Goal: Task Accomplishment & Management: Use online tool/utility

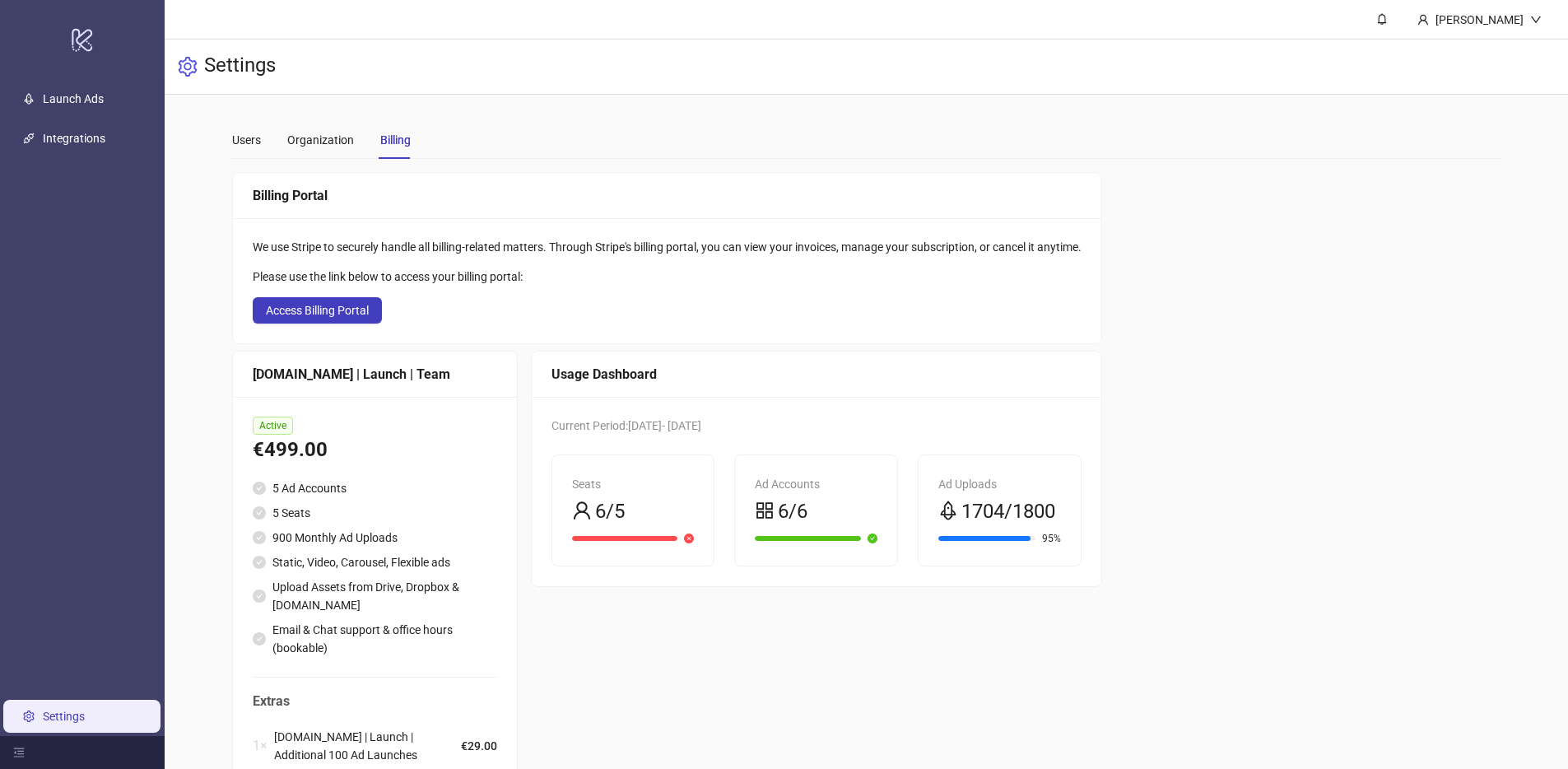
click at [1159, 434] on div "Billing Portal We use Stripe to securely handle all billing-related matters. Th…" at bounding box center [867, 516] width 1269 height 689
click at [104, 101] on link "Launch Ads" at bounding box center [73, 98] width 61 height 13
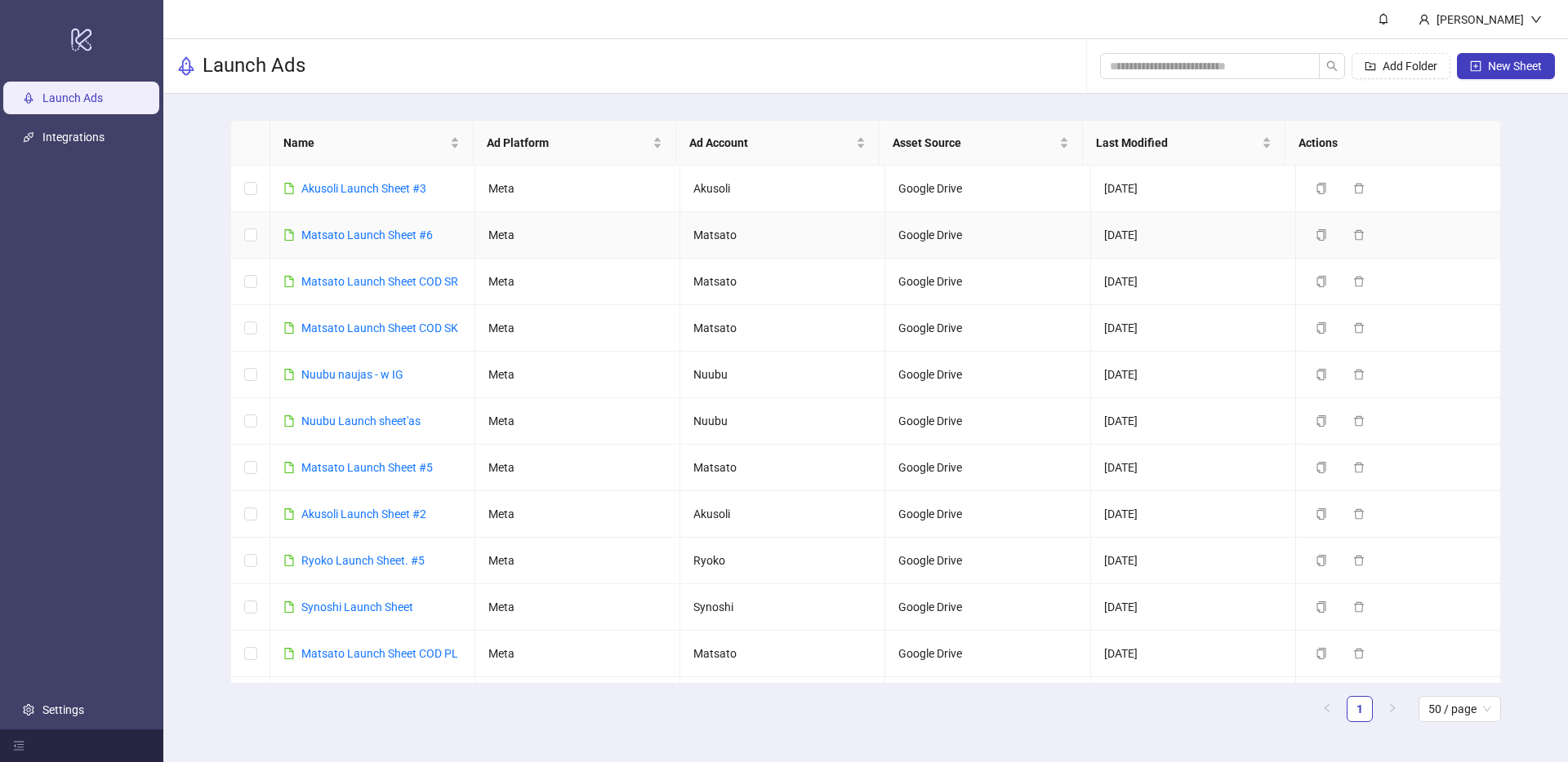
click at [395, 226] on div "Matsato Launch Sheet #6" at bounding box center [367, 235] width 132 height 18
click at [391, 234] on link "Matsato Launch Sheet #6" at bounding box center [367, 235] width 132 height 13
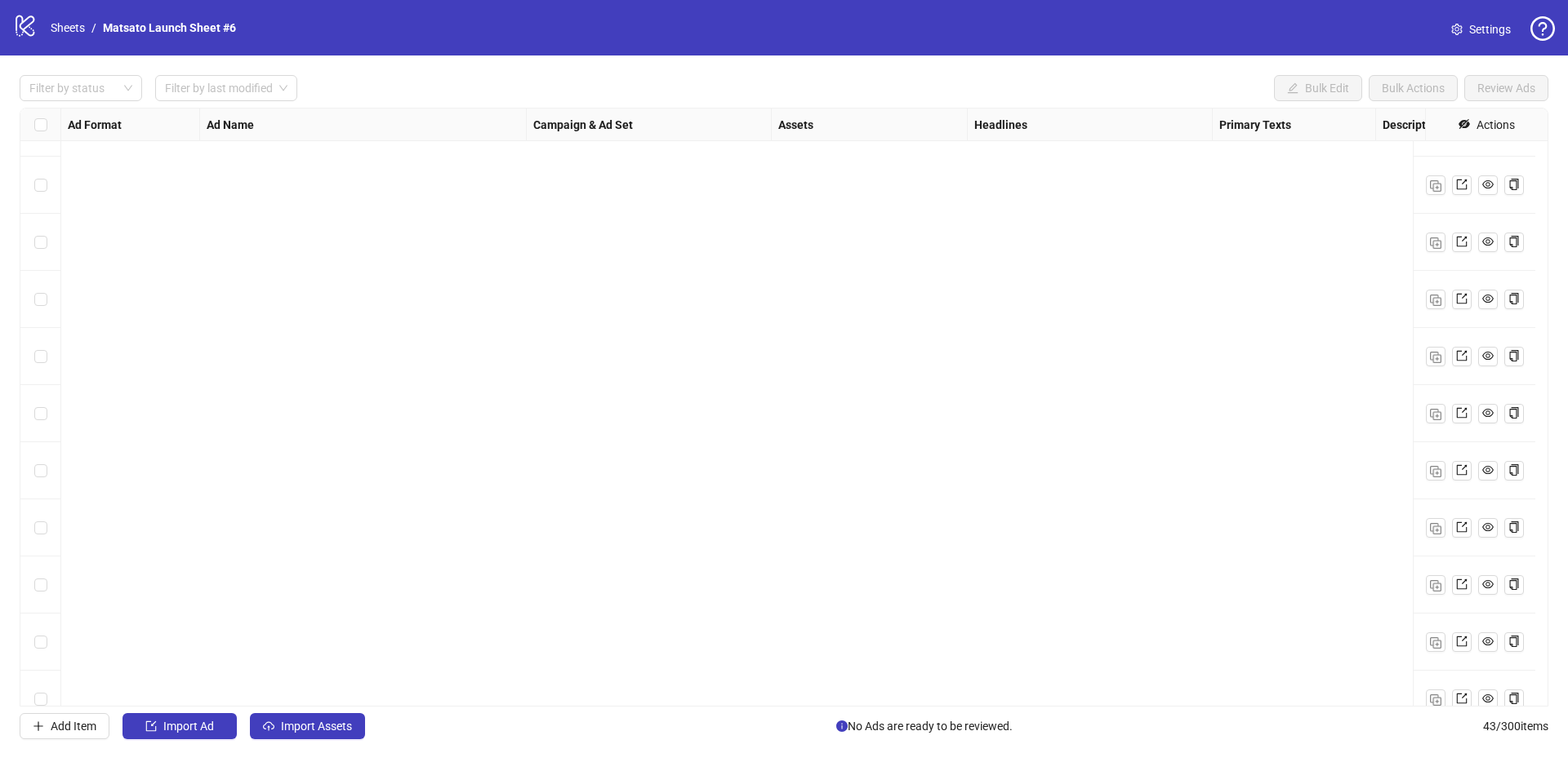
scroll to position [1904, 0]
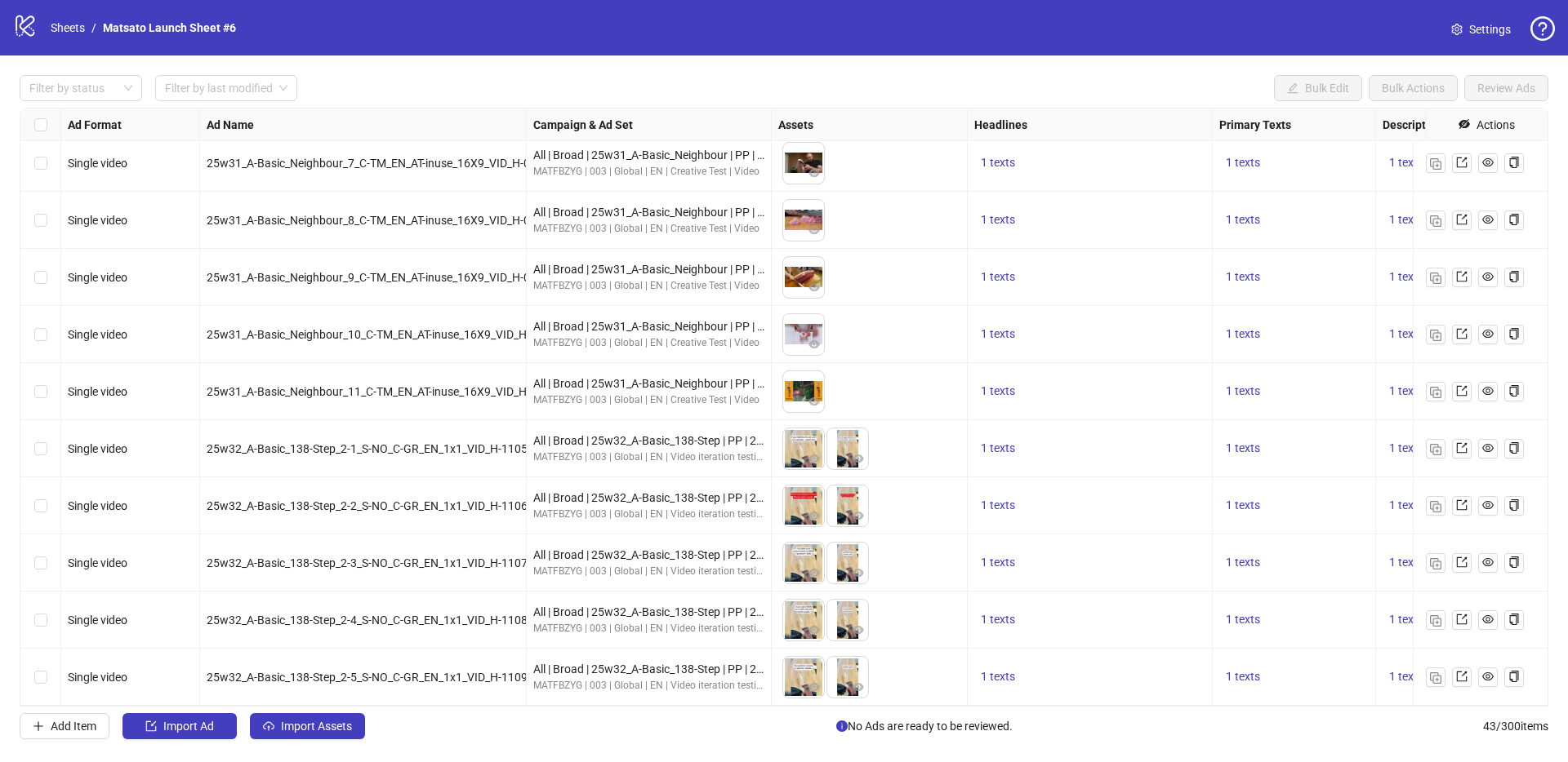
click at [427, 675] on div "25w32_A-Basic_138-Step_2-5_S-NO_C-GR_EN_1x1_VID_H-1109_HK-00_MMT36_MHL65" at bounding box center [363, 676] width 326 height 57
click at [1434, 673] on img "button" at bounding box center [1436, 678] width 12 height 12
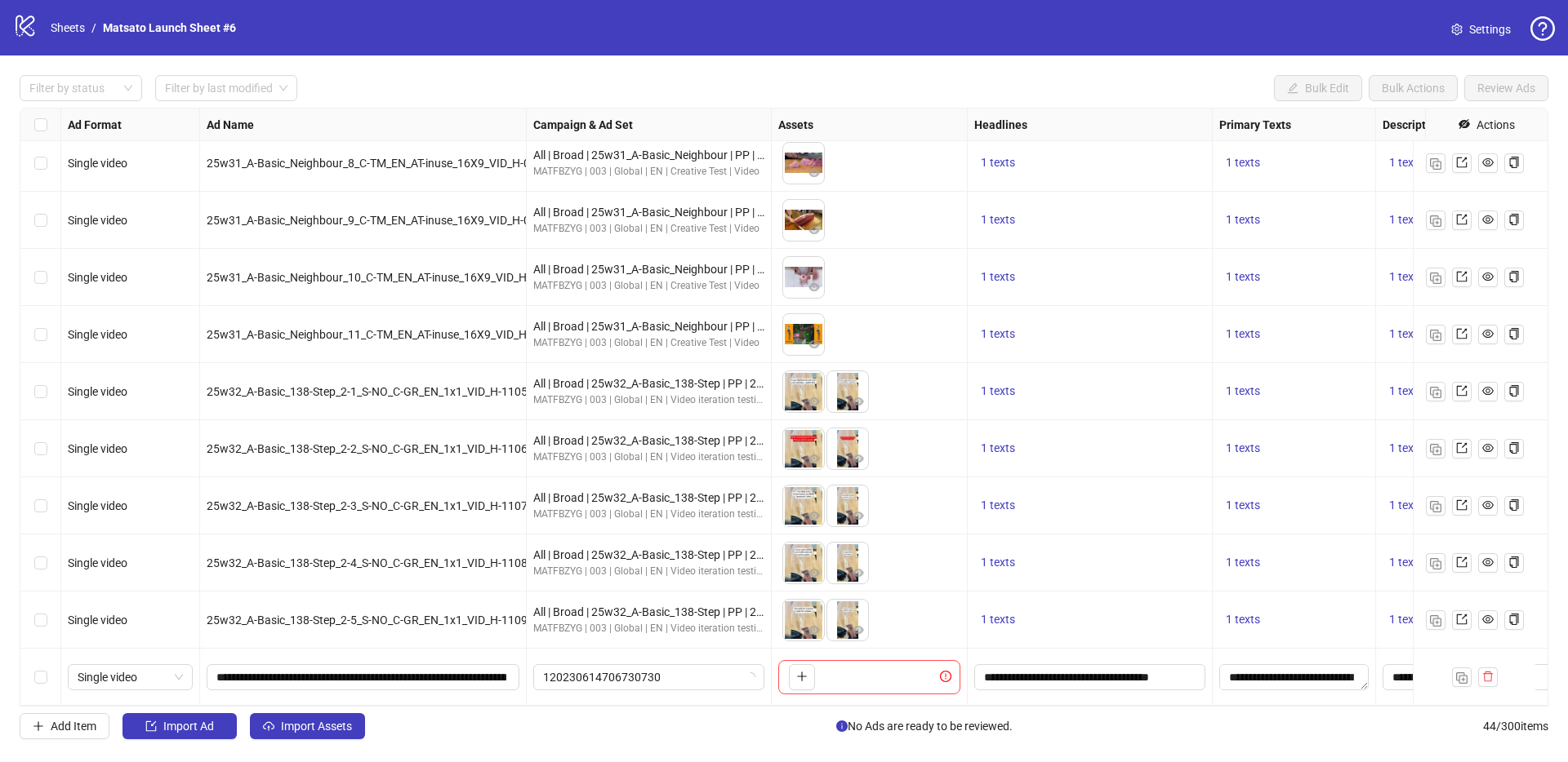
scroll to position [1962, 0]
click at [312, 724] on span "Import Assets" at bounding box center [316, 726] width 71 height 13
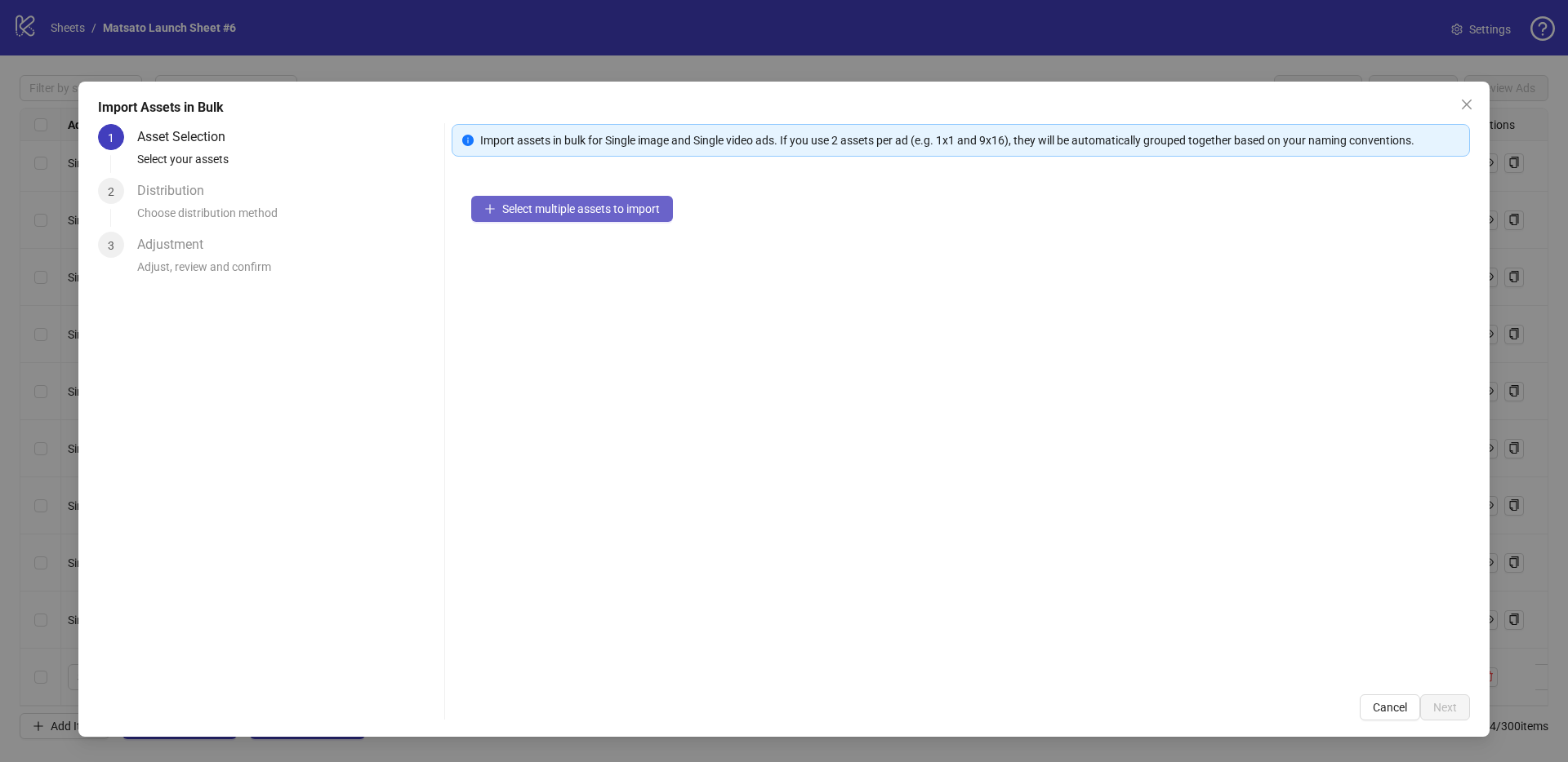
click at [585, 215] on button "Select multiple assets to import" at bounding box center [572, 208] width 202 height 26
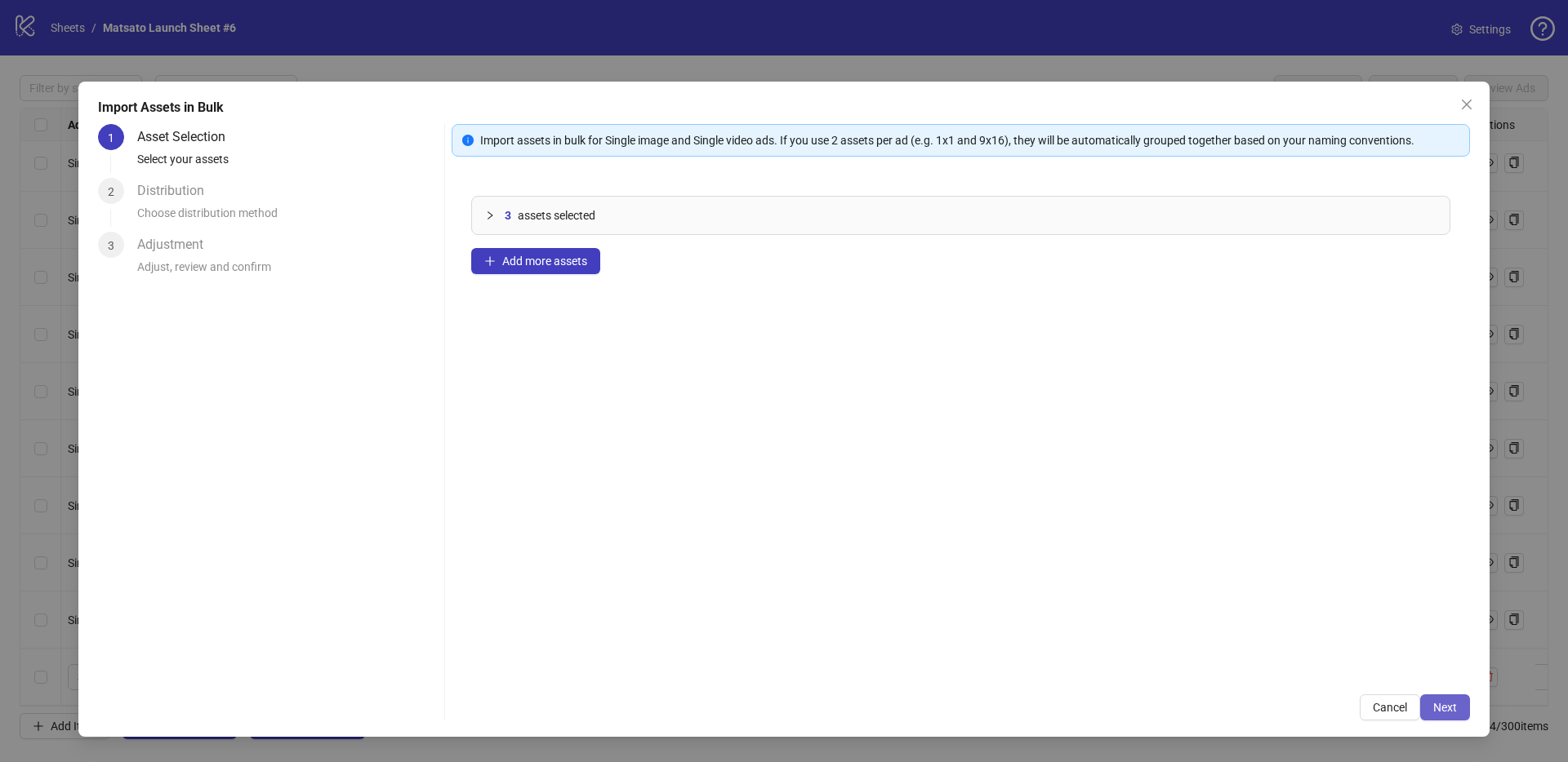
click at [1449, 710] on span "Next" at bounding box center [1445, 707] width 23 height 13
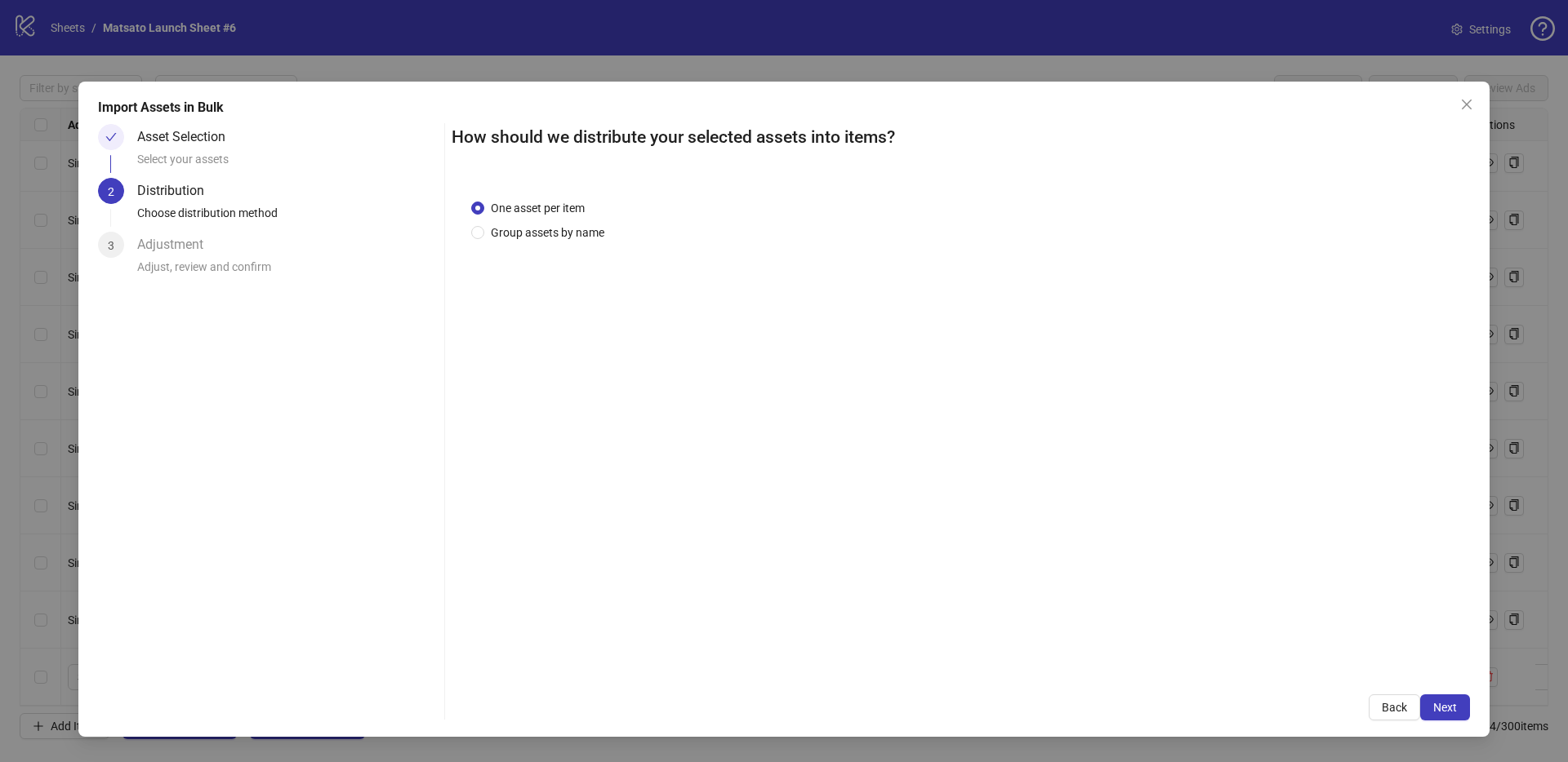
click at [1449, 710] on span "Next" at bounding box center [1445, 707] width 23 height 13
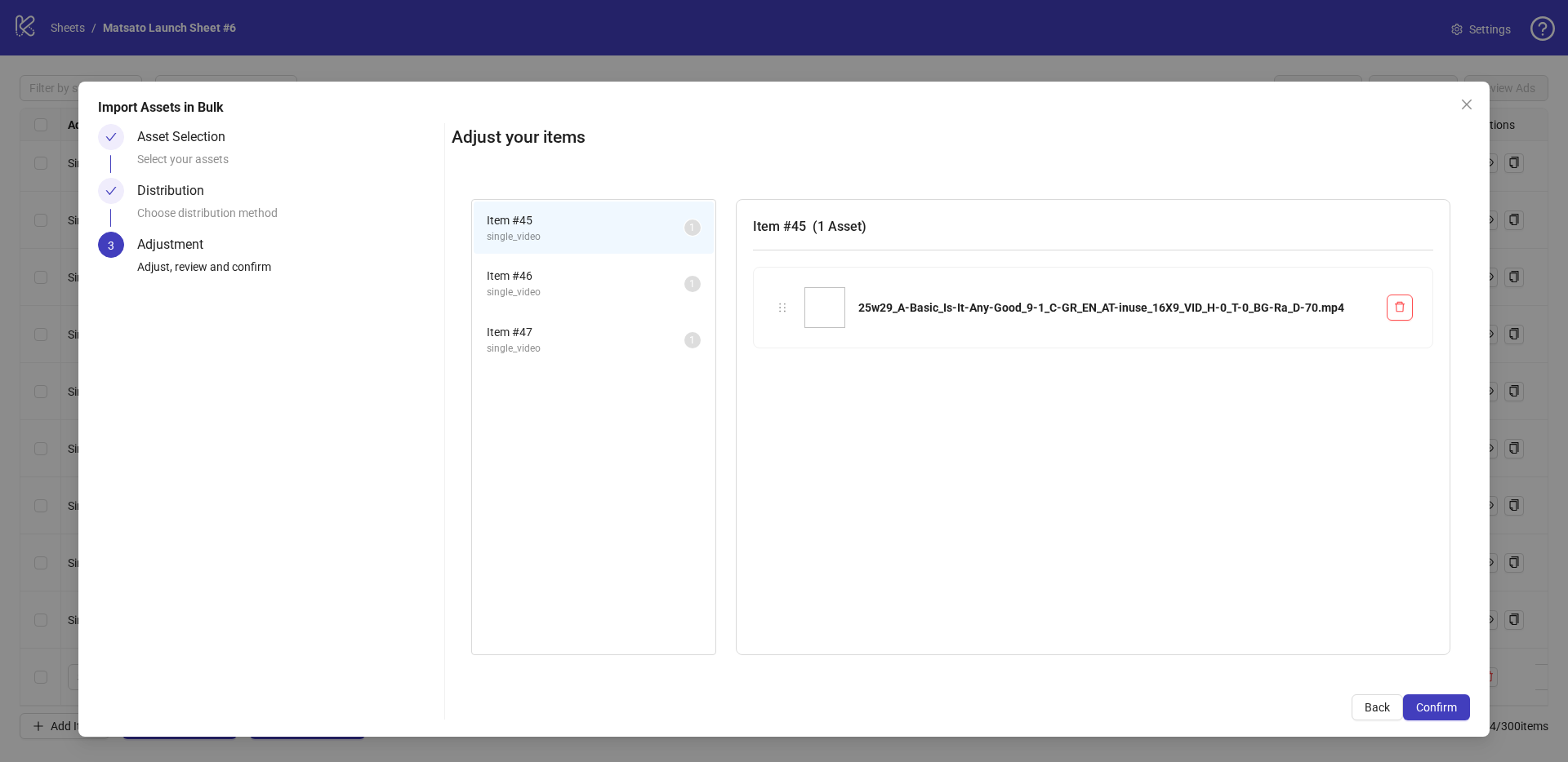
click at [1449, 710] on span "Confirm" at bounding box center [1436, 707] width 41 height 13
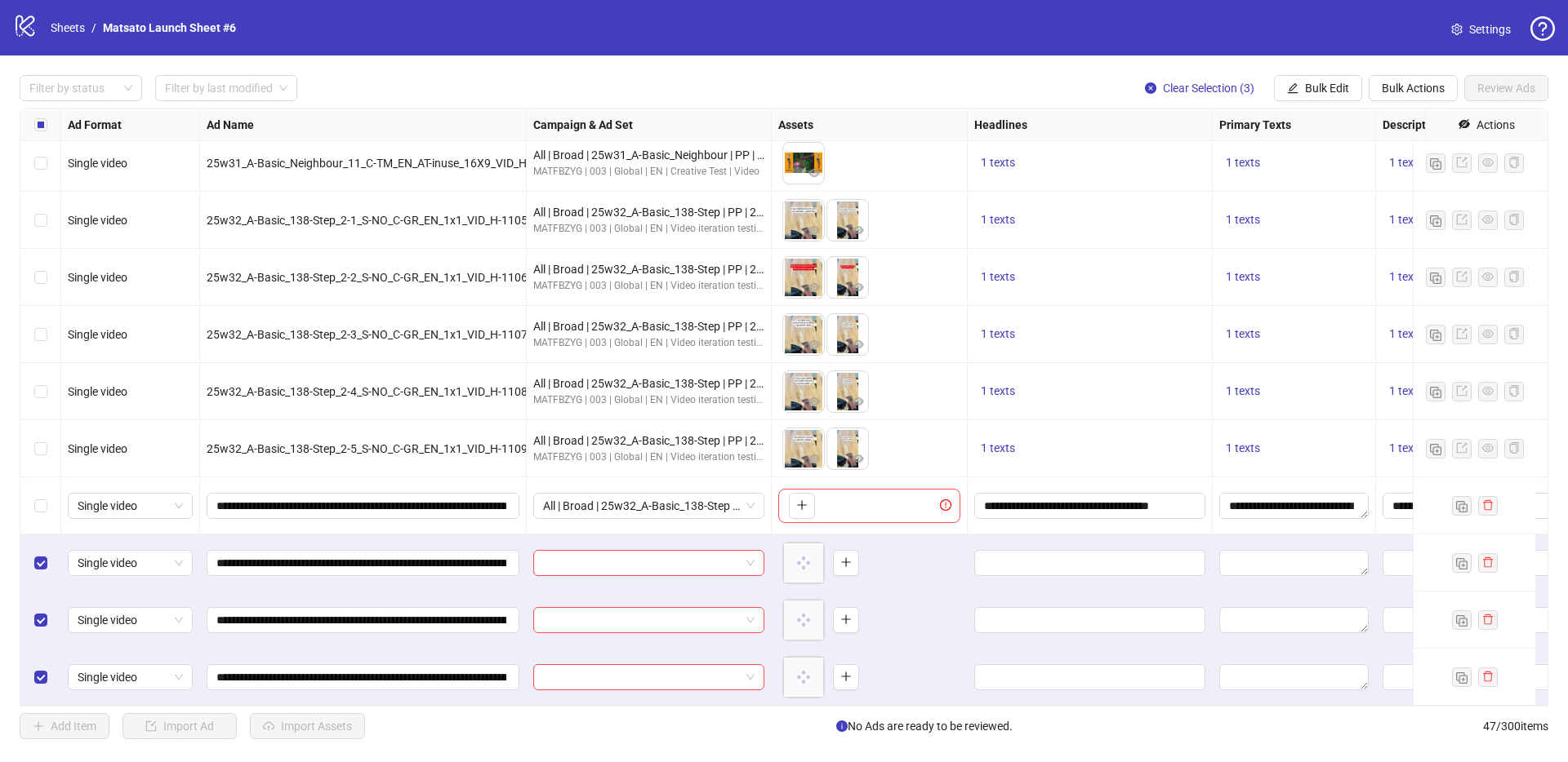
scroll to position [2133, 0]
click at [754, 555] on div at bounding box center [649, 563] width 231 height 26
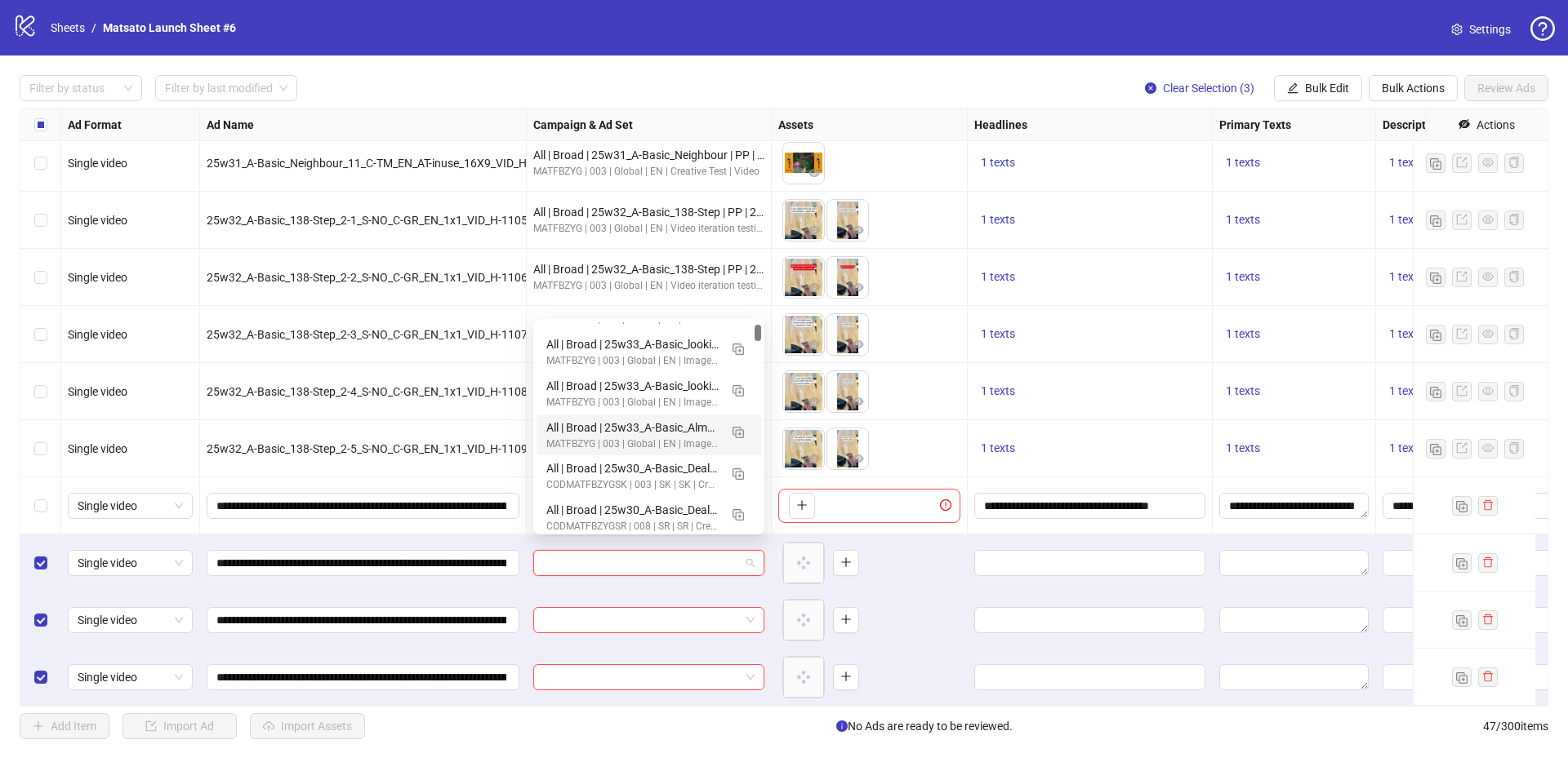
scroll to position [660, 0]
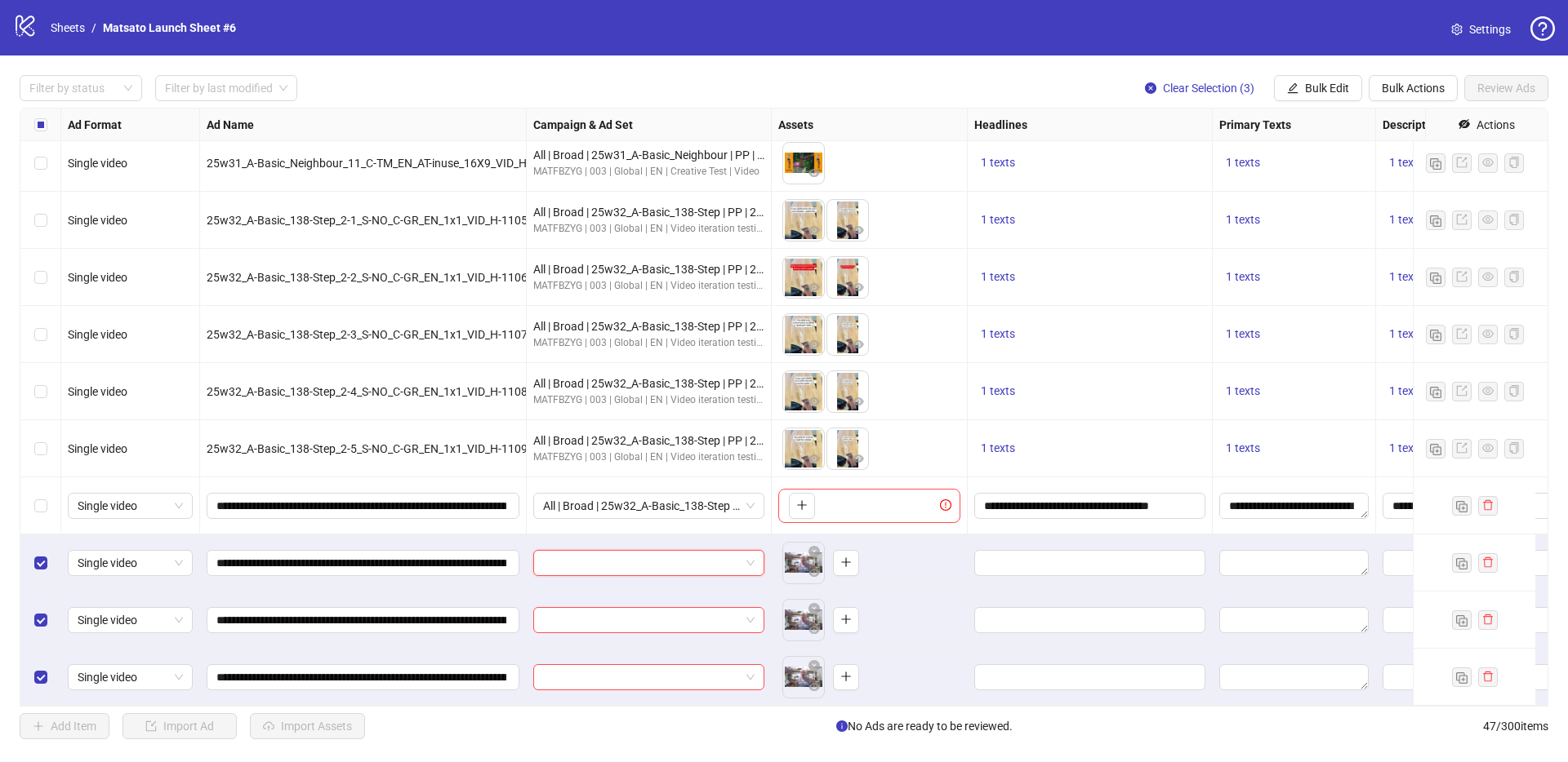
click at [577, 551] on input "search" at bounding box center [642, 563] width 196 height 24
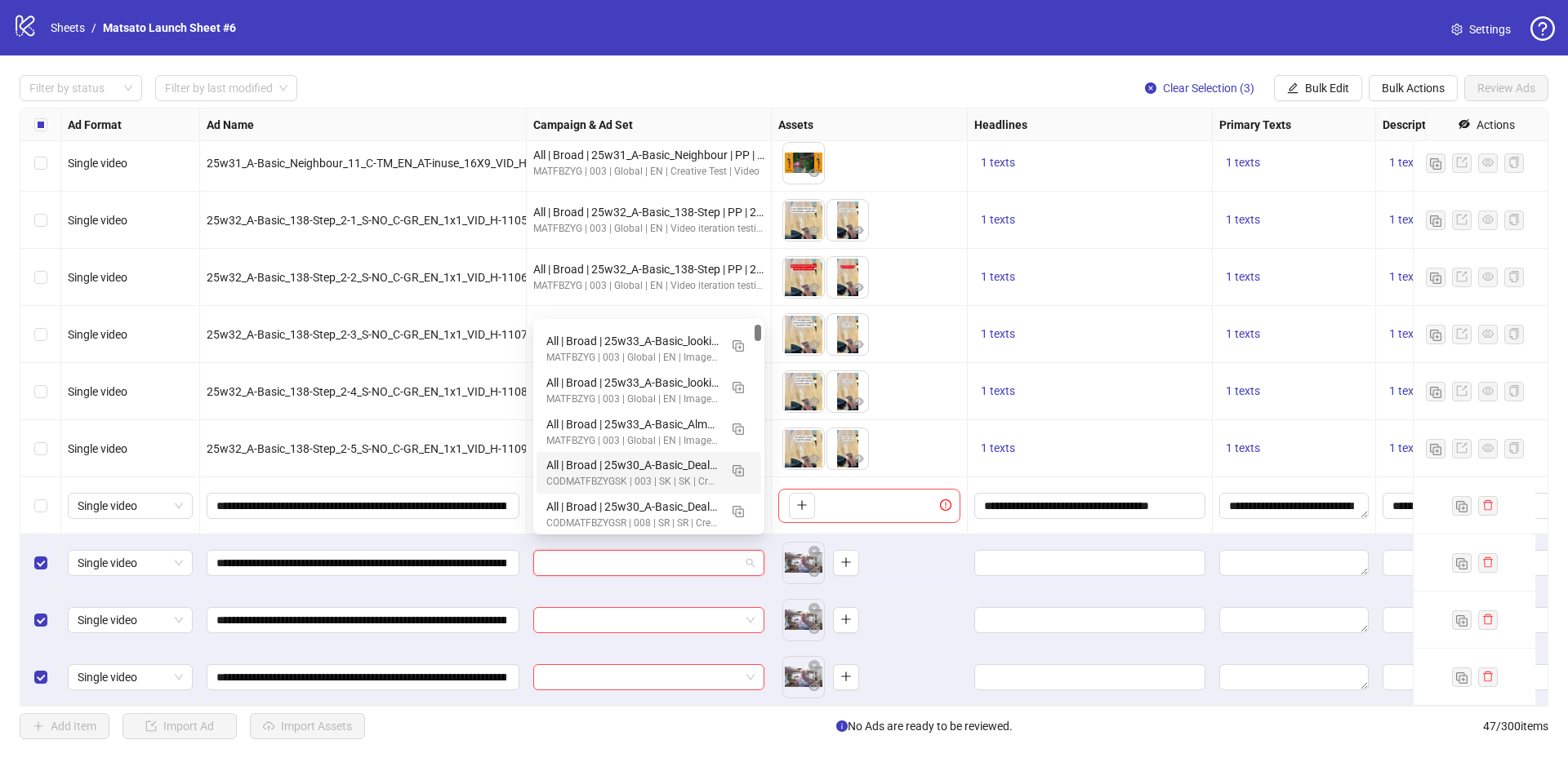
paste input "**********"
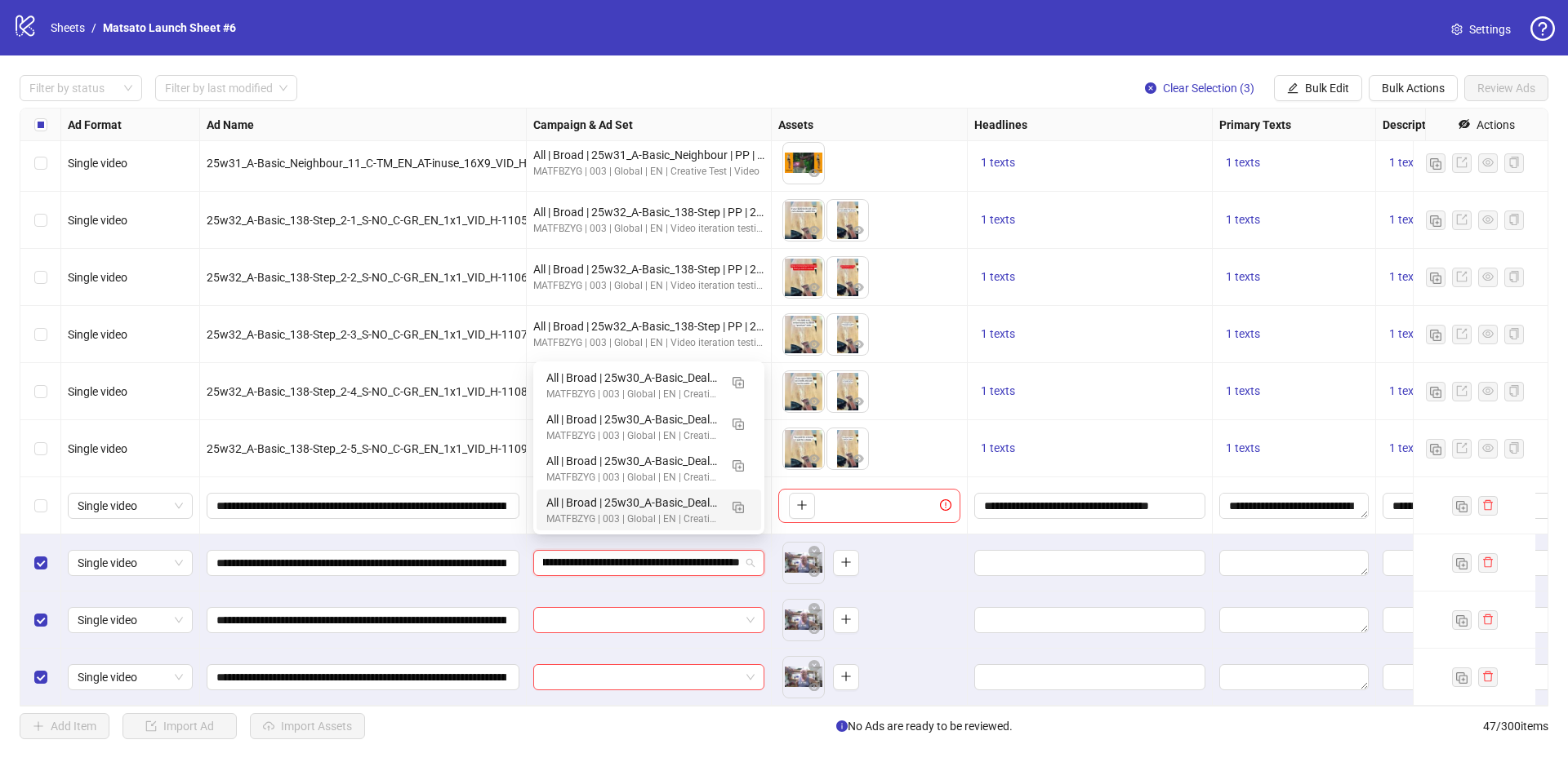
type input "**********"
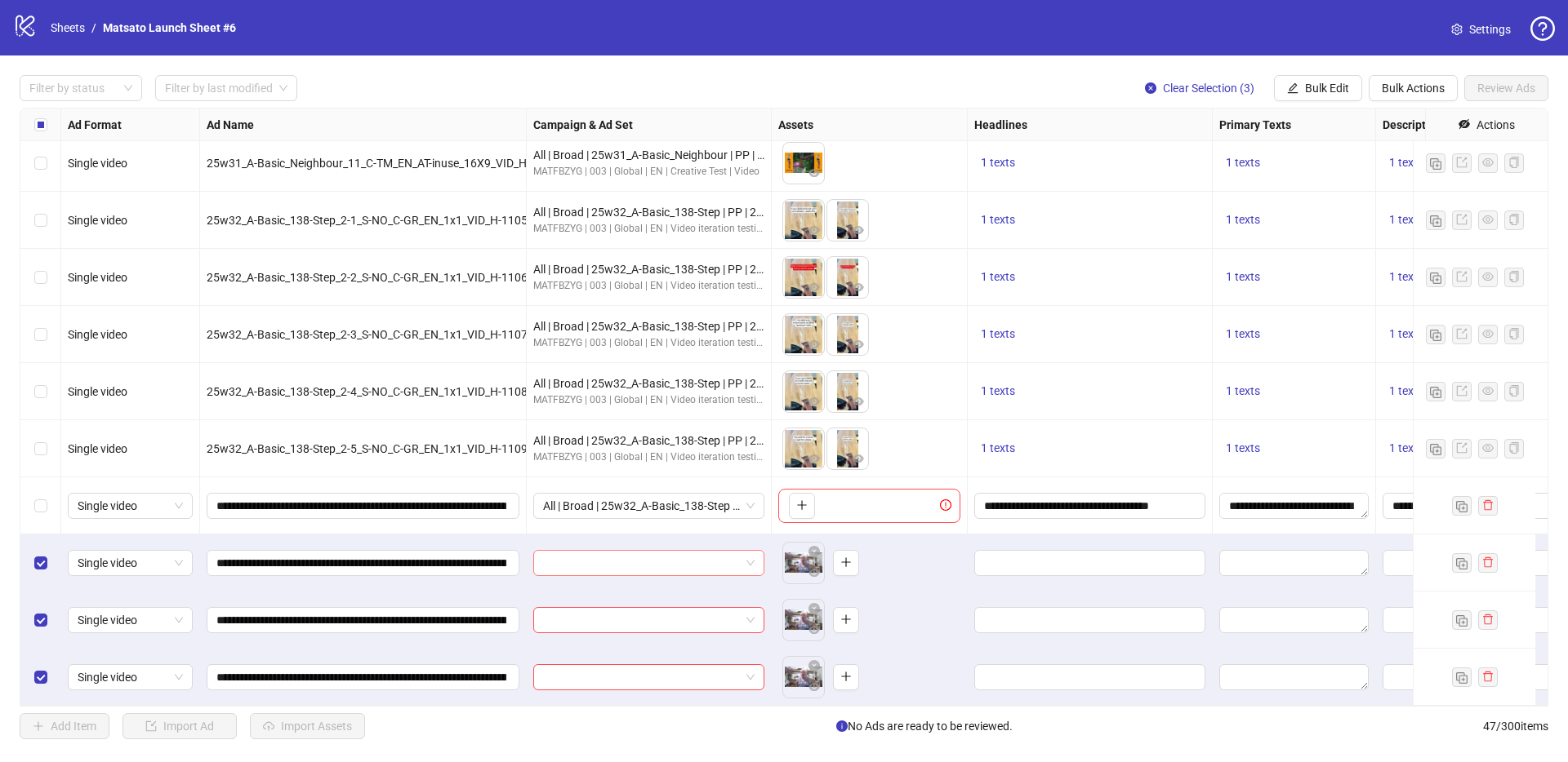
click at [635, 551] on input "search" at bounding box center [642, 563] width 196 height 24
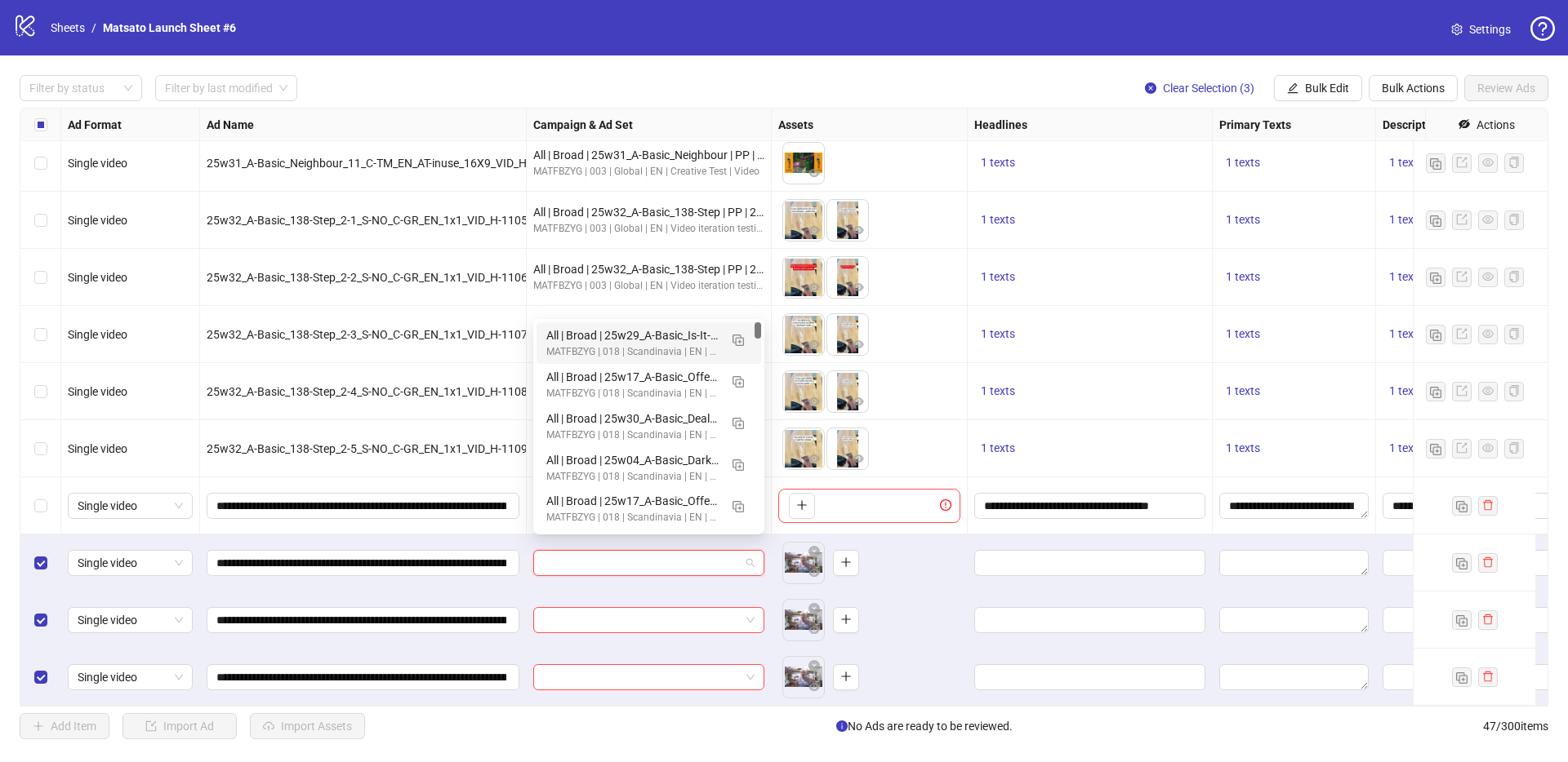
paste input "**********"
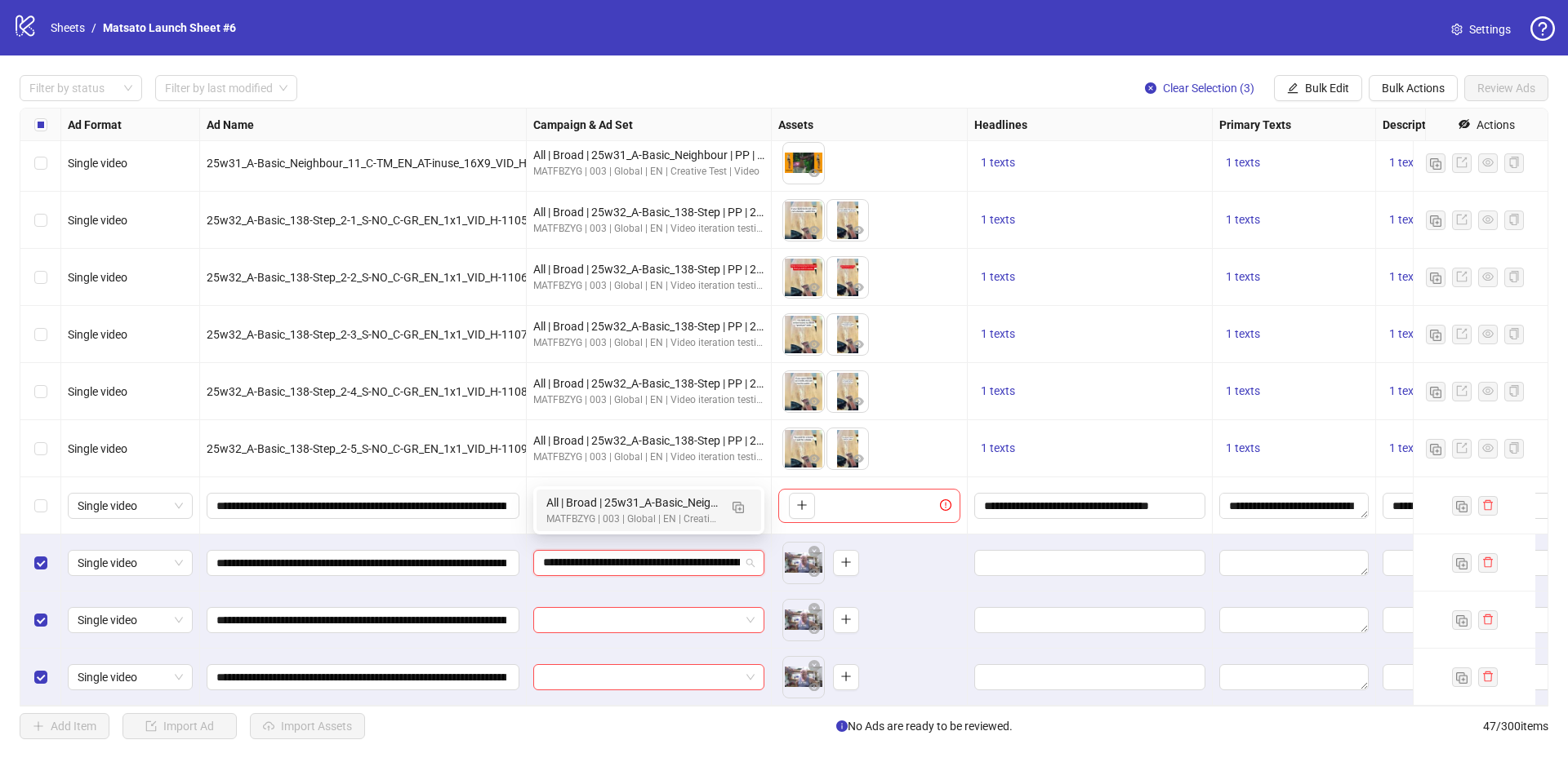
scroll to position [0, 134]
click at [741, 511] on img "button" at bounding box center [738, 507] width 12 height 12
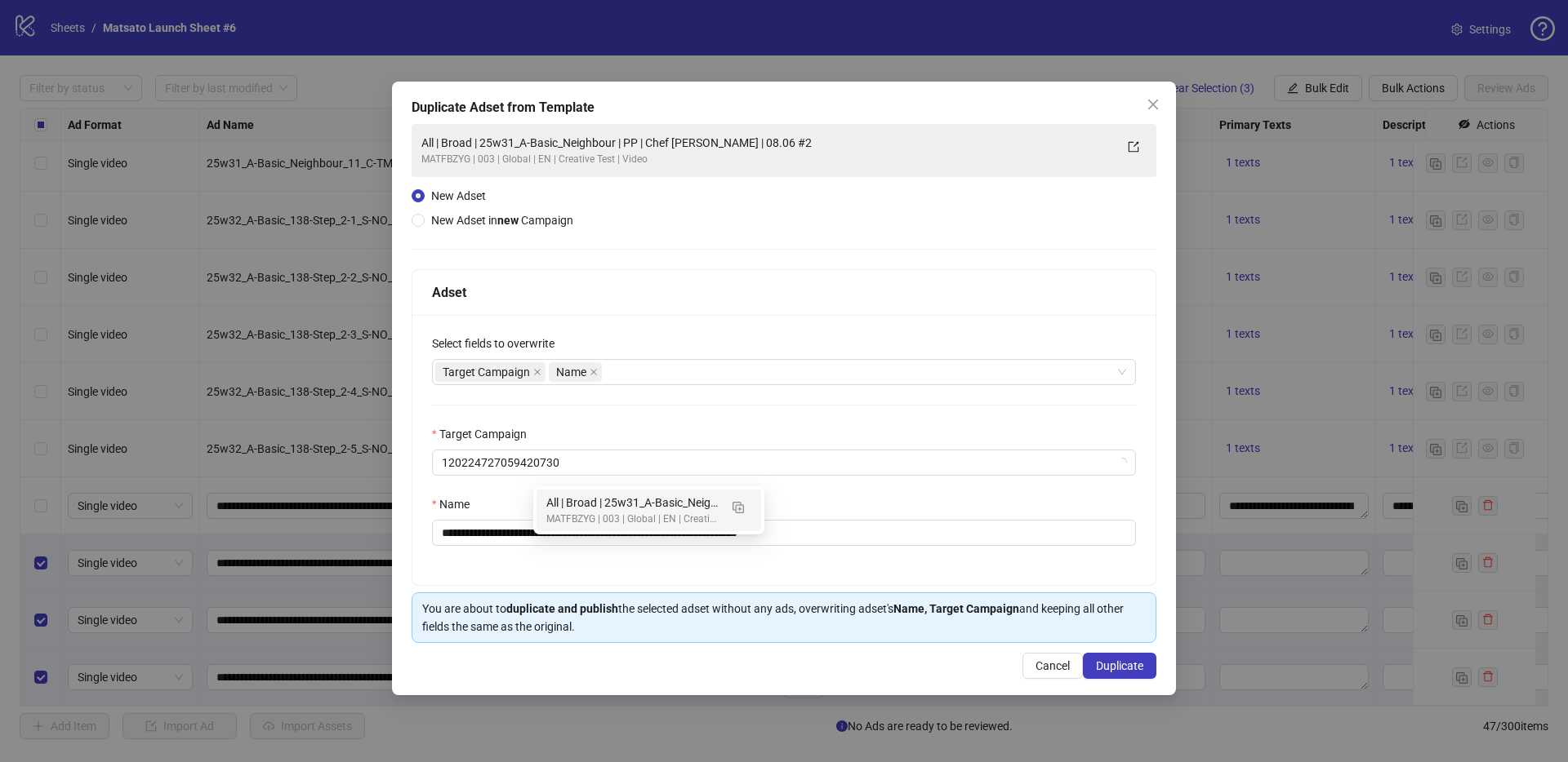
type input "**********"
drag, startPoint x: 746, startPoint y: 532, endPoint x: 871, endPoint y: 549, distance: 126.2
click at [870, 549] on div "**********" at bounding box center [784, 450] width 743 height 270
drag, startPoint x: 638, startPoint y: 536, endPoint x: 503, endPoint y: 534, distance: 135.0
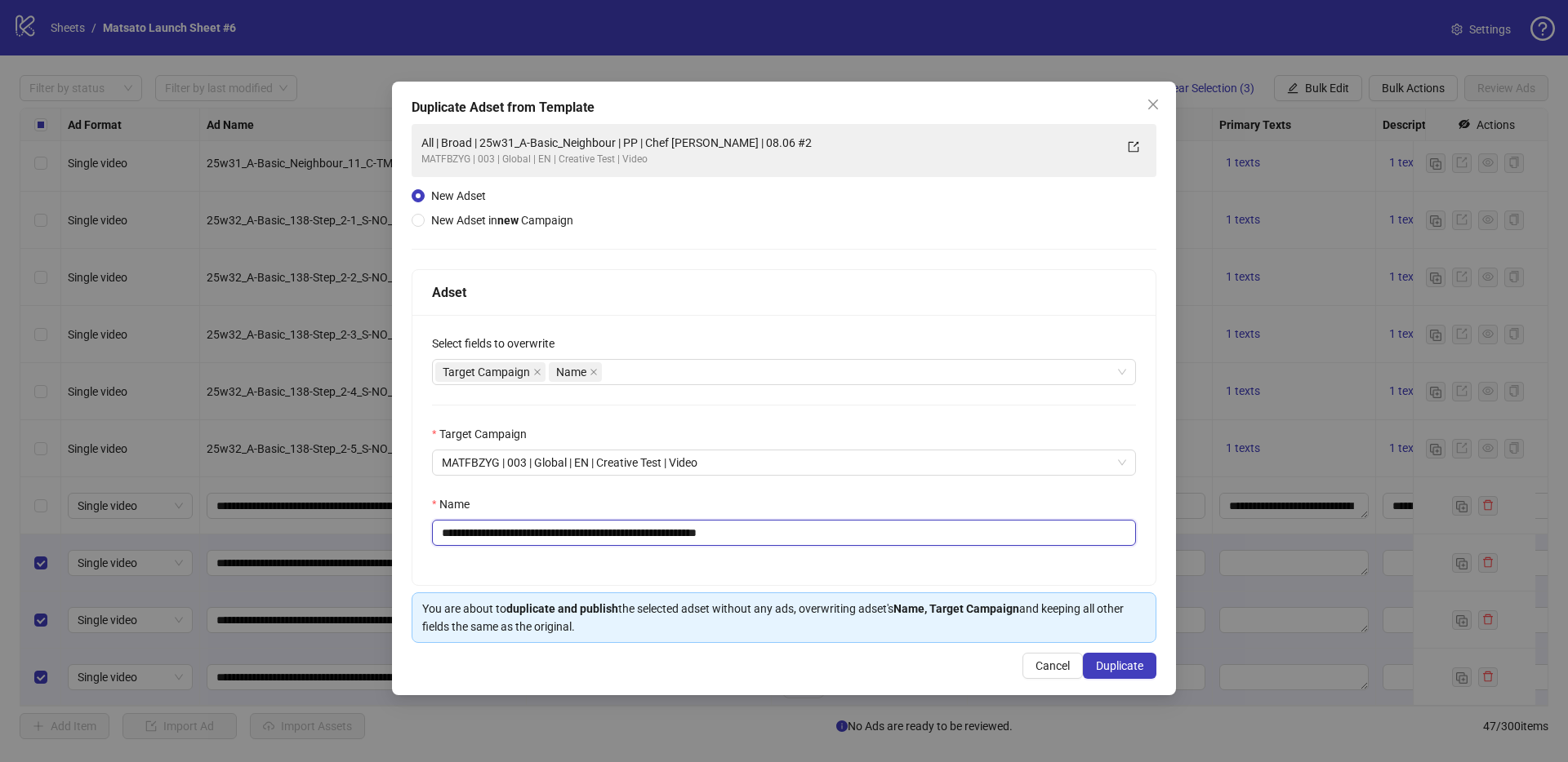
click at [503, 534] on input "**********" at bounding box center [783, 532] width 704 height 26
paste input "*******"
type input "**********"
click at [1111, 658] on button "Duplicate" at bounding box center [1120, 666] width 74 height 26
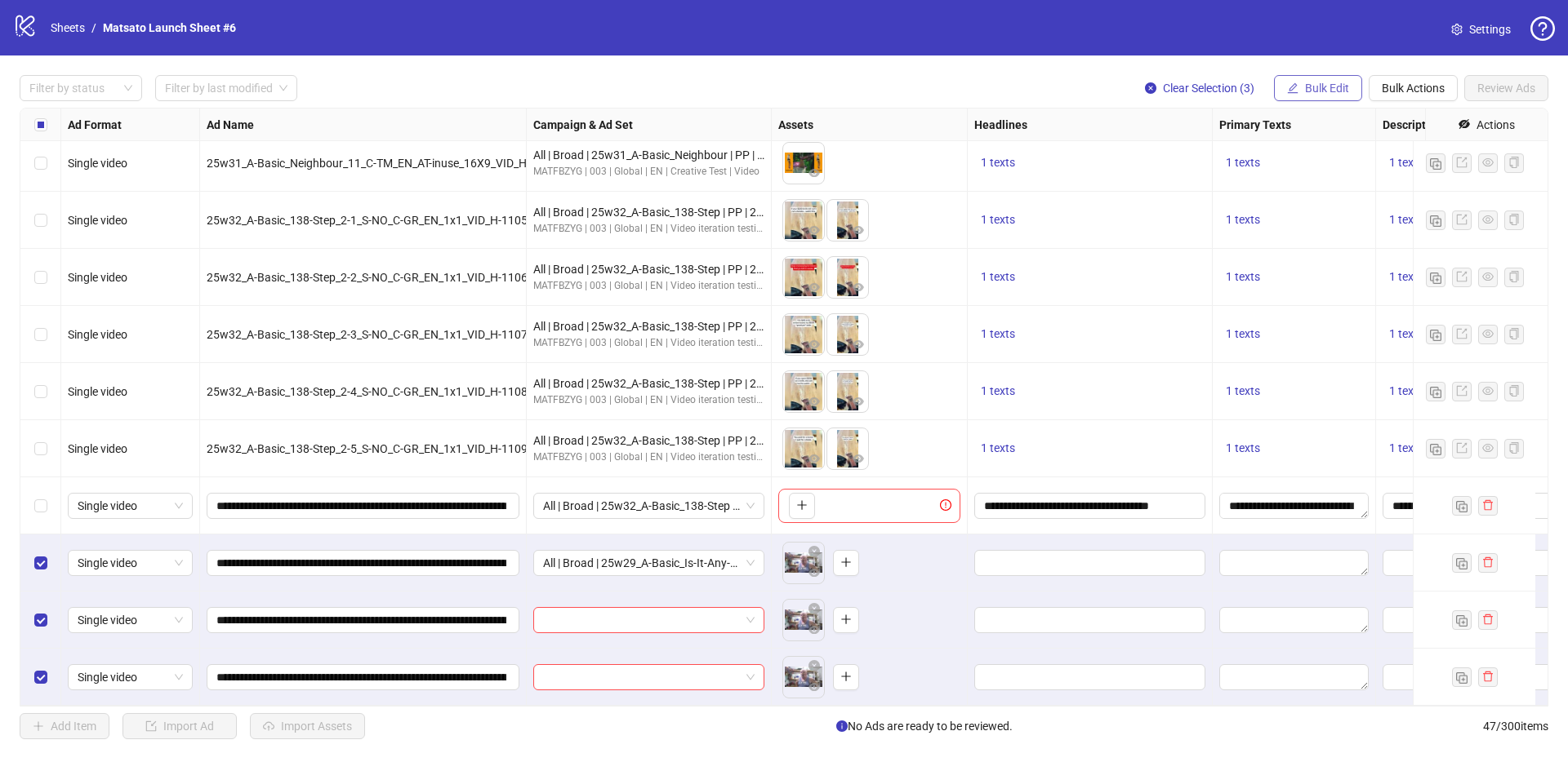
click at [1335, 91] on span "Bulk Edit" at bounding box center [1326, 88] width 44 height 13
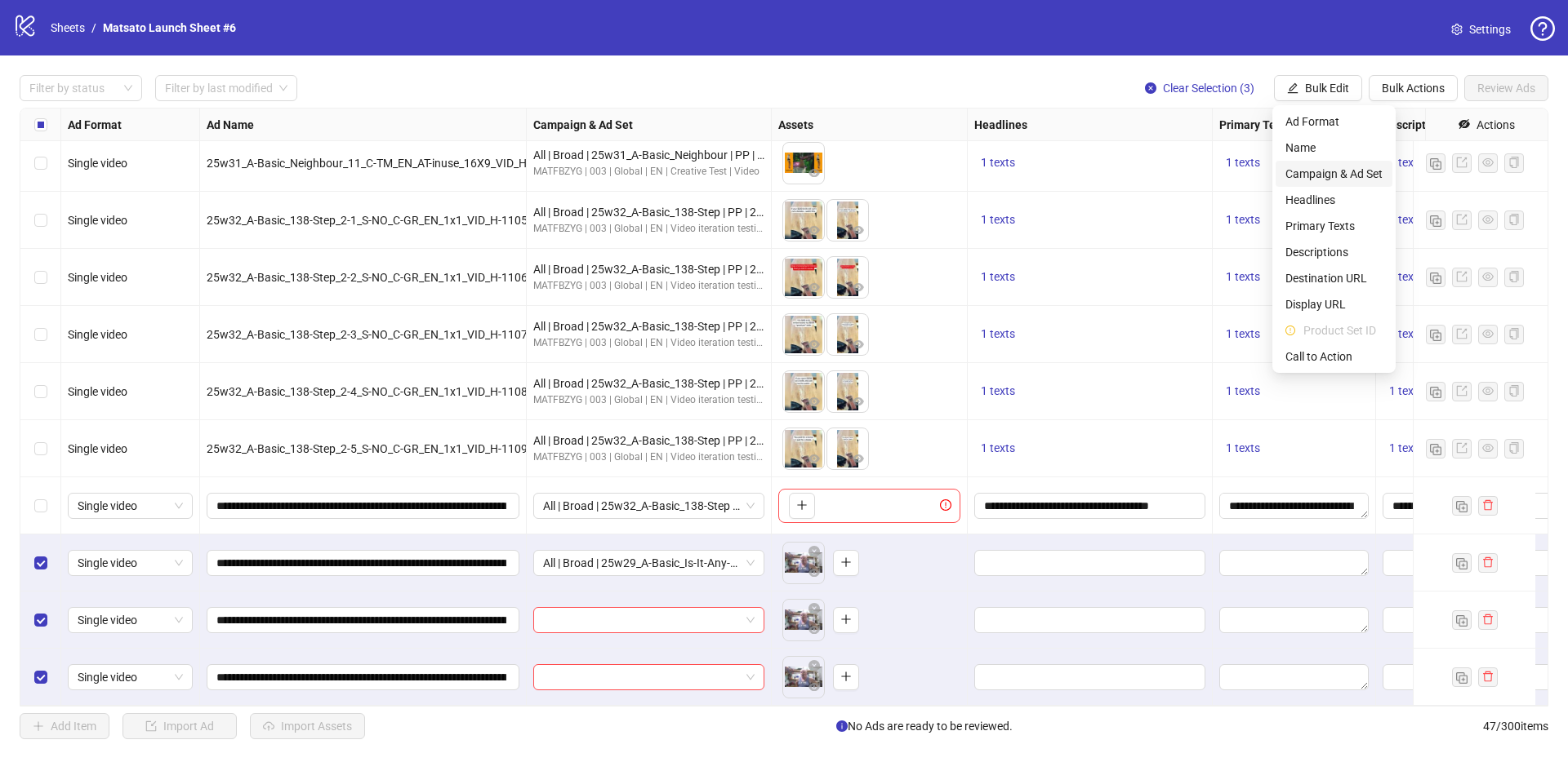
click at [1346, 171] on span "Campaign & Ad Set" at bounding box center [1334, 174] width 97 height 18
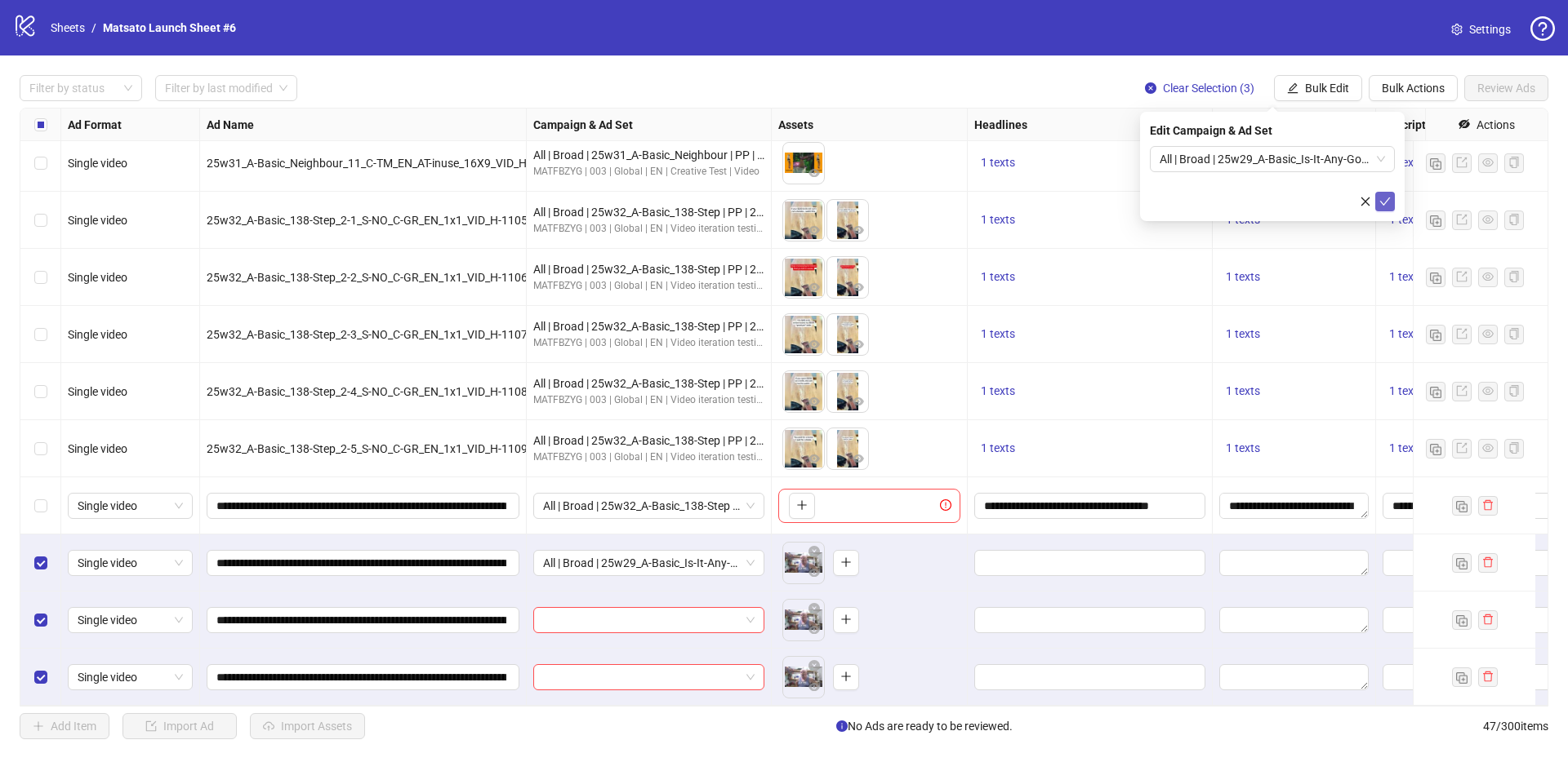
click at [1381, 202] on icon "check" at bounding box center [1385, 201] width 11 height 8
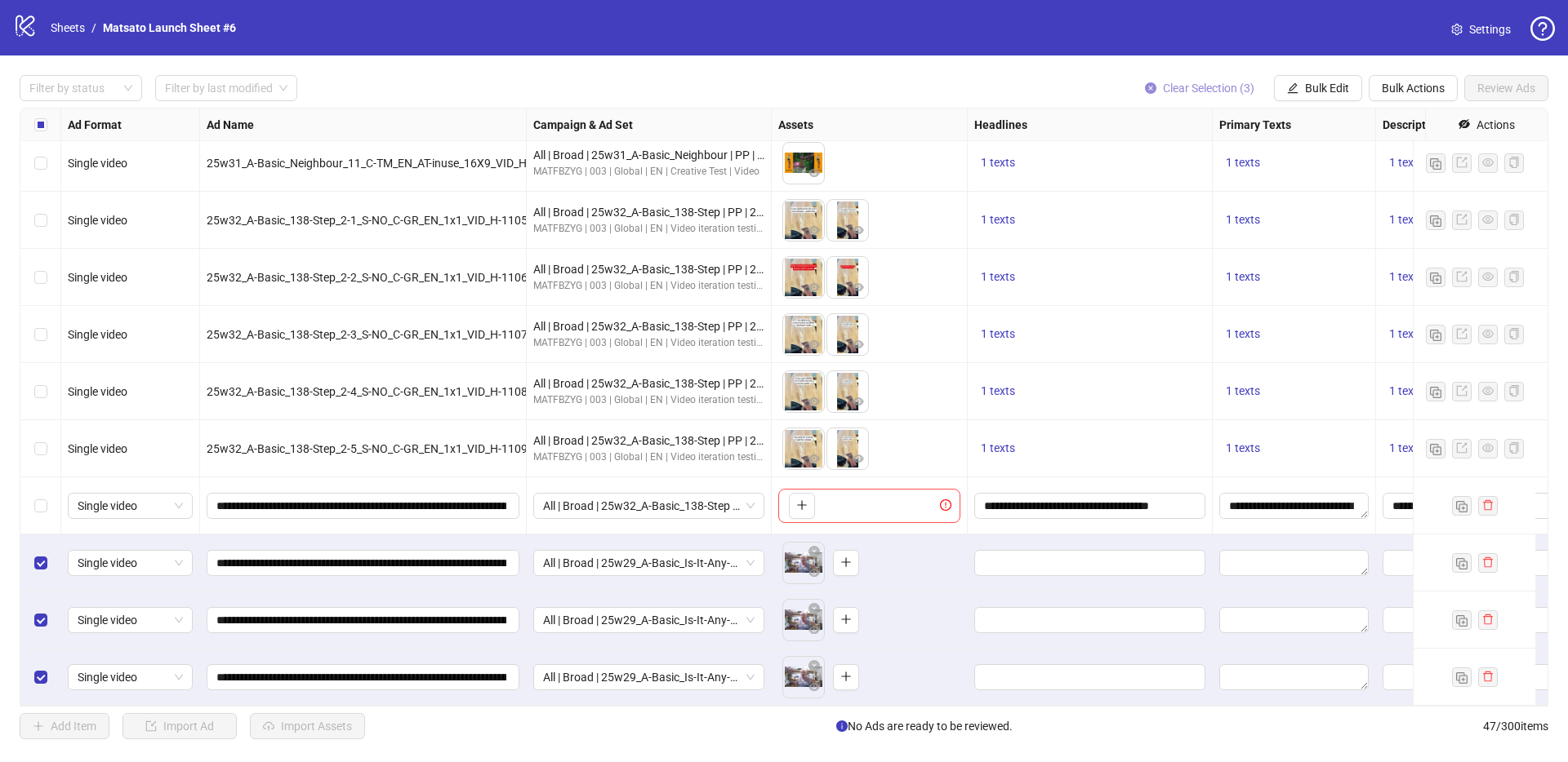
click at [1218, 94] on span "Clear Selection (3)" at bounding box center [1208, 88] width 91 height 13
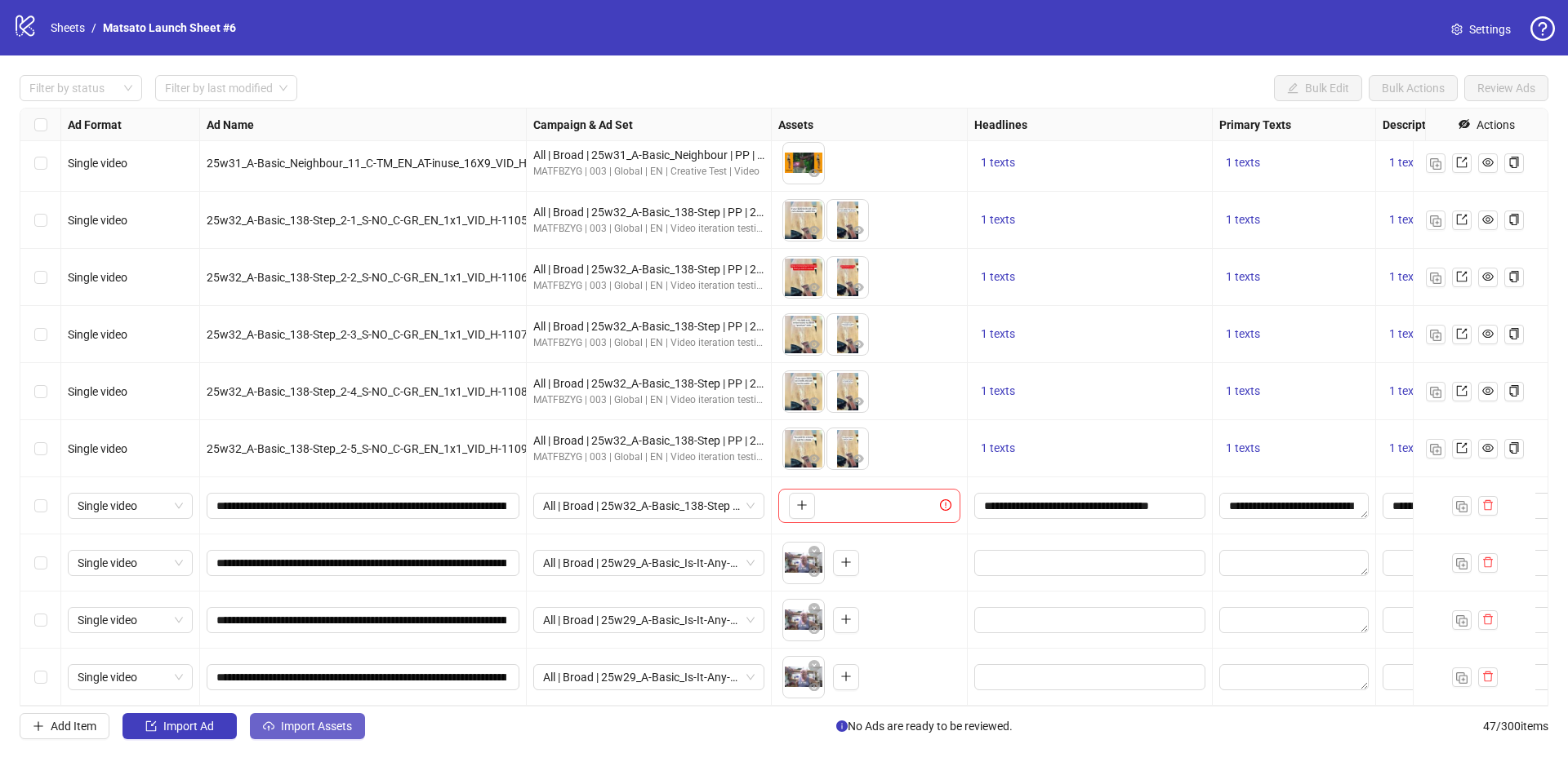
click at [336, 725] on span "Import Assets" at bounding box center [316, 726] width 71 height 13
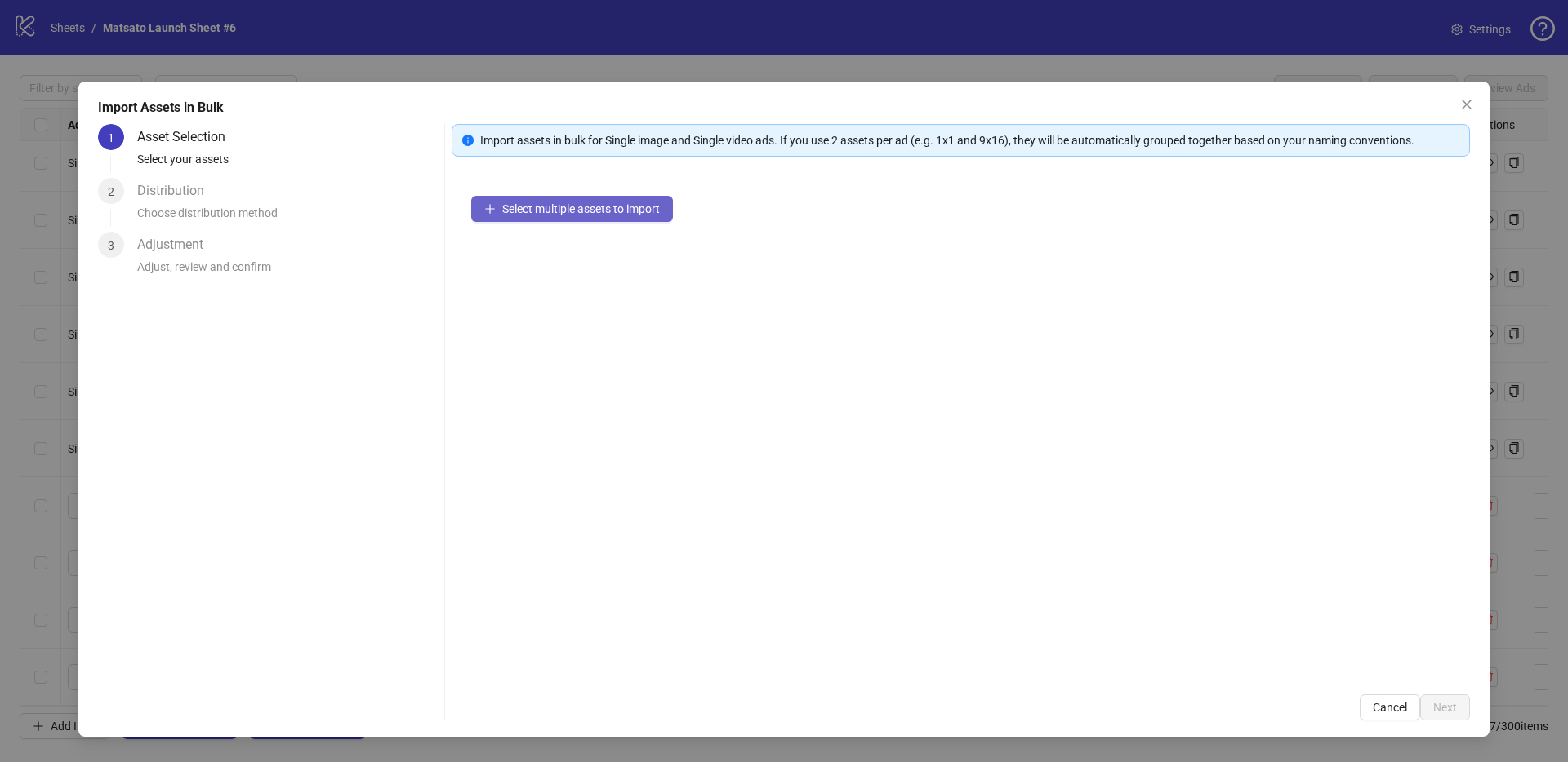
click at [628, 212] on span "Select multiple assets to import" at bounding box center [580, 209] width 158 height 13
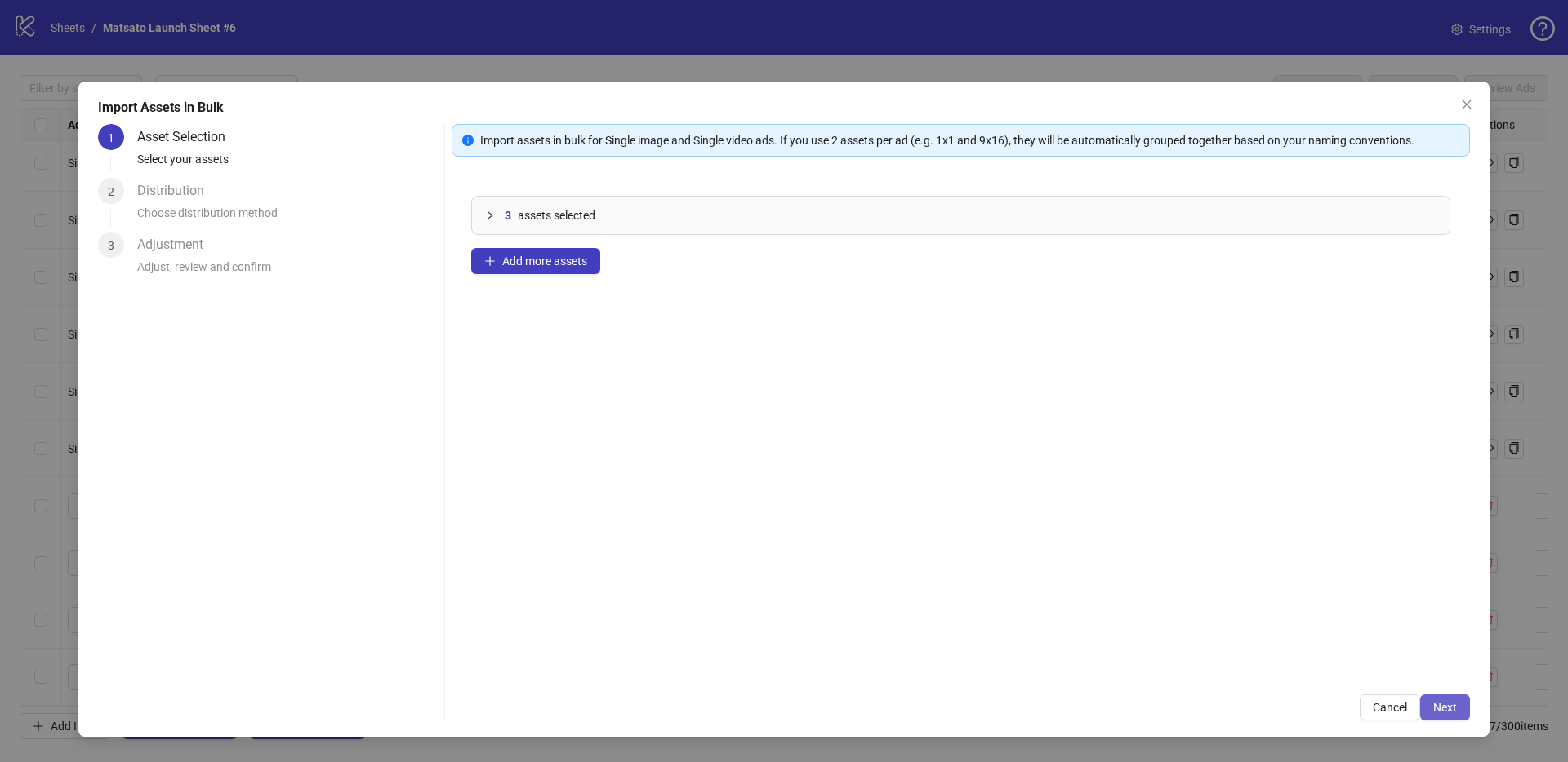
click at [1455, 716] on button "Next" at bounding box center [1445, 707] width 50 height 26
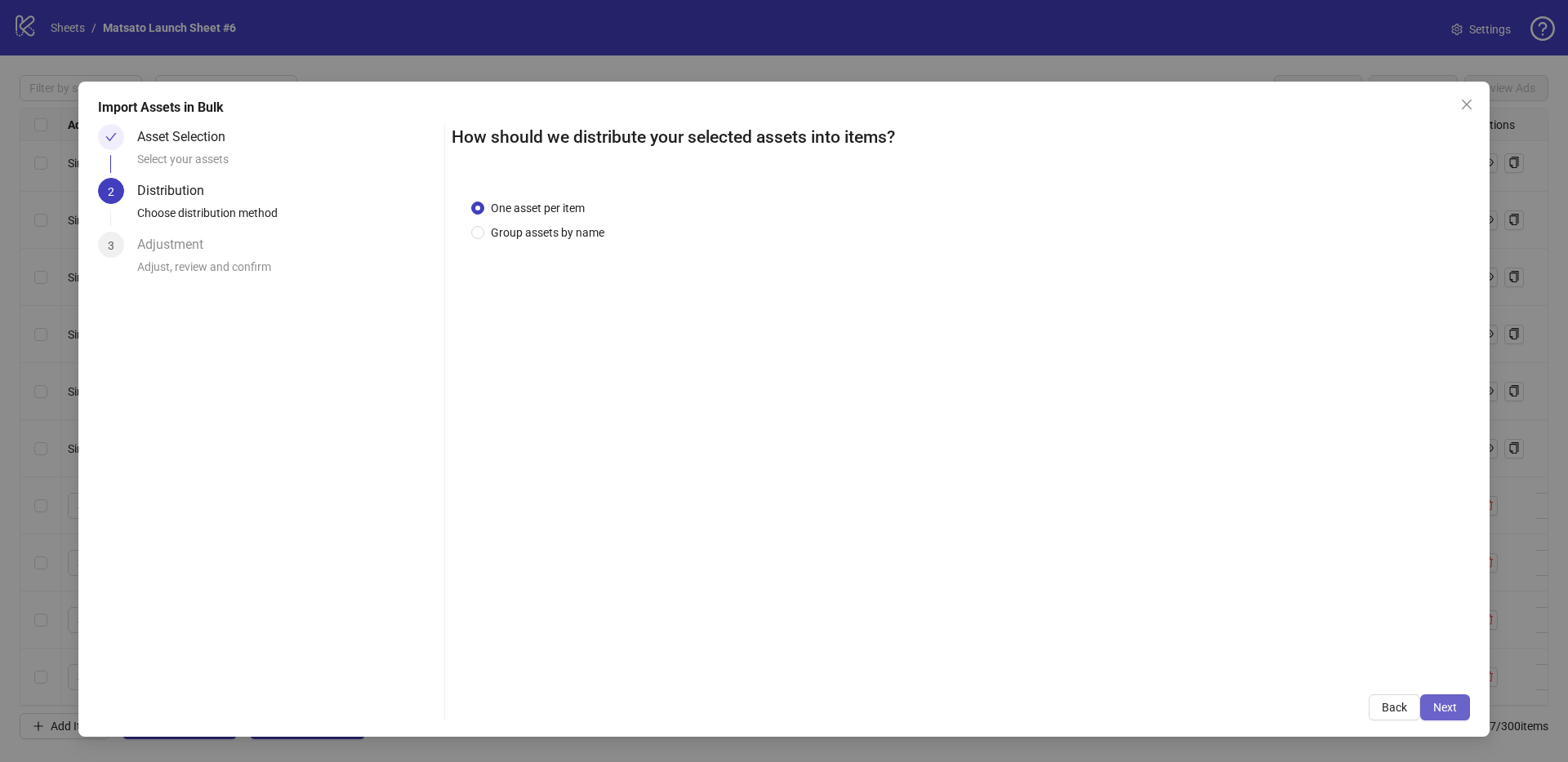
click at [1453, 708] on span "Next" at bounding box center [1445, 707] width 23 height 13
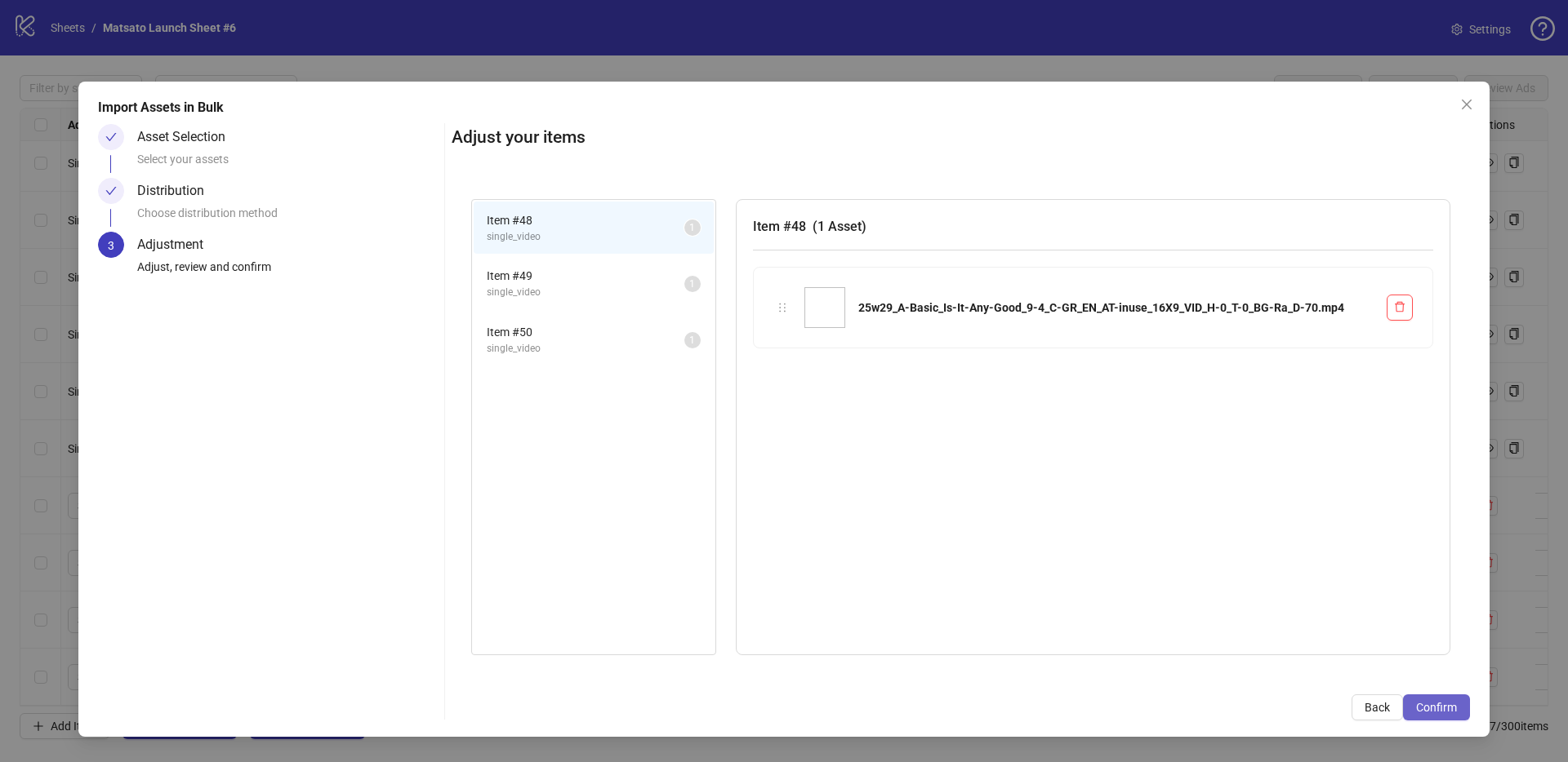
click at [1452, 709] on span "Confirm" at bounding box center [1436, 707] width 41 height 13
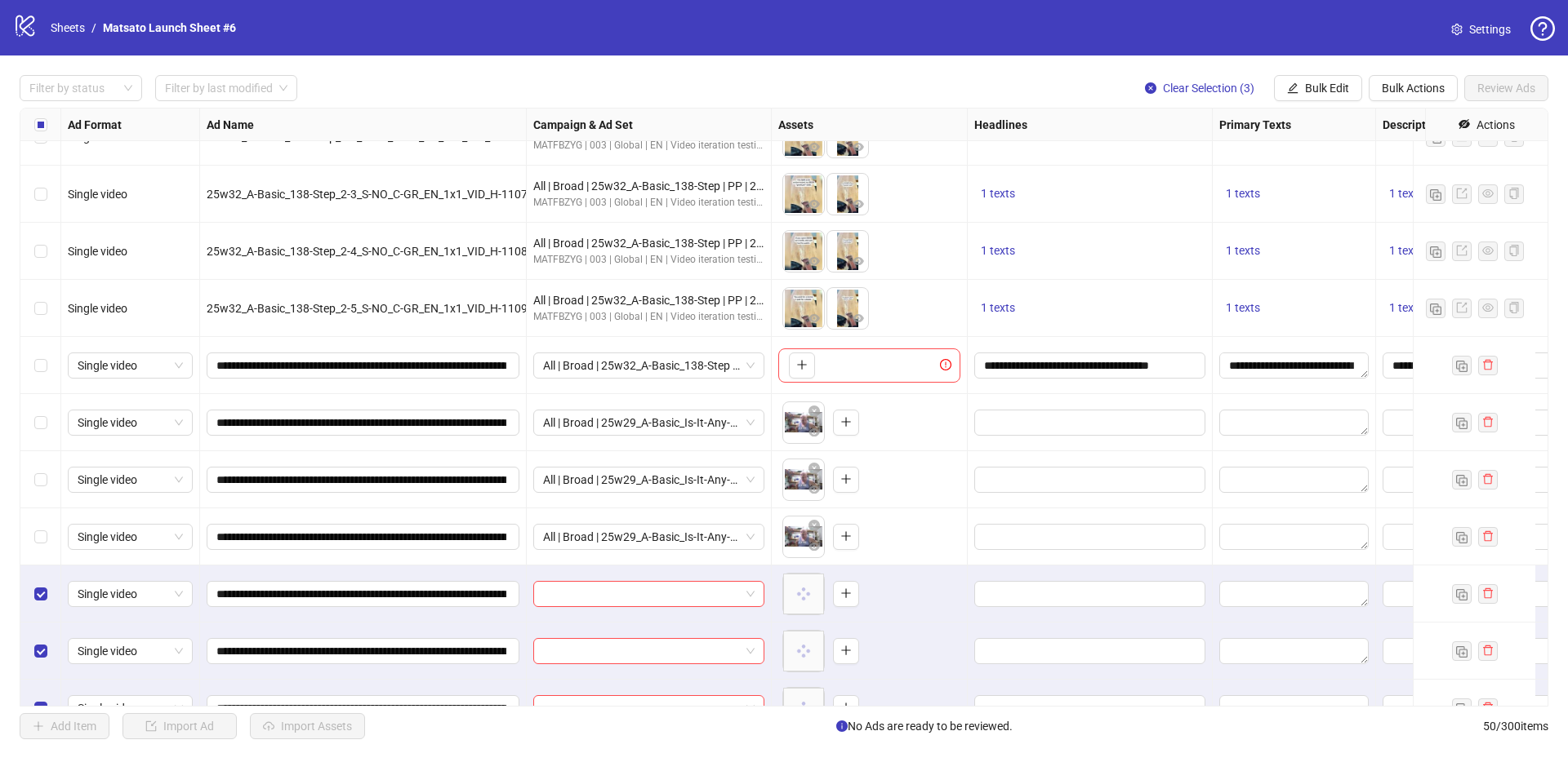
scroll to position [2304, 0]
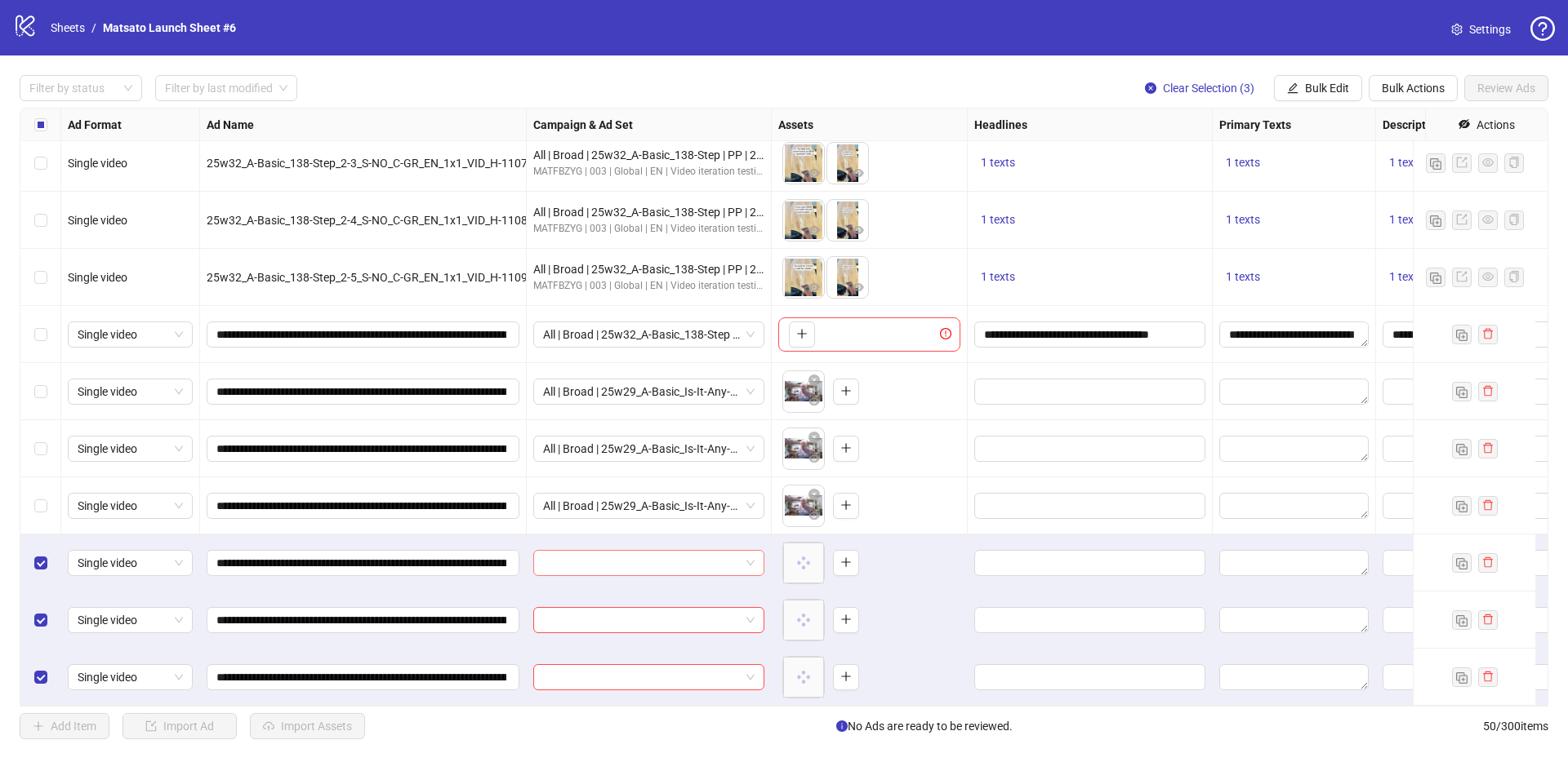
click at [746, 551] on span at bounding box center [649, 563] width 212 height 24
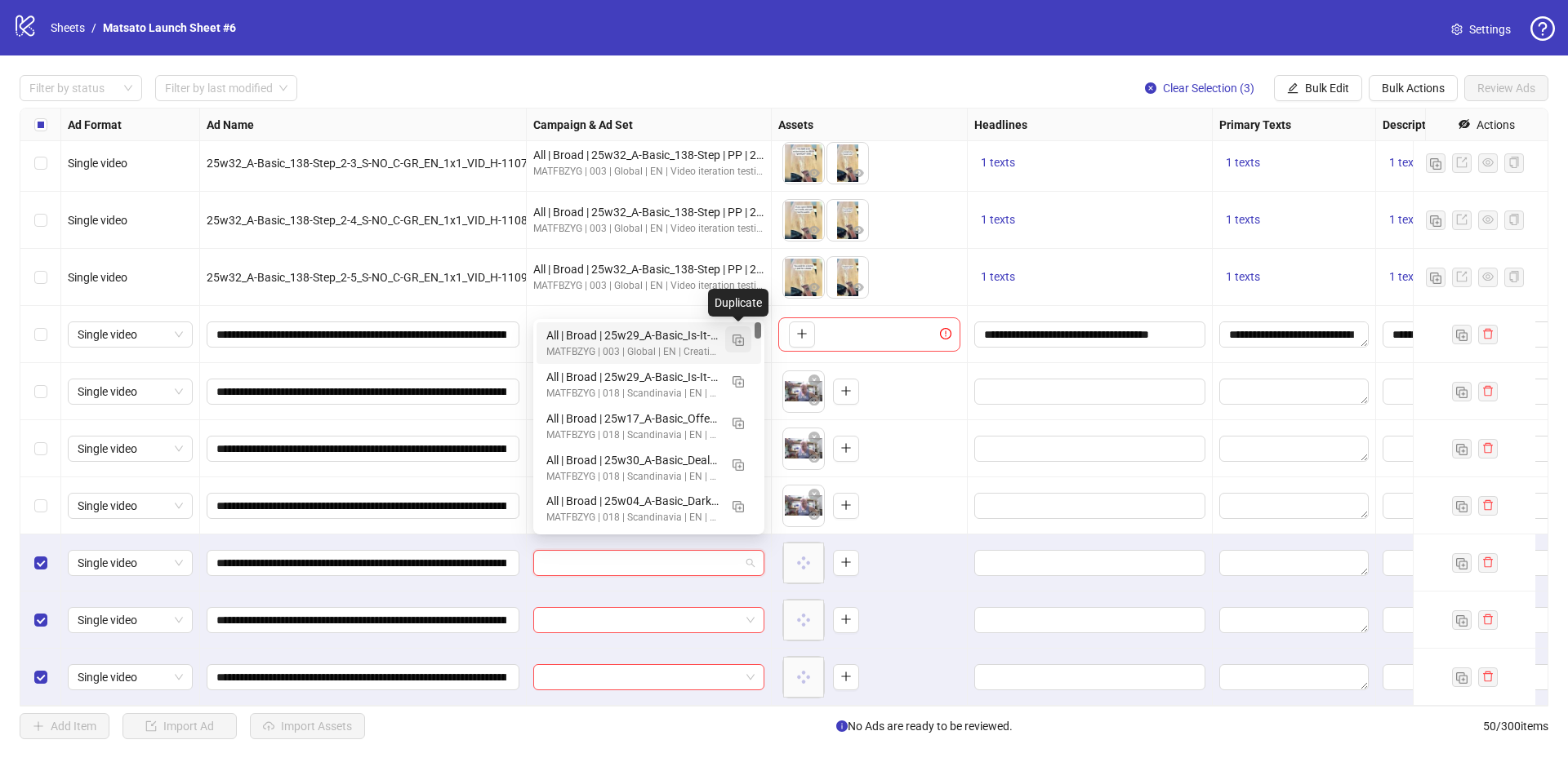
click at [740, 335] on img "button" at bounding box center [738, 340] width 12 height 12
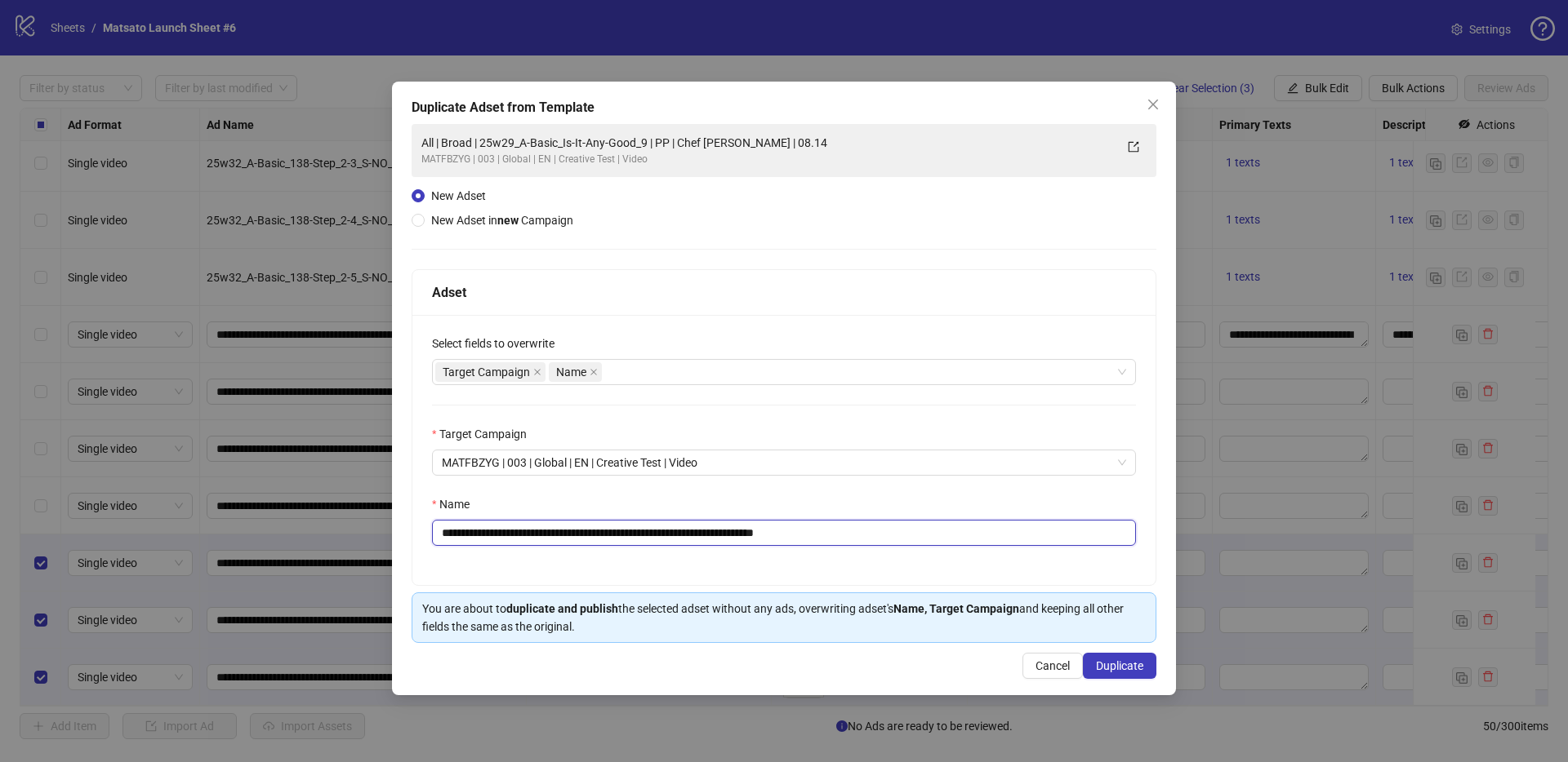
drag, startPoint x: 789, startPoint y: 528, endPoint x: 989, endPoint y: 537, distance: 200.2
click at [989, 537] on input "**********" at bounding box center [783, 532] width 704 height 26
type input "**********"
click at [1140, 671] on span "Duplicate" at bounding box center [1119, 666] width 48 height 13
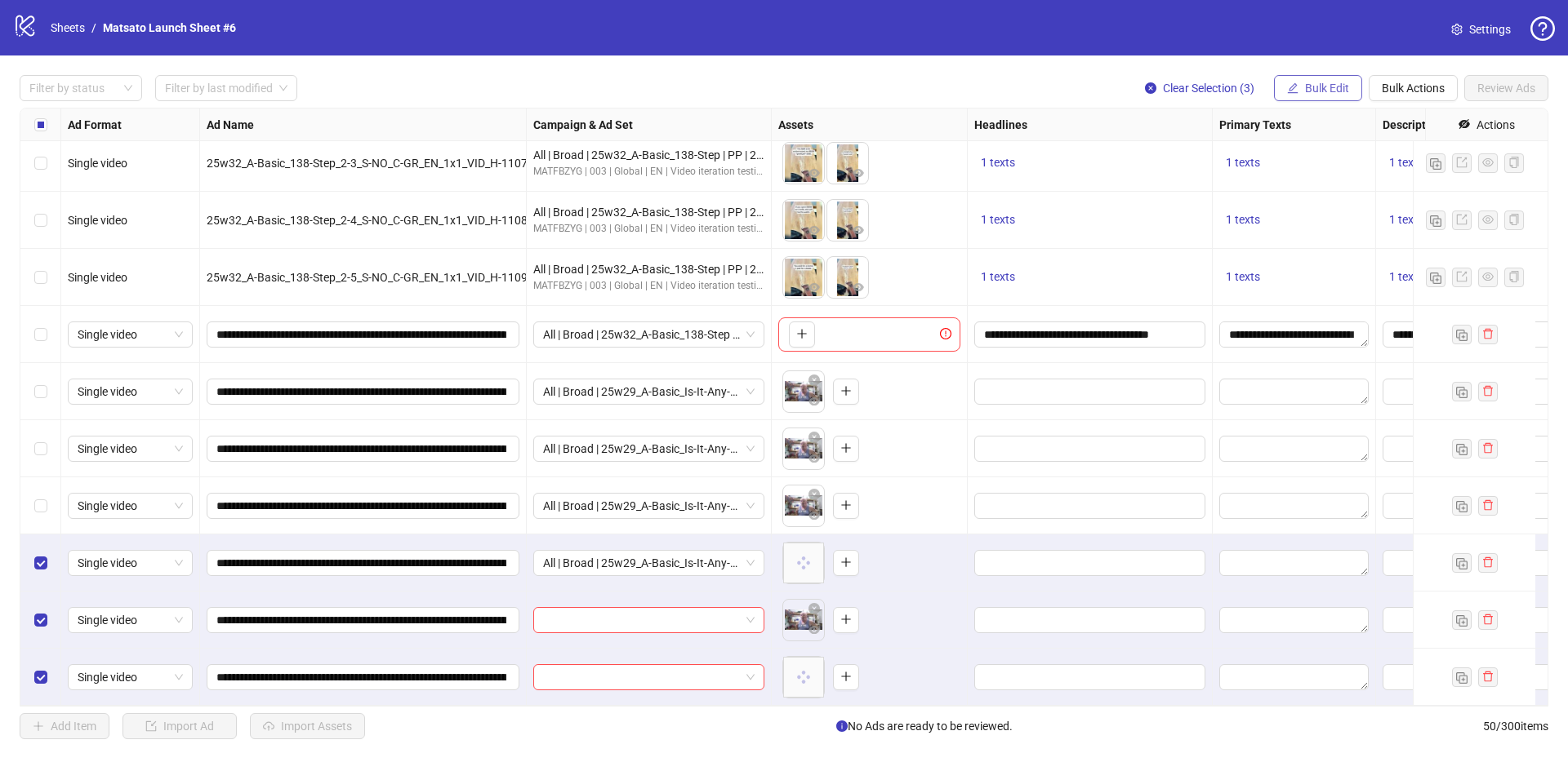
click at [1336, 85] on span "Bulk Edit" at bounding box center [1326, 88] width 44 height 13
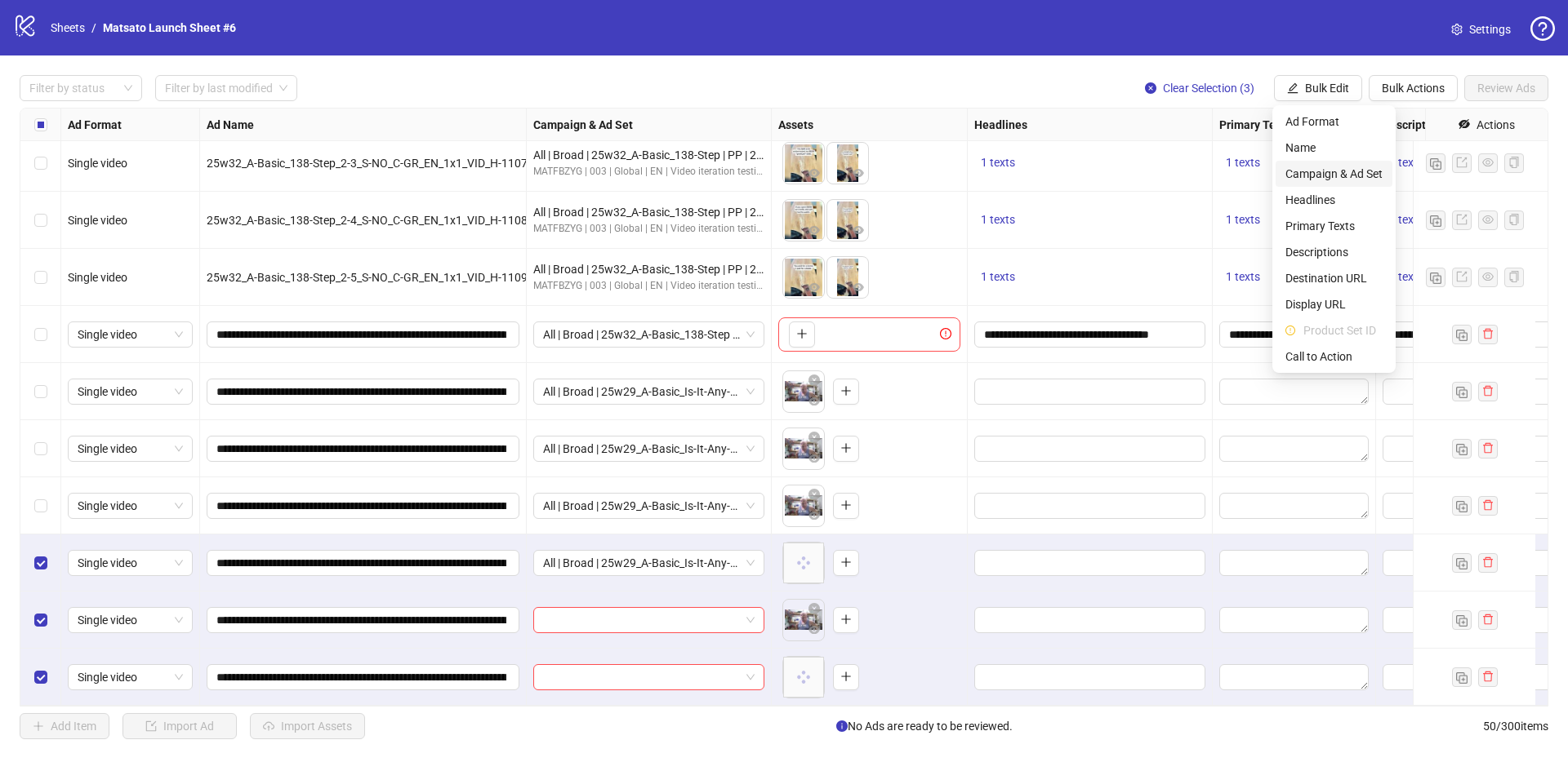
click at [1345, 178] on span "Campaign & Ad Set" at bounding box center [1334, 174] width 97 height 18
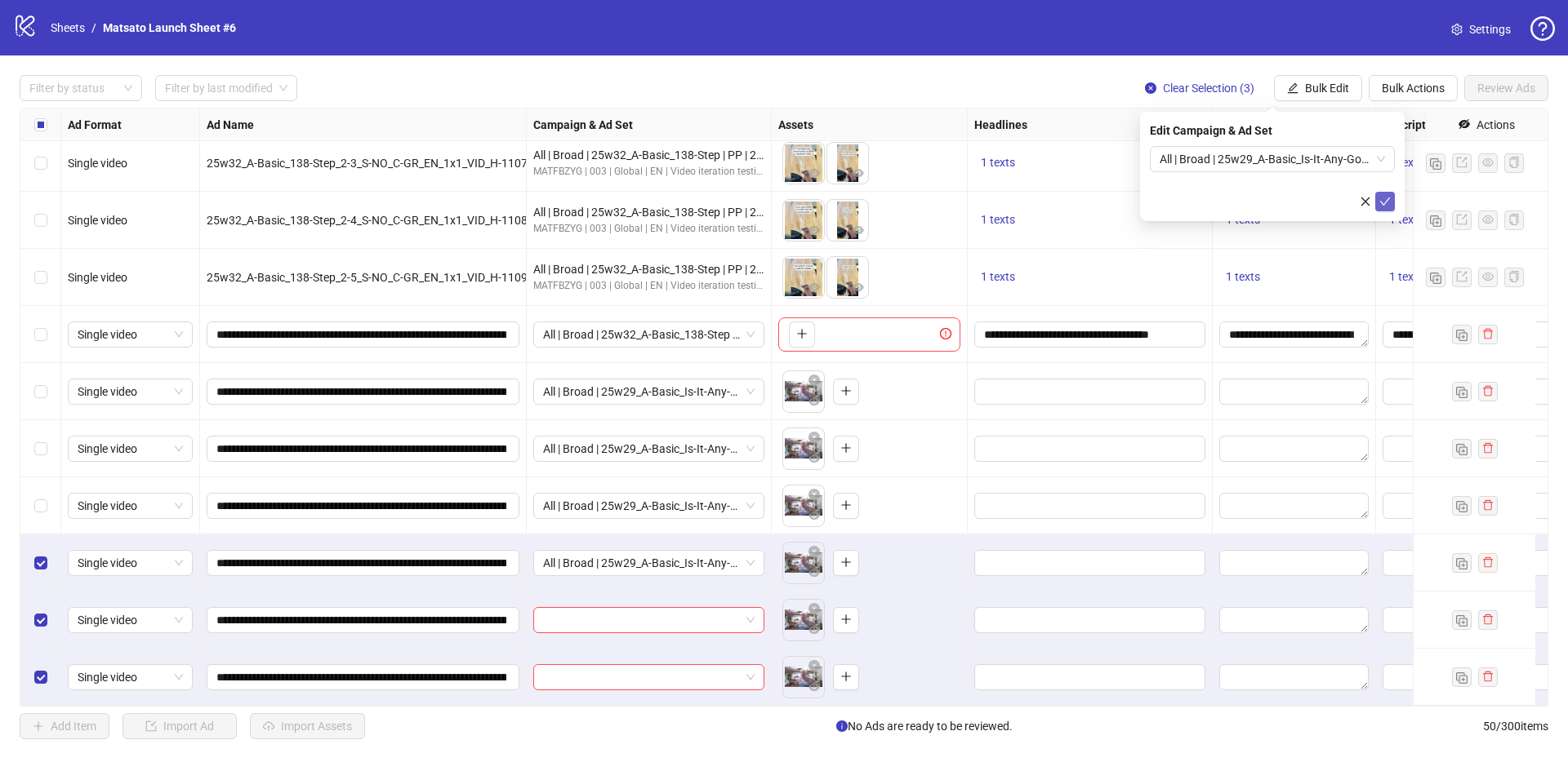
click at [1385, 201] on icon "check" at bounding box center [1385, 201] width 11 height 8
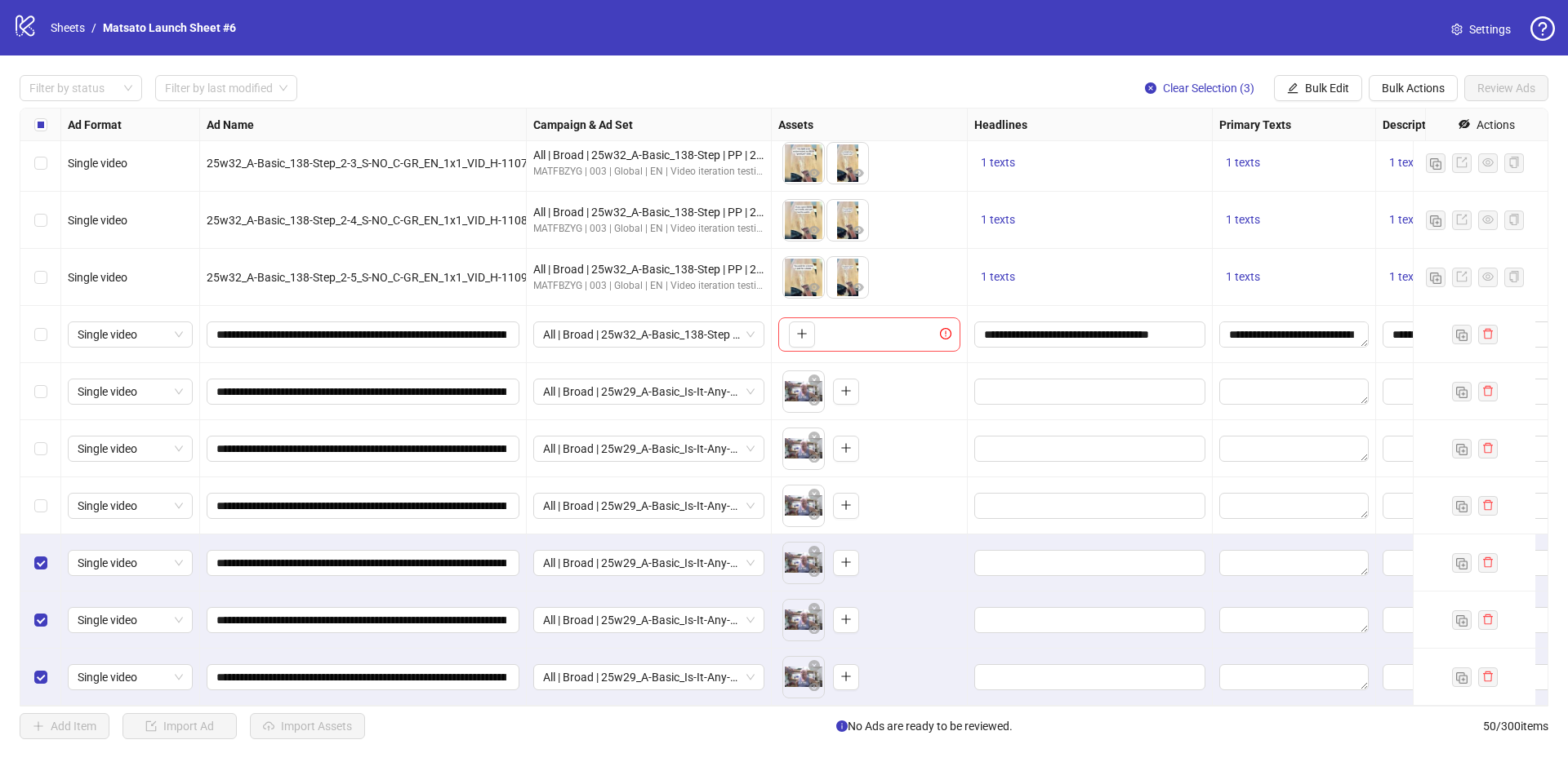
click at [966, 86] on div "Filter by status Filter by last modified Clear Selection (3) Bulk Edit Bulk Act…" at bounding box center [784, 87] width 1528 height 26
click at [1171, 88] on span "Clear Selection (3)" at bounding box center [1208, 88] width 91 height 13
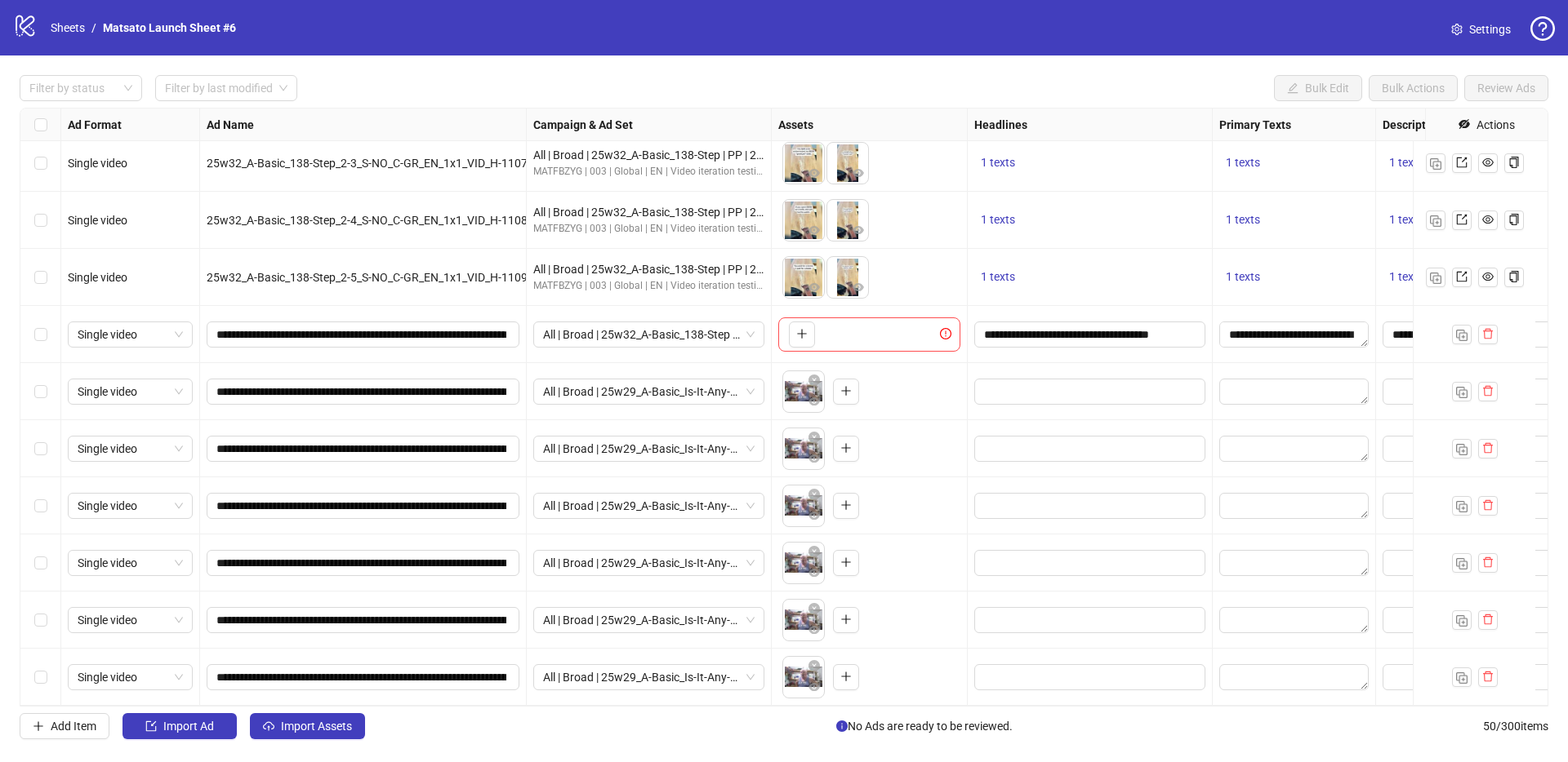
click at [932, 86] on div "Filter by status Filter by last modified Bulk Edit Bulk Actions Review Ads" at bounding box center [784, 87] width 1528 height 26
click at [327, 738] on button "Import Assets" at bounding box center [307, 726] width 115 height 26
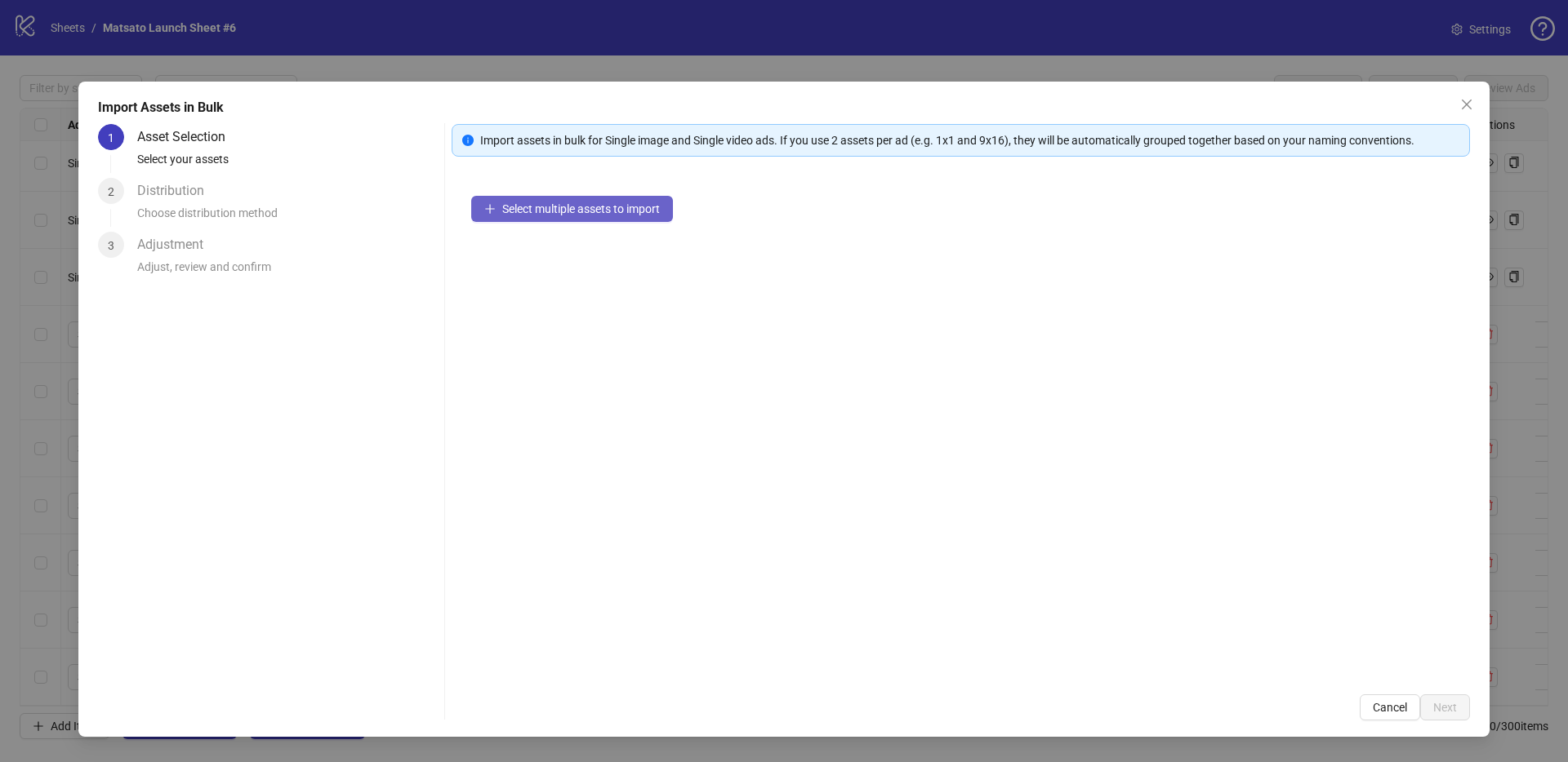
click at [617, 204] on span "Select multiple assets to import" at bounding box center [580, 209] width 158 height 13
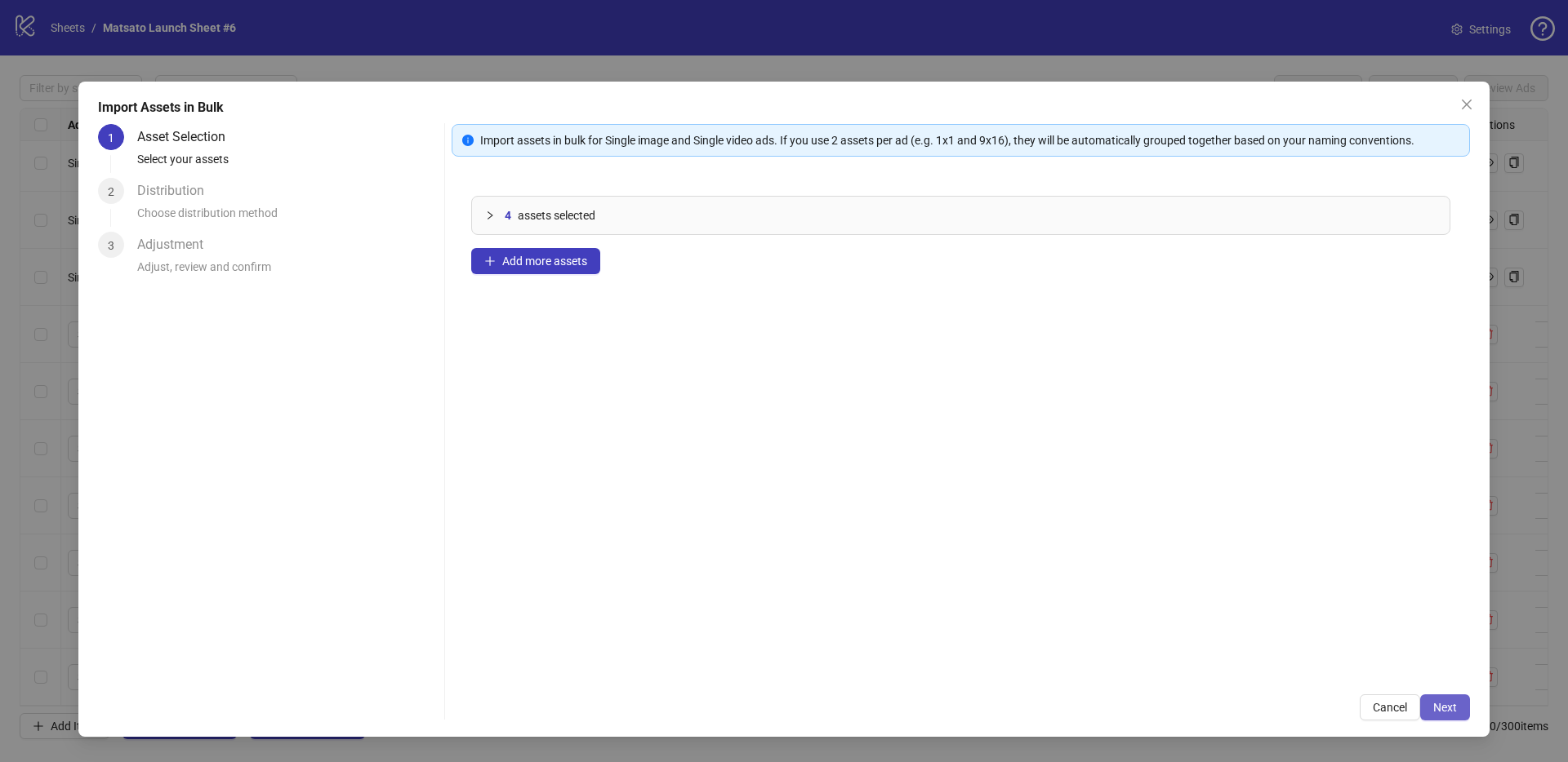
click at [1450, 703] on span "Next" at bounding box center [1445, 707] width 23 height 13
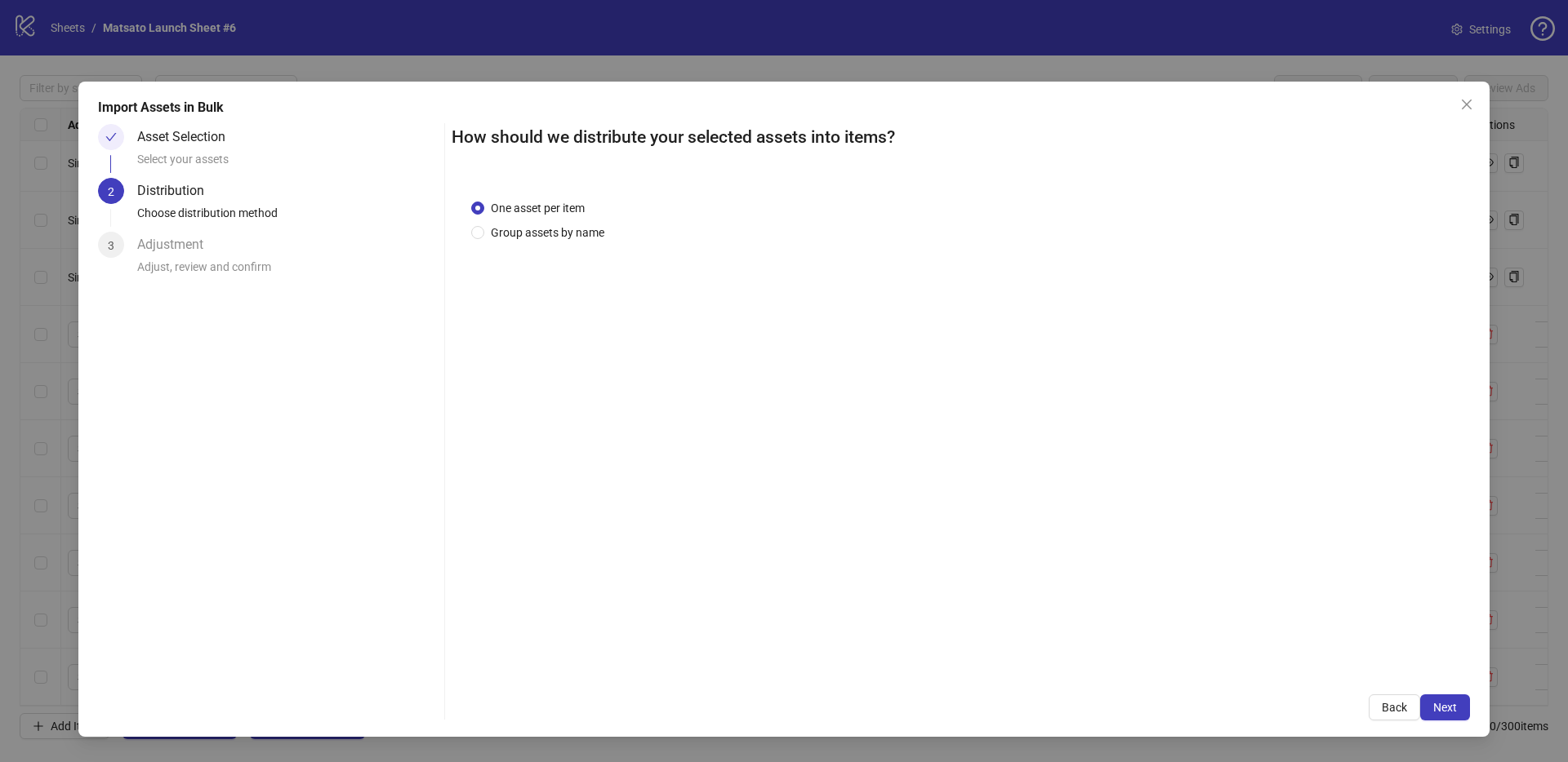
click at [1450, 703] on span "Next" at bounding box center [1445, 707] width 23 height 13
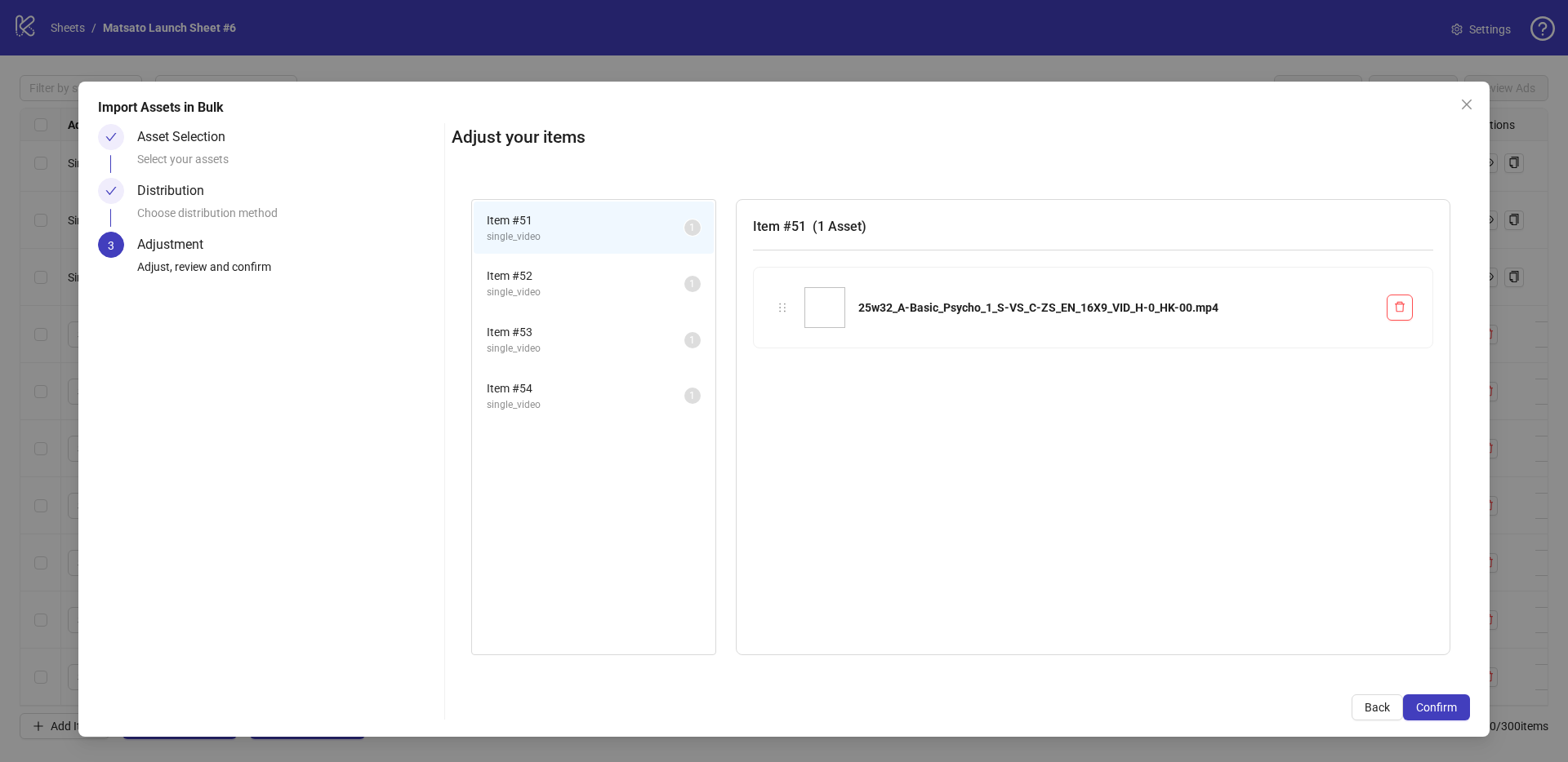
click at [1450, 703] on span "Confirm" at bounding box center [1436, 707] width 41 height 13
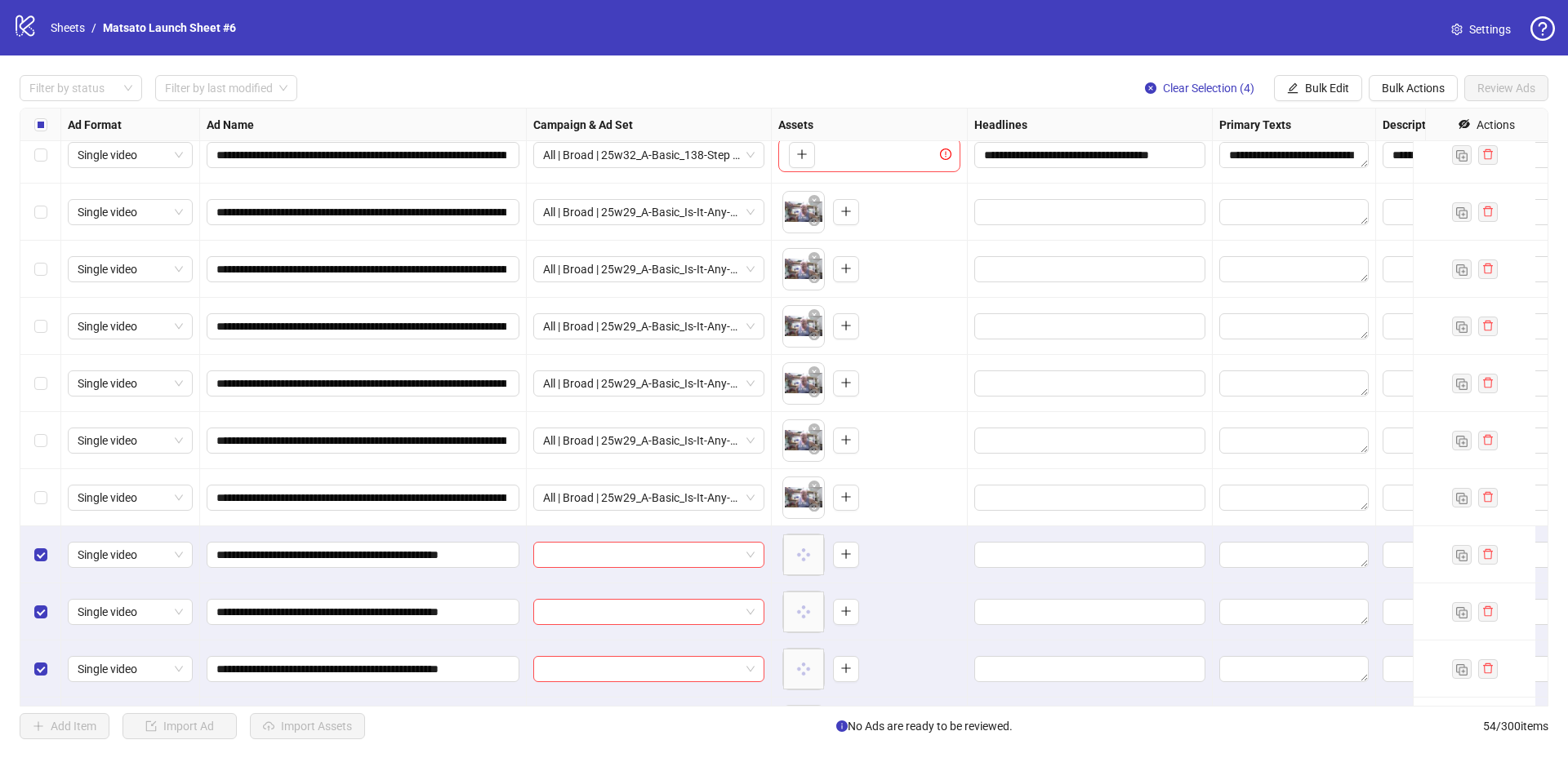
scroll to position [2533, 0]
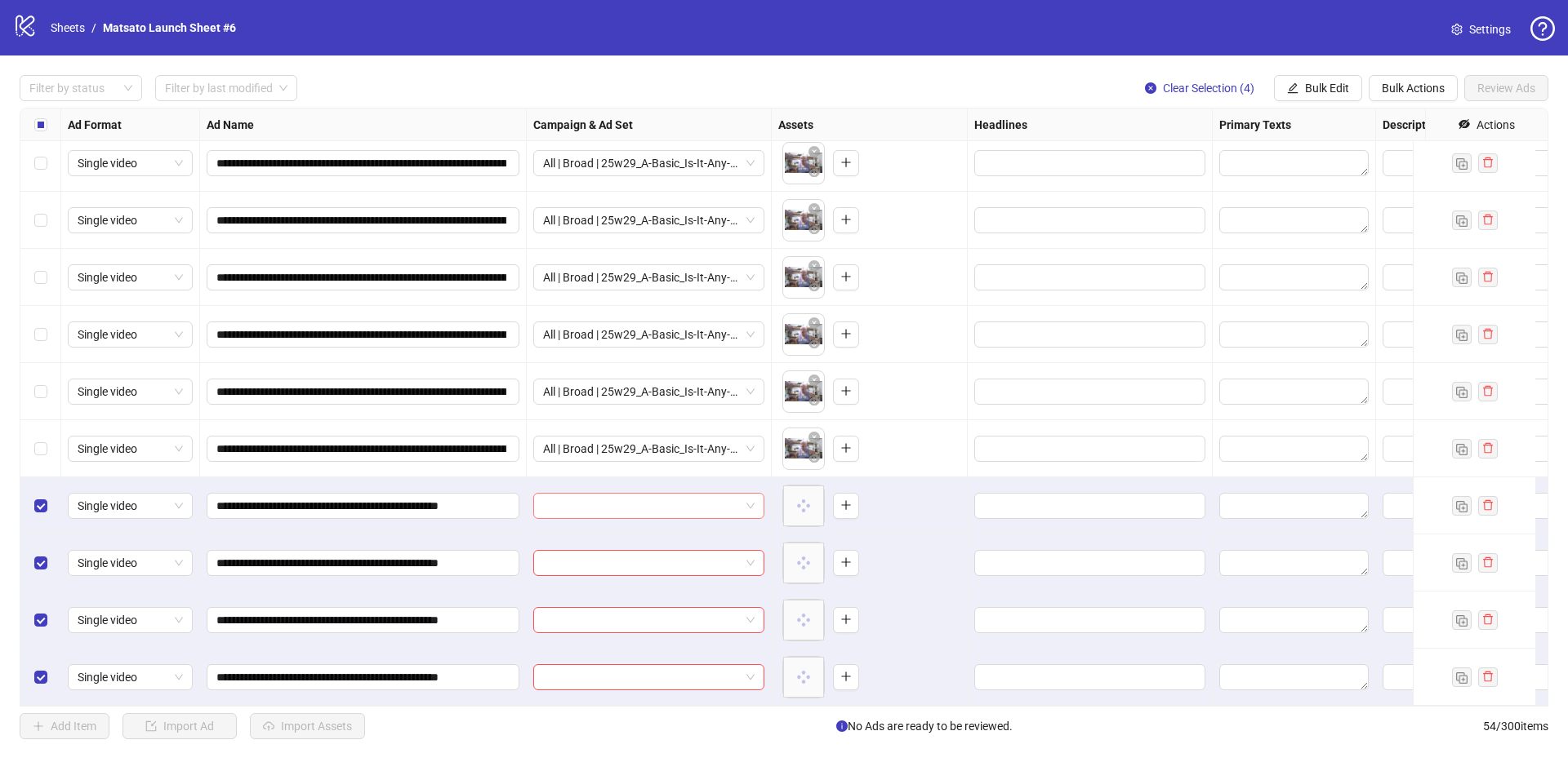
click at [749, 494] on span at bounding box center [649, 505] width 212 height 24
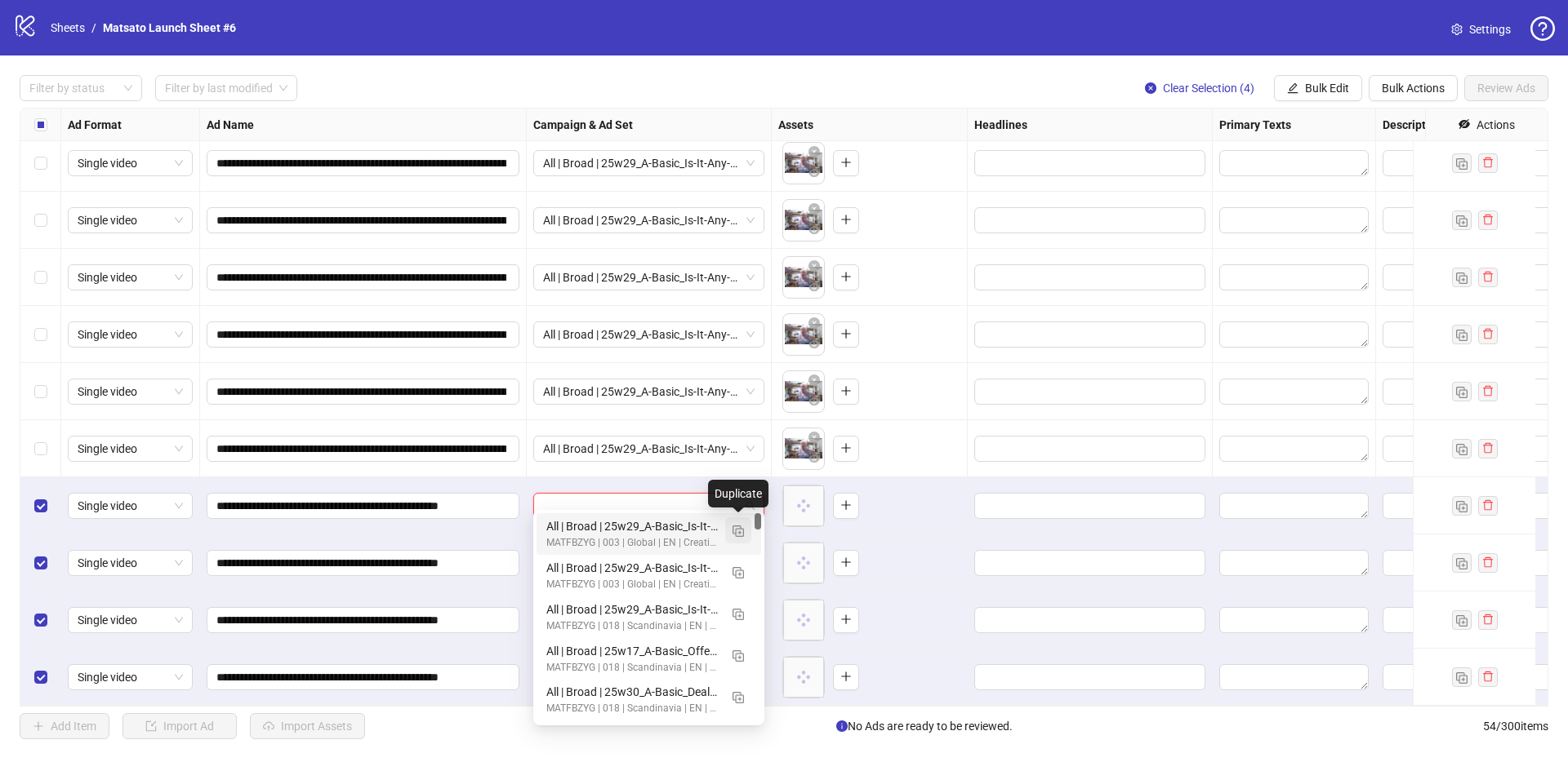
click at [744, 529] on button "button" at bounding box center [738, 531] width 26 height 26
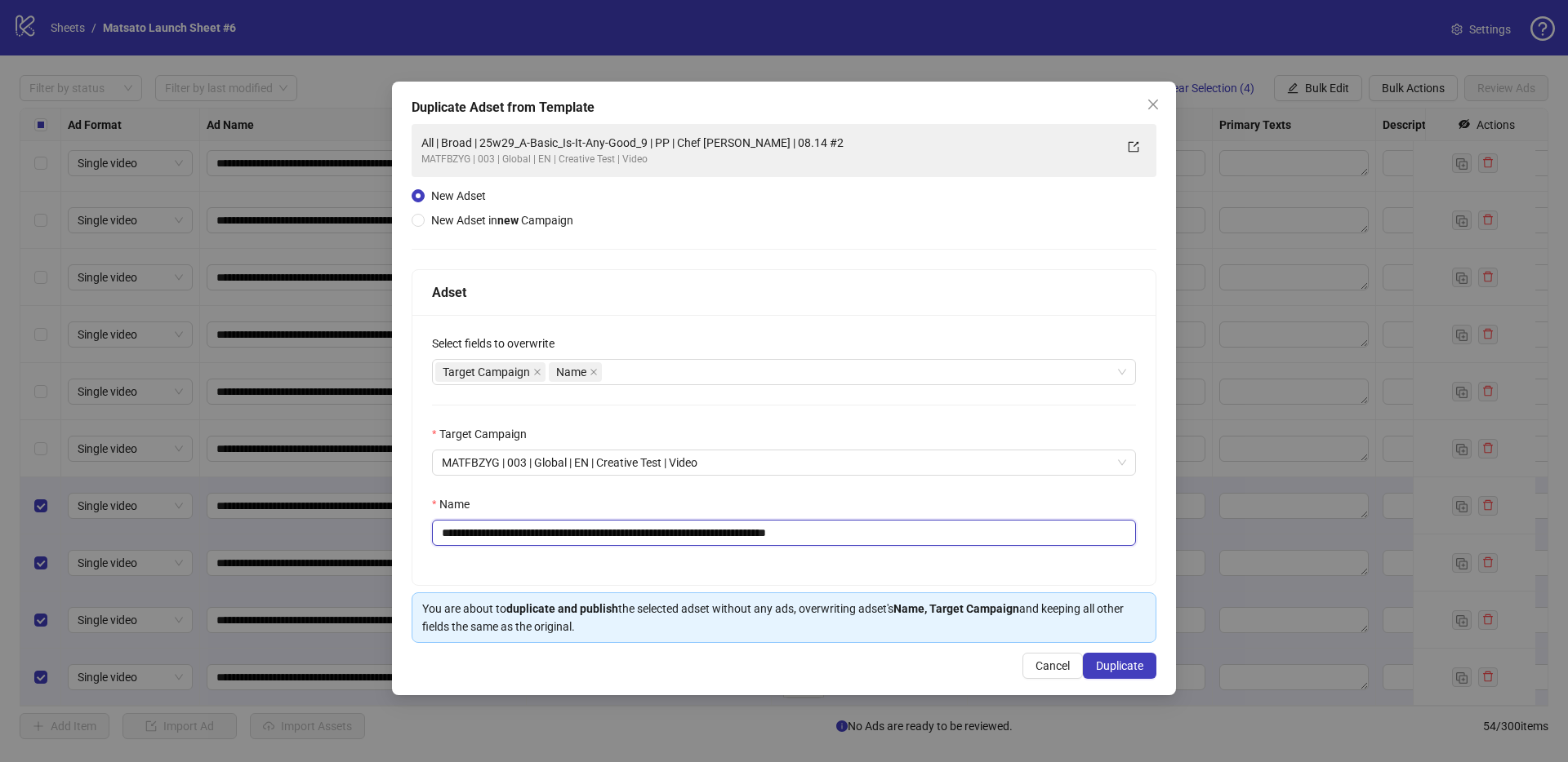
drag, startPoint x: 788, startPoint y: 539, endPoint x: 946, endPoint y: 549, distance: 158.3
click at [946, 548] on div "**********" at bounding box center [784, 450] width 743 height 270
drag, startPoint x: 666, startPoint y: 533, endPoint x: 502, endPoint y: 532, distance: 164.0
click at [502, 532] on input "**********" at bounding box center [783, 532] width 704 height 26
paste input "text"
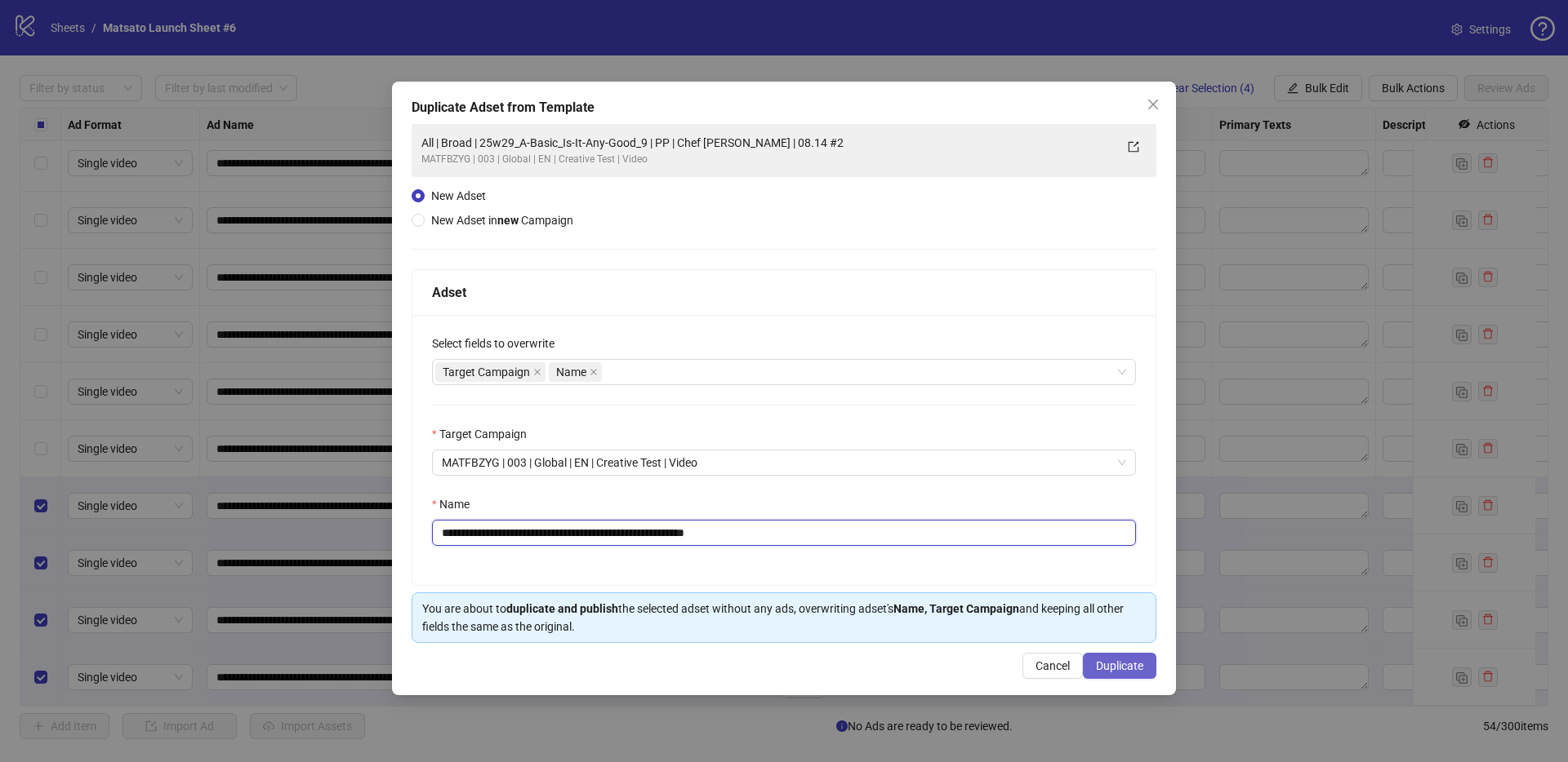
type input "**********"
click at [1092, 665] on button "Duplicate" at bounding box center [1120, 666] width 74 height 26
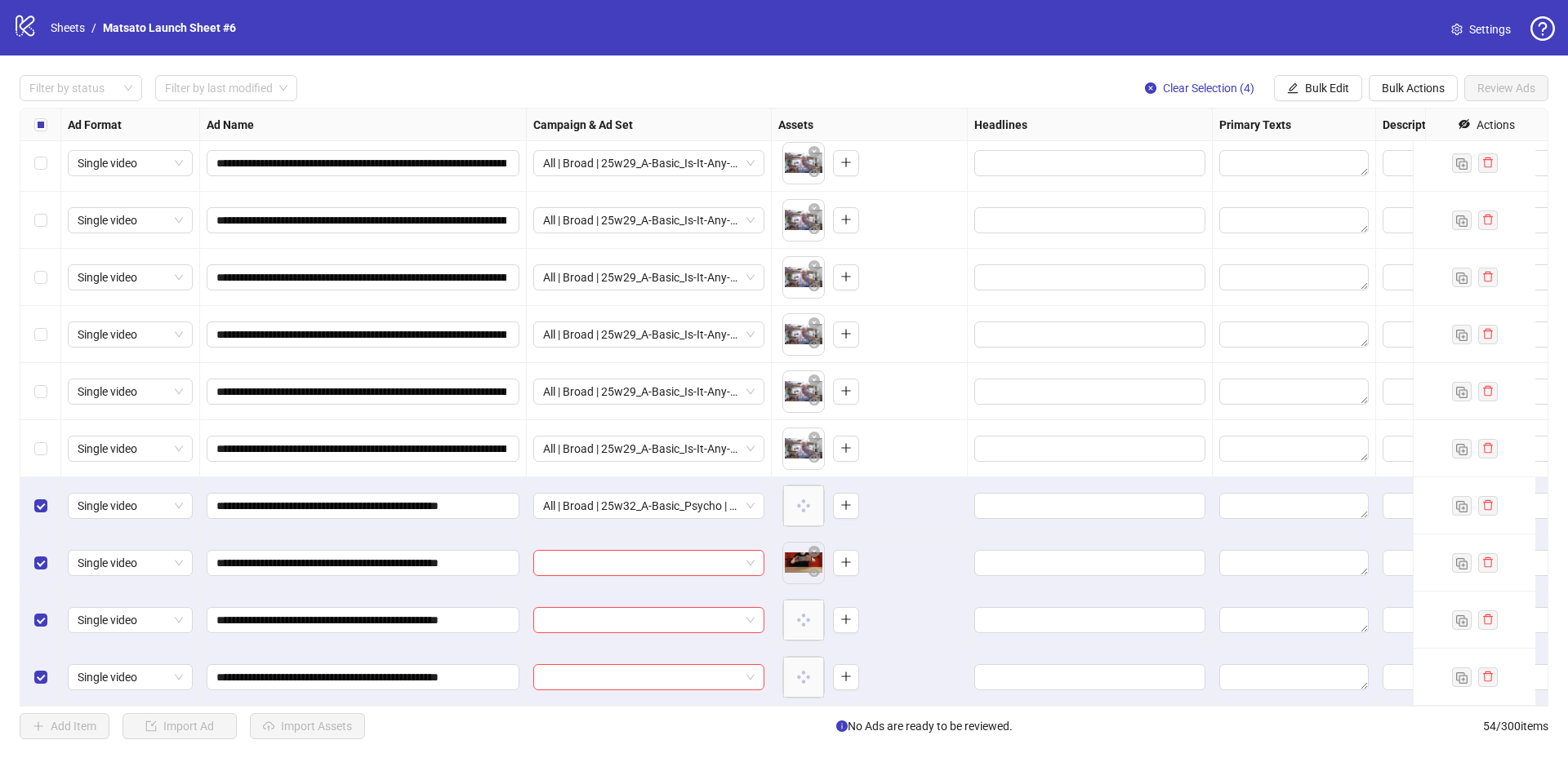
click at [1306, 69] on div "**********" at bounding box center [784, 407] width 1568 height 703
click at [1314, 82] on span "Bulk Edit" at bounding box center [1326, 88] width 44 height 13
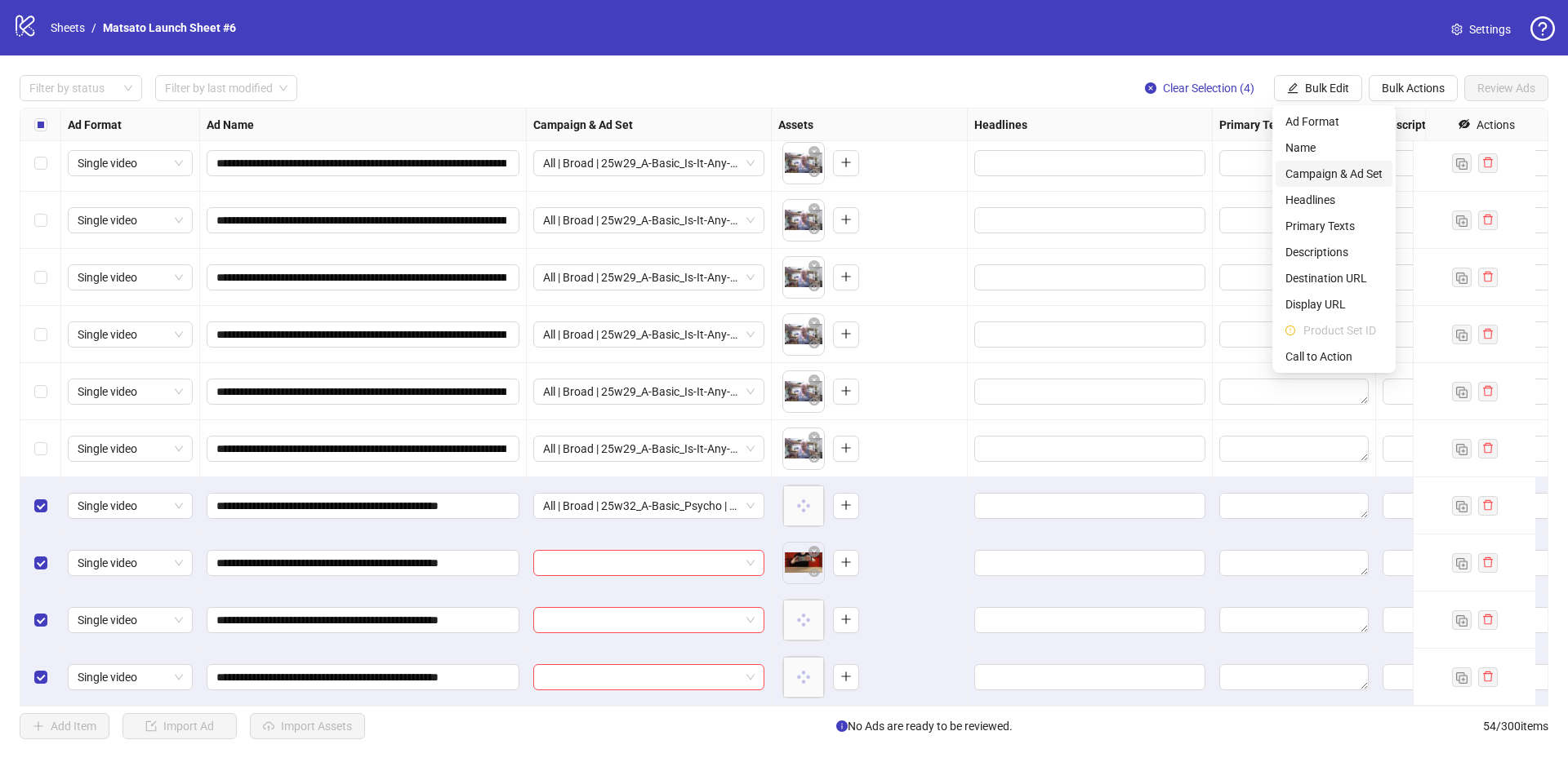
click at [1345, 175] on span "Campaign & Ad Set" at bounding box center [1334, 174] width 97 height 18
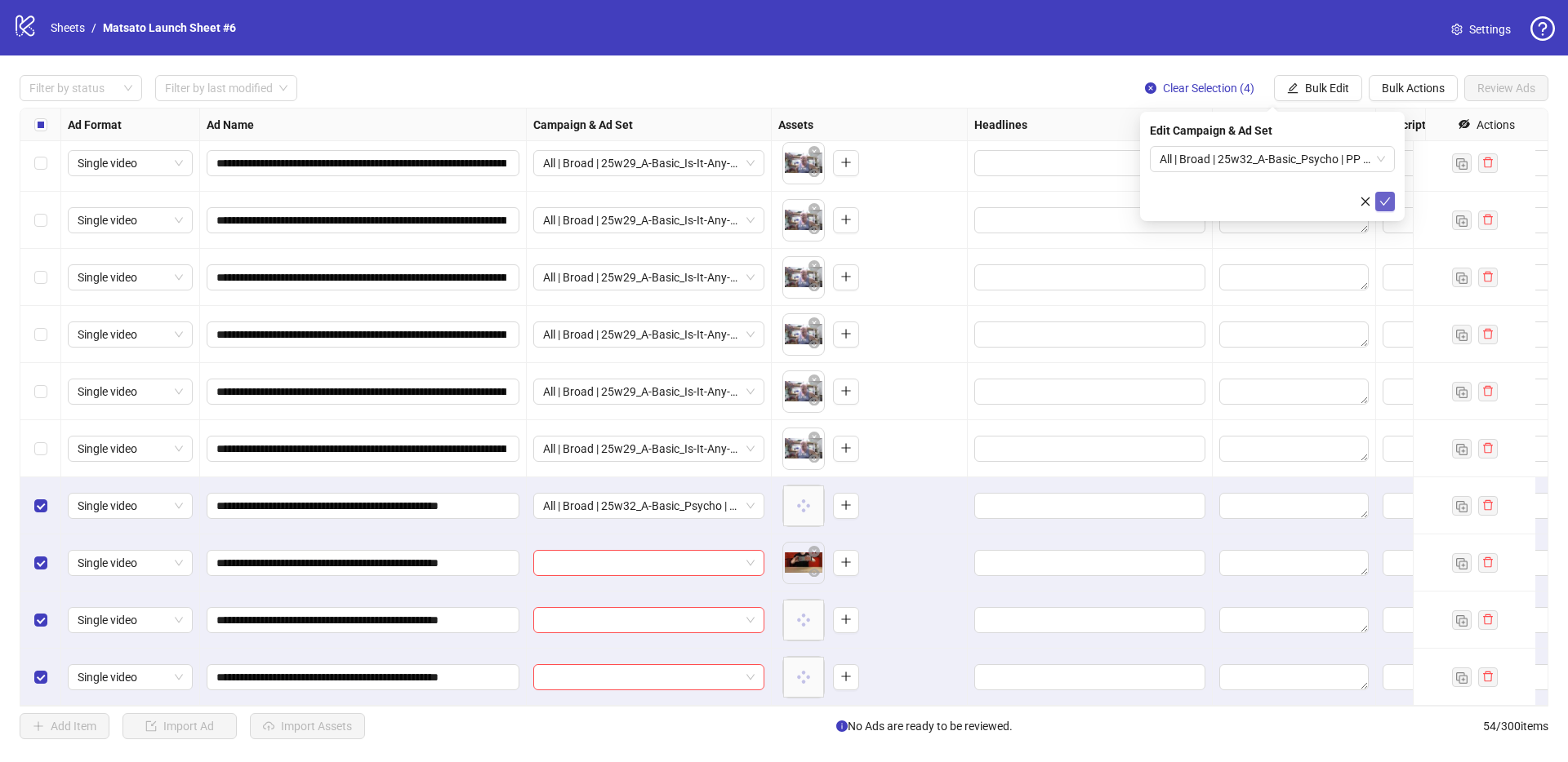
click at [1390, 193] on button "submit" at bounding box center [1385, 202] width 20 height 20
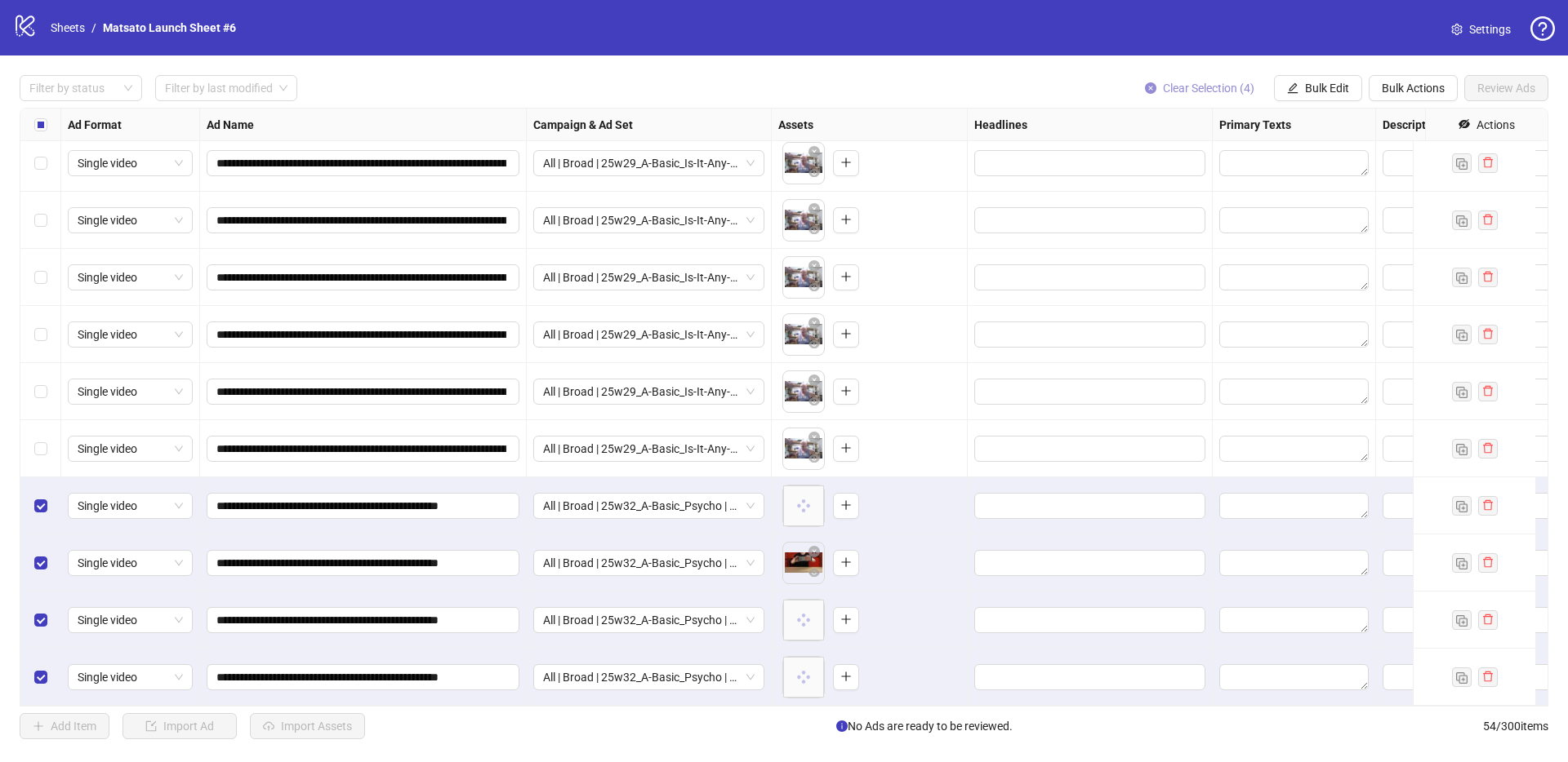
click at [1198, 85] on span "Clear Selection (4)" at bounding box center [1208, 88] width 91 height 13
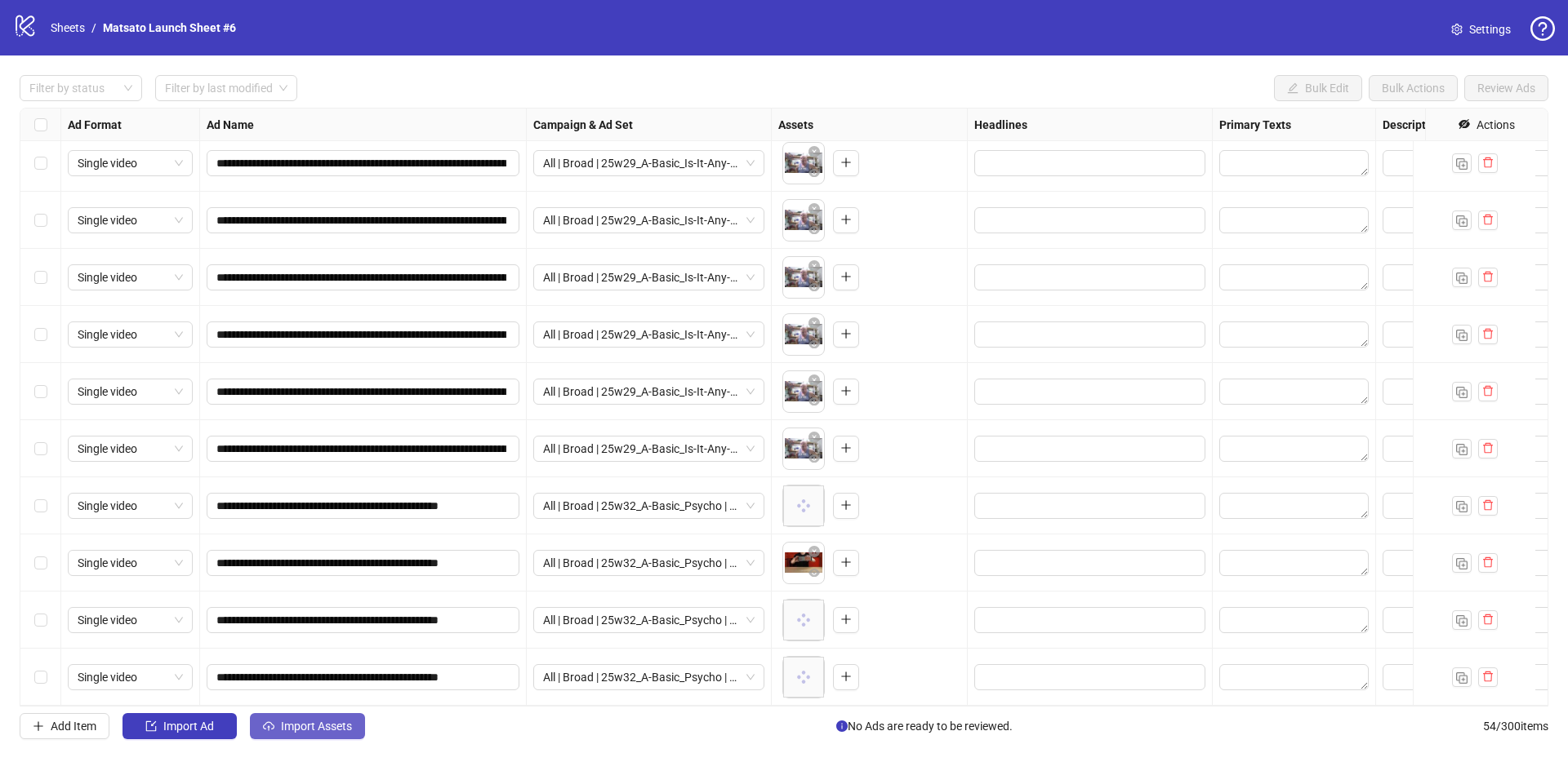
click at [348, 721] on span "Import Assets" at bounding box center [316, 726] width 71 height 13
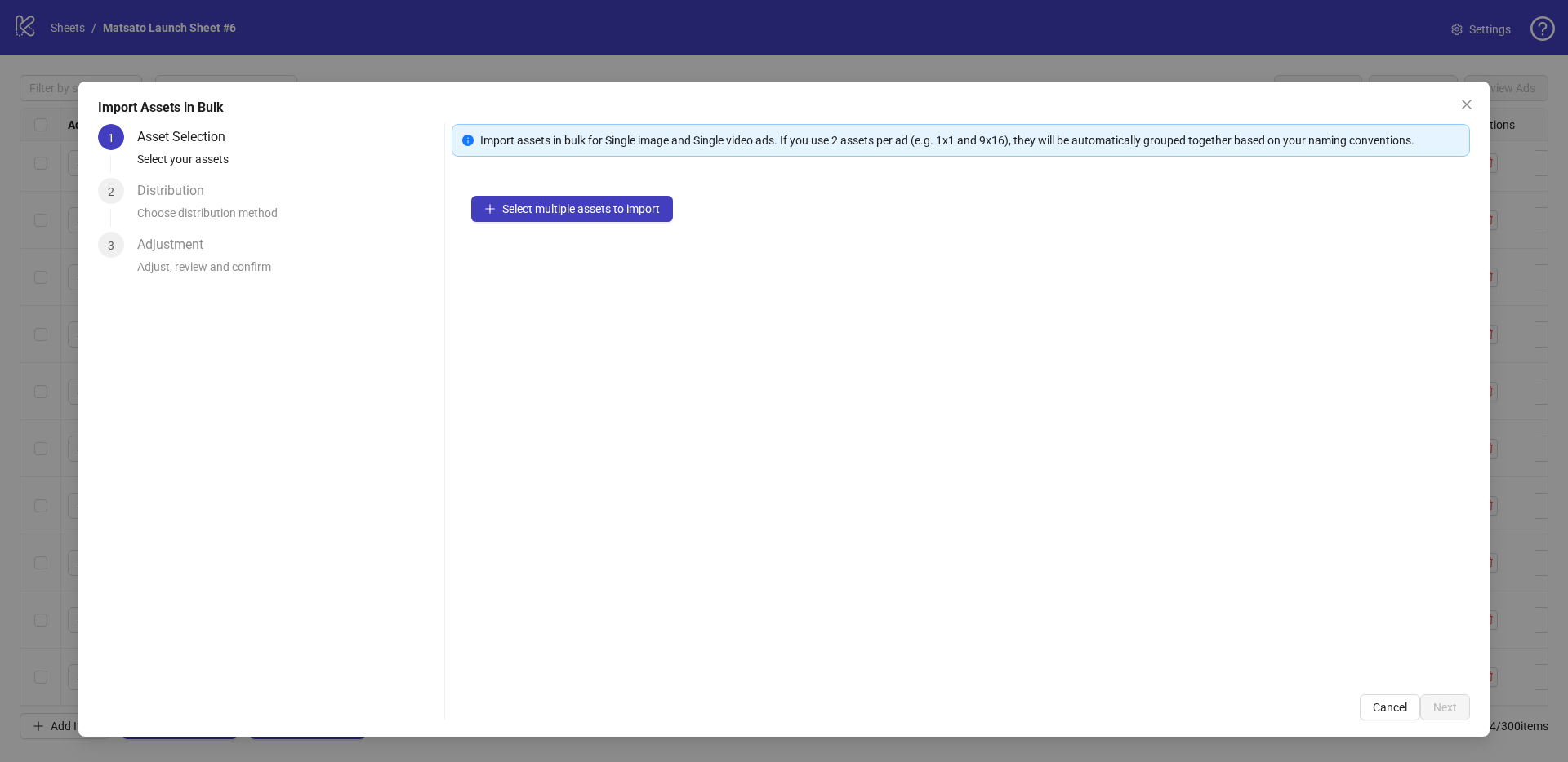
click at [545, 222] on div "Select multiple assets to import" at bounding box center [961, 426] width 1018 height 499
click at [583, 214] on span "Select multiple assets to import" at bounding box center [580, 209] width 158 height 13
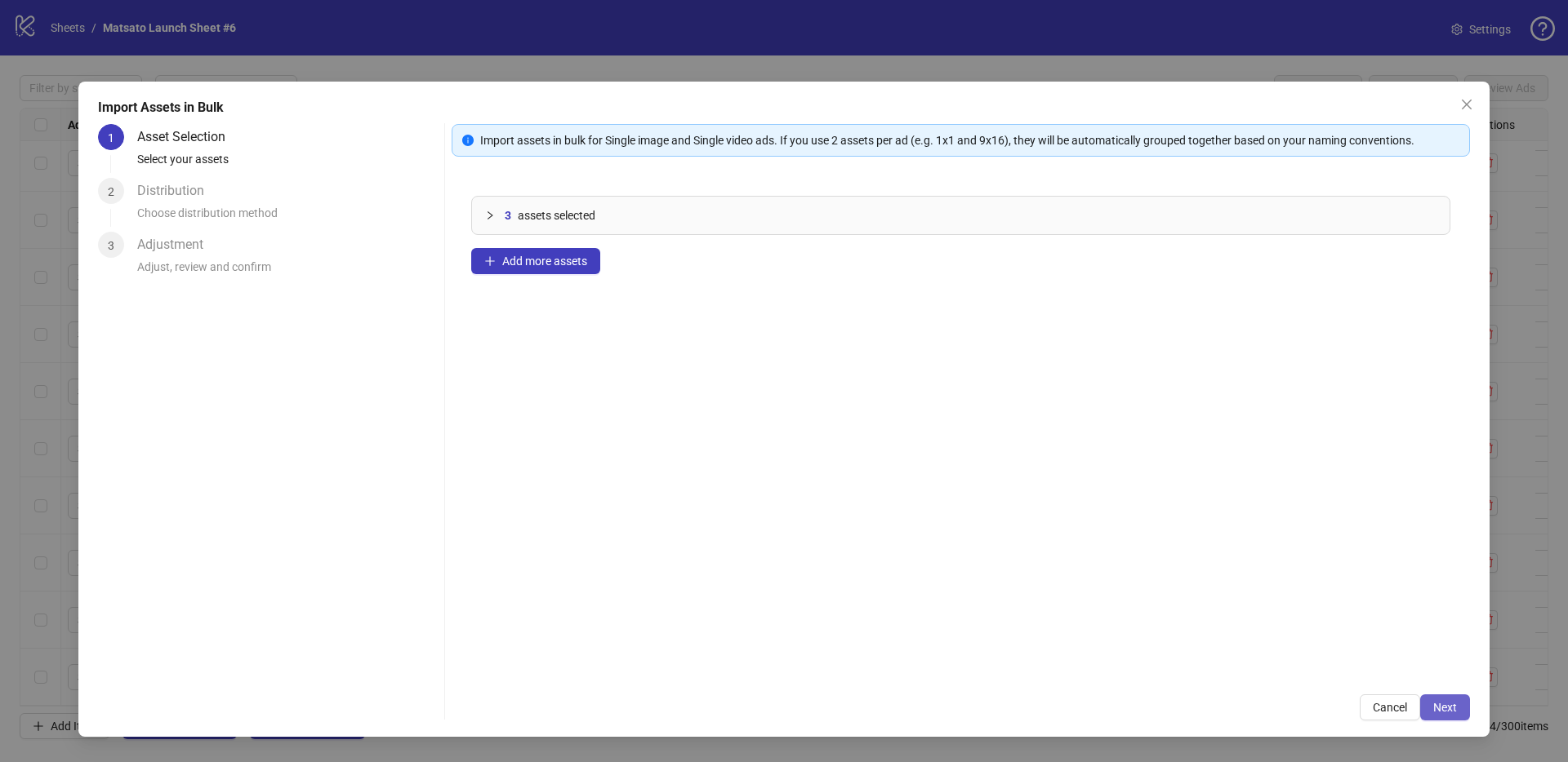
click at [1439, 708] on span "Next" at bounding box center [1445, 707] width 23 height 13
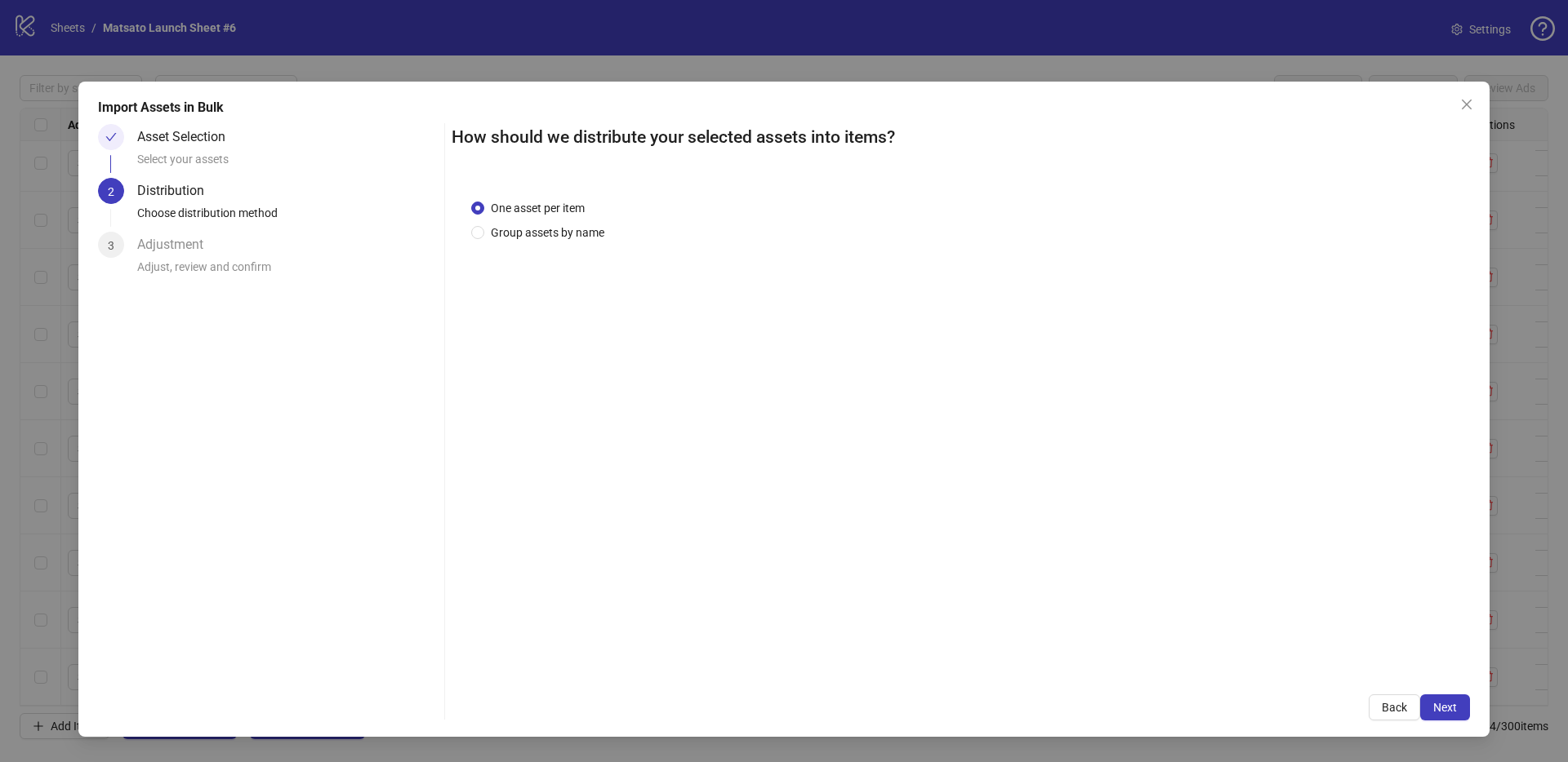
click at [1448, 709] on span "Next" at bounding box center [1445, 707] width 23 height 13
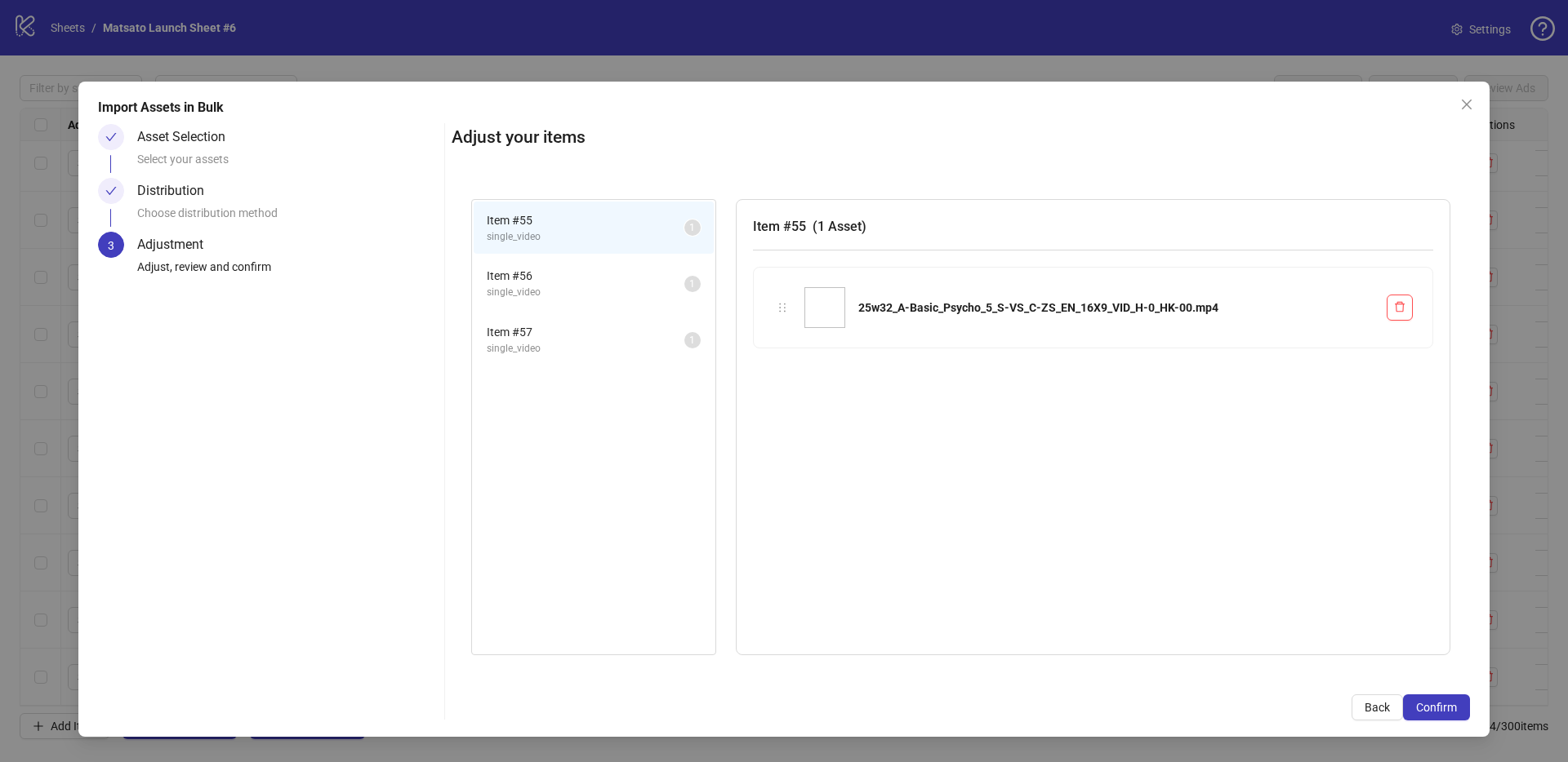
click at [1448, 709] on span "Confirm" at bounding box center [1436, 707] width 41 height 13
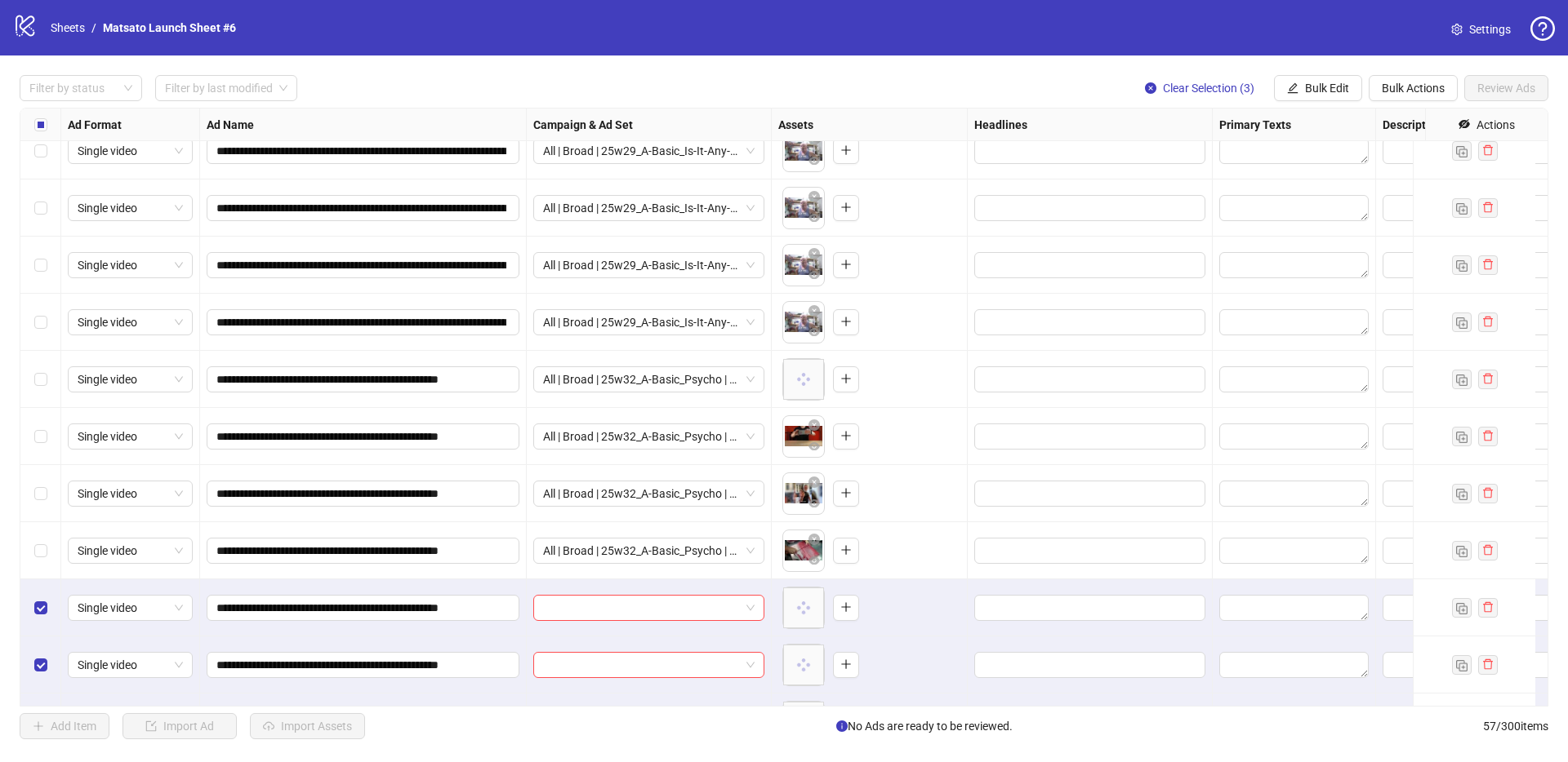
scroll to position [2704, 0]
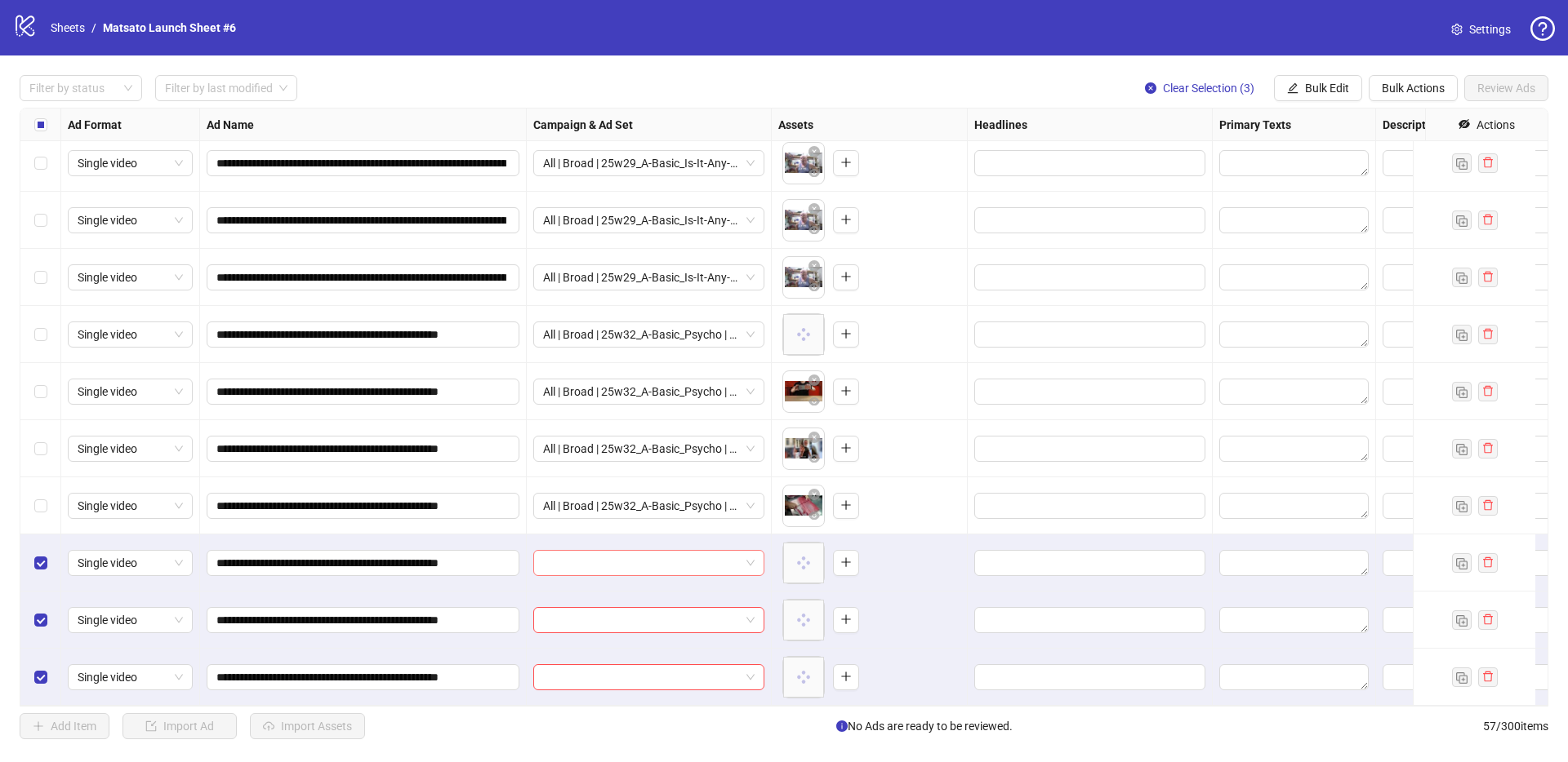
click at [753, 556] on div at bounding box center [649, 563] width 231 height 26
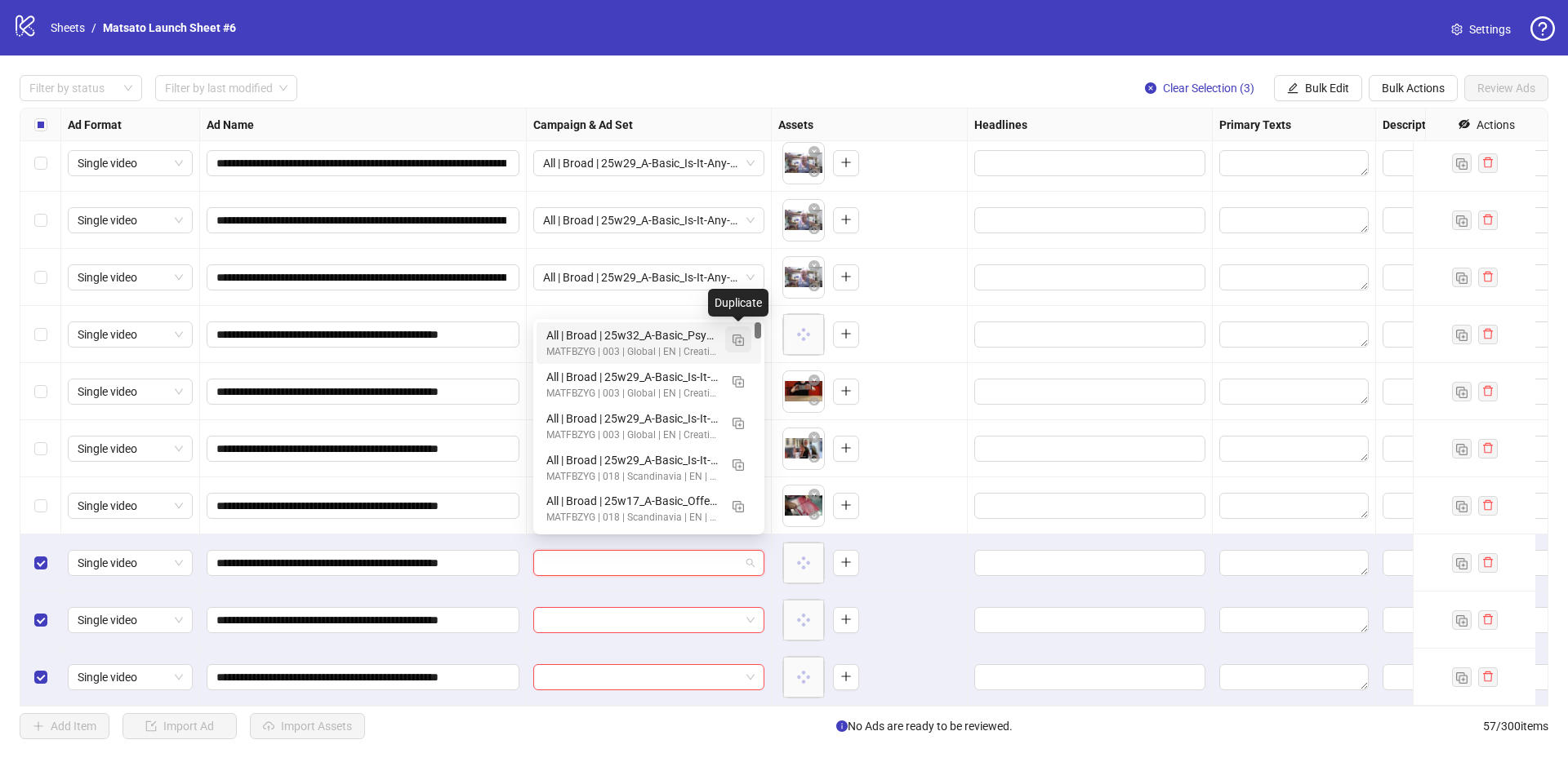
click at [738, 343] on img "button" at bounding box center [738, 340] width 12 height 12
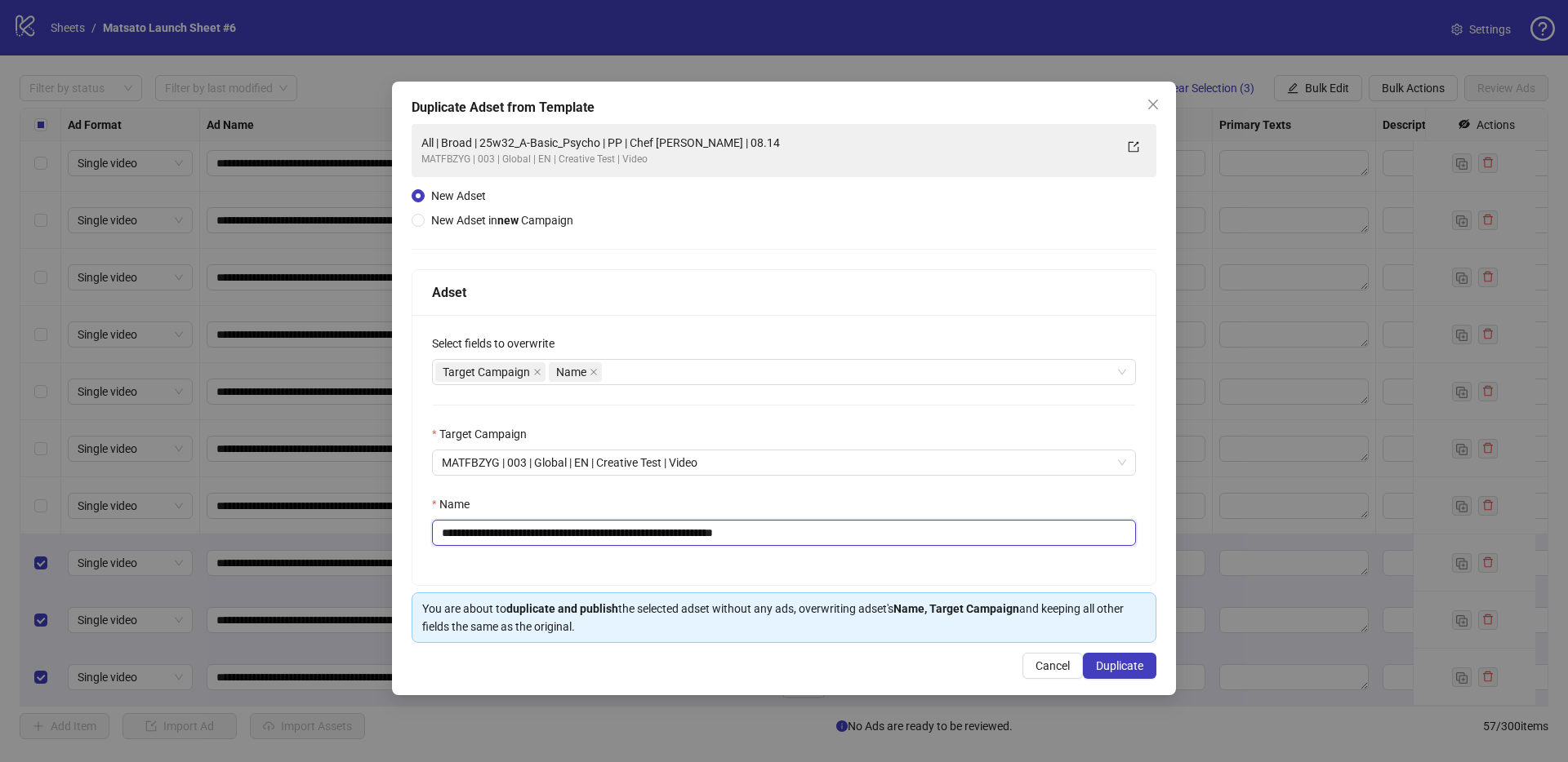
drag, startPoint x: 744, startPoint y: 534, endPoint x: 903, endPoint y: 549, distance: 159.7
click at [903, 549] on div "**********" at bounding box center [784, 450] width 743 height 270
type input "**********"
click at [1104, 669] on span "Duplicate" at bounding box center [1119, 666] width 48 height 13
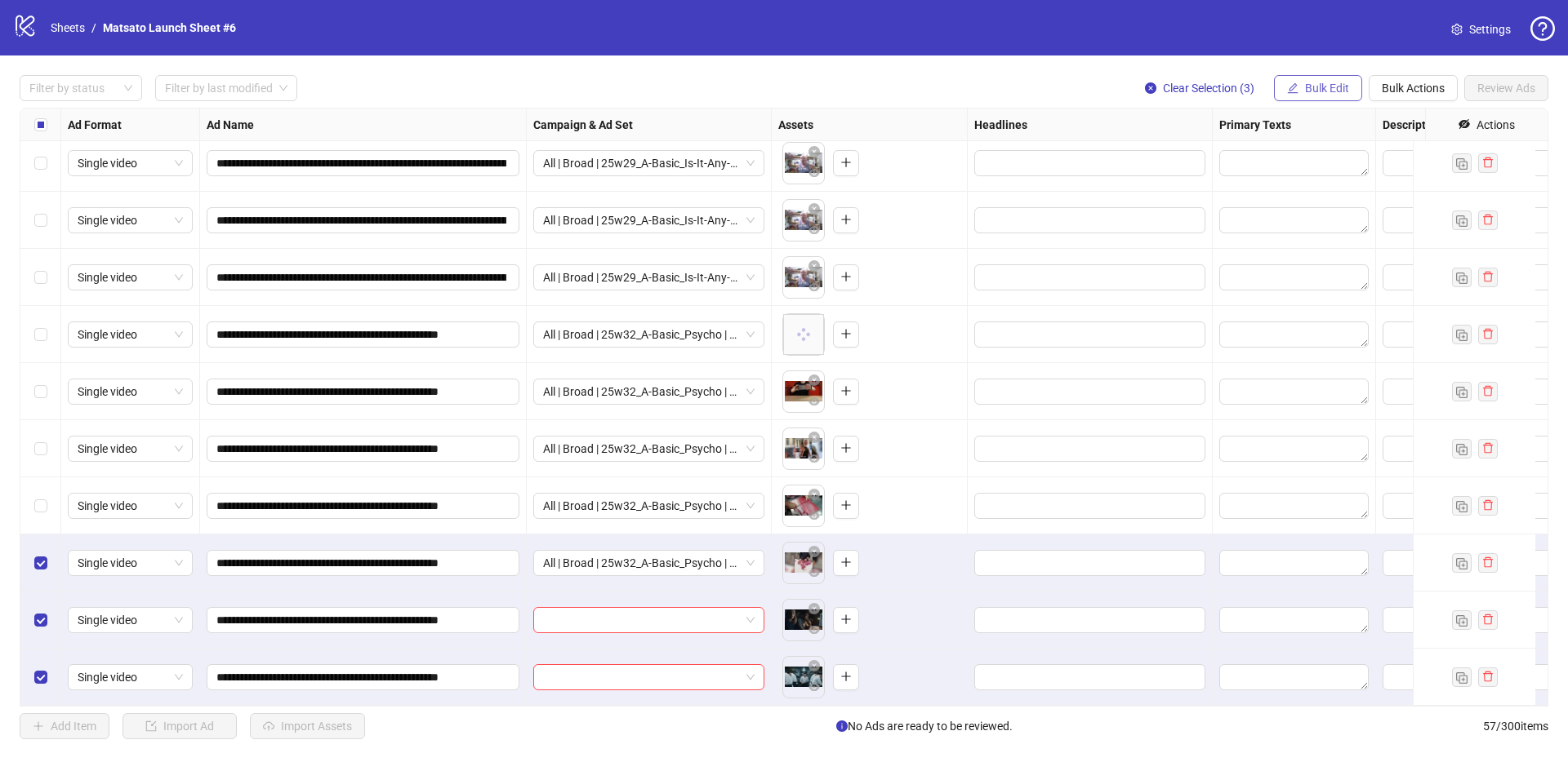
click at [1336, 77] on button "Bulk Edit" at bounding box center [1318, 87] width 88 height 26
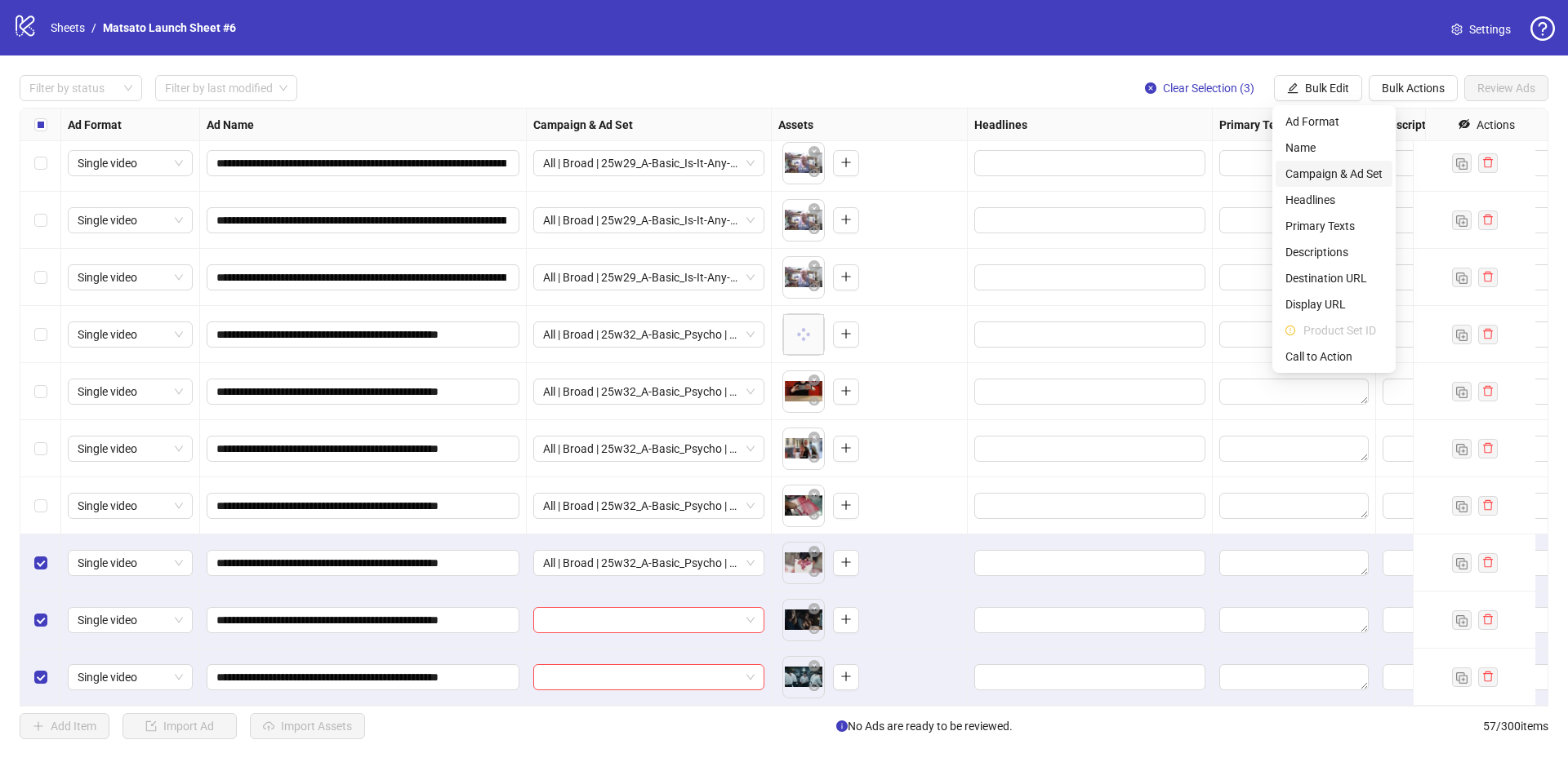
click at [1316, 183] on li "Campaign & Ad Set" at bounding box center [1334, 174] width 117 height 26
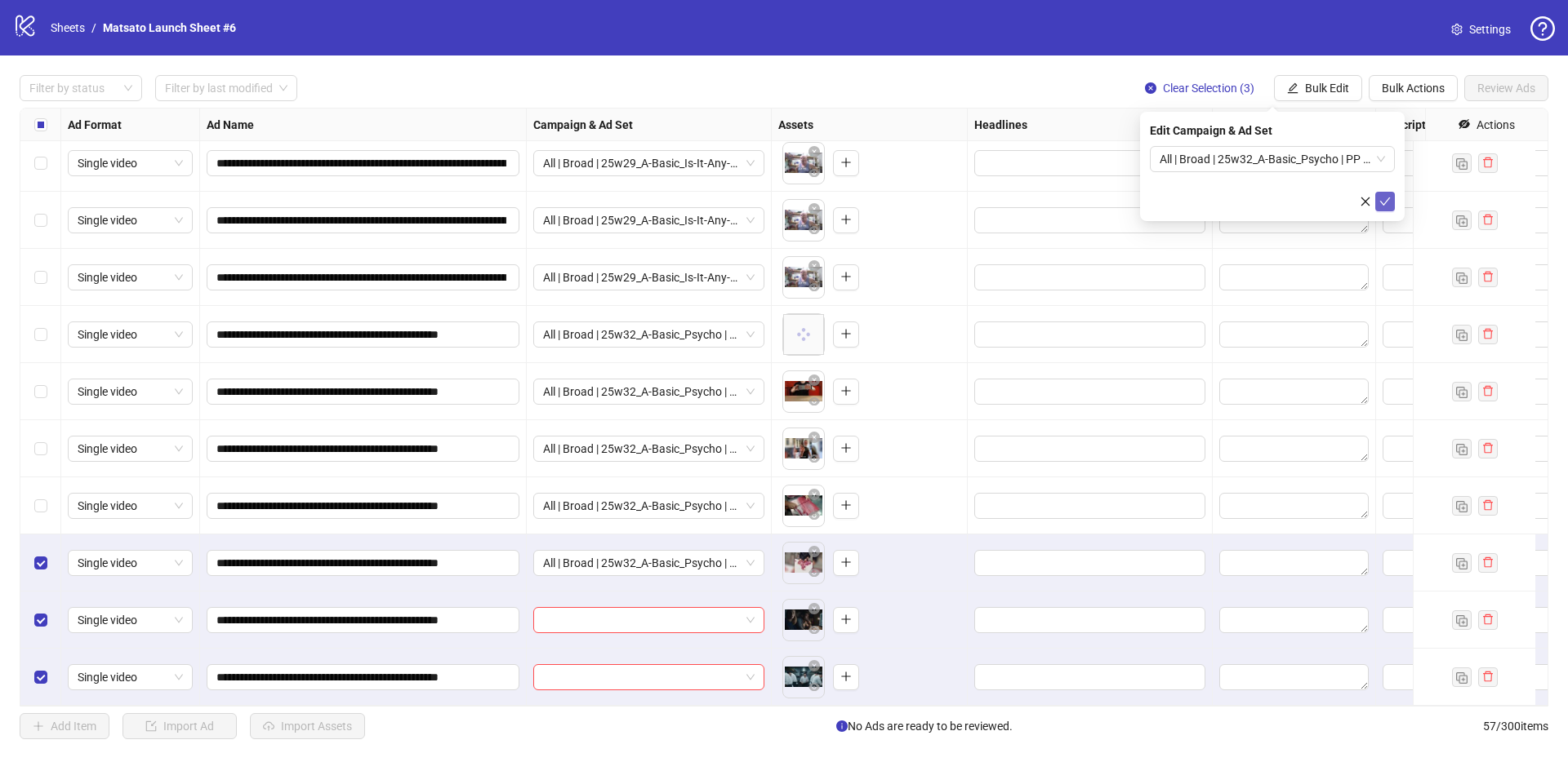
click at [1388, 200] on icon "check" at bounding box center [1385, 201] width 12 height 12
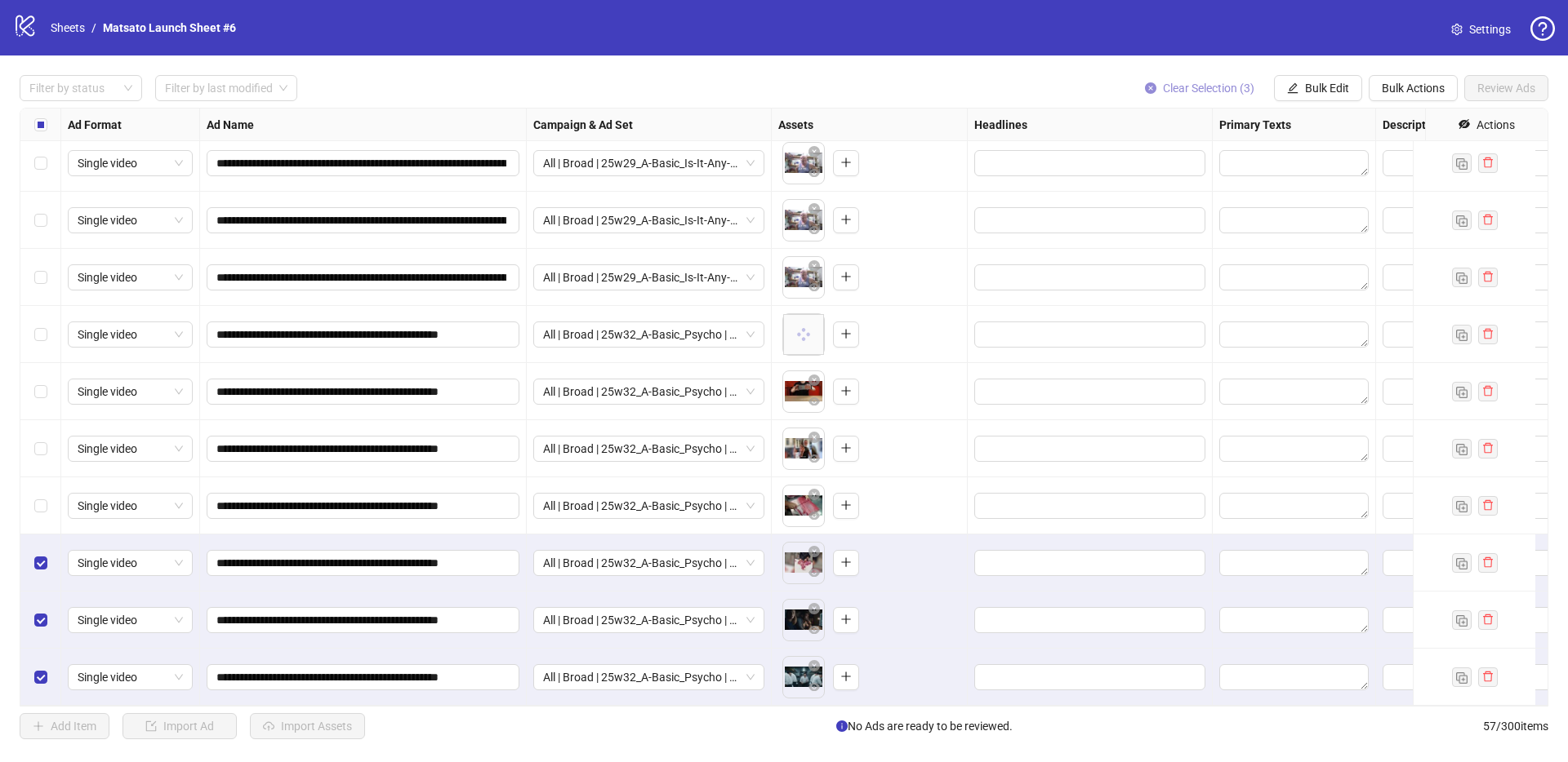
click at [1197, 88] on span "Clear Selection (3)" at bounding box center [1208, 88] width 91 height 13
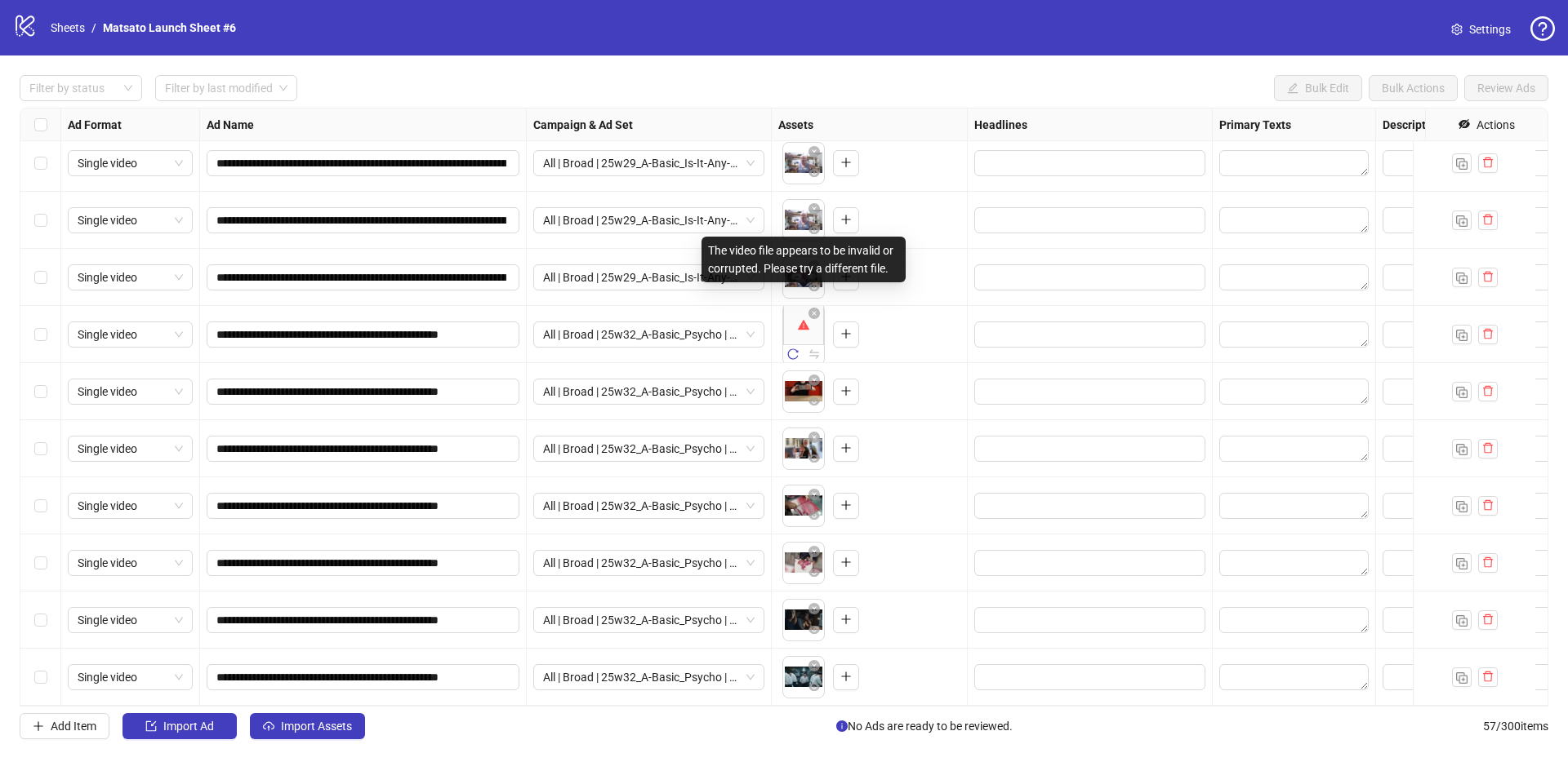
click at [802, 314] on body "**********" at bounding box center [784, 381] width 1568 height 762
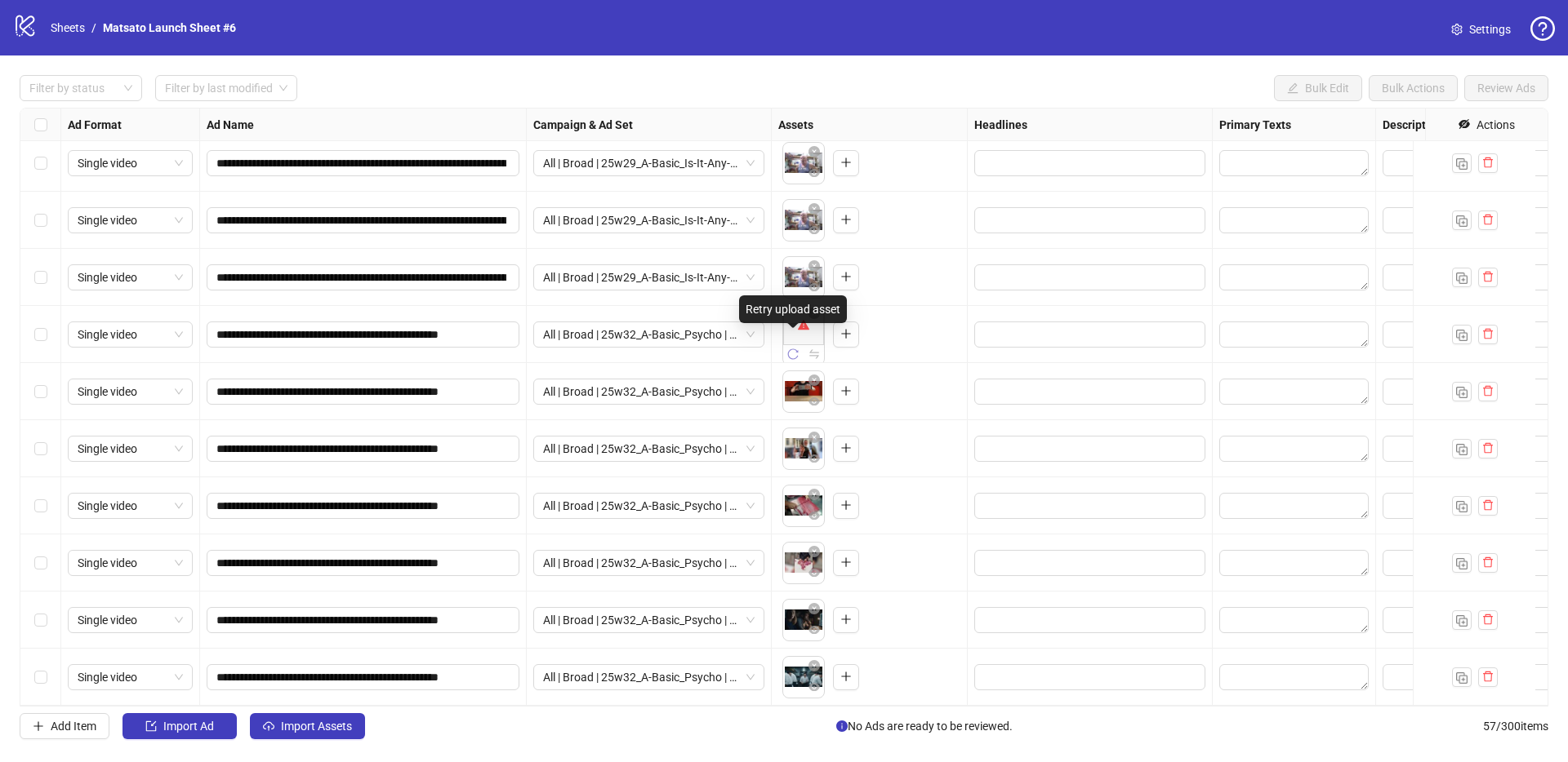
click at [796, 349] on icon "reload" at bounding box center [793, 354] width 12 height 12
click at [323, 720] on span "Import Assets" at bounding box center [316, 726] width 71 height 13
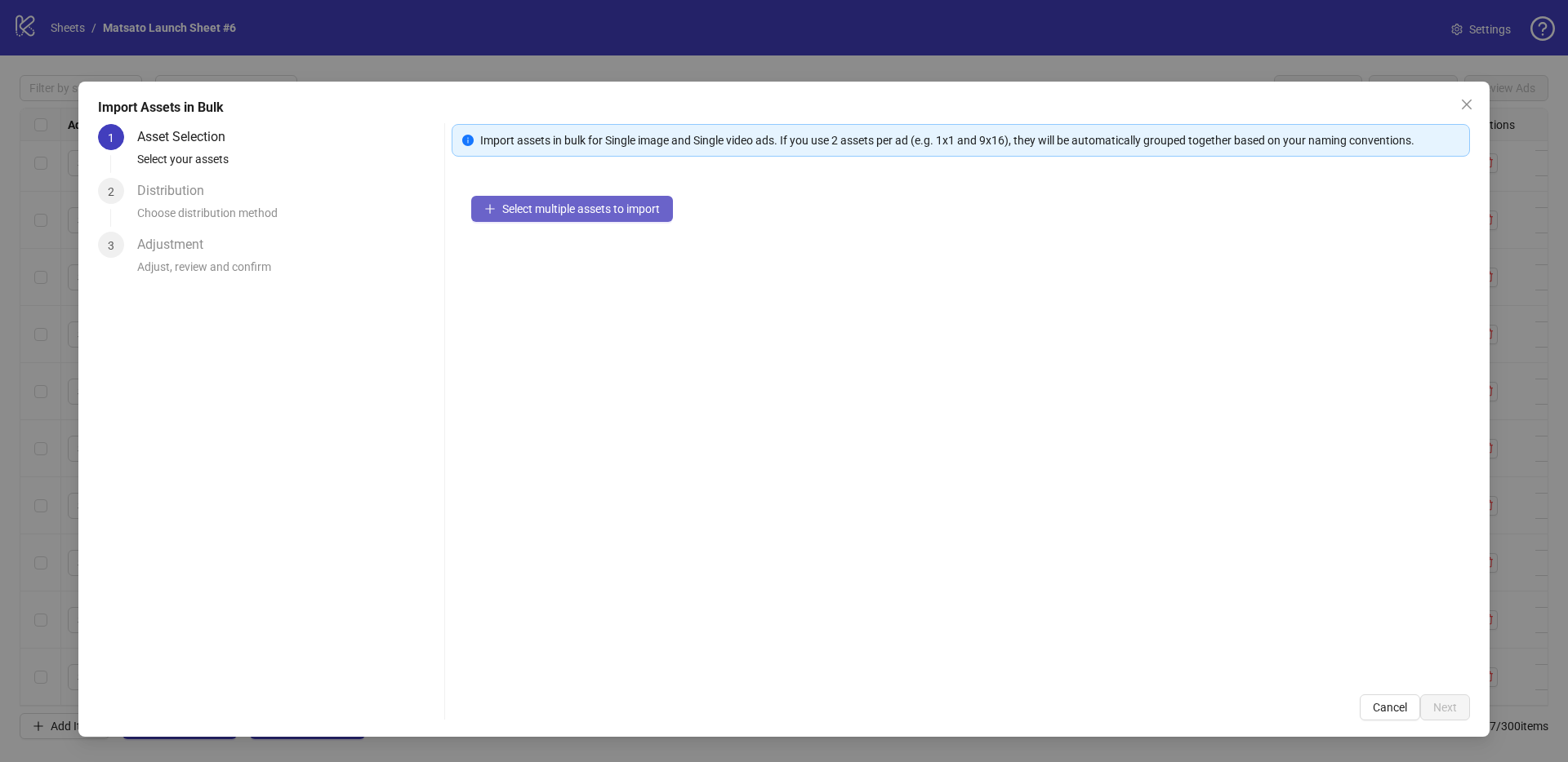
click at [579, 213] on span "Select multiple assets to import" at bounding box center [580, 209] width 158 height 13
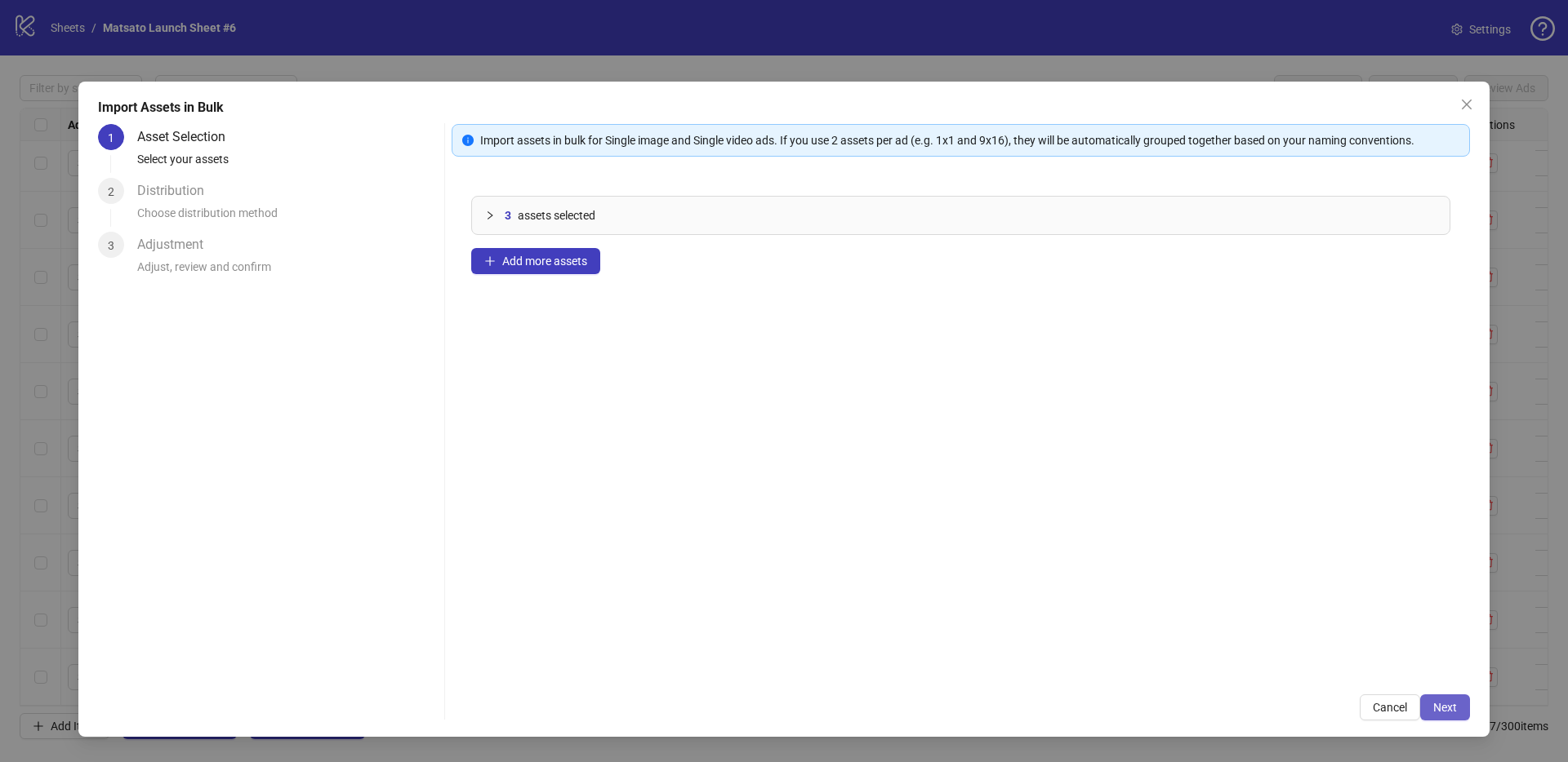
click at [1438, 701] on span "Next" at bounding box center [1445, 707] width 23 height 13
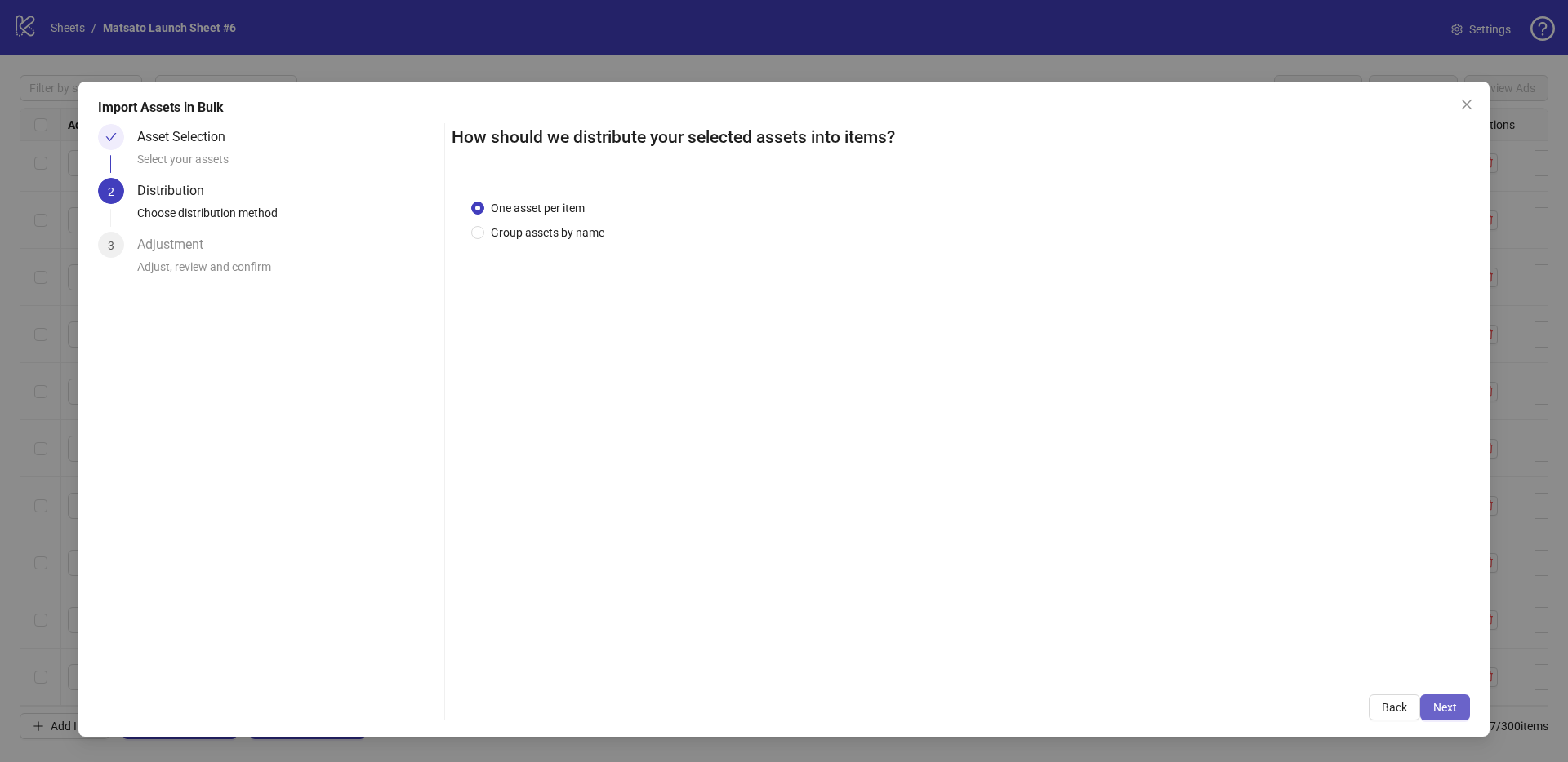
click at [1450, 709] on span "Next" at bounding box center [1445, 707] width 23 height 13
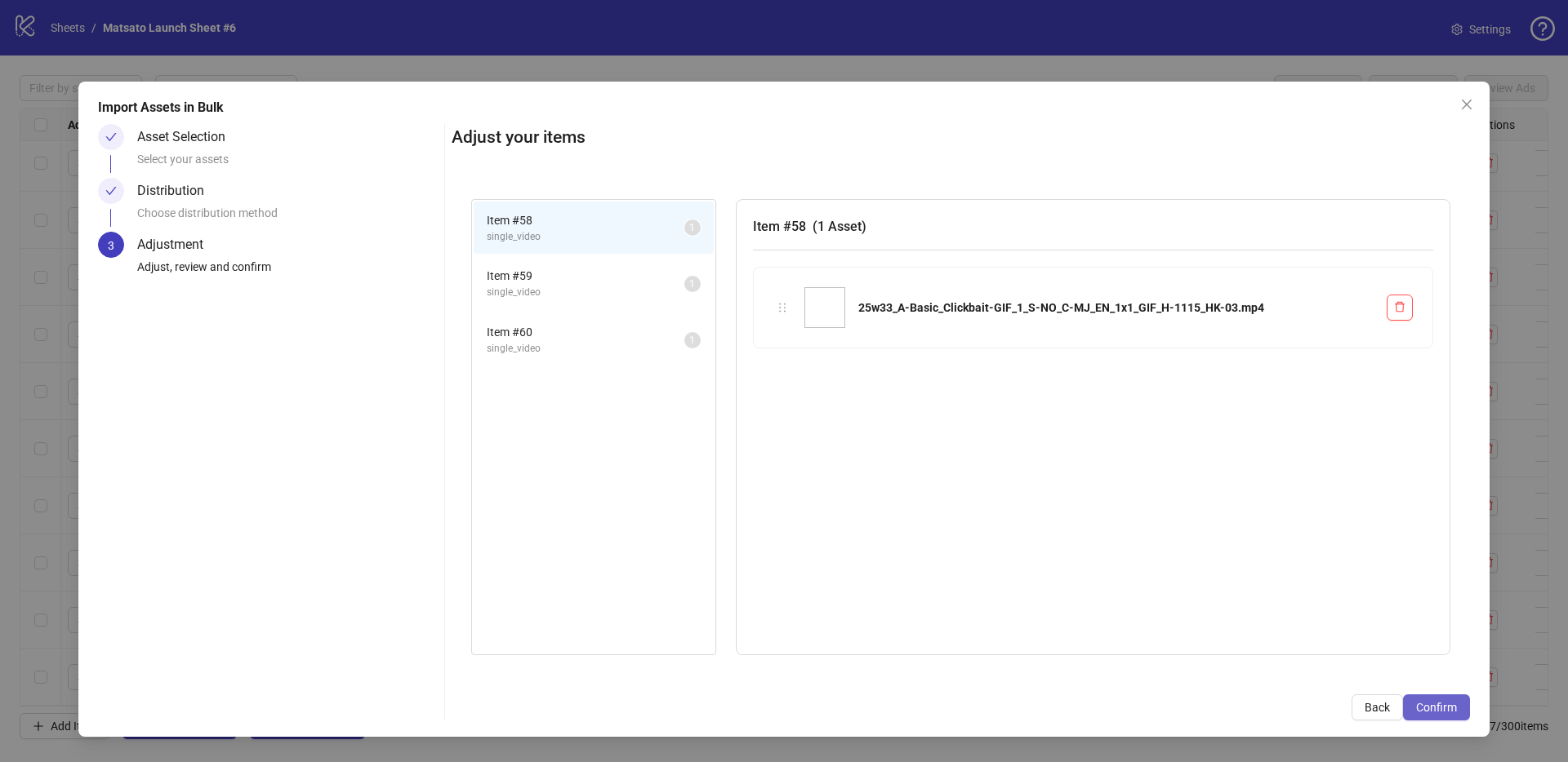
click at [1449, 709] on span "Confirm" at bounding box center [1436, 707] width 41 height 13
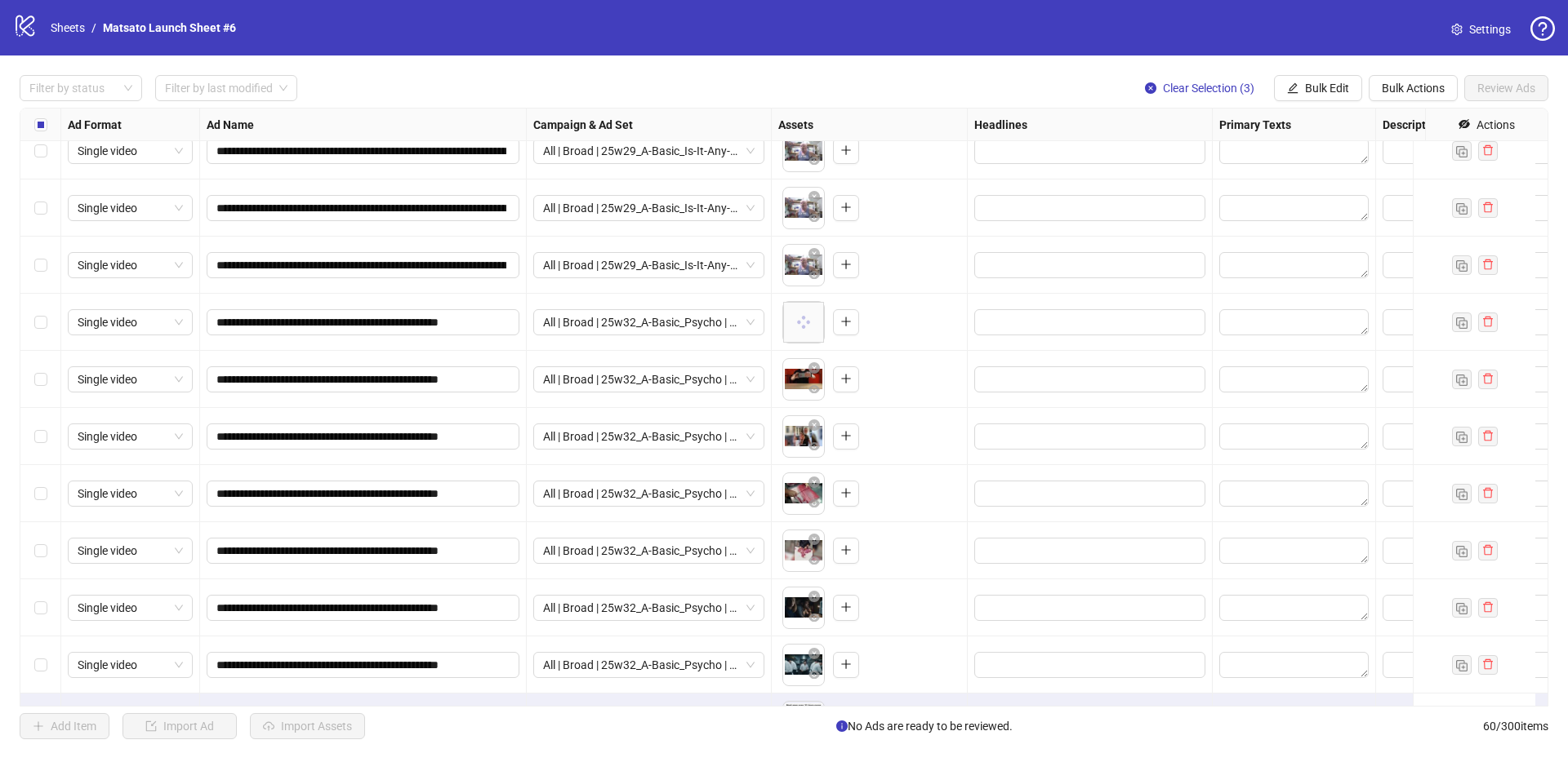
scroll to position [2875, 0]
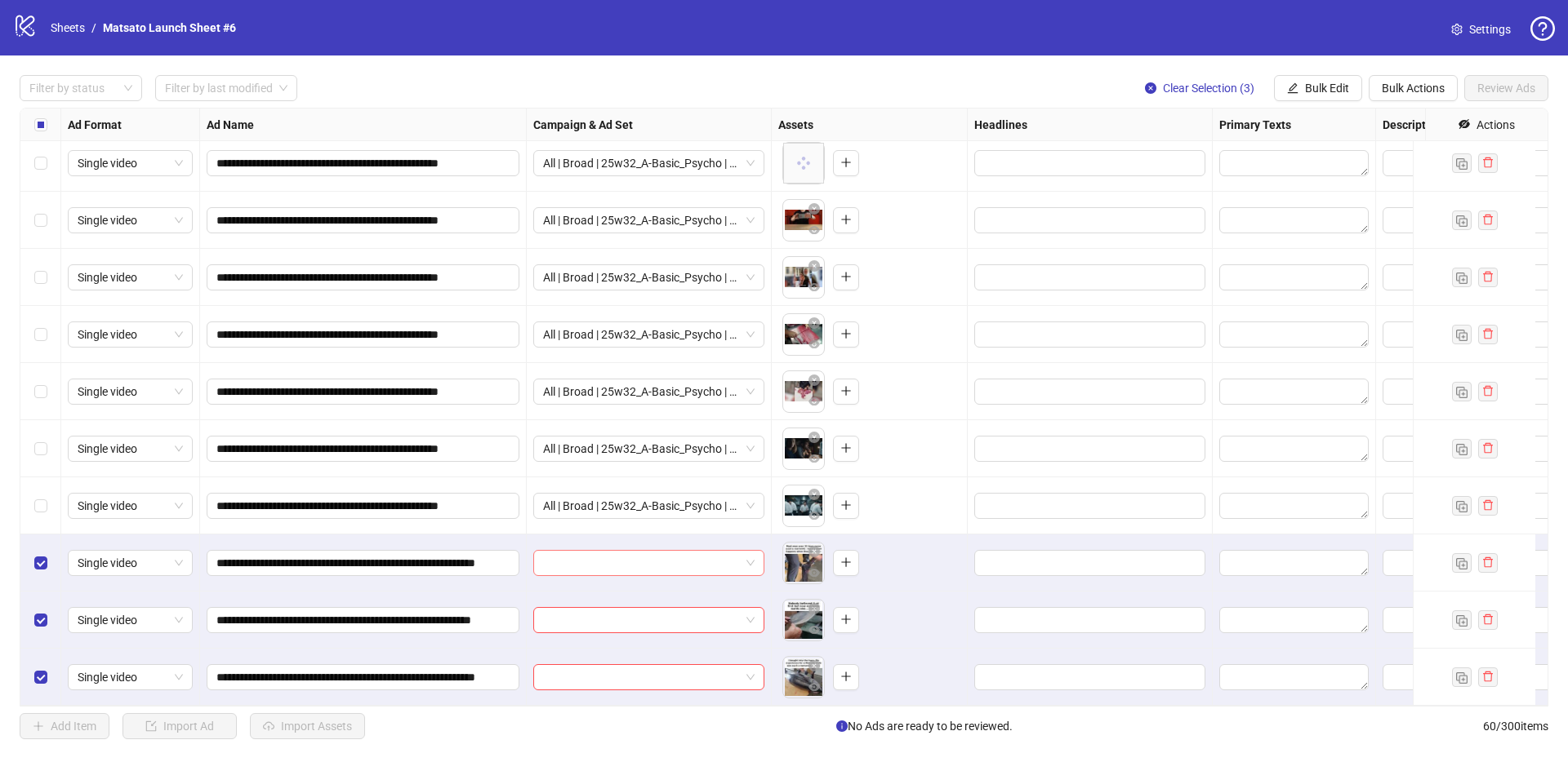
click at [748, 551] on span at bounding box center [649, 563] width 212 height 24
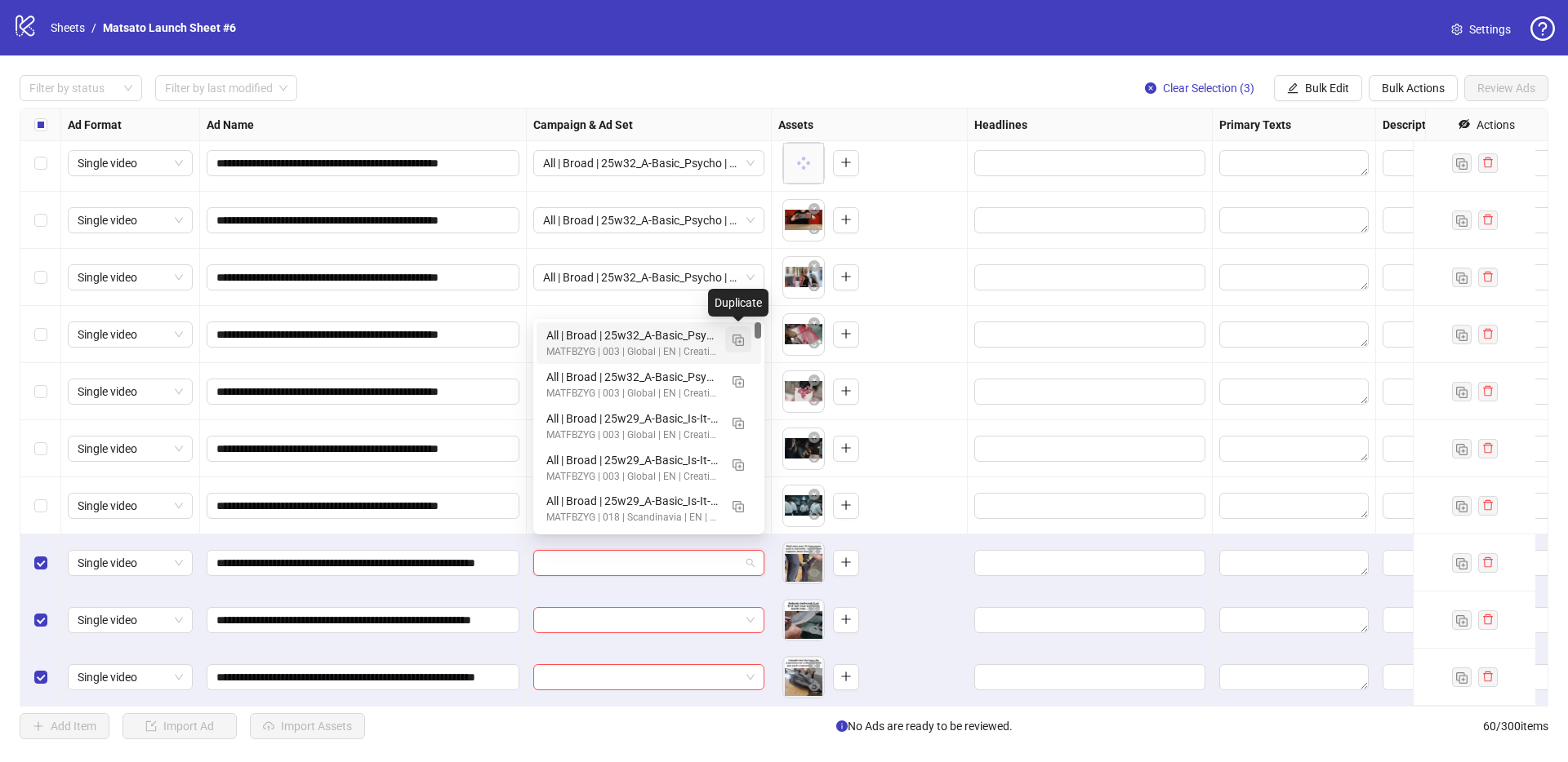
click at [737, 341] on img "button" at bounding box center [738, 340] width 12 height 12
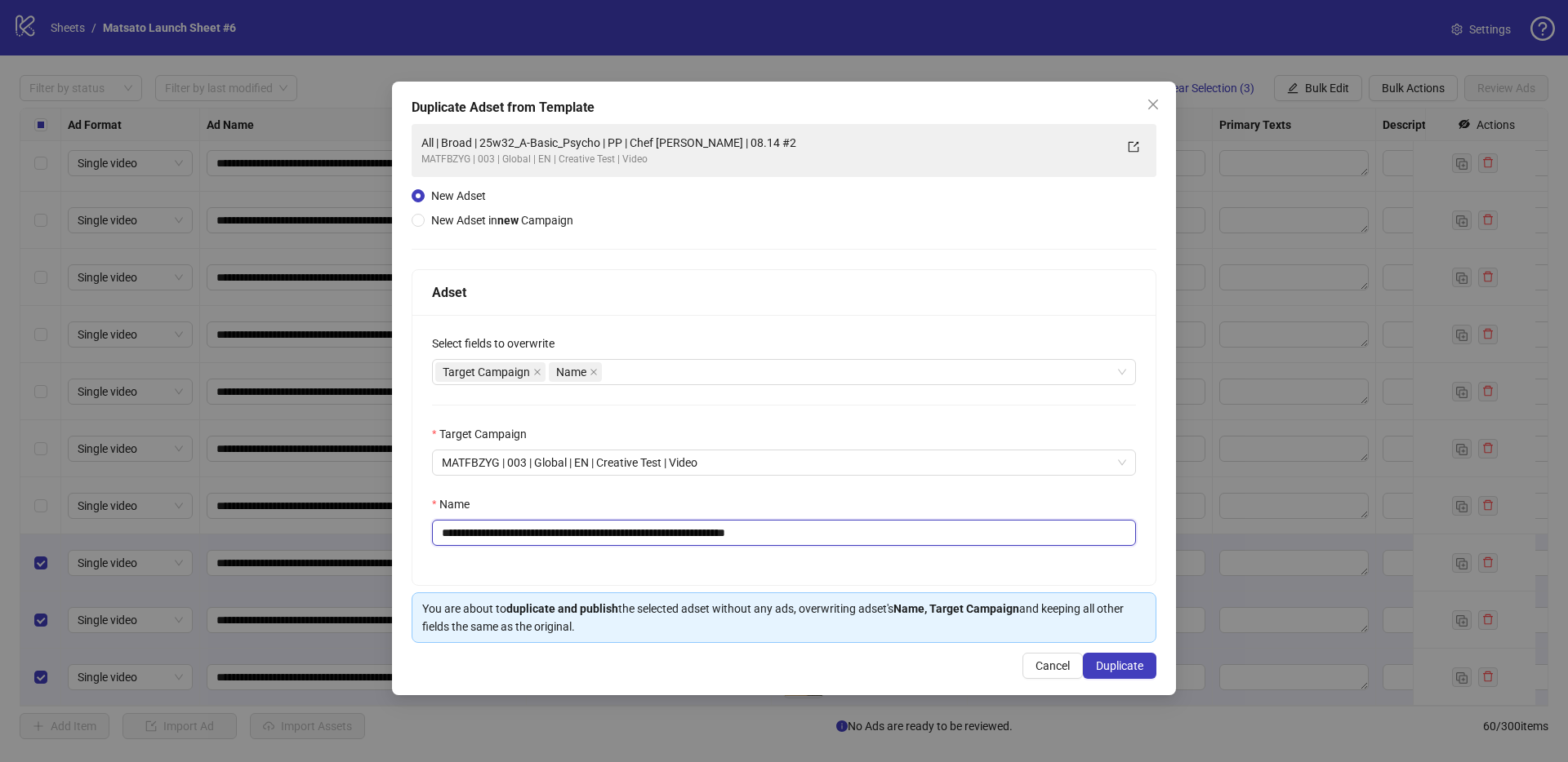
drag, startPoint x: 741, startPoint y: 534, endPoint x: 875, endPoint y: 549, distance: 134.8
click at [874, 550] on div "**********" at bounding box center [784, 450] width 743 height 270
drag, startPoint x: 620, startPoint y: 532, endPoint x: 500, endPoint y: 536, distance: 120.1
click at [500, 536] on input "**********" at bounding box center [783, 532] width 704 height 26
paste input "******"
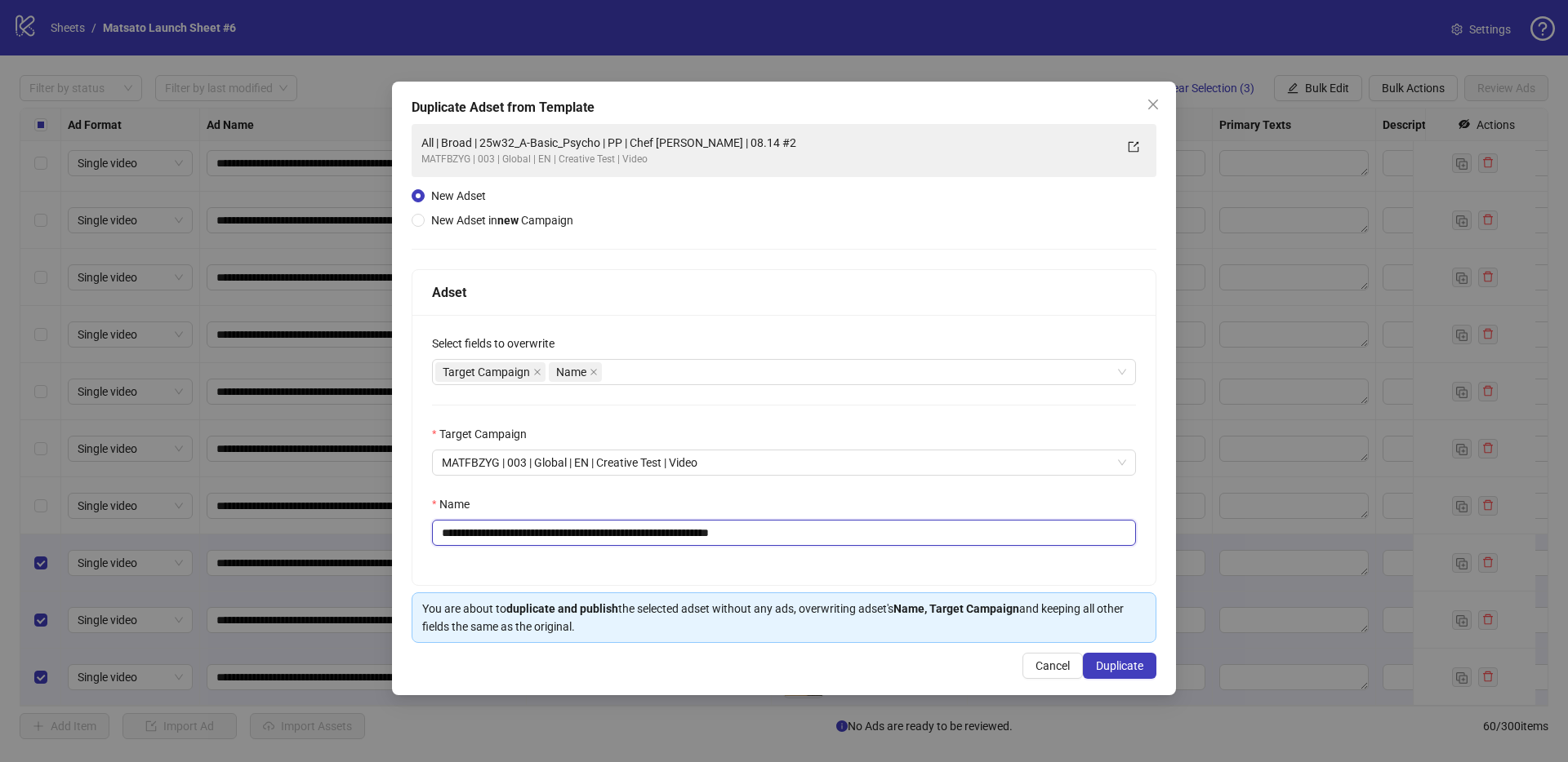
click at [500, 532] on input "**********" at bounding box center [783, 532] width 704 height 26
type input "**********"
click at [1115, 665] on span "Duplicate" at bounding box center [1119, 666] width 48 height 13
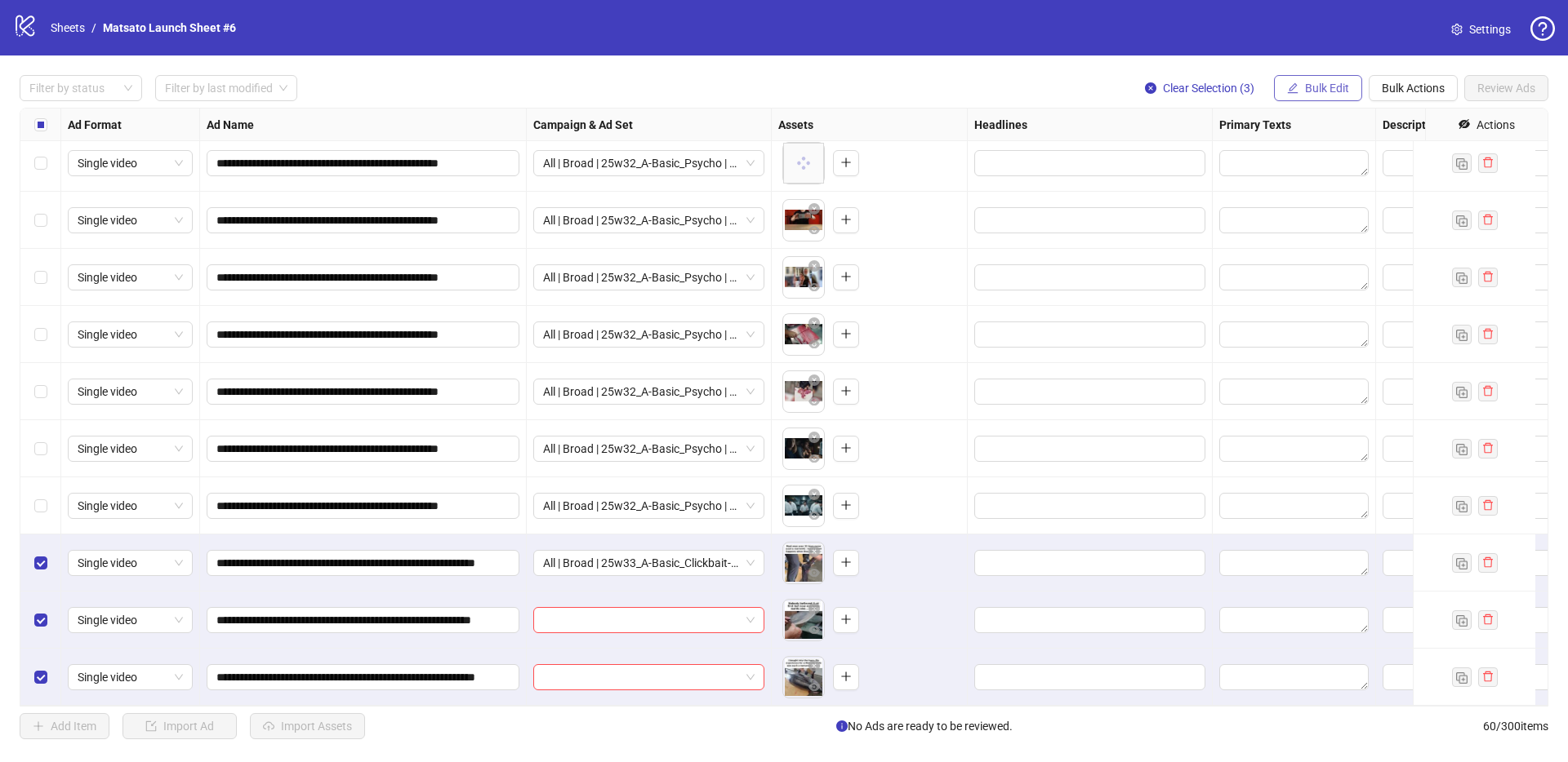
click at [1325, 88] on span "Bulk Edit" at bounding box center [1326, 88] width 44 height 13
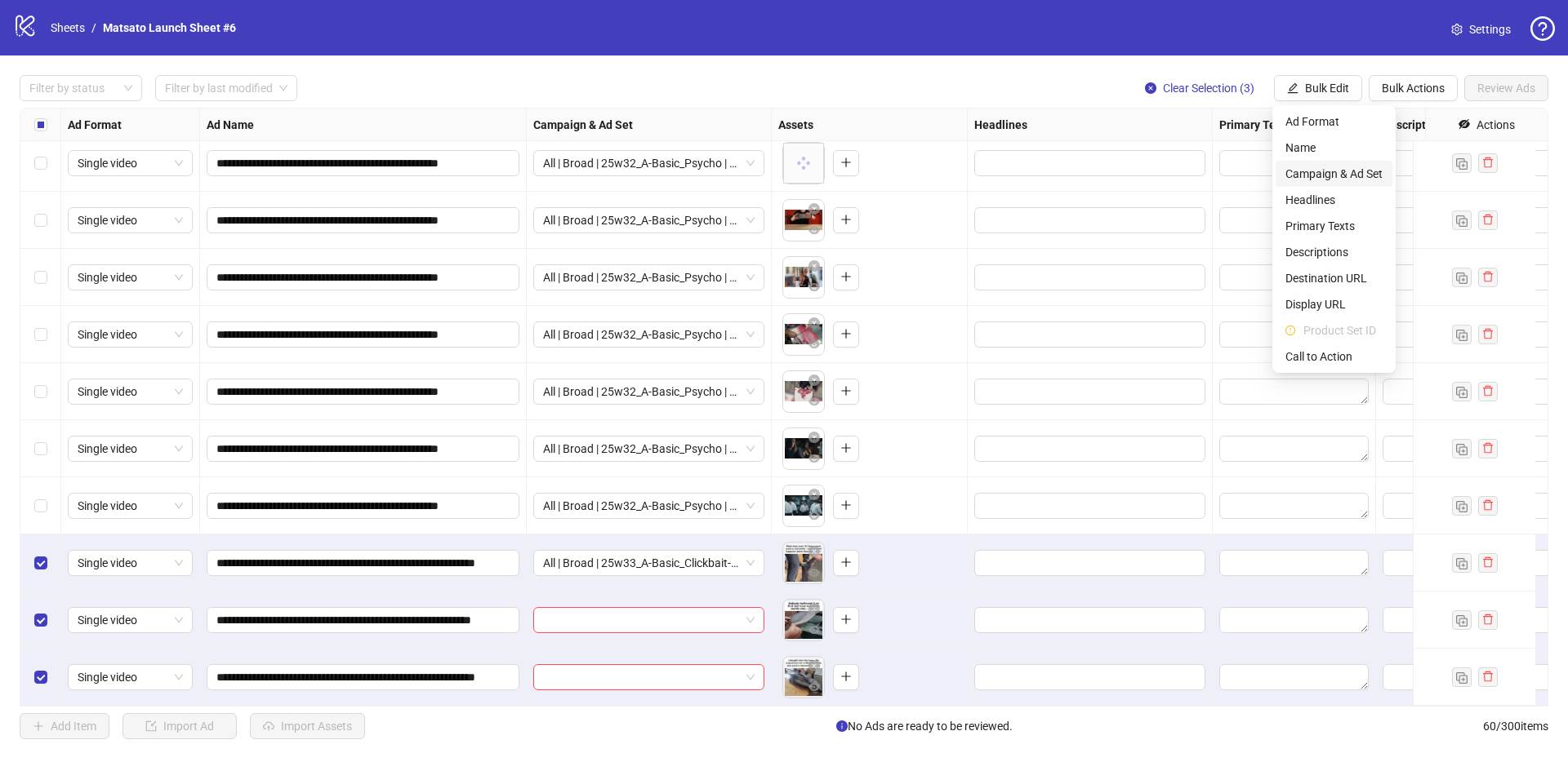
click at [1336, 169] on span "Campaign & Ad Set" at bounding box center [1334, 174] width 97 height 18
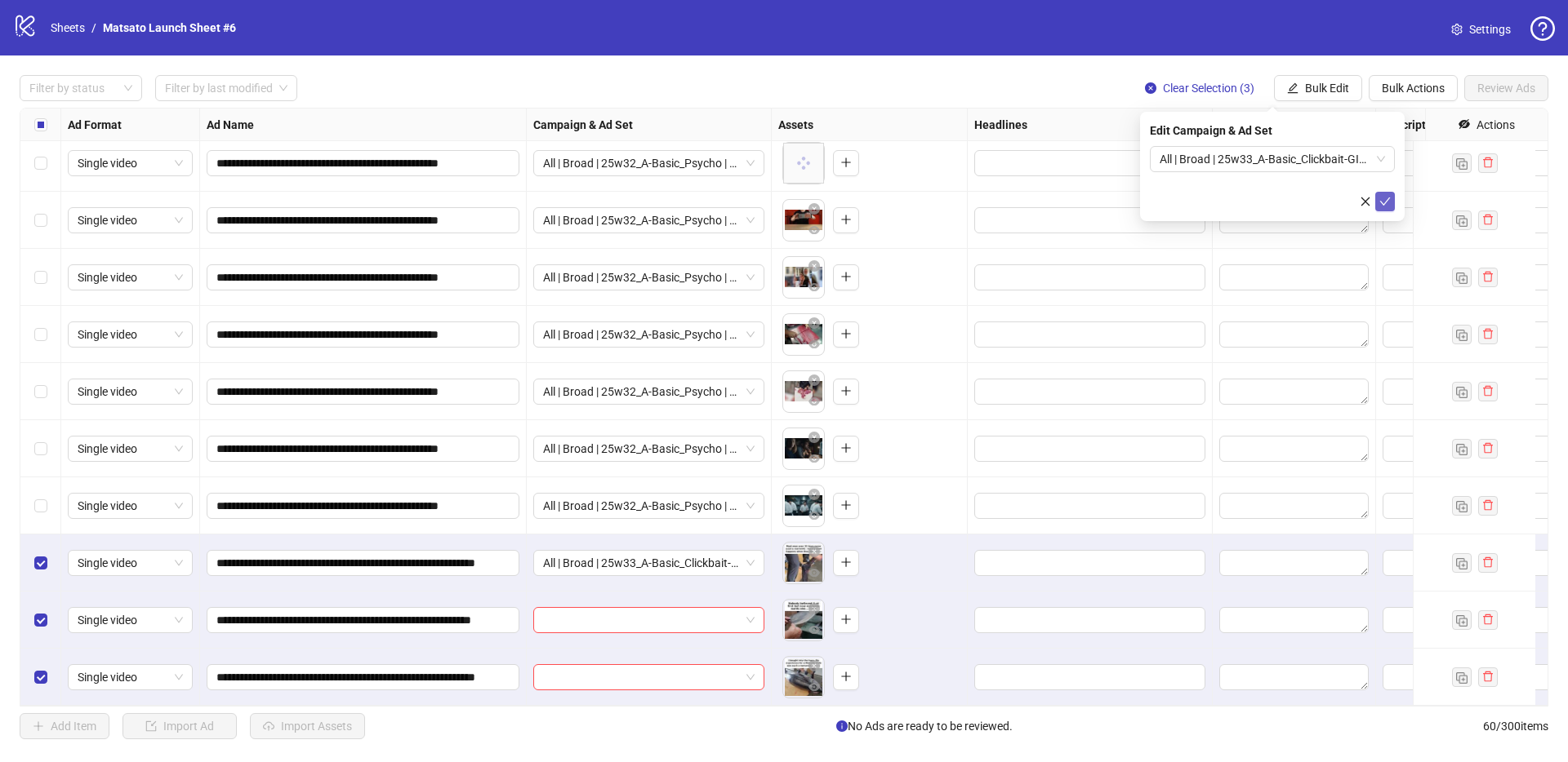
click at [1377, 202] on button "submit" at bounding box center [1385, 202] width 20 height 20
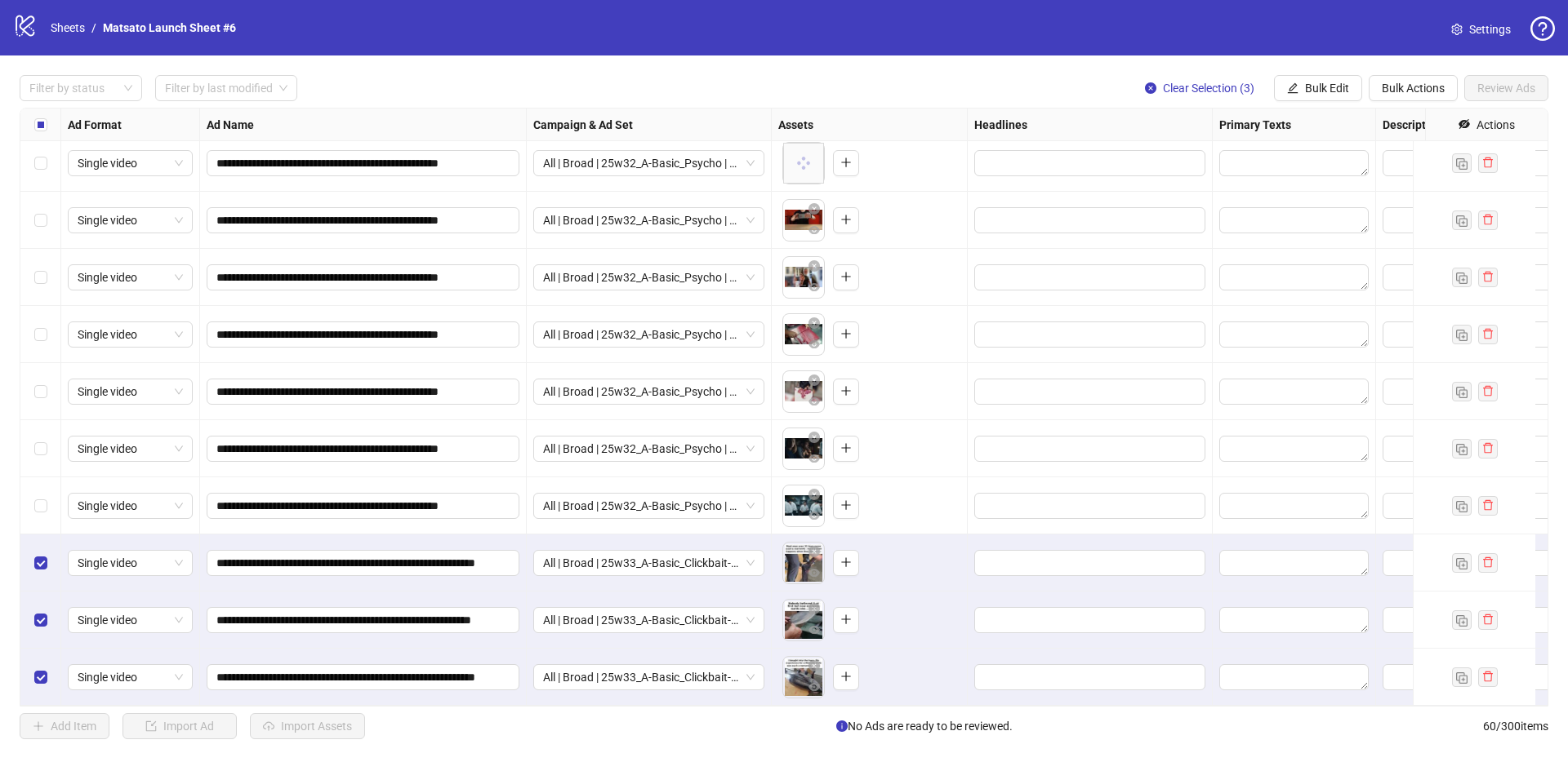
click at [1209, 79] on button "Clear Selection (3)" at bounding box center [1199, 87] width 135 height 26
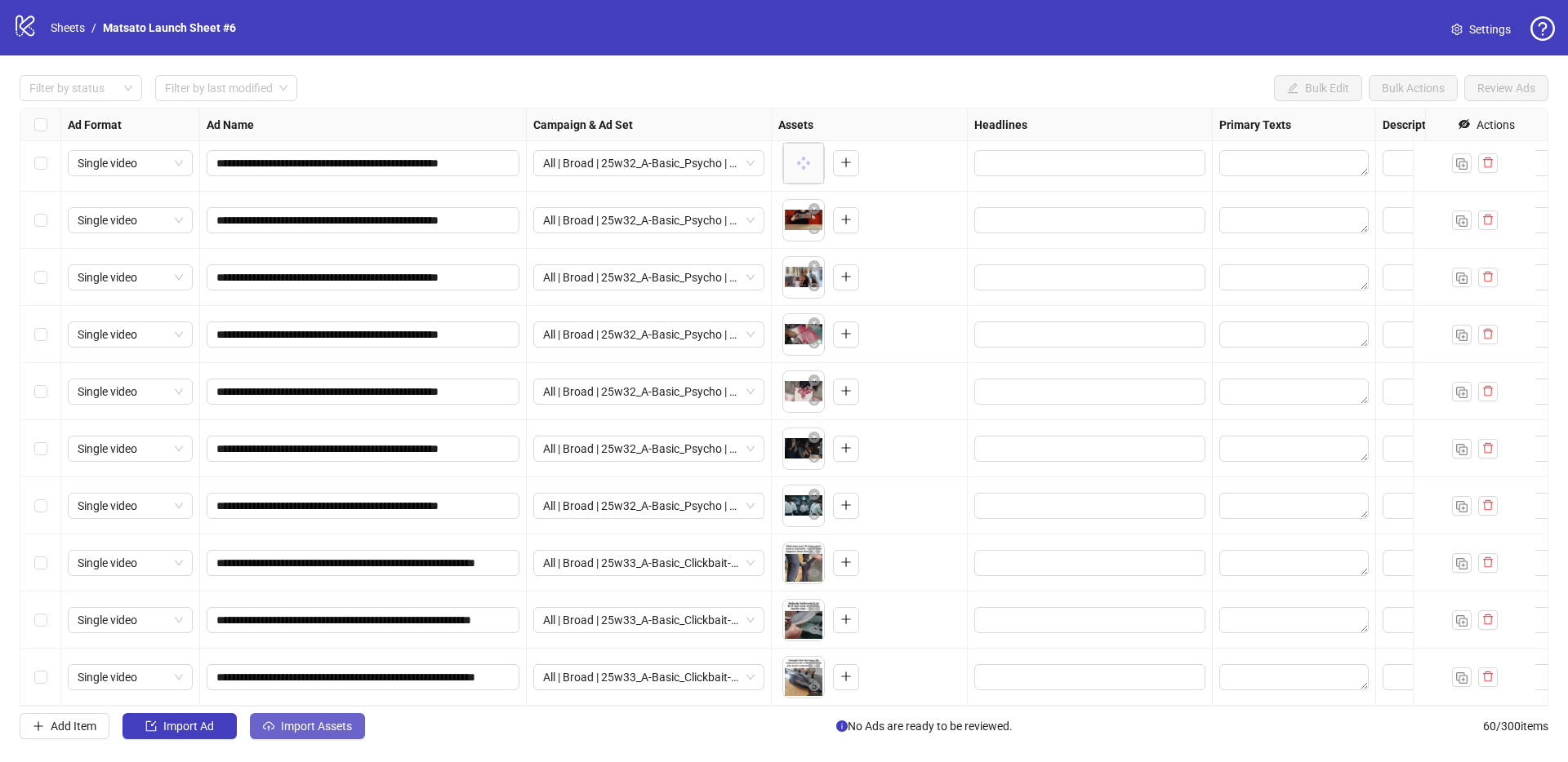
click at [324, 728] on span "Import Assets" at bounding box center [316, 726] width 71 height 13
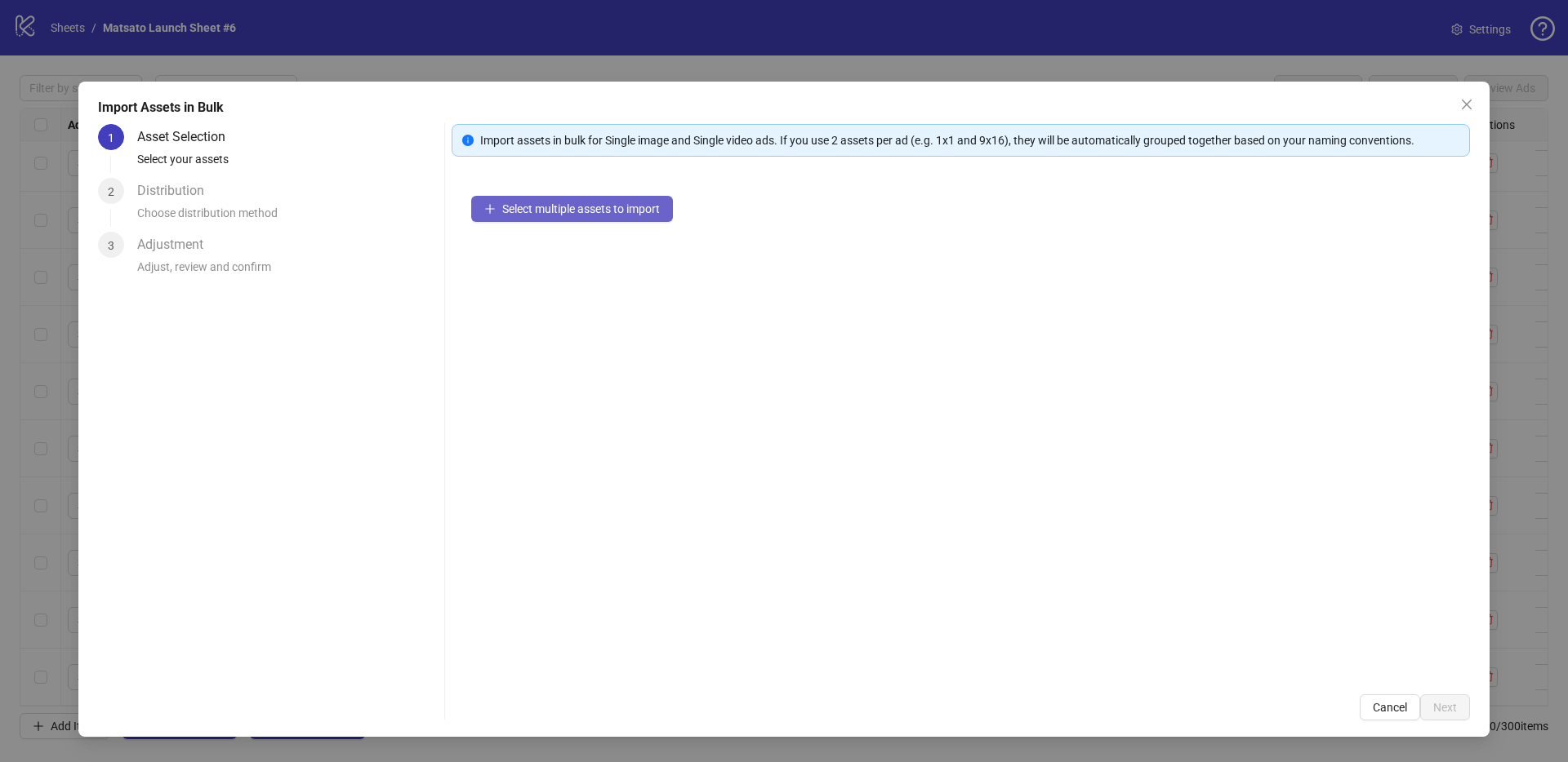
click at [569, 217] on button "Select multiple assets to import" at bounding box center [572, 208] width 202 height 26
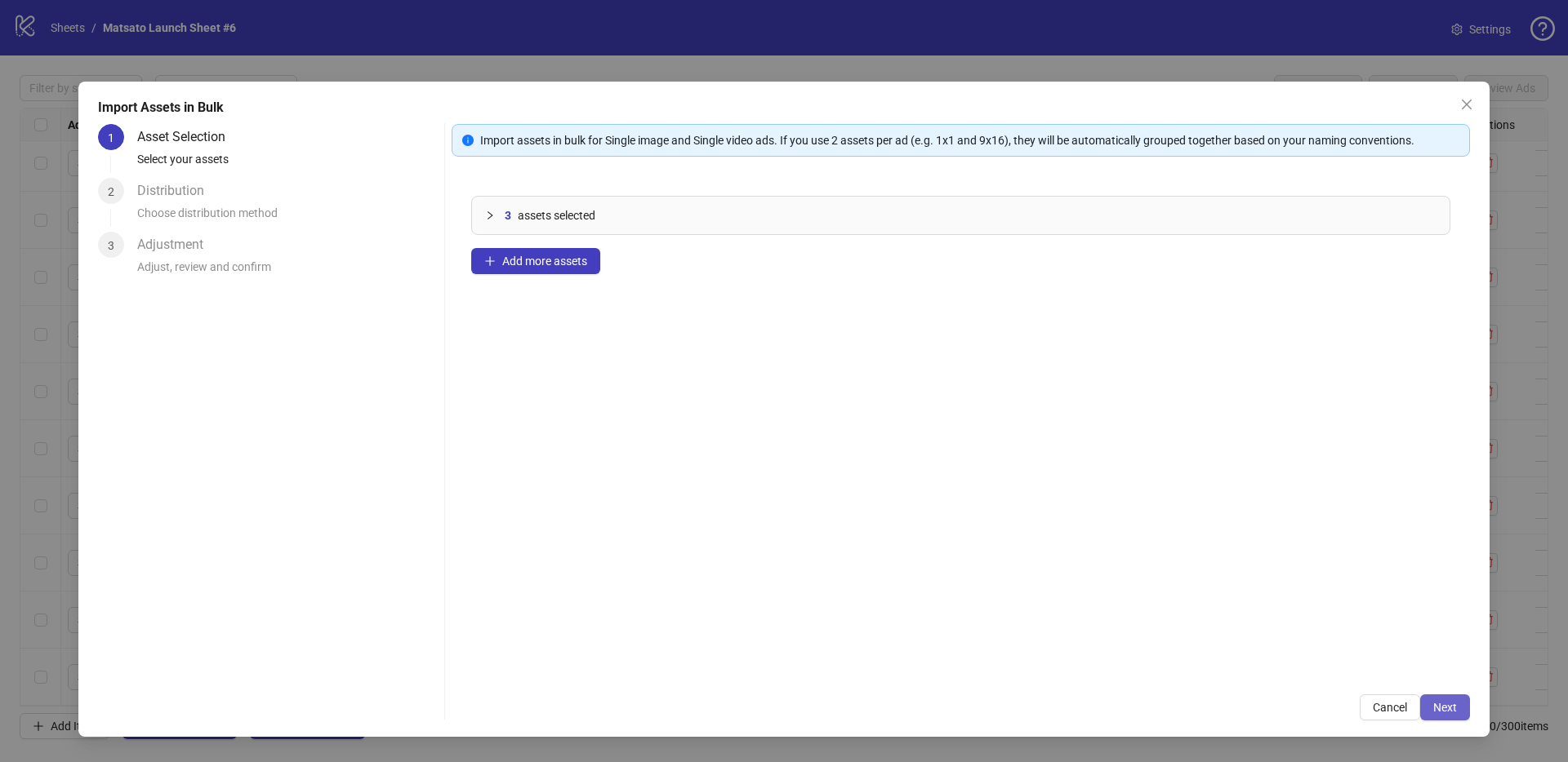
click at [1441, 703] on span "Next" at bounding box center [1445, 707] width 23 height 13
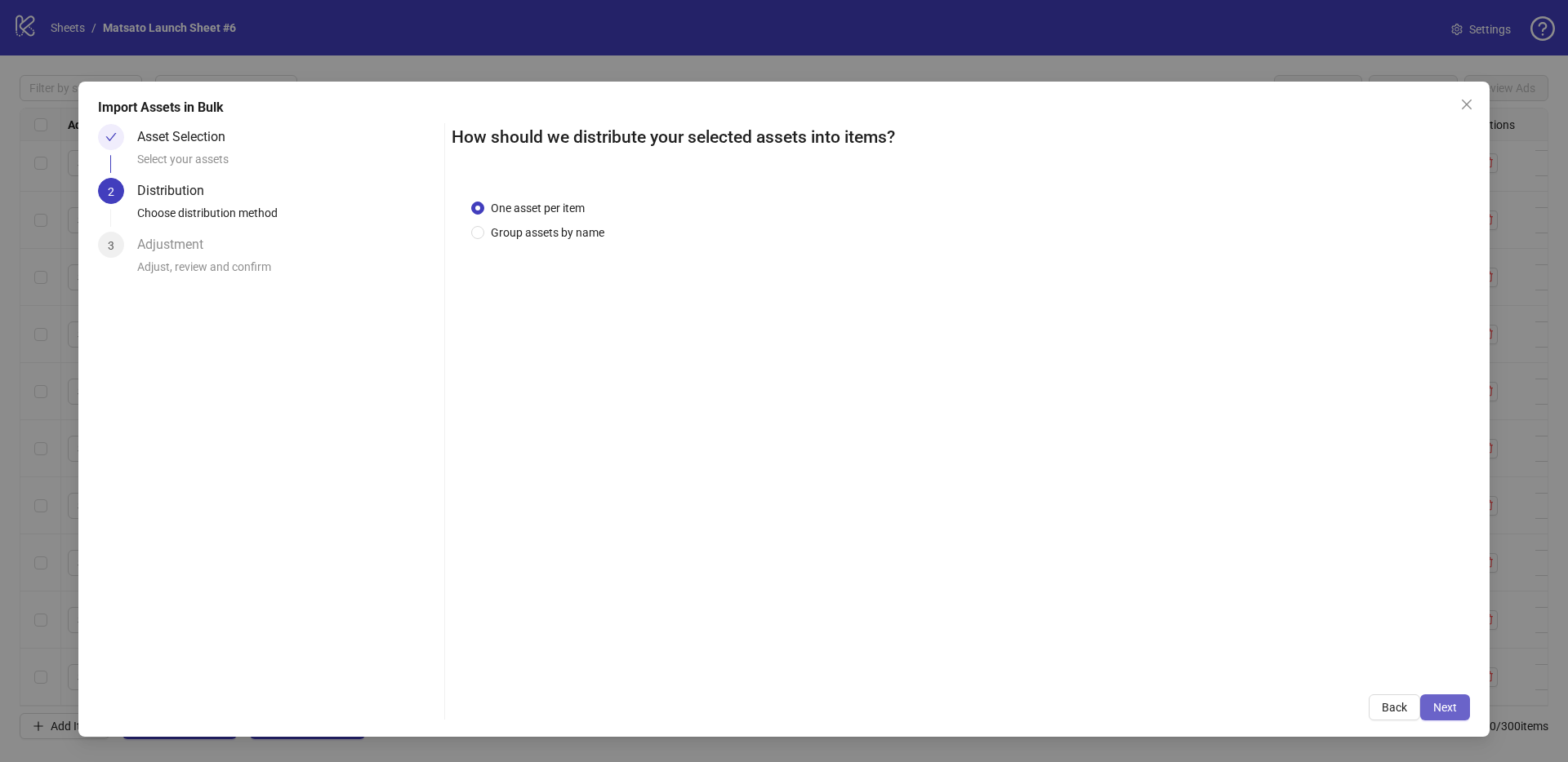
click at [1451, 717] on button "Next" at bounding box center [1445, 707] width 50 height 26
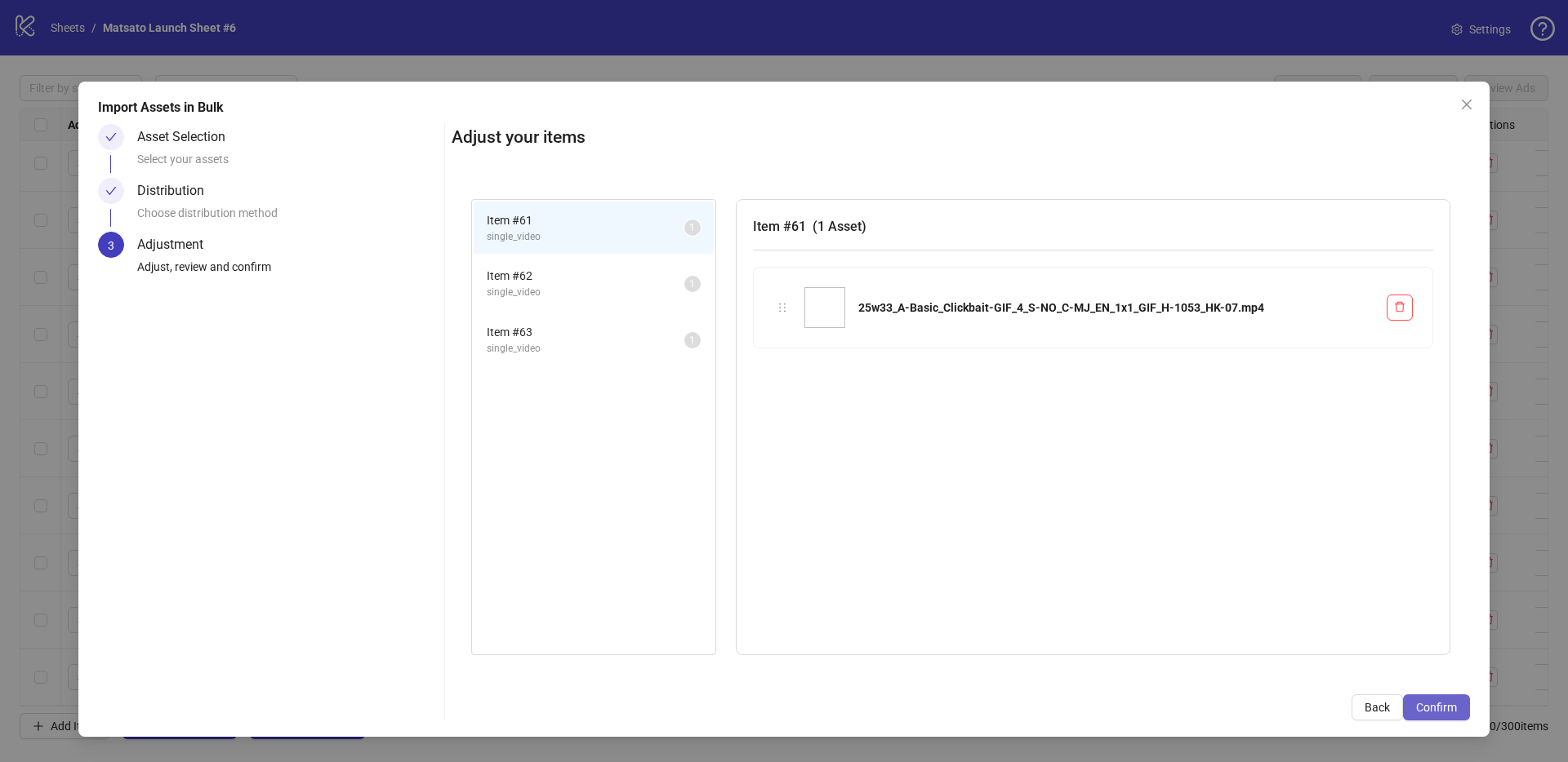
click at [1445, 711] on span "Confirm" at bounding box center [1436, 707] width 41 height 13
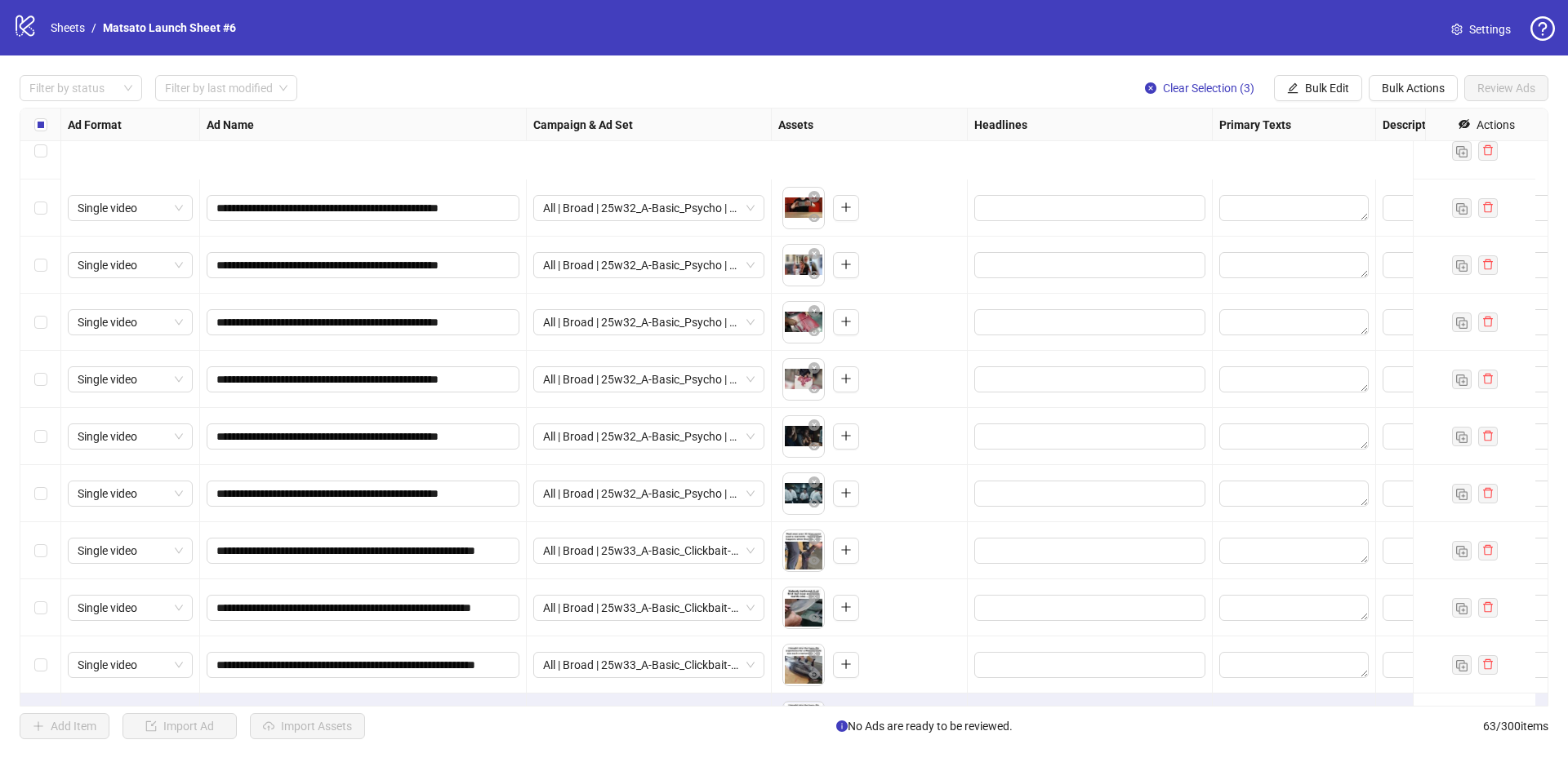
scroll to position [3047, 0]
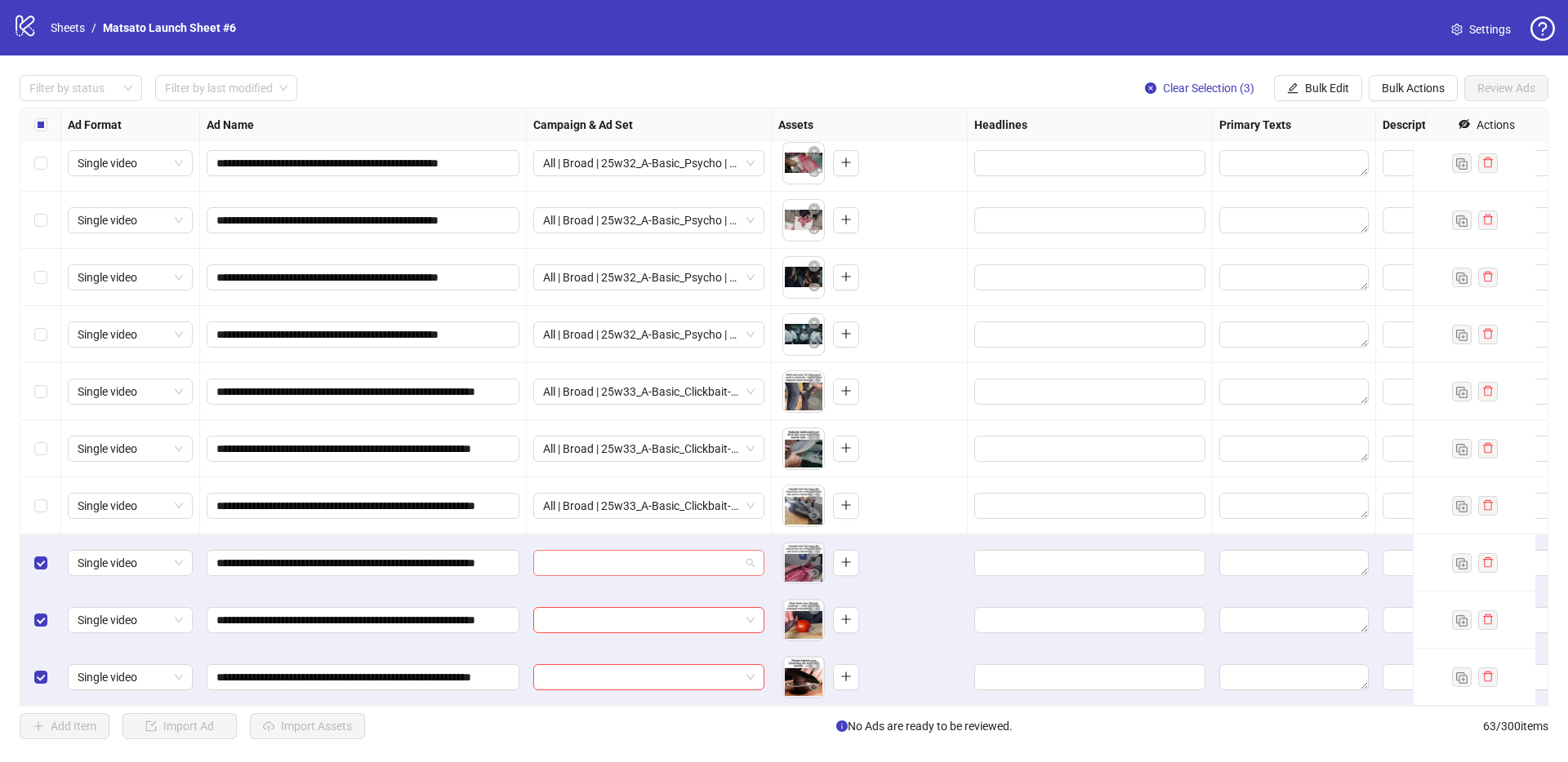
click at [755, 558] on div at bounding box center [649, 563] width 231 height 26
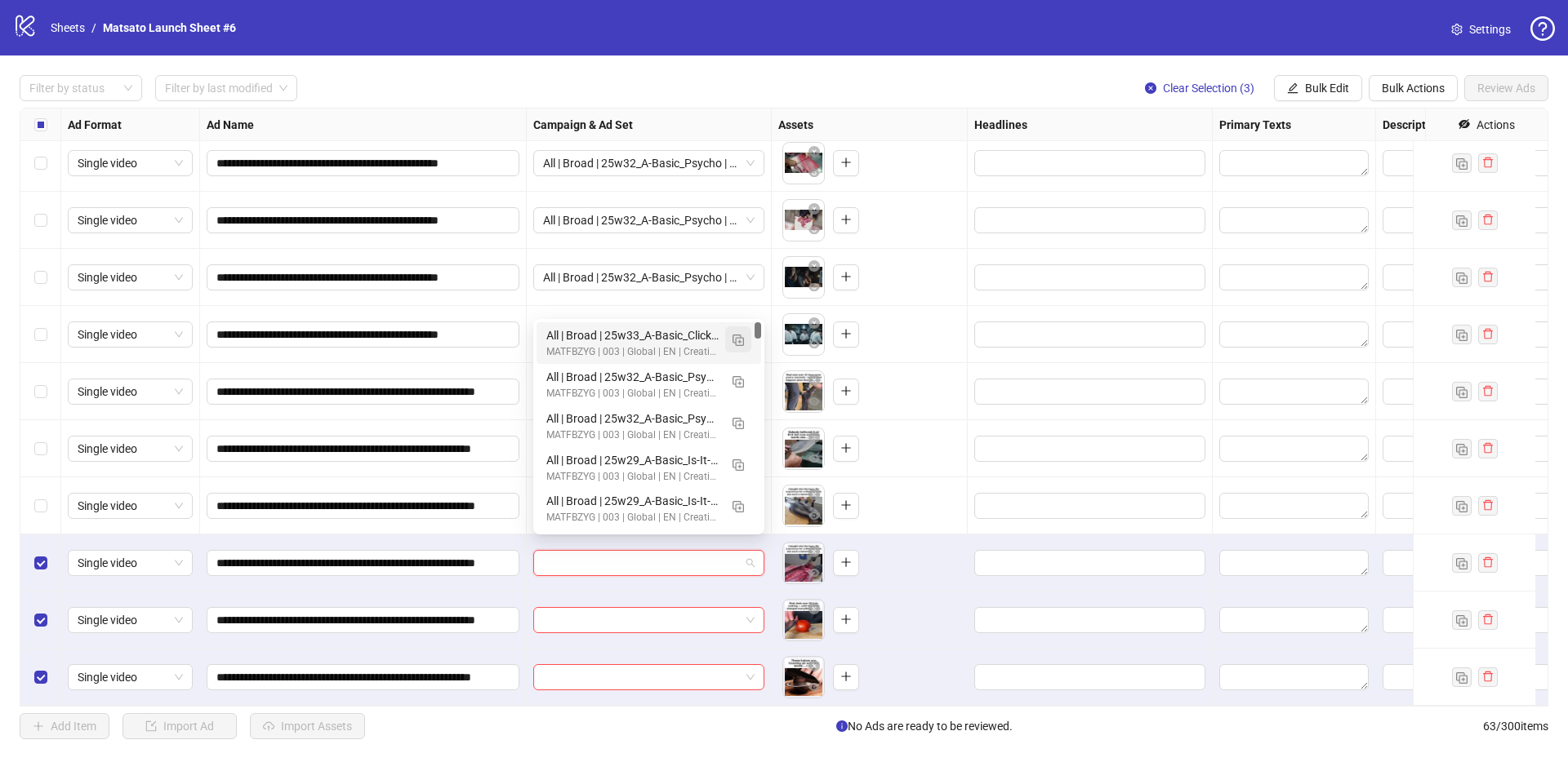
click at [741, 341] on img "button" at bounding box center [738, 340] width 12 height 12
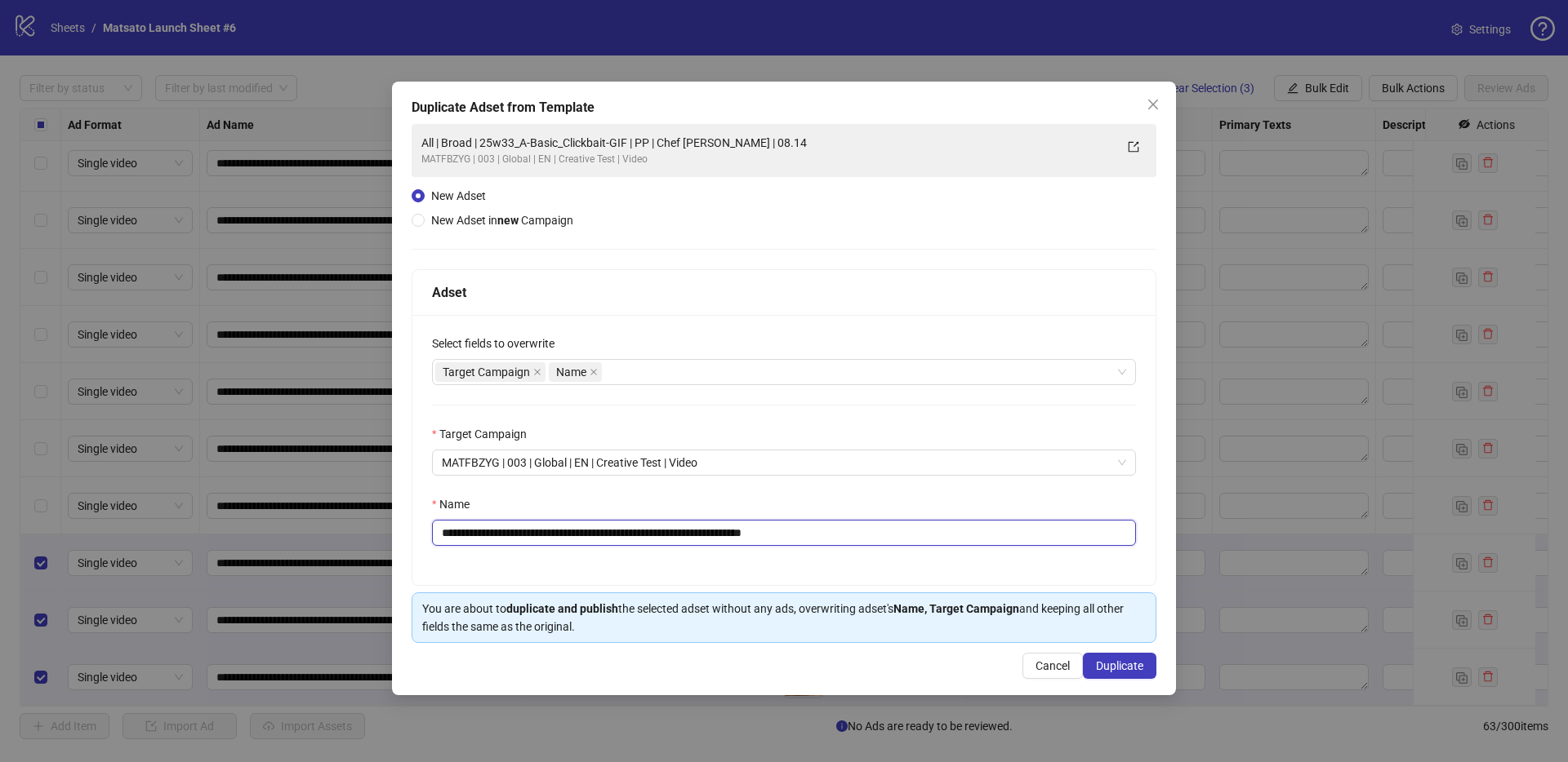
drag, startPoint x: 767, startPoint y: 540, endPoint x: 930, endPoint y: 551, distance: 163.4
click at [929, 551] on div "**********" at bounding box center [784, 450] width 743 height 270
drag, startPoint x: 648, startPoint y: 535, endPoint x: 504, endPoint y: 539, distance: 144.1
click at [504, 539] on input "**********" at bounding box center [783, 532] width 704 height 26
paste input "text"
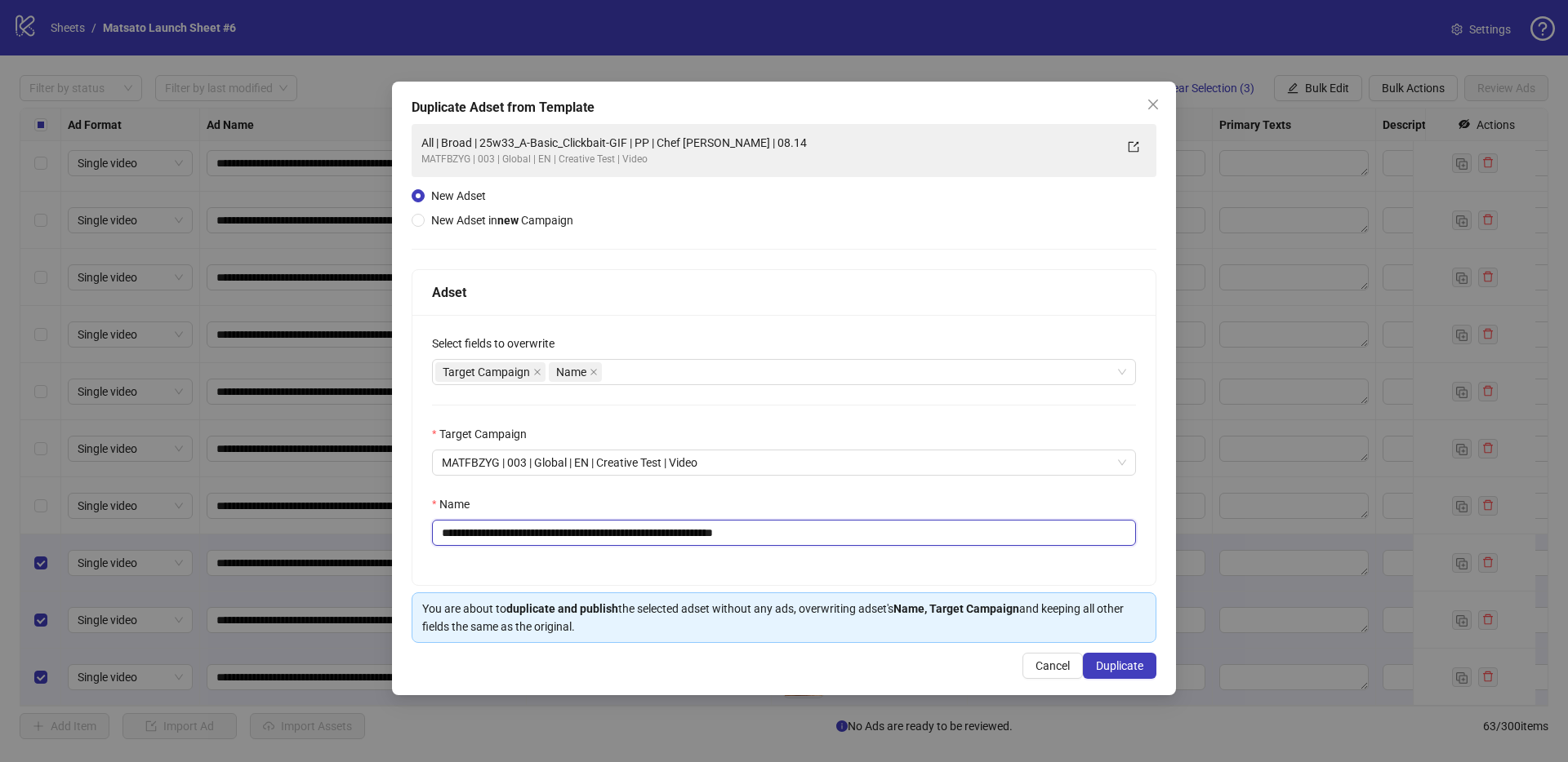
click at [813, 534] on input "**********" at bounding box center [783, 532] width 704 height 26
type input "**********"
click at [1126, 674] on button "Duplicate" at bounding box center [1120, 666] width 74 height 26
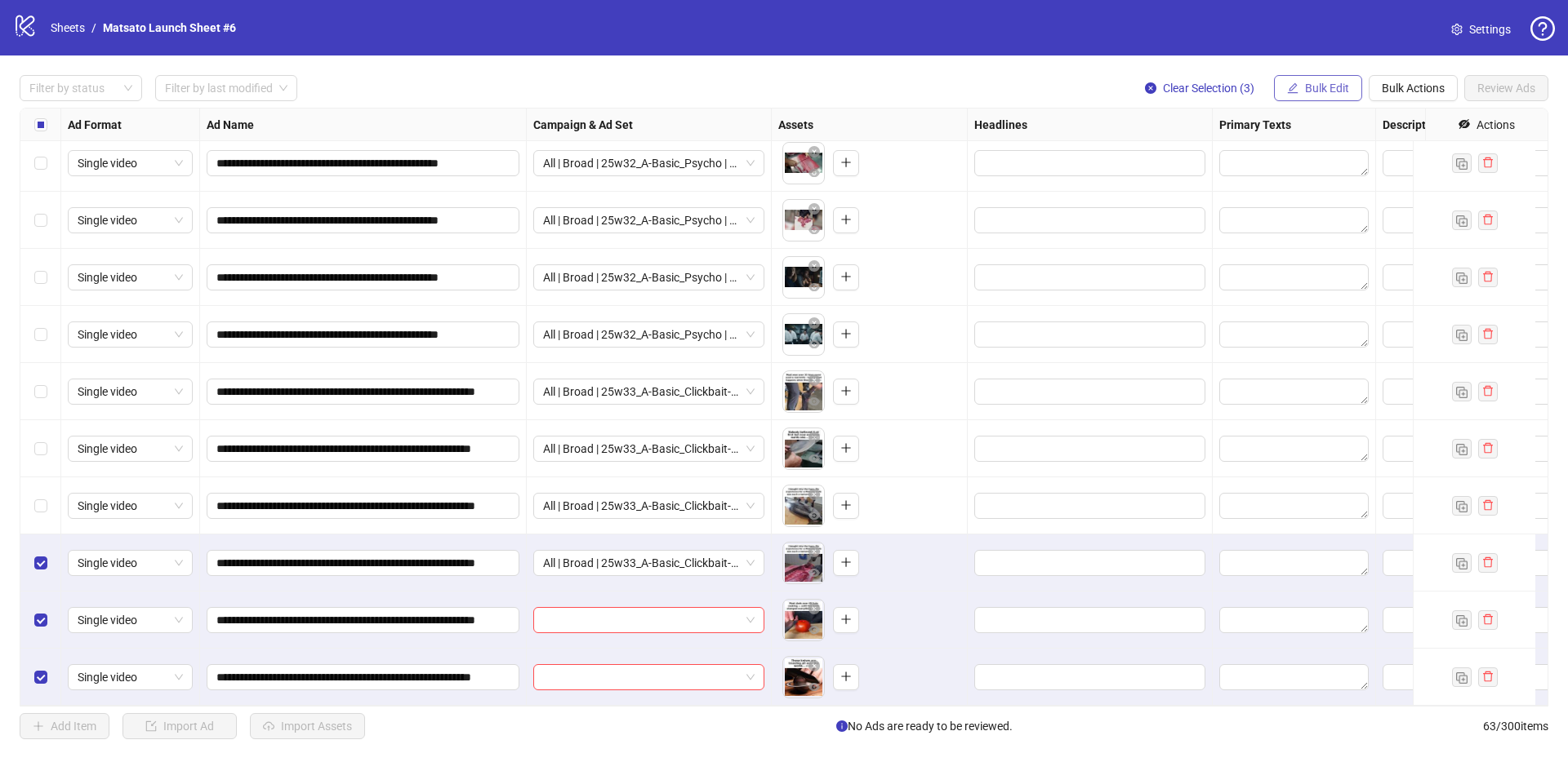
click at [1344, 91] on span "Bulk Edit" at bounding box center [1326, 88] width 44 height 13
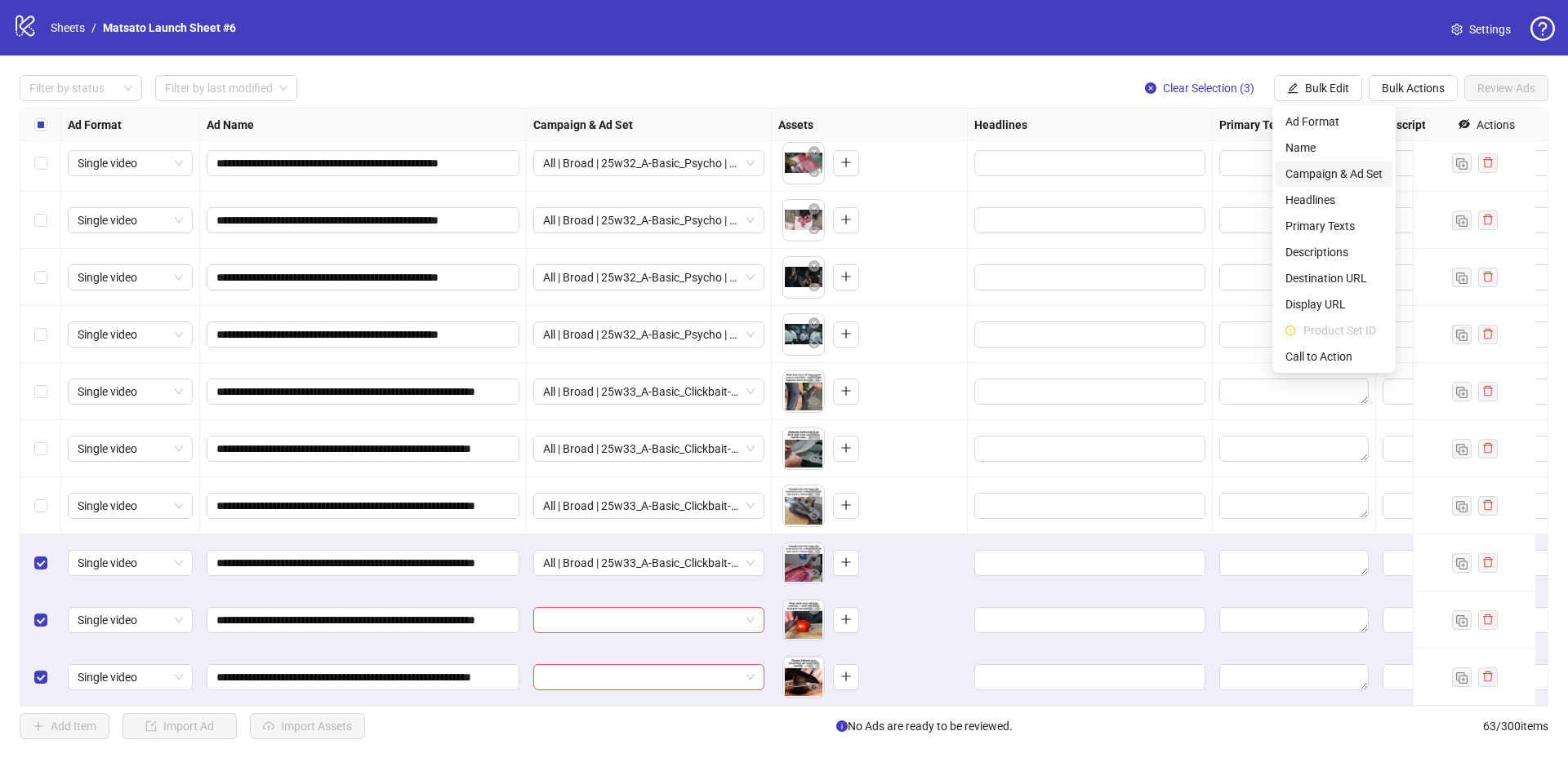
click at [1363, 170] on span "Campaign & Ad Set" at bounding box center [1334, 174] width 97 height 18
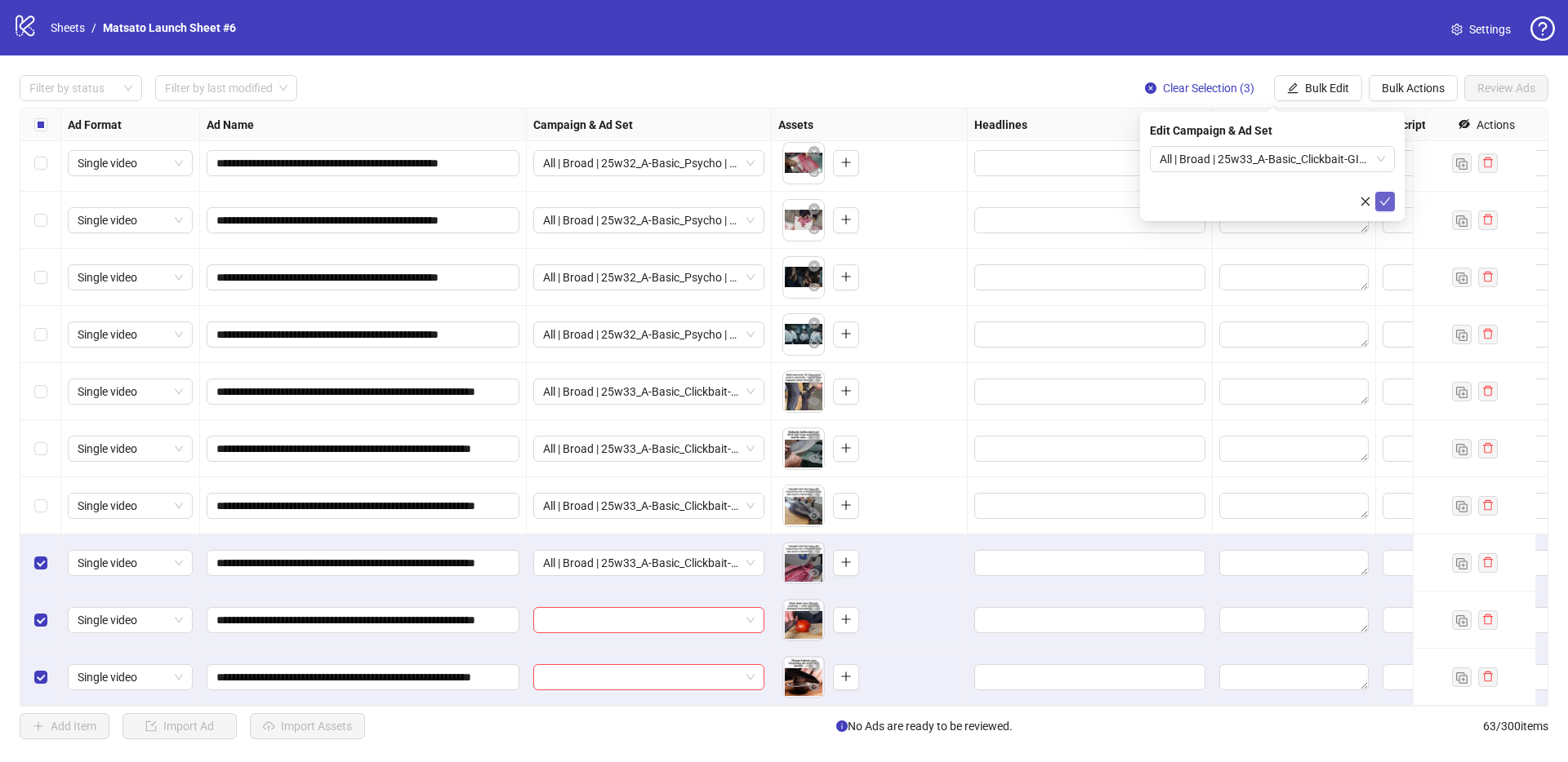
click at [1381, 196] on icon "check" at bounding box center [1385, 201] width 12 height 12
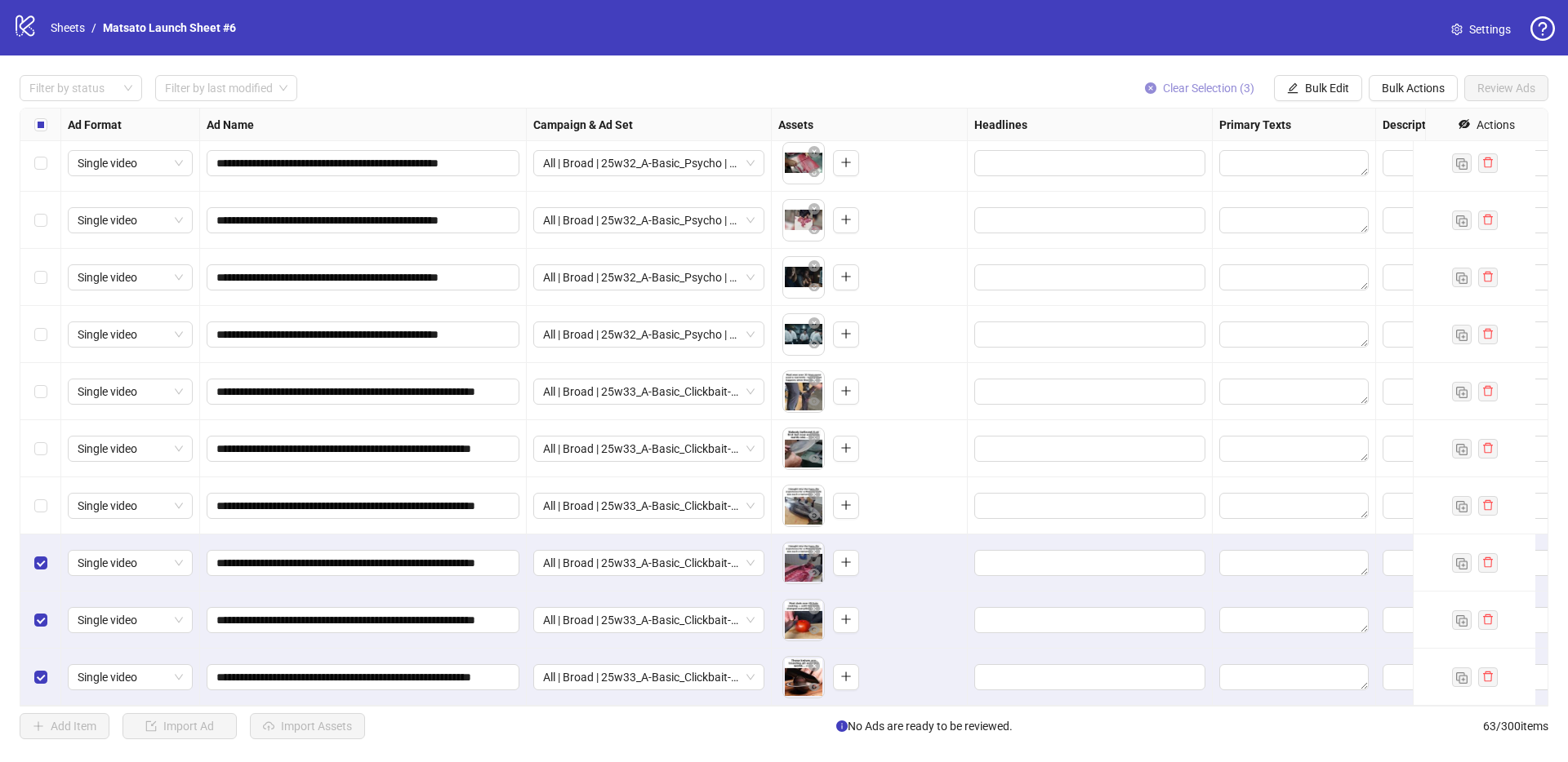
click at [1191, 91] on span "Clear Selection (3)" at bounding box center [1208, 88] width 91 height 13
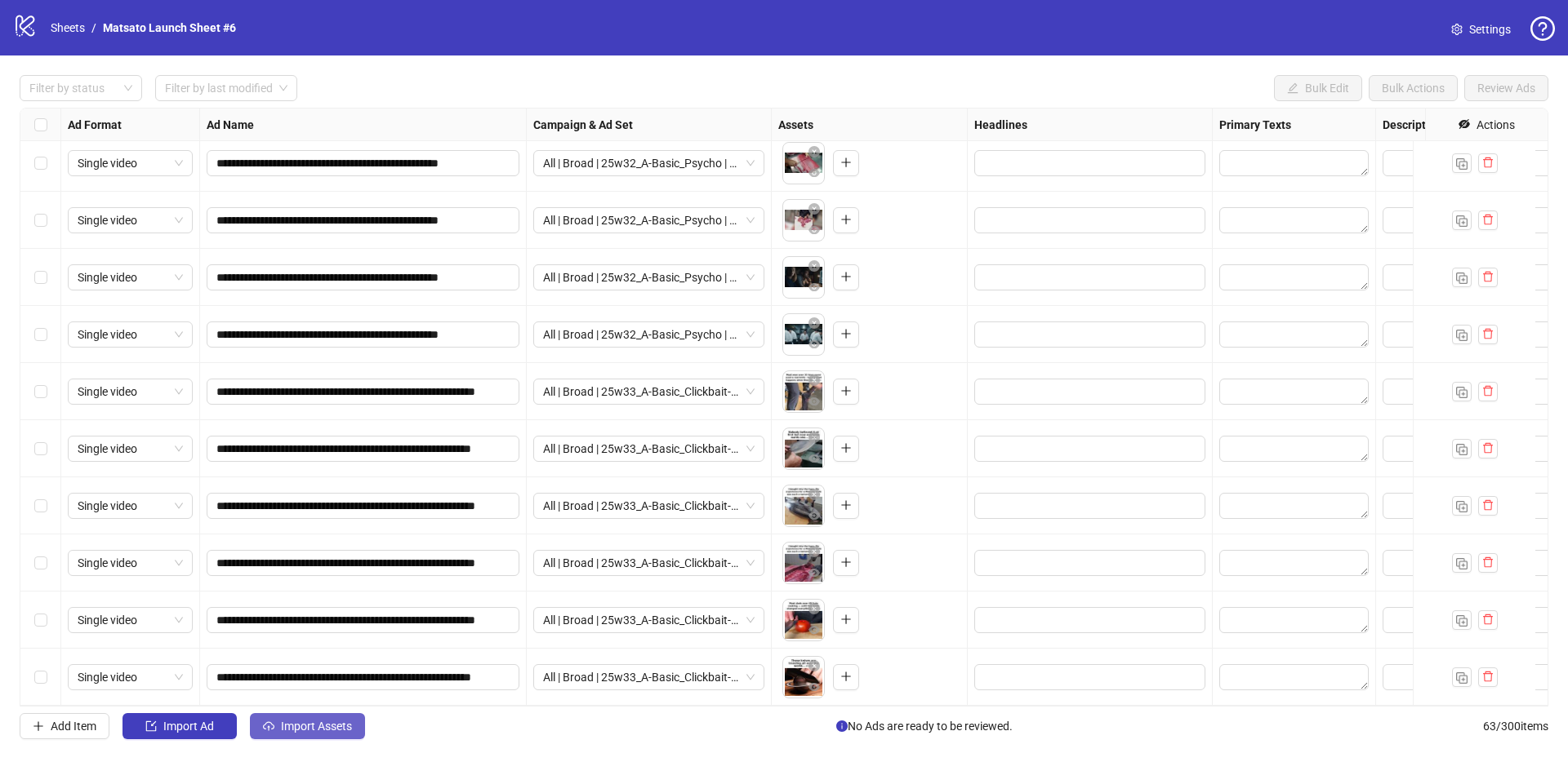
click at [316, 729] on span "Import Assets" at bounding box center [316, 726] width 71 height 13
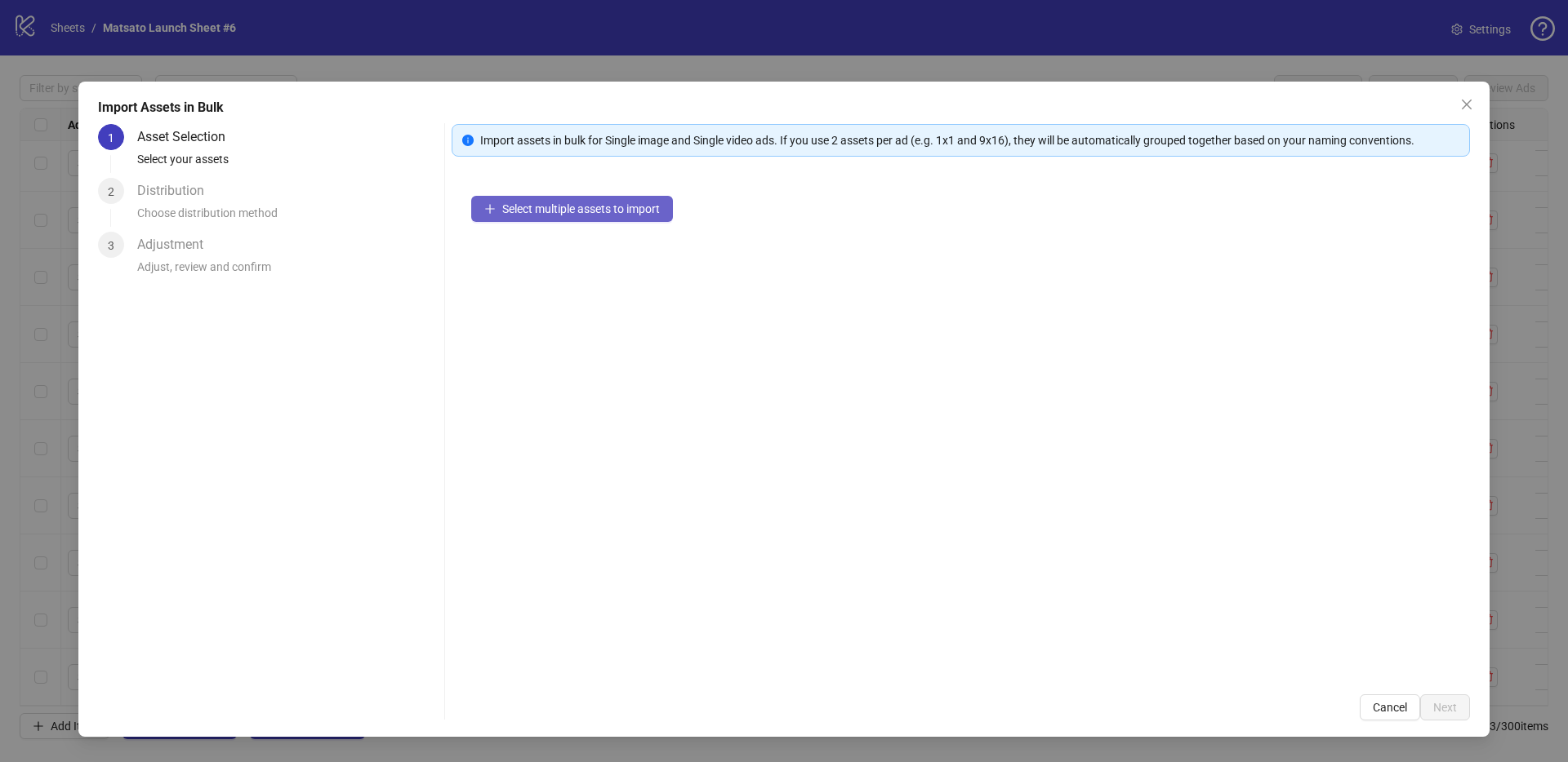
click at [573, 221] on button "Select multiple assets to import" at bounding box center [572, 208] width 202 height 26
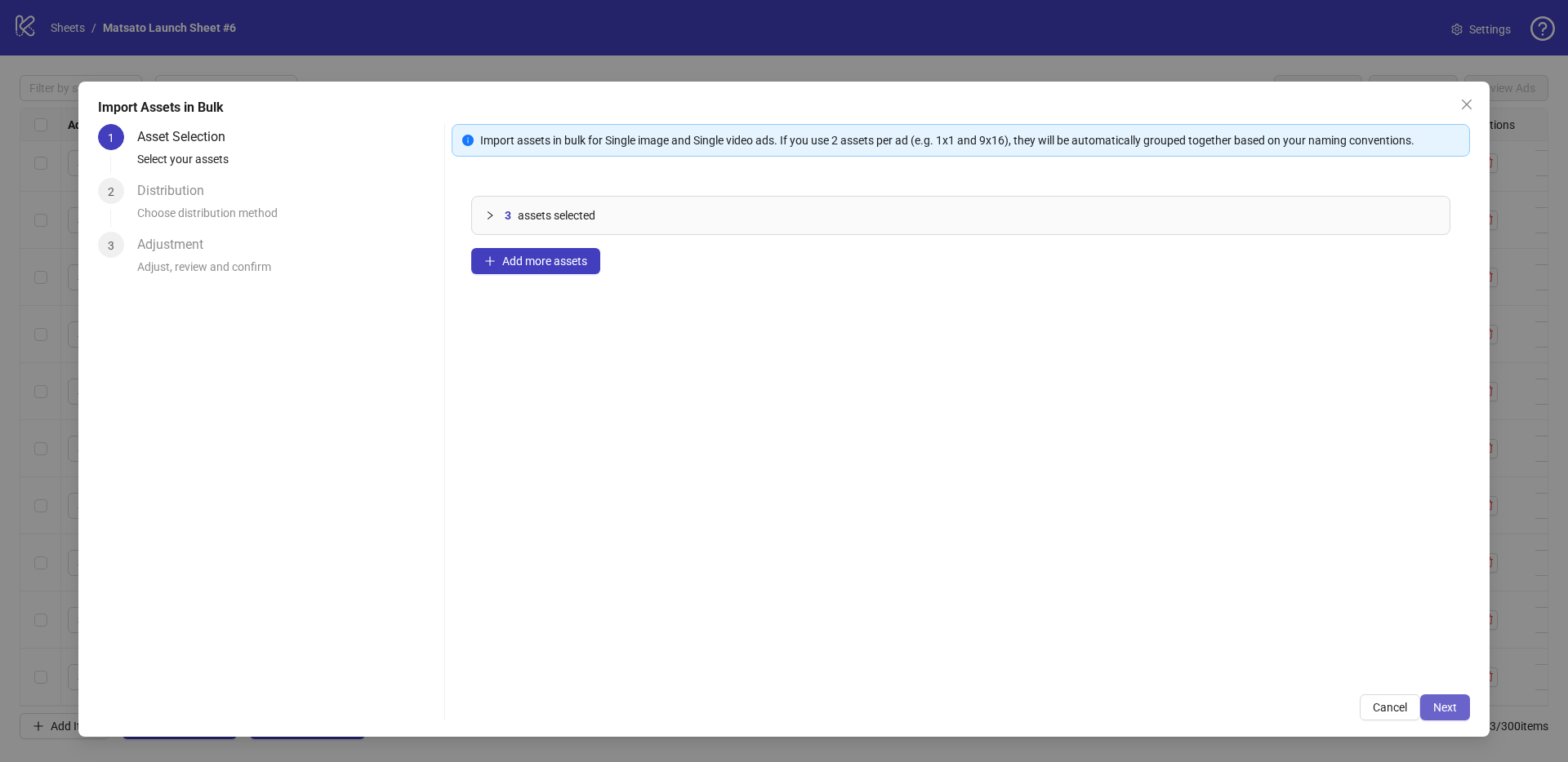
click at [1436, 710] on span "Next" at bounding box center [1445, 707] width 23 height 13
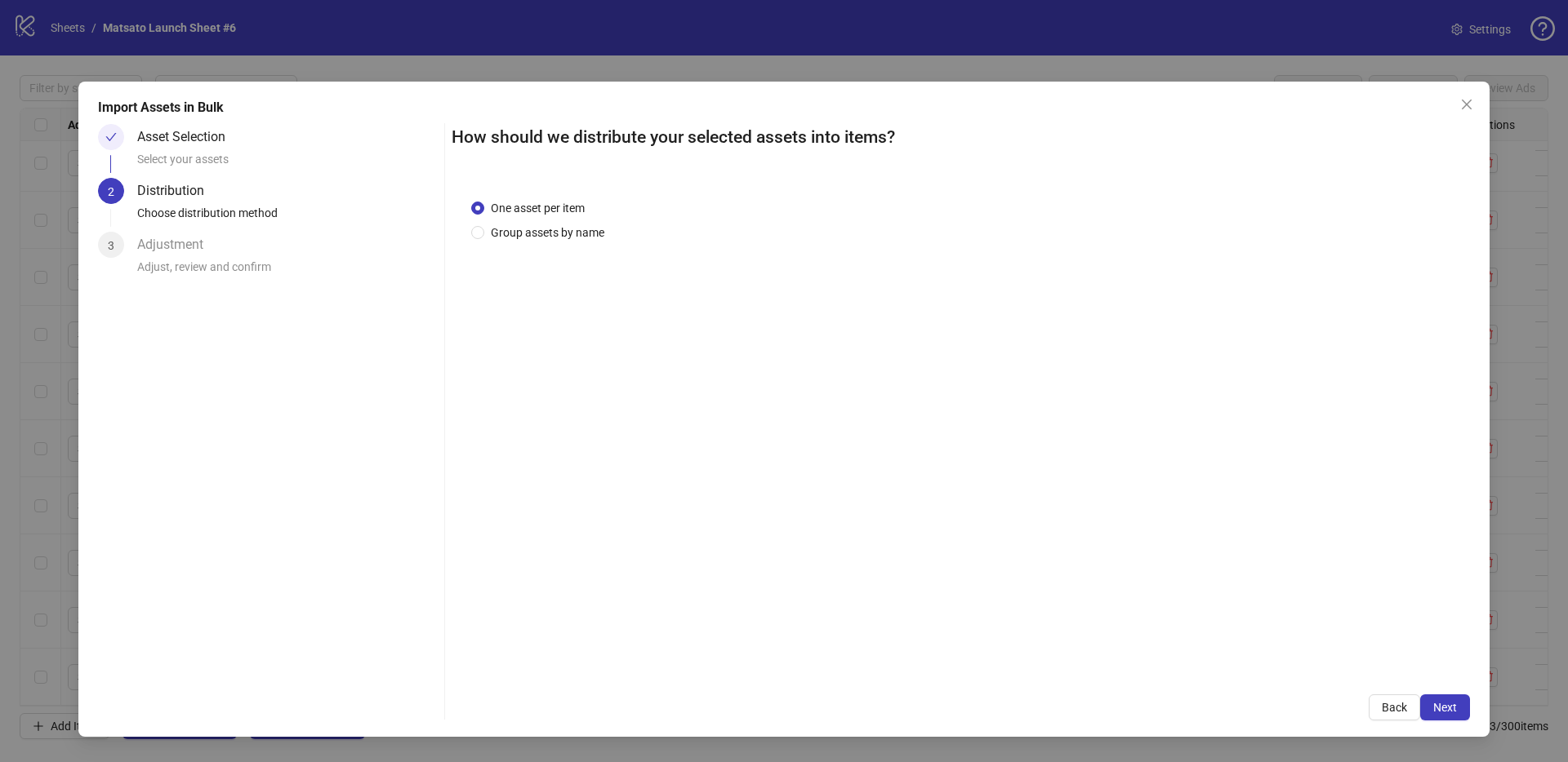
click at [1436, 710] on span "Next" at bounding box center [1445, 707] width 23 height 13
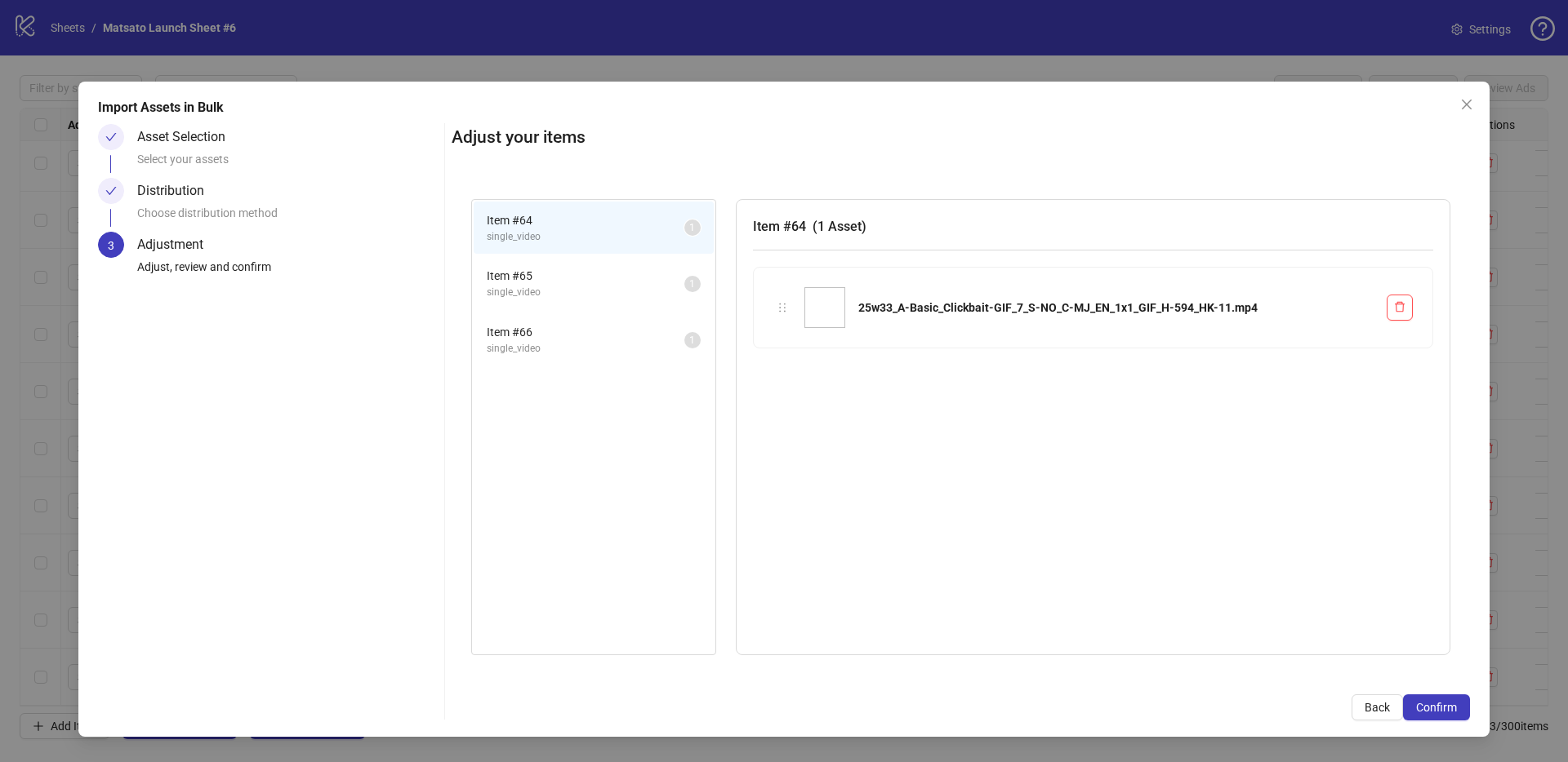
click at [1436, 710] on span "Confirm" at bounding box center [1436, 707] width 41 height 13
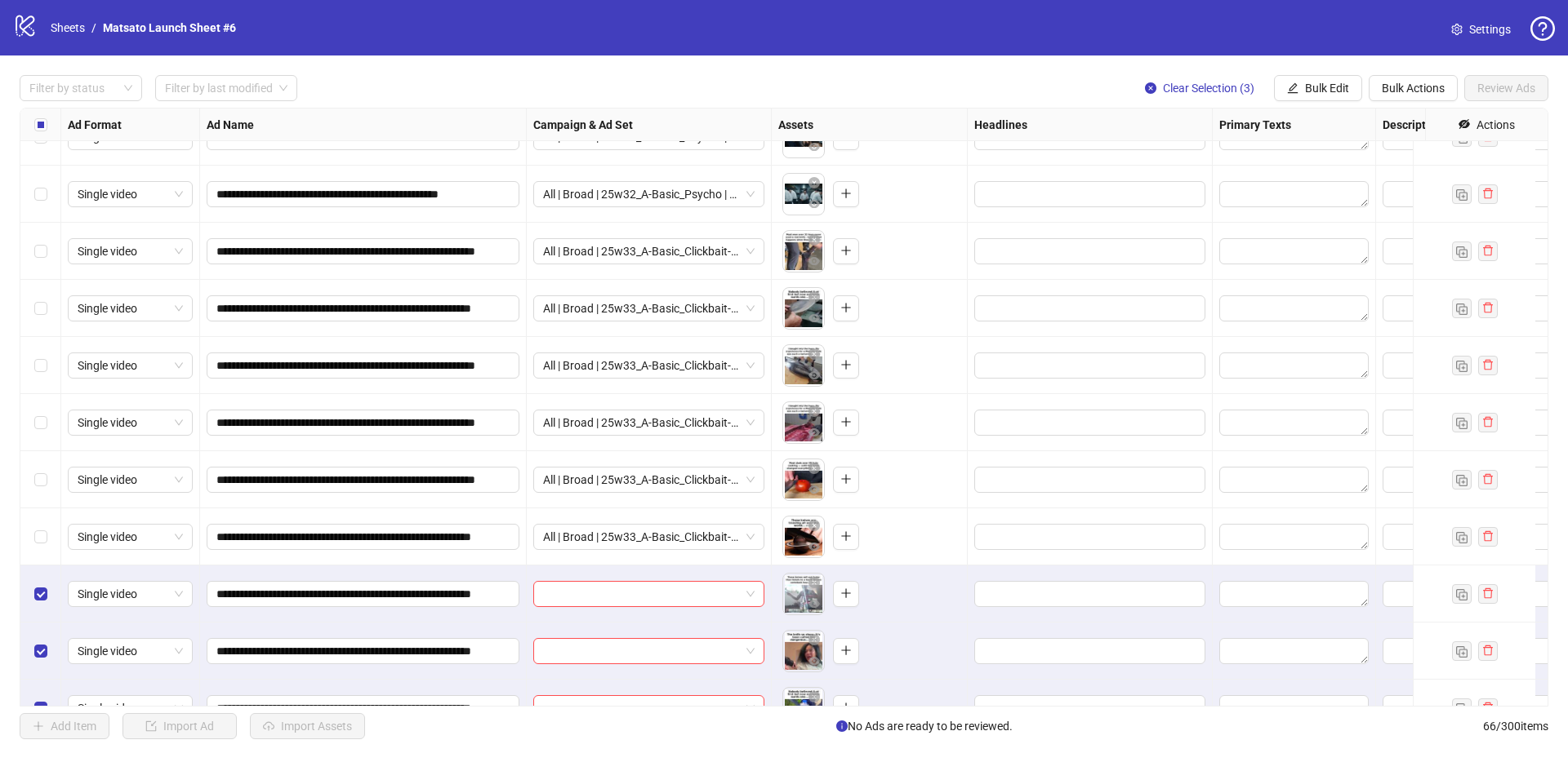
scroll to position [3218, 0]
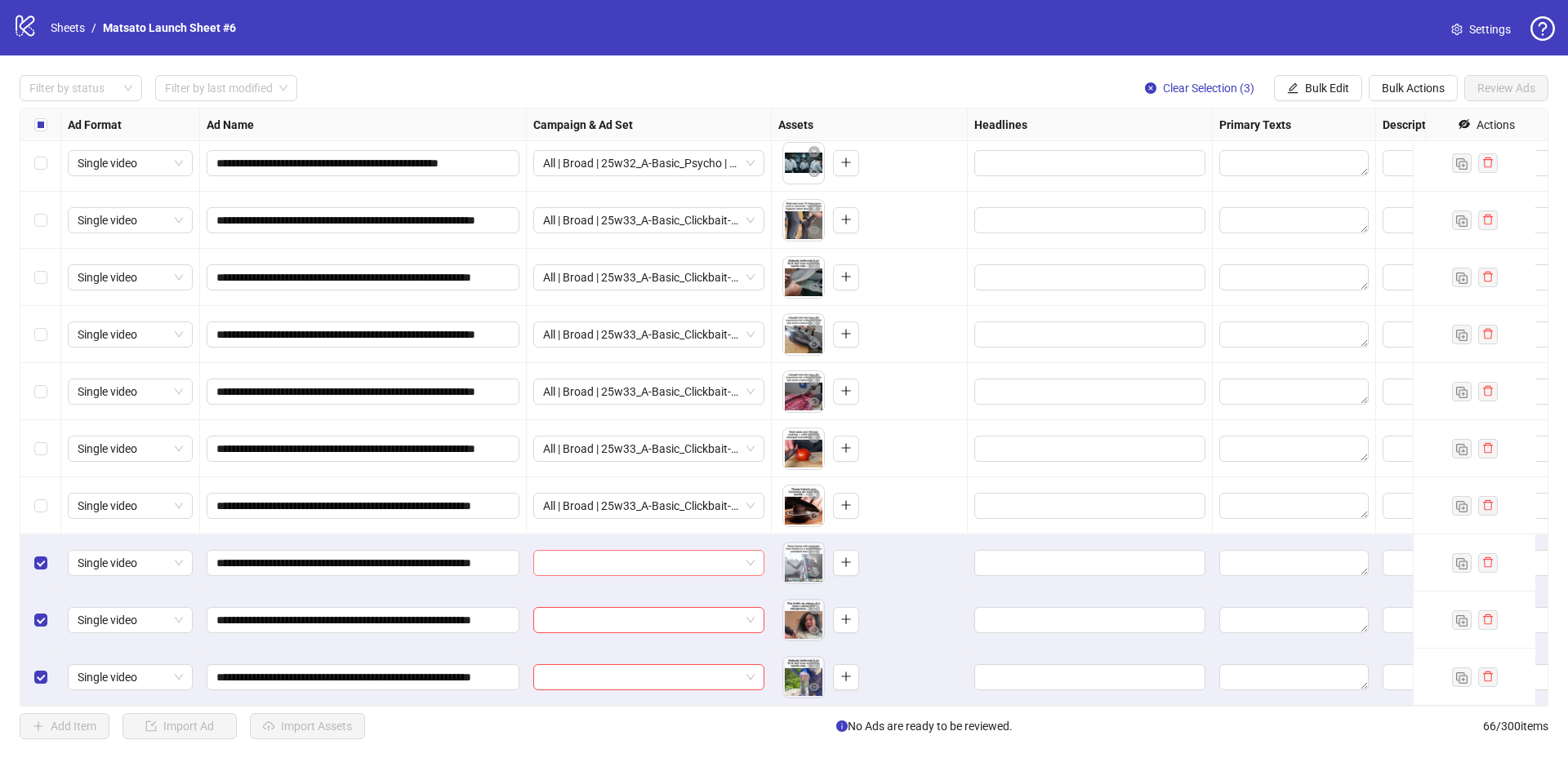
click at [749, 553] on span at bounding box center [649, 563] width 212 height 24
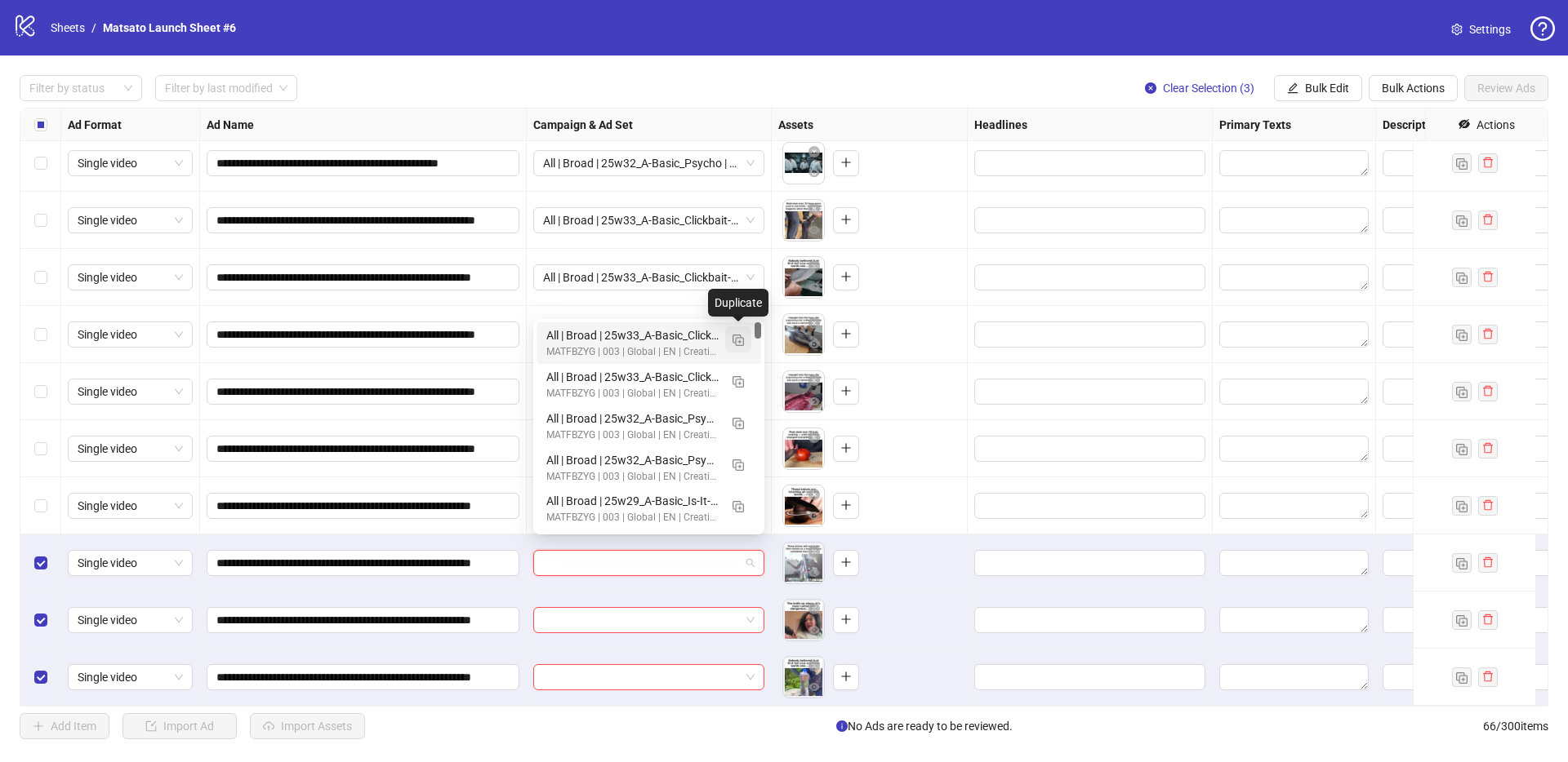
click at [738, 338] on img "button" at bounding box center [738, 340] width 12 height 12
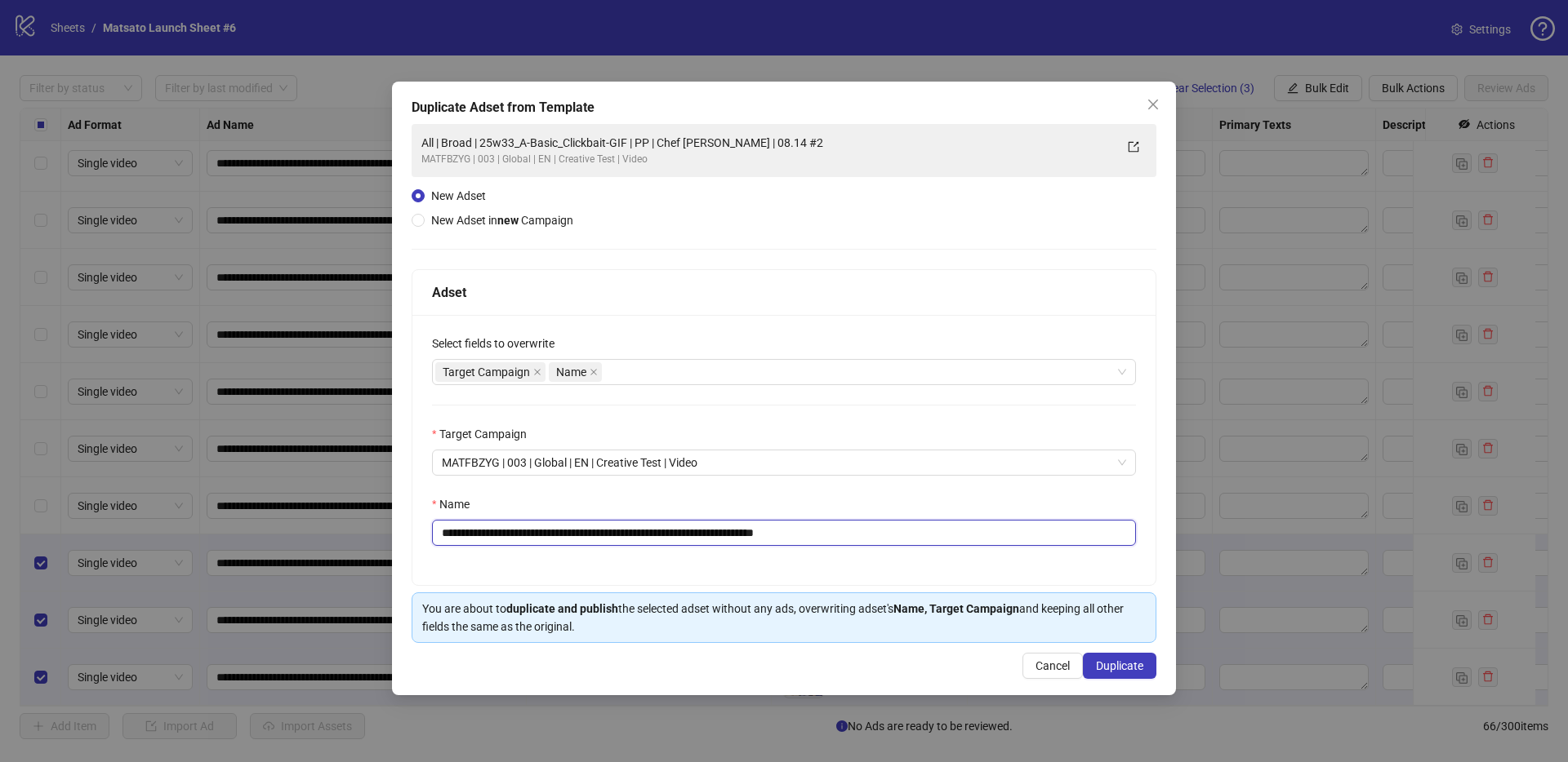
drag, startPoint x: 823, startPoint y: 537, endPoint x: 871, endPoint y: 541, distance: 48.2
click at [871, 541] on input "**********" at bounding box center [783, 532] width 704 height 26
type input "**********"
click at [1123, 670] on span "Duplicate" at bounding box center [1119, 666] width 48 height 13
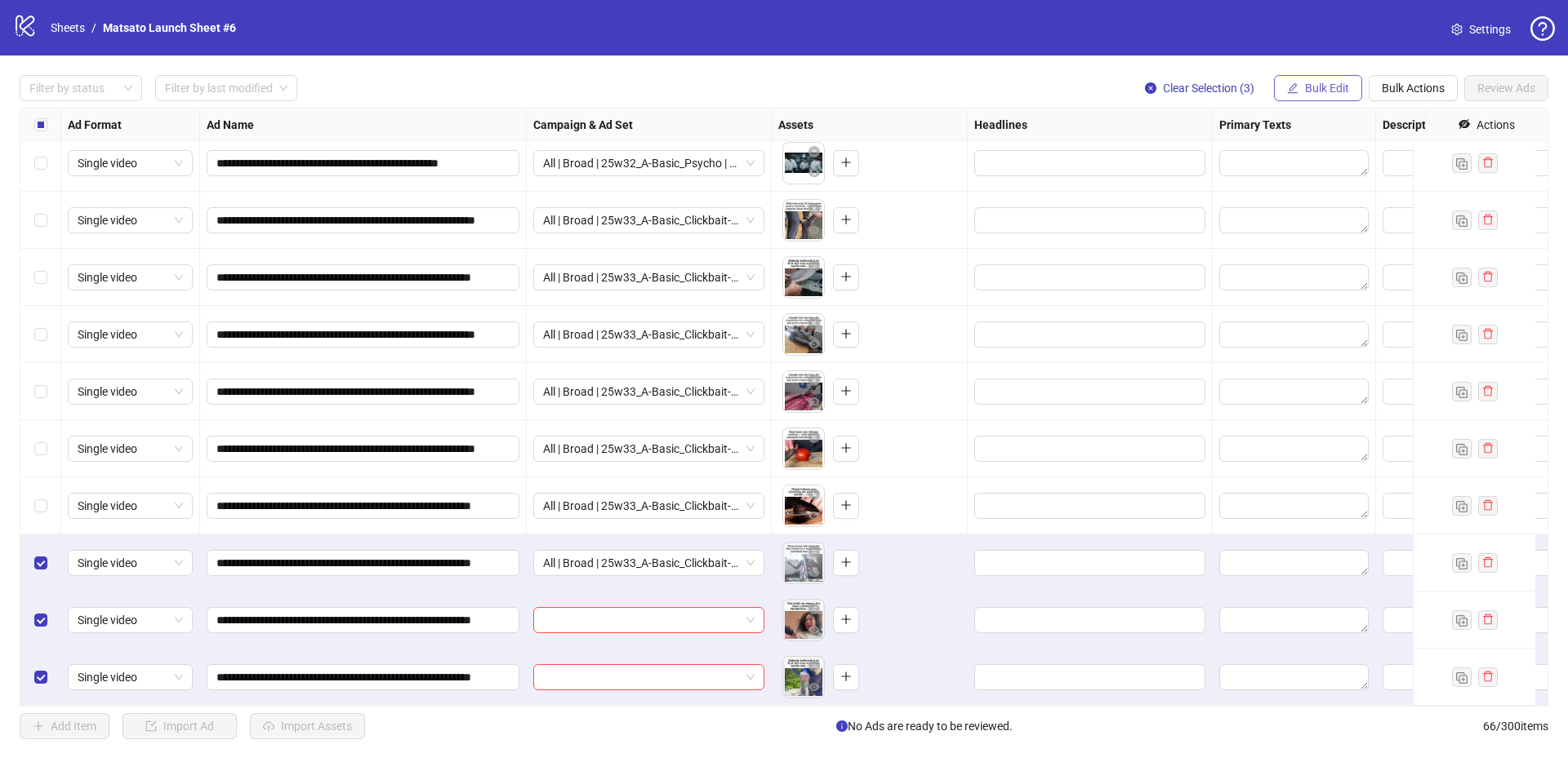
click at [1318, 86] on span "Bulk Edit" at bounding box center [1326, 88] width 44 height 13
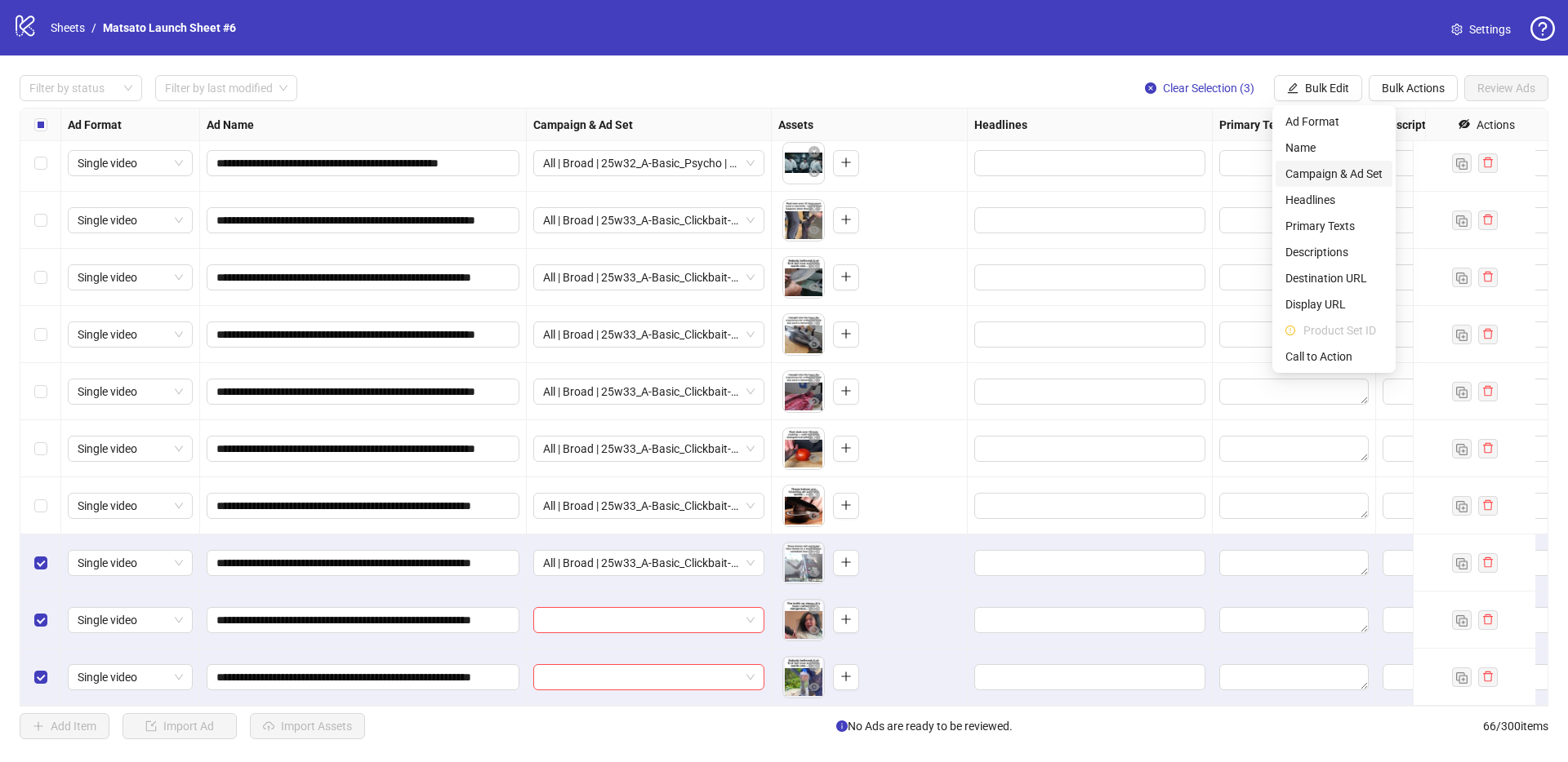
click at [1348, 172] on span "Campaign & Ad Set" at bounding box center [1334, 174] width 97 height 18
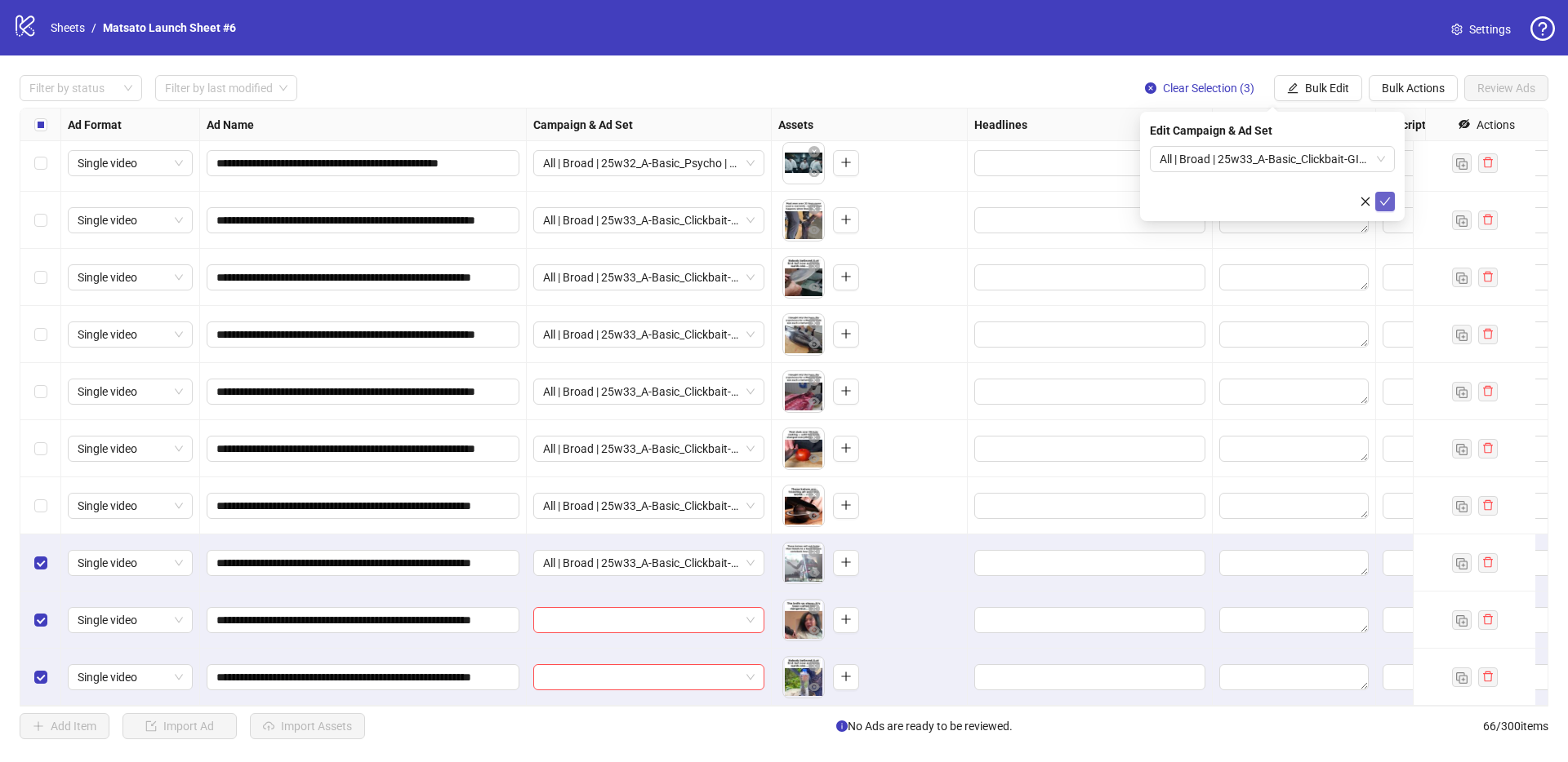
click at [1388, 204] on icon "check" at bounding box center [1385, 201] width 12 height 12
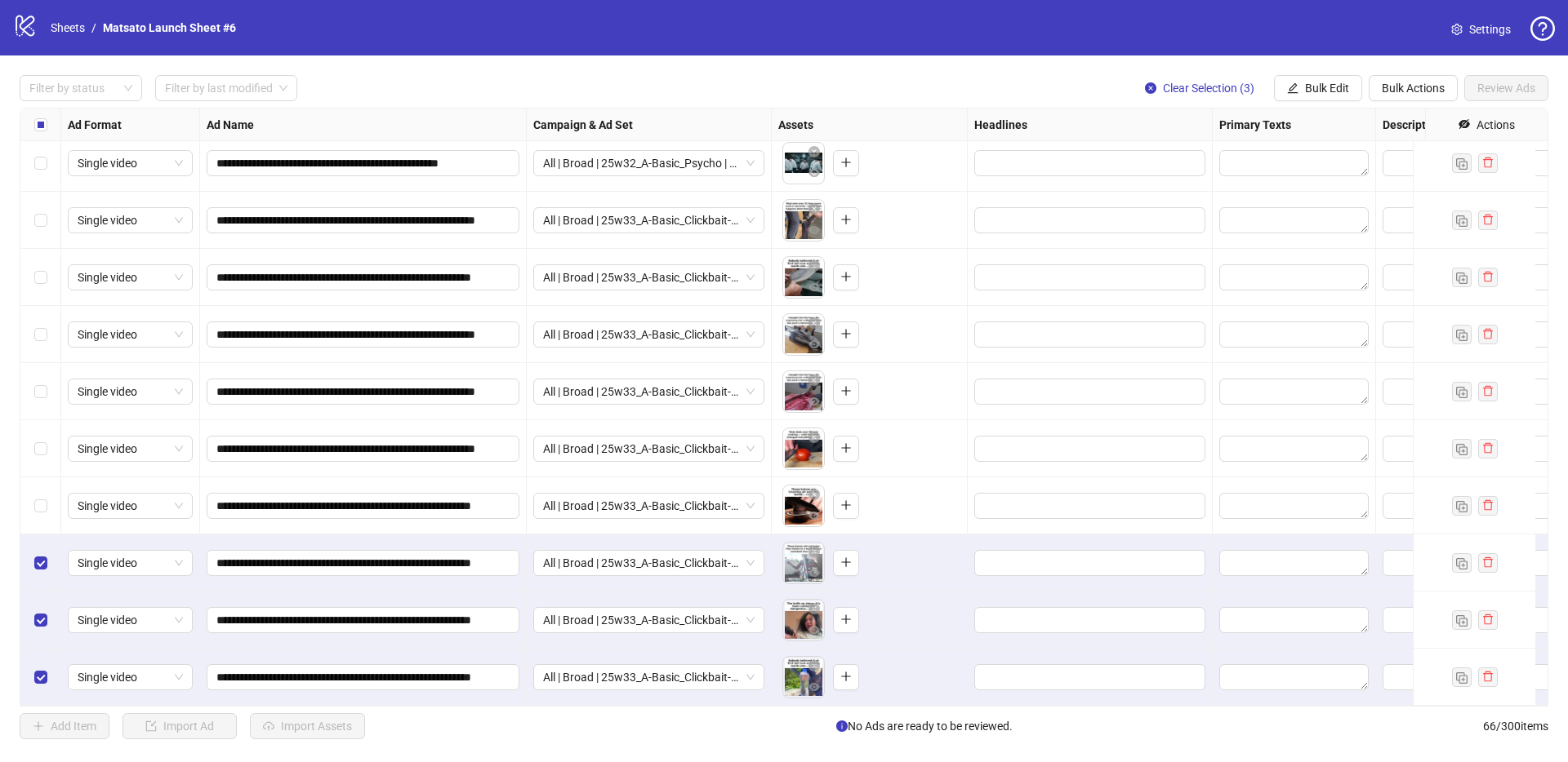
drag, startPoint x: 1207, startPoint y: 88, endPoint x: 1195, endPoint y: 97, distance: 15.0
click at [1207, 88] on span "Clear Selection (3)" at bounding box center [1208, 88] width 91 height 13
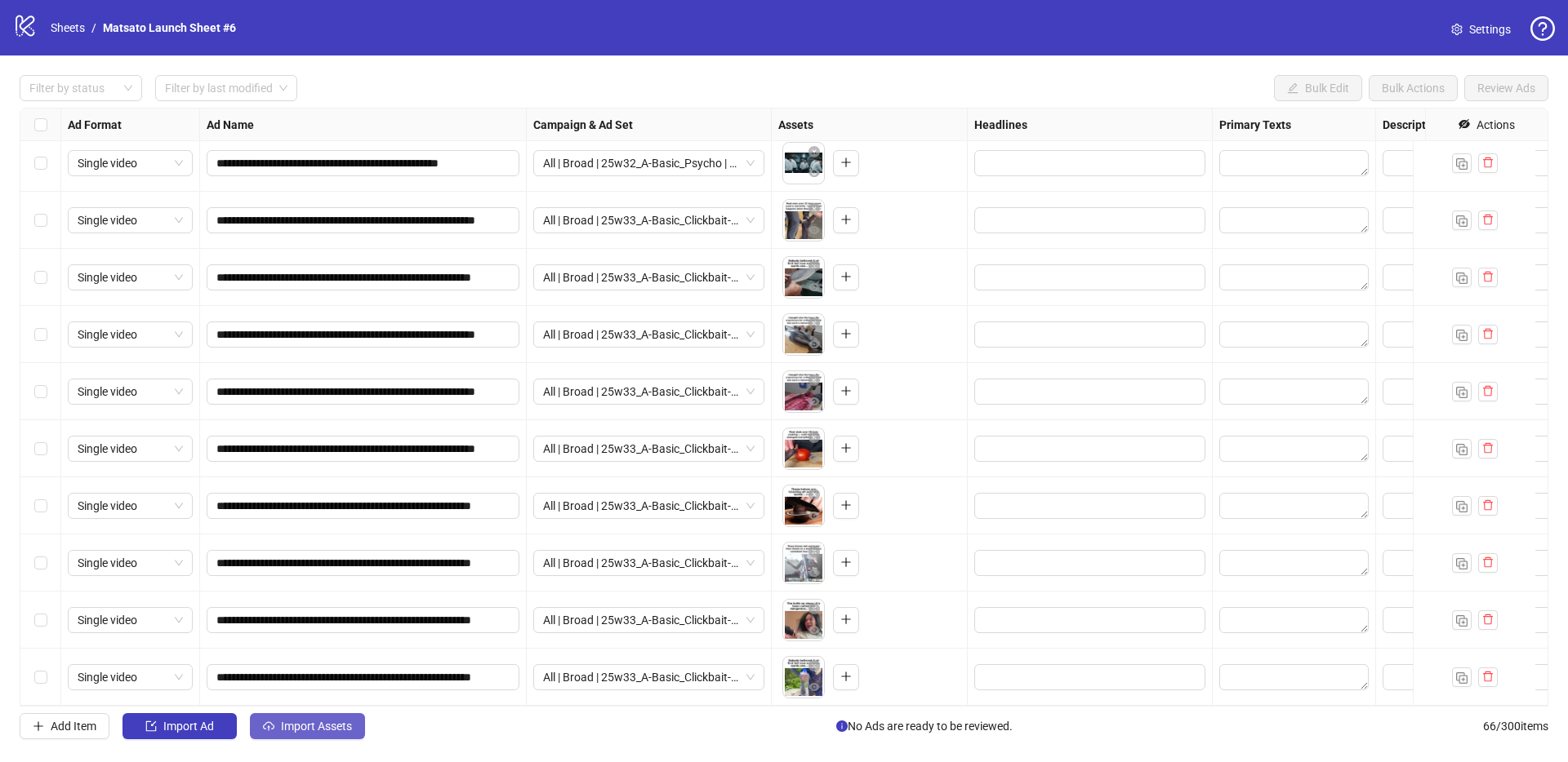
click at [351, 720] on span "Import Assets" at bounding box center [316, 726] width 71 height 13
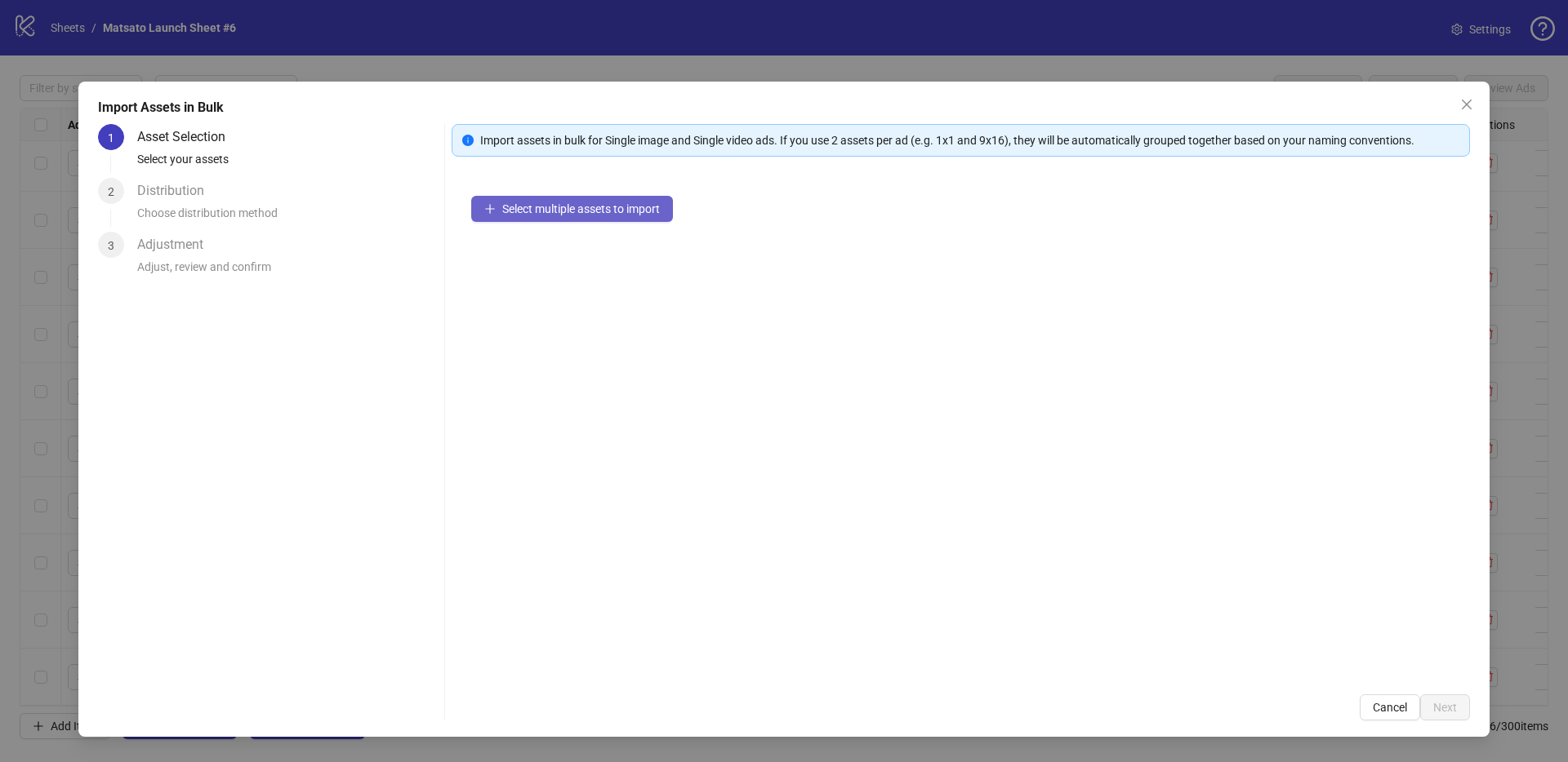
click at [621, 214] on span "Select multiple assets to import" at bounding box center [580, 209] width 158 height 13
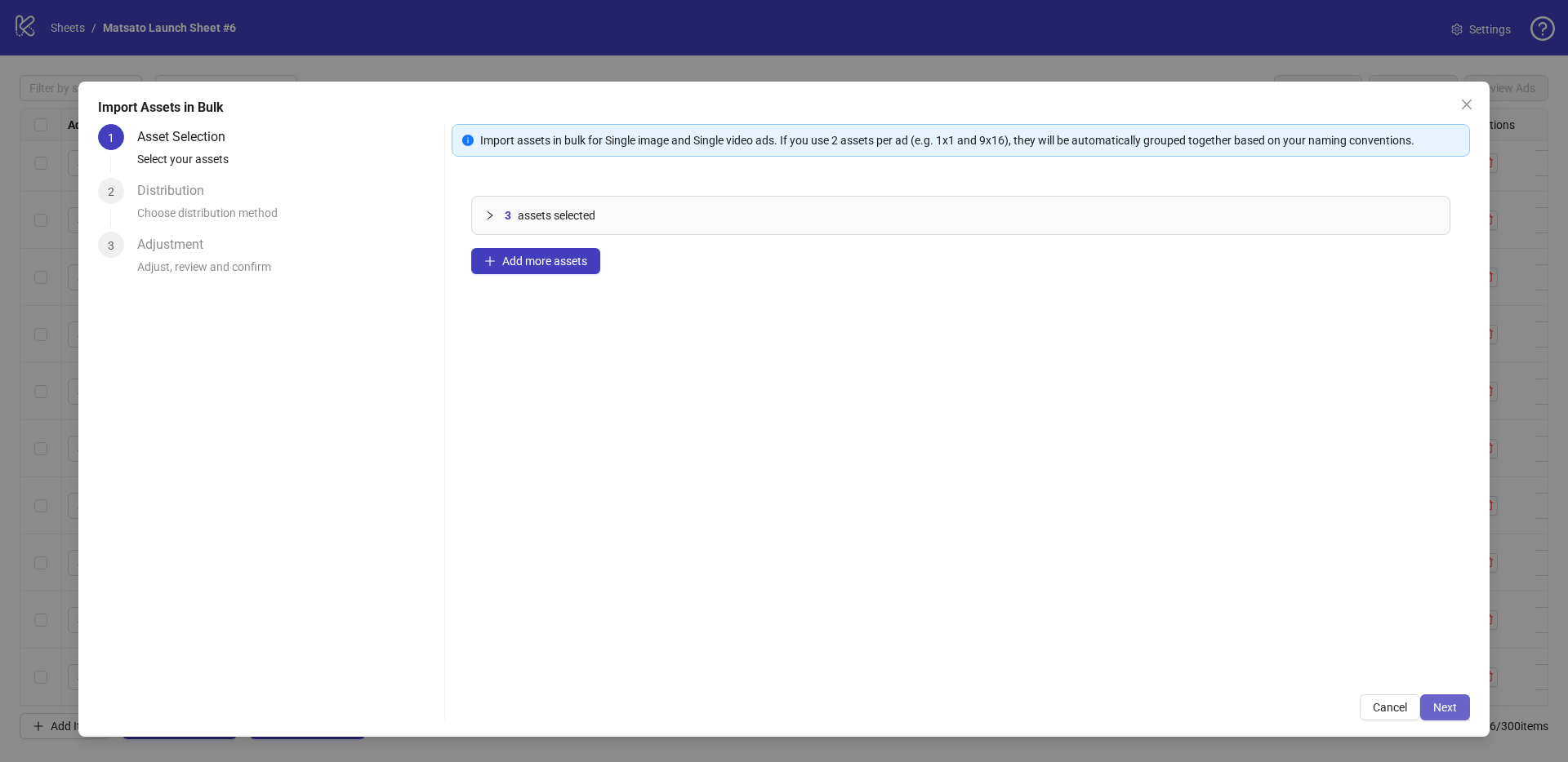
click at [1445, 709] on span "Next" at bounding box center [1445, 707] width 23 height 13
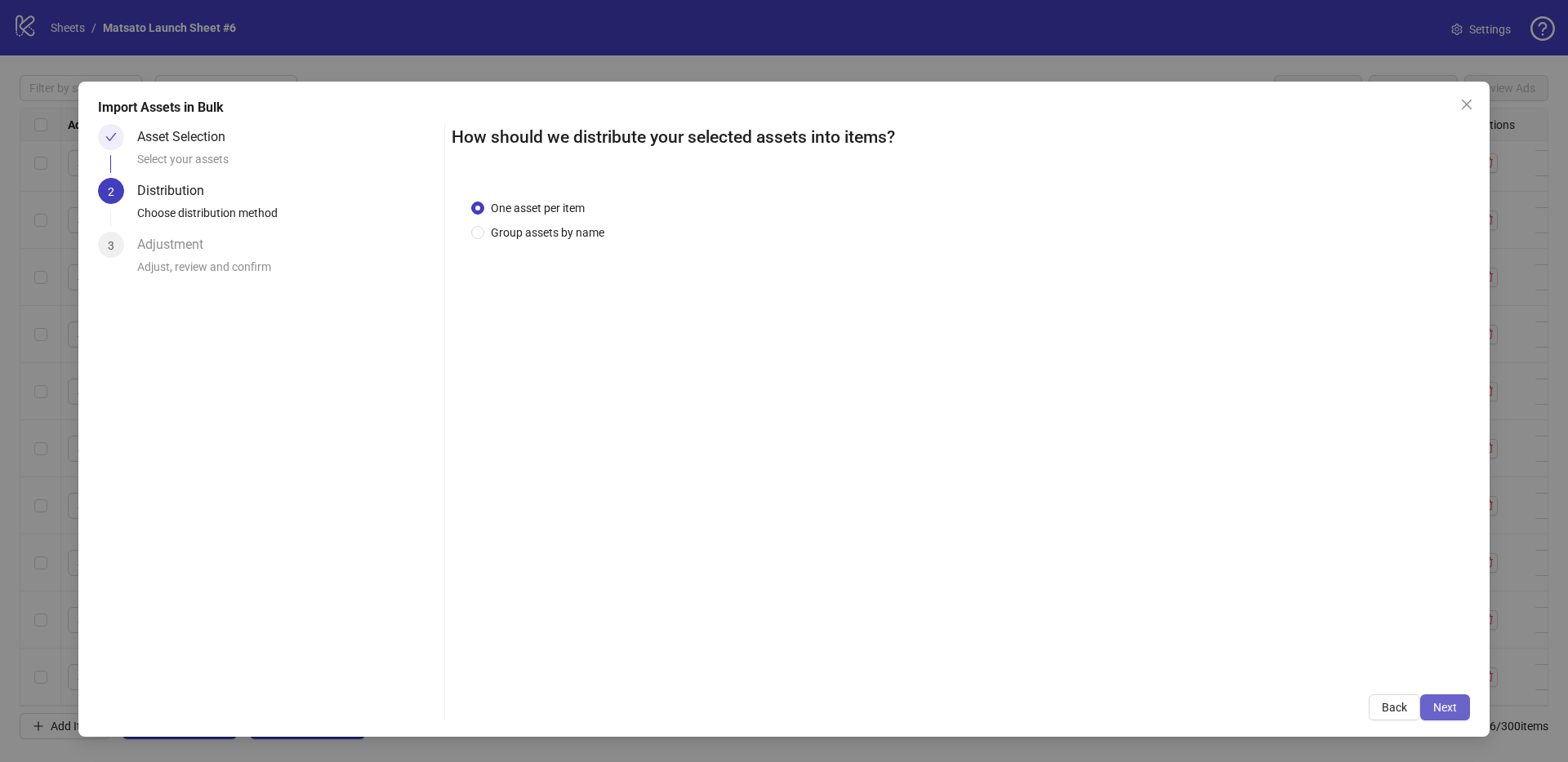
click at [1462, 701] on button "Next" at bounding box center [1445, 707] width 50 height 26
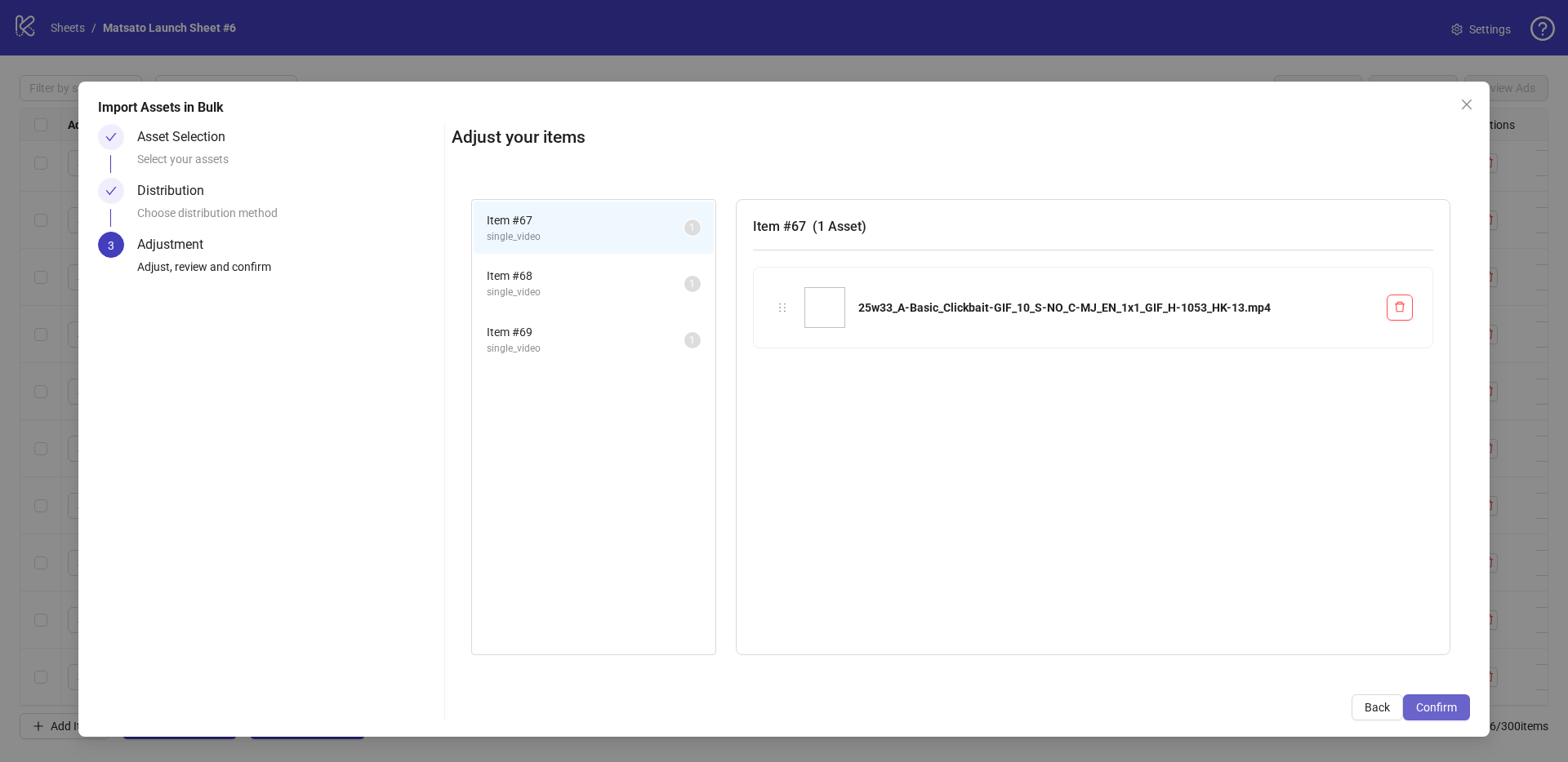
click at [1432, 705] on span "Confirm" at bounding box center [1436, 707] width 41 height 13
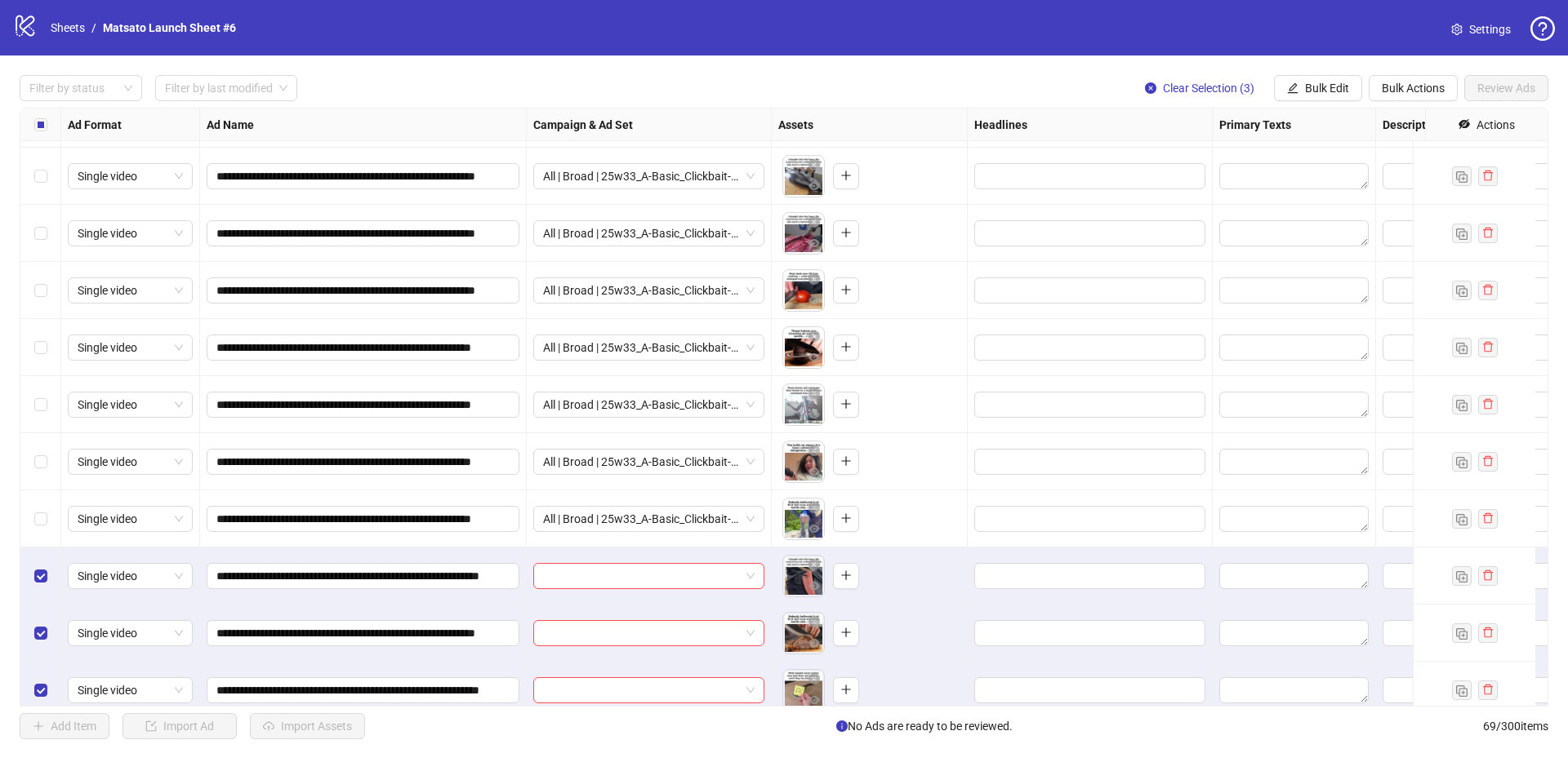
scroll to position [3389, 0]
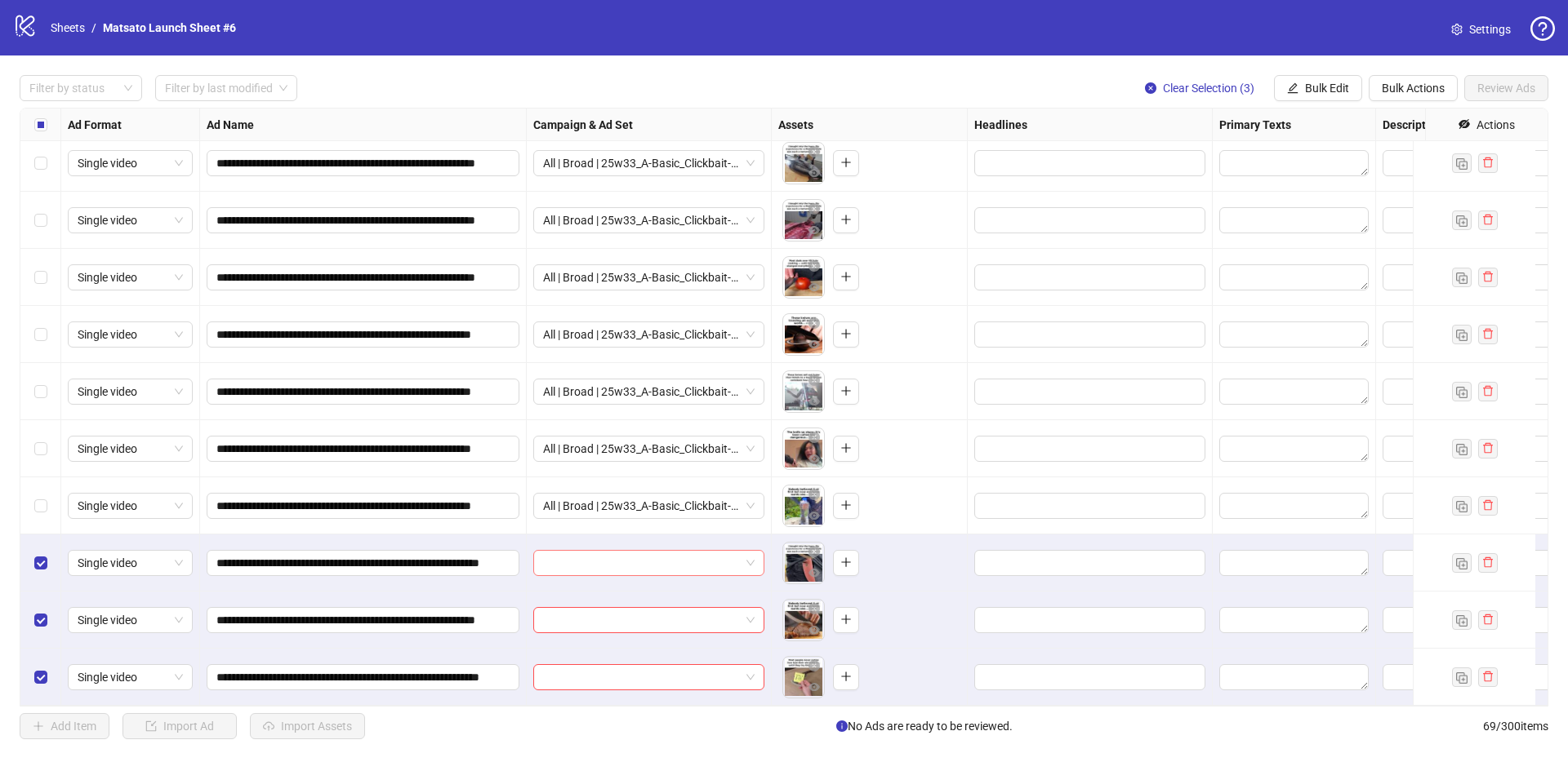
click at [752, 552] on span at bounding box center [649, 563] width 212 height 24
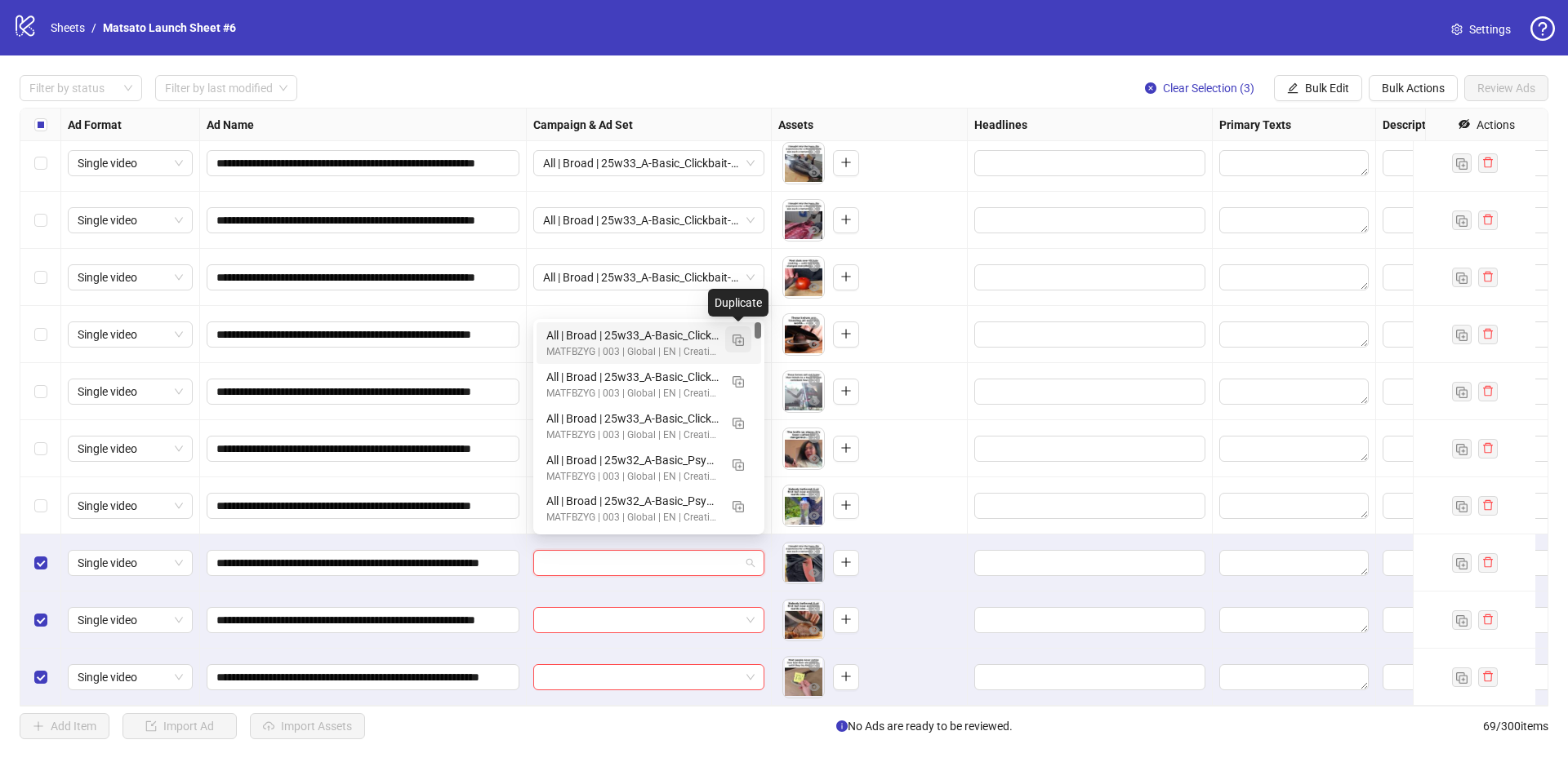
click at [743, 341] on img "button" at bounding box center [738, 340] width 12 height 12
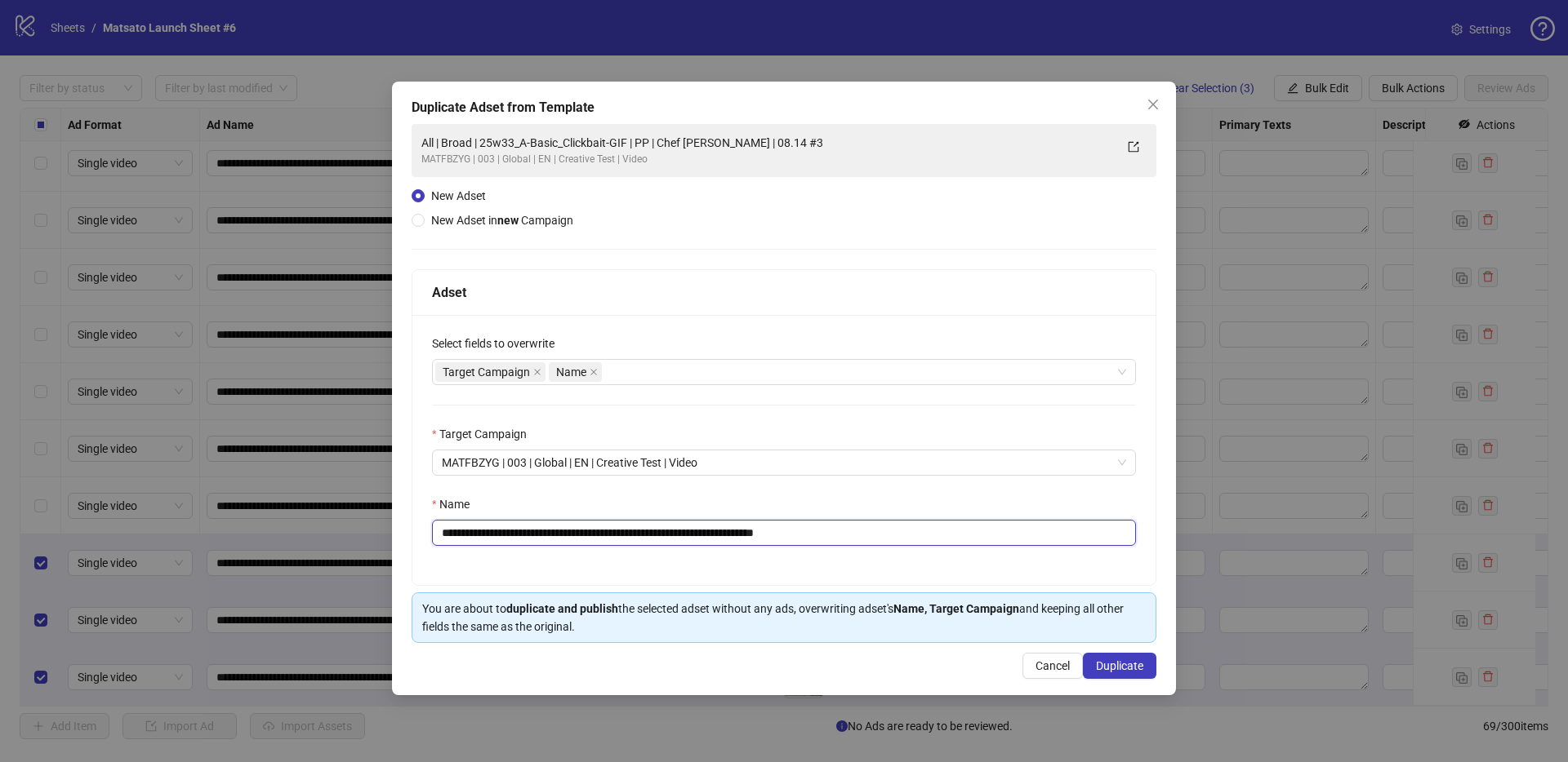
drag, startPoint x: 789, startPoint y: 531, endPoint x: 870, endPoint y: 531, distance: 81.0
click at [866, 532] on input "**********" at bounding box center [783, 532] width 704 height 26
type input "**********"
click at [1103, 667] on span "Duplicate" at bounding box center [1119, 666] width 48 height 13
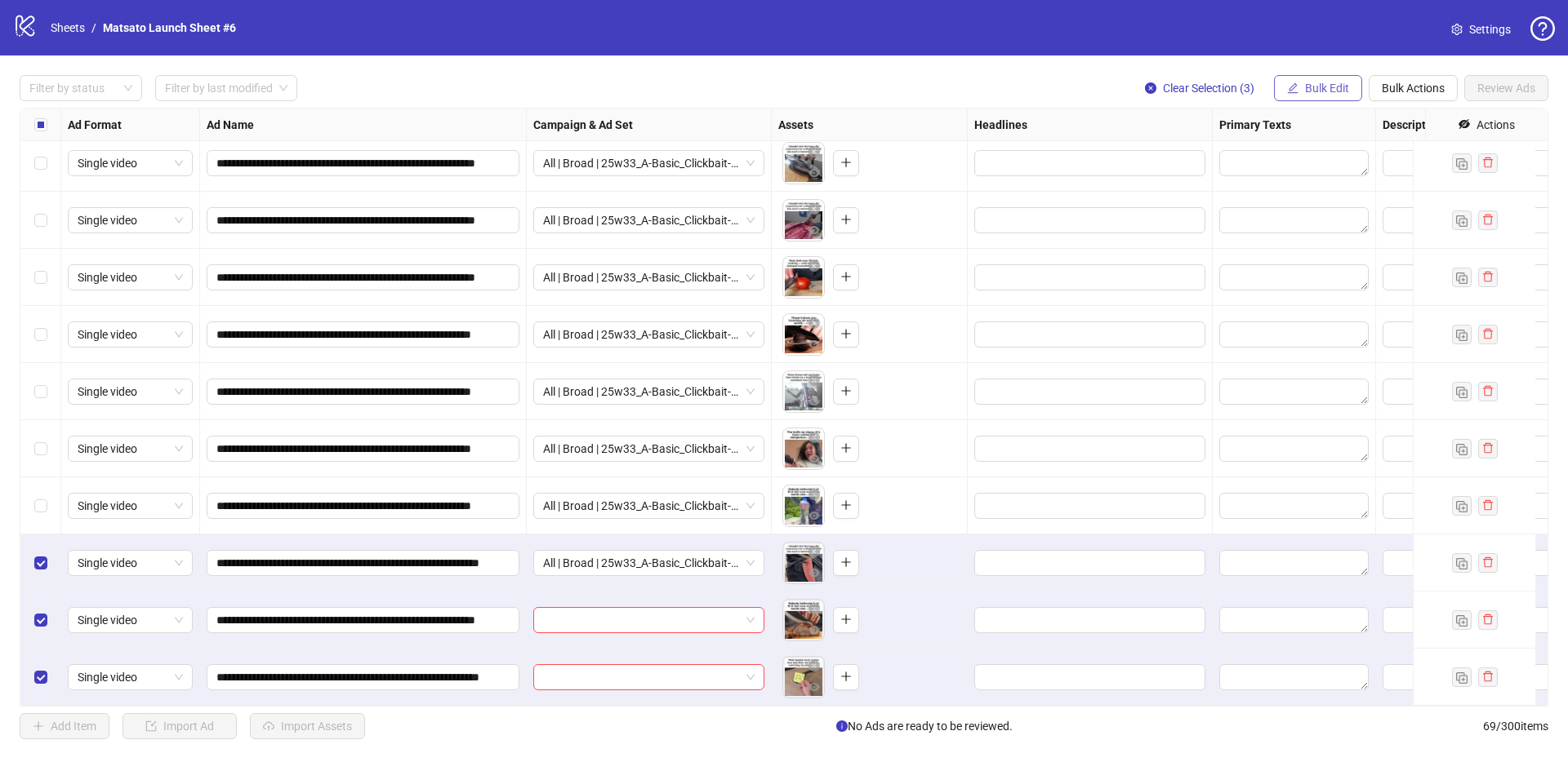
click at [1312, 97] on button "Bulk Edit" at bounding box center [1318, 87] width 88 height 26
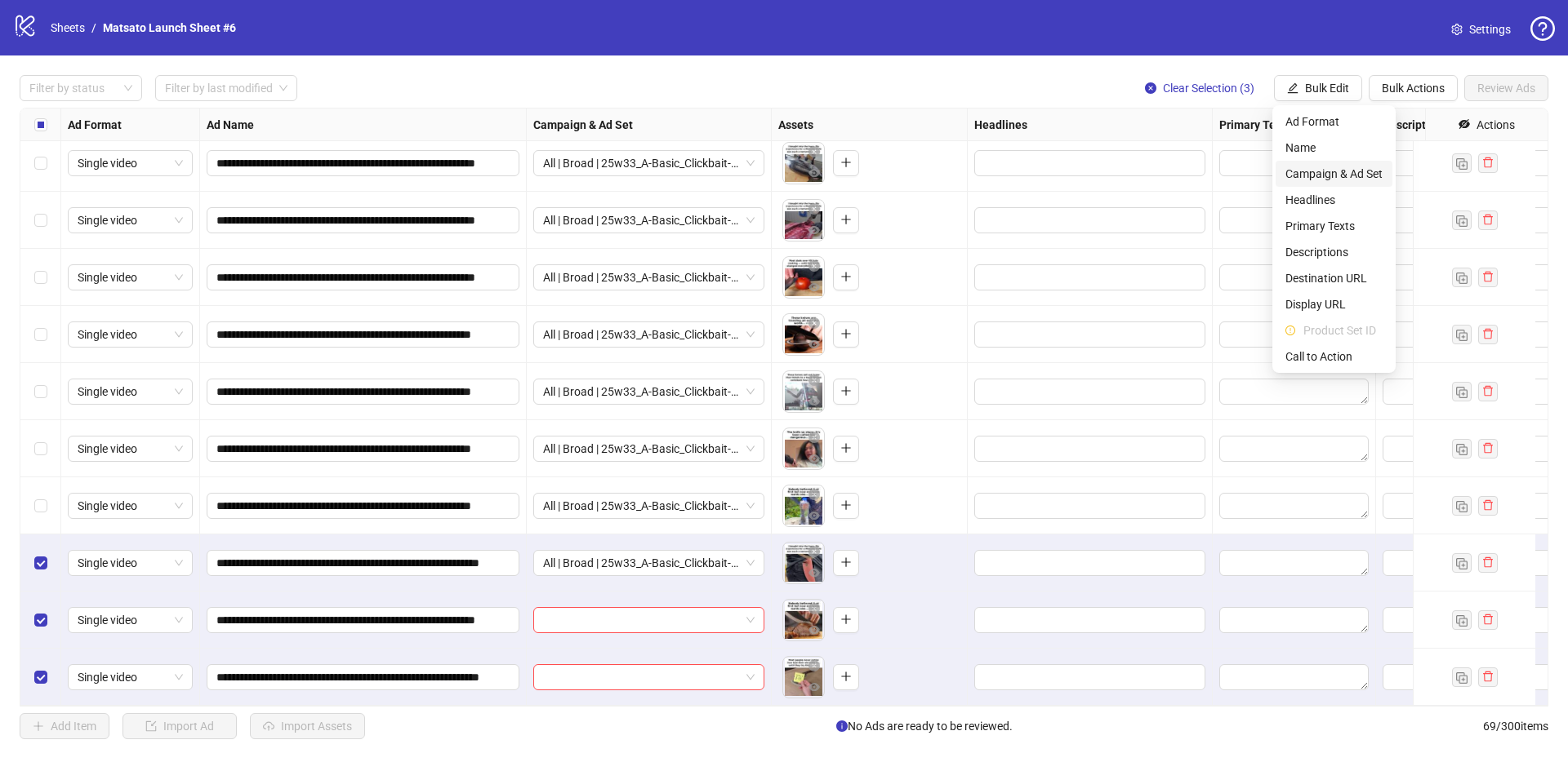
click at [1357, 167] on span "Campaign & Ad Set" at bounding box center [1334, 174] width 97 height 18
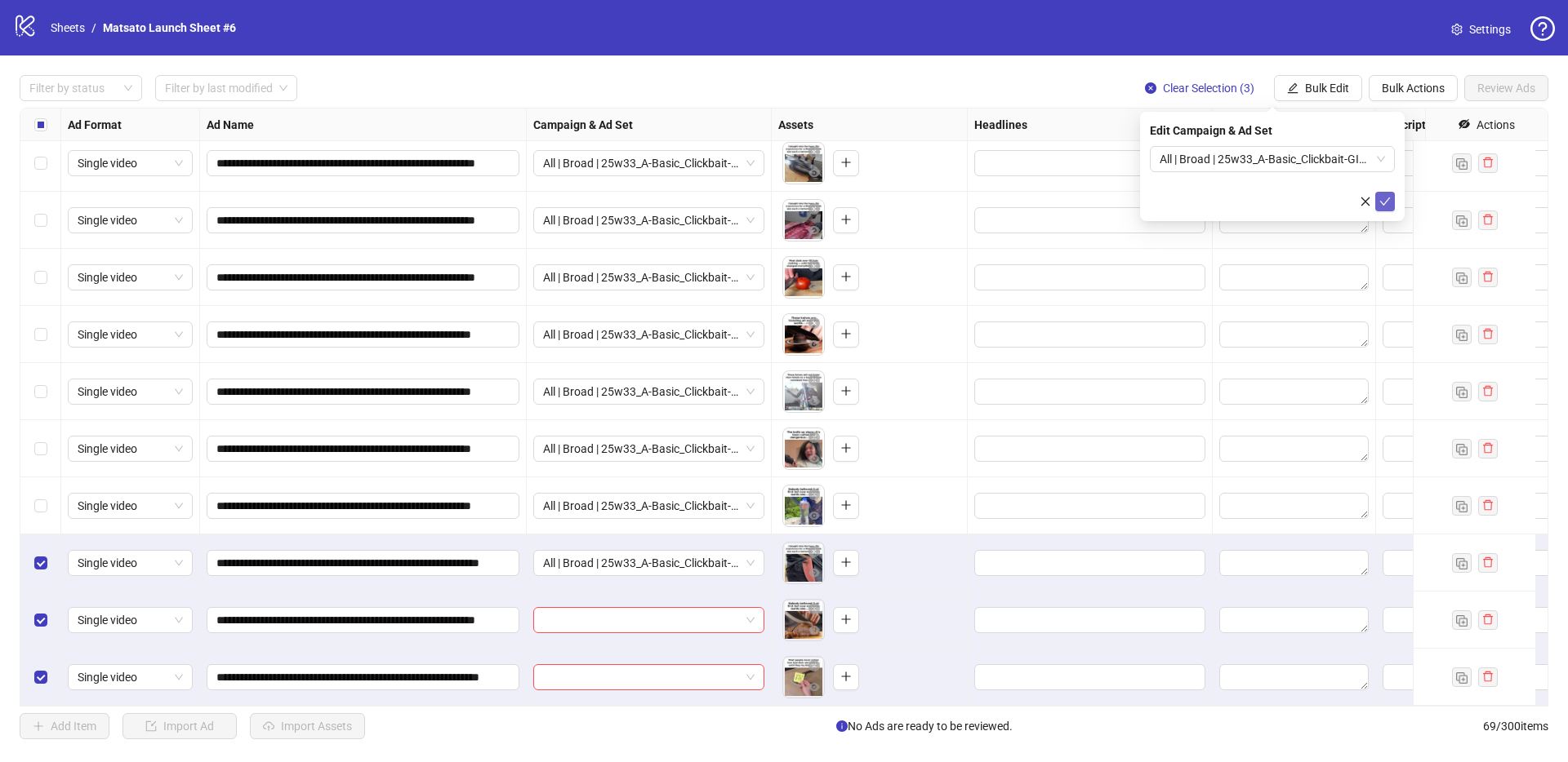
click at [1390, 208] on button "submit" at bounding box center [1385, 202] width 20 height 20
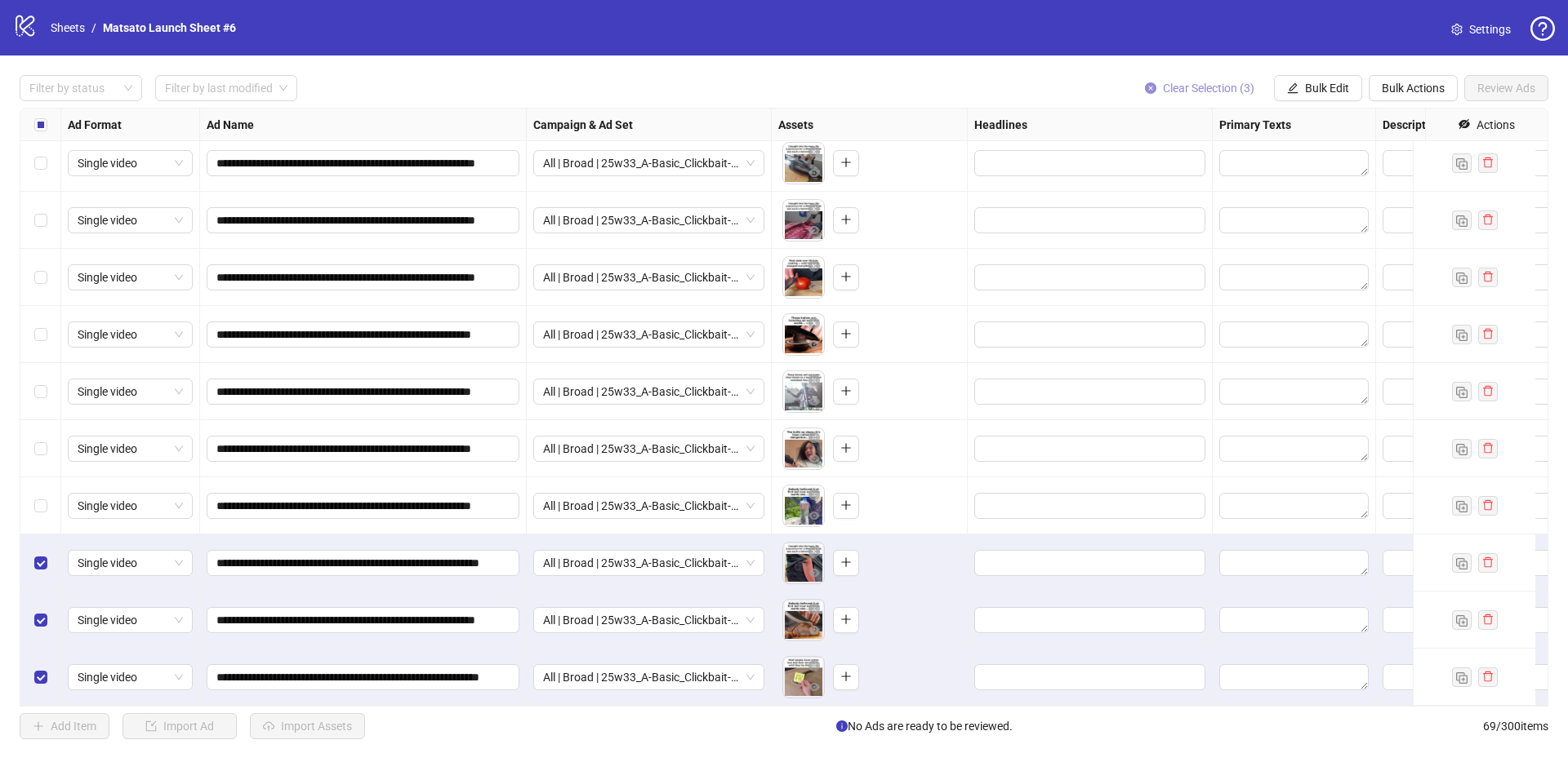
click at [1172, 83] on span "Clear Selection (3)" at bounding box center [1208, 88] width 91 height 13
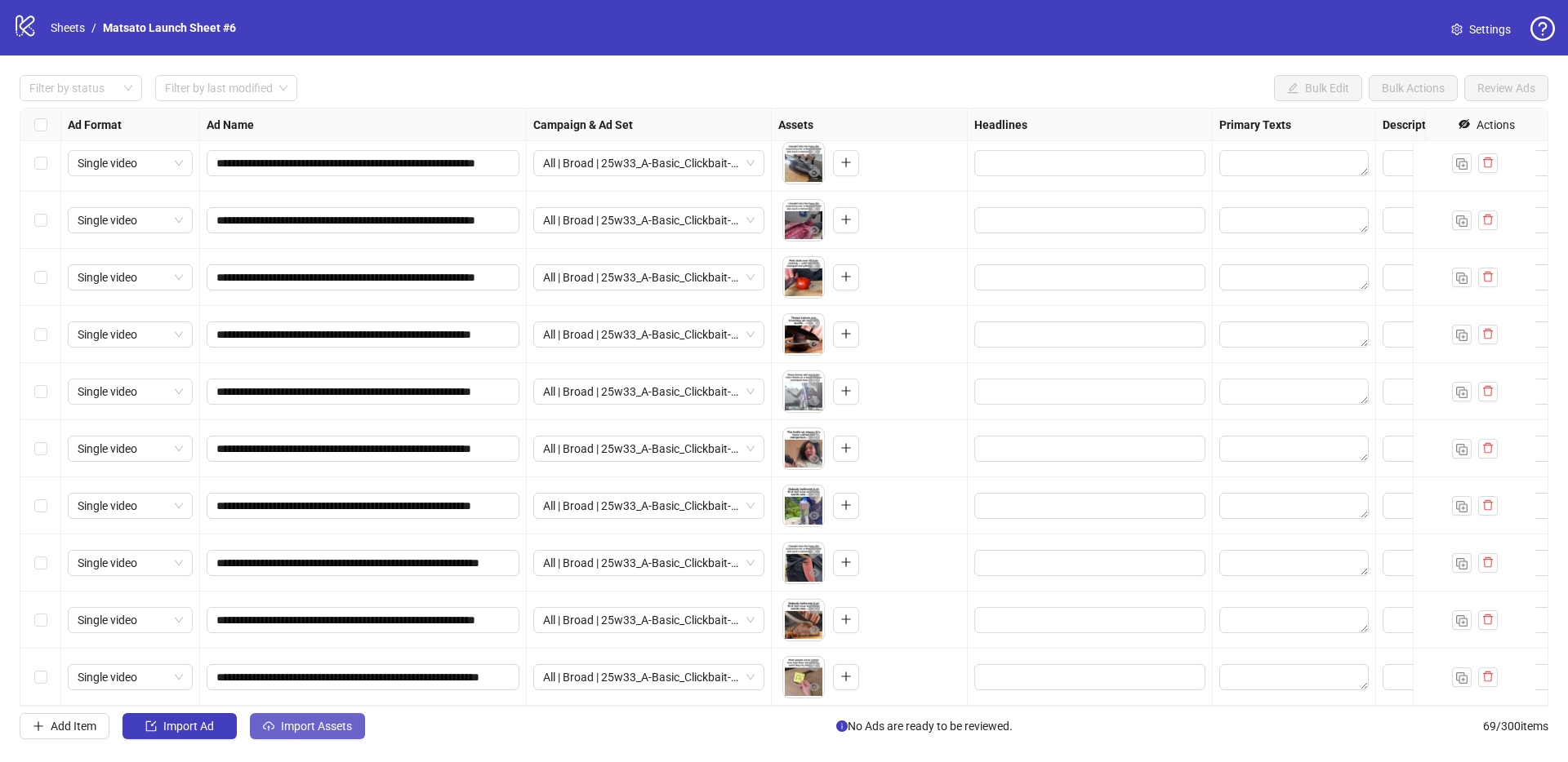
click at [343, 725] on span "Import Assets" at bounding box center [316, 726] width 71 height 13
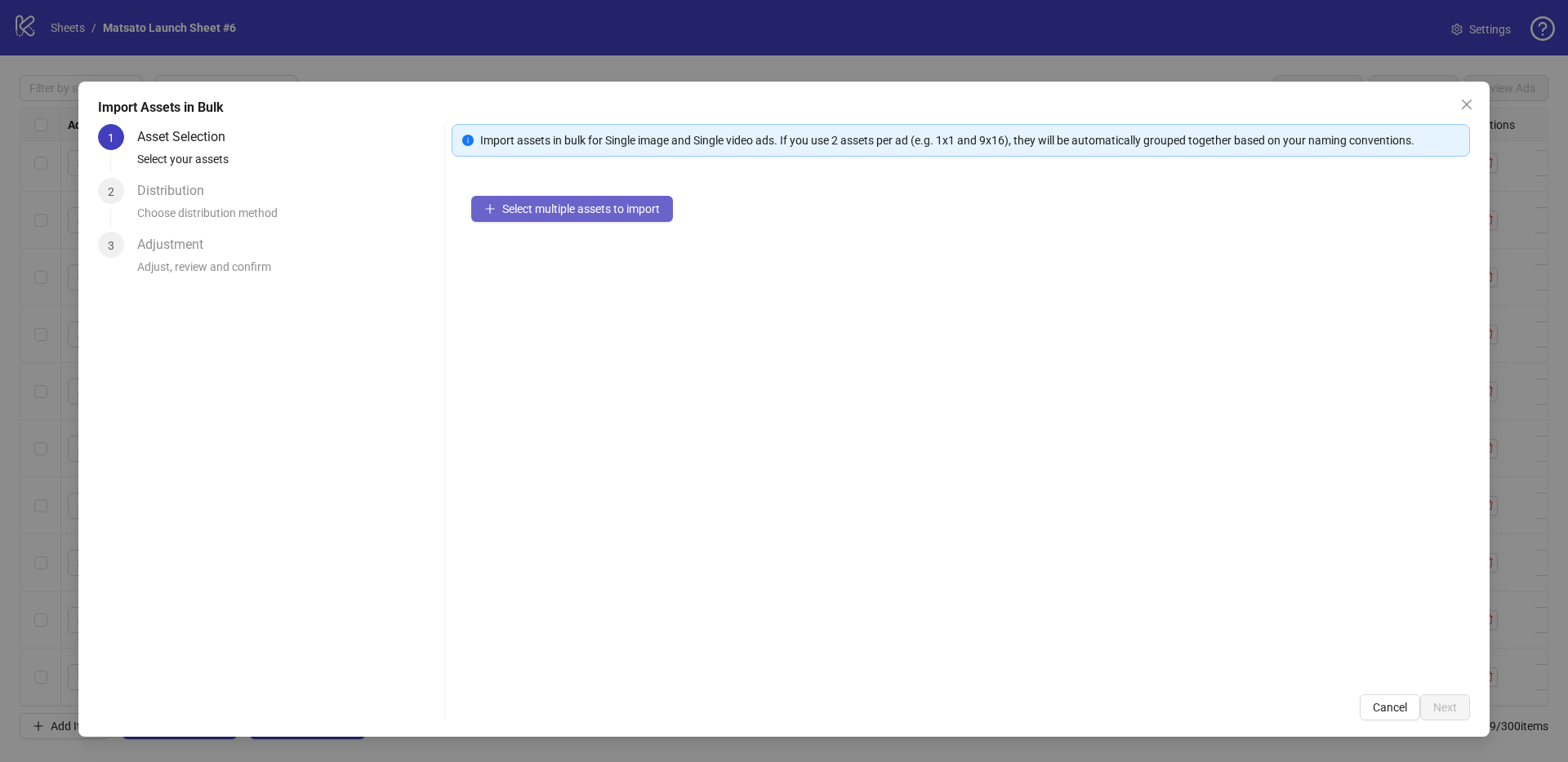
click at [552, 219] on button "Select multiple assets to import" at bounding box center [572, 208] width 202 height 26
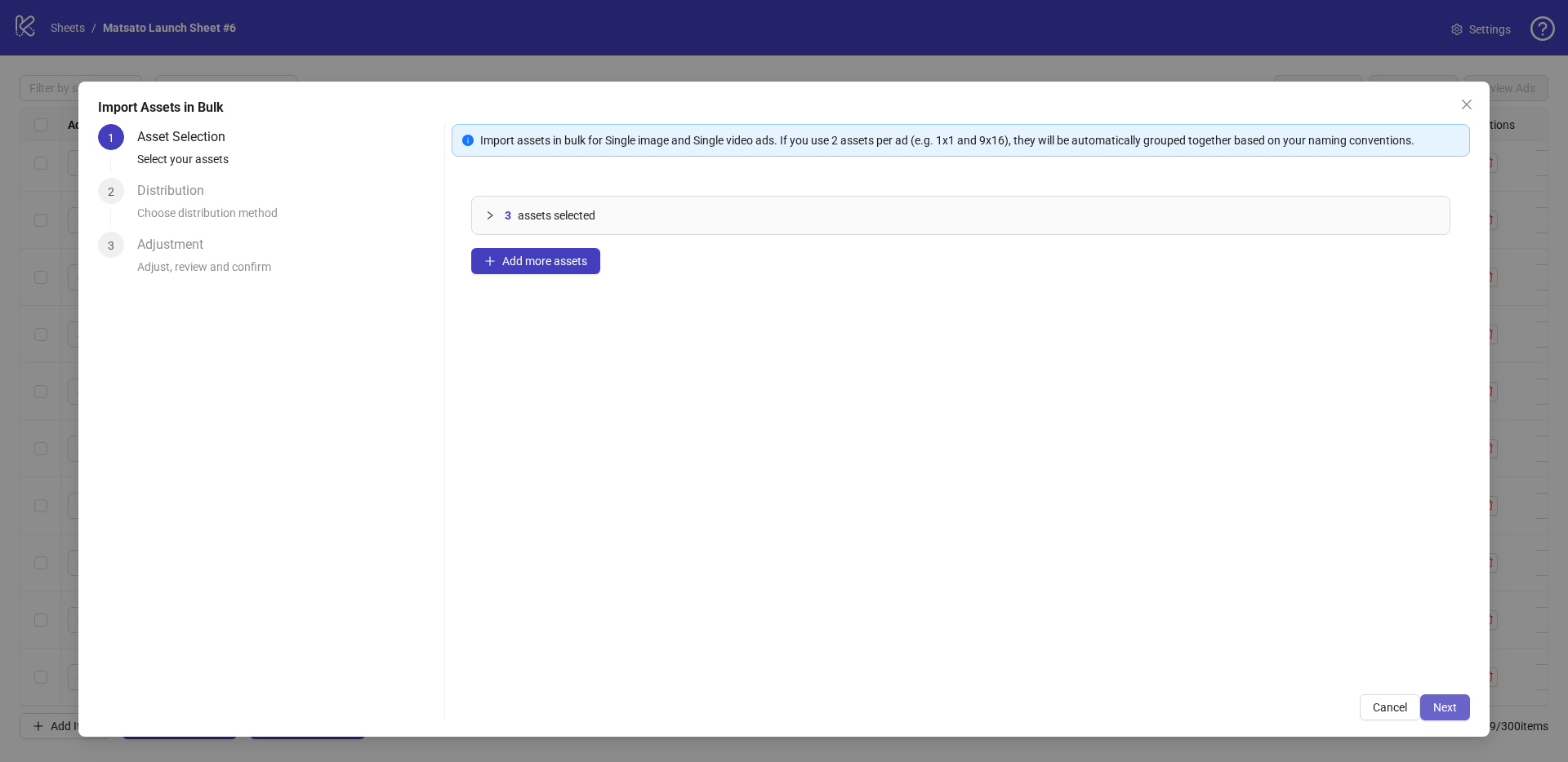
click at [1440, 705] on span "Next" at bounding box center [1445, 707] width 23 height 13
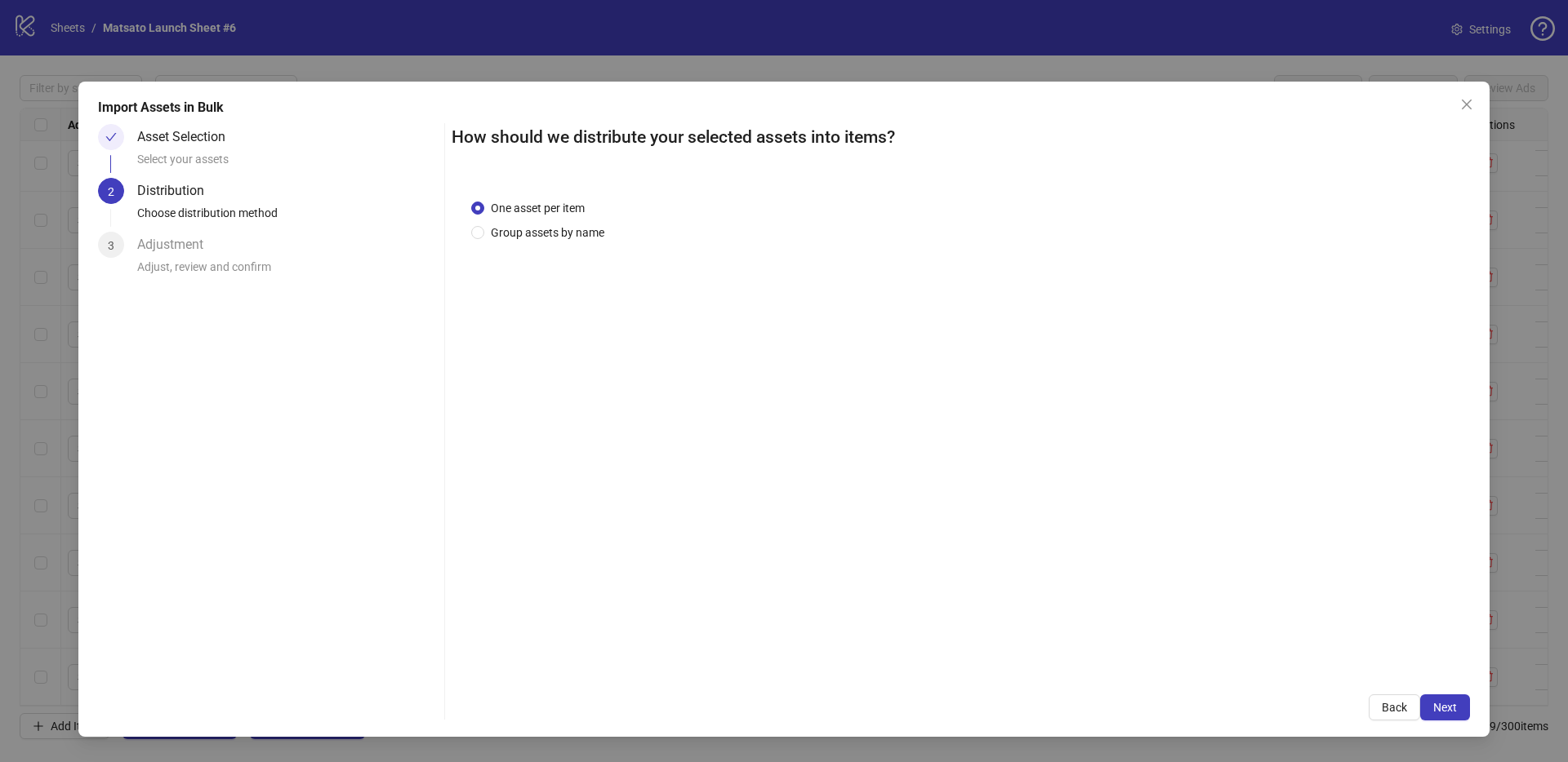
click at [1442, 705] on span "Next" at bounding box center [1445, 707] width 23 height 13
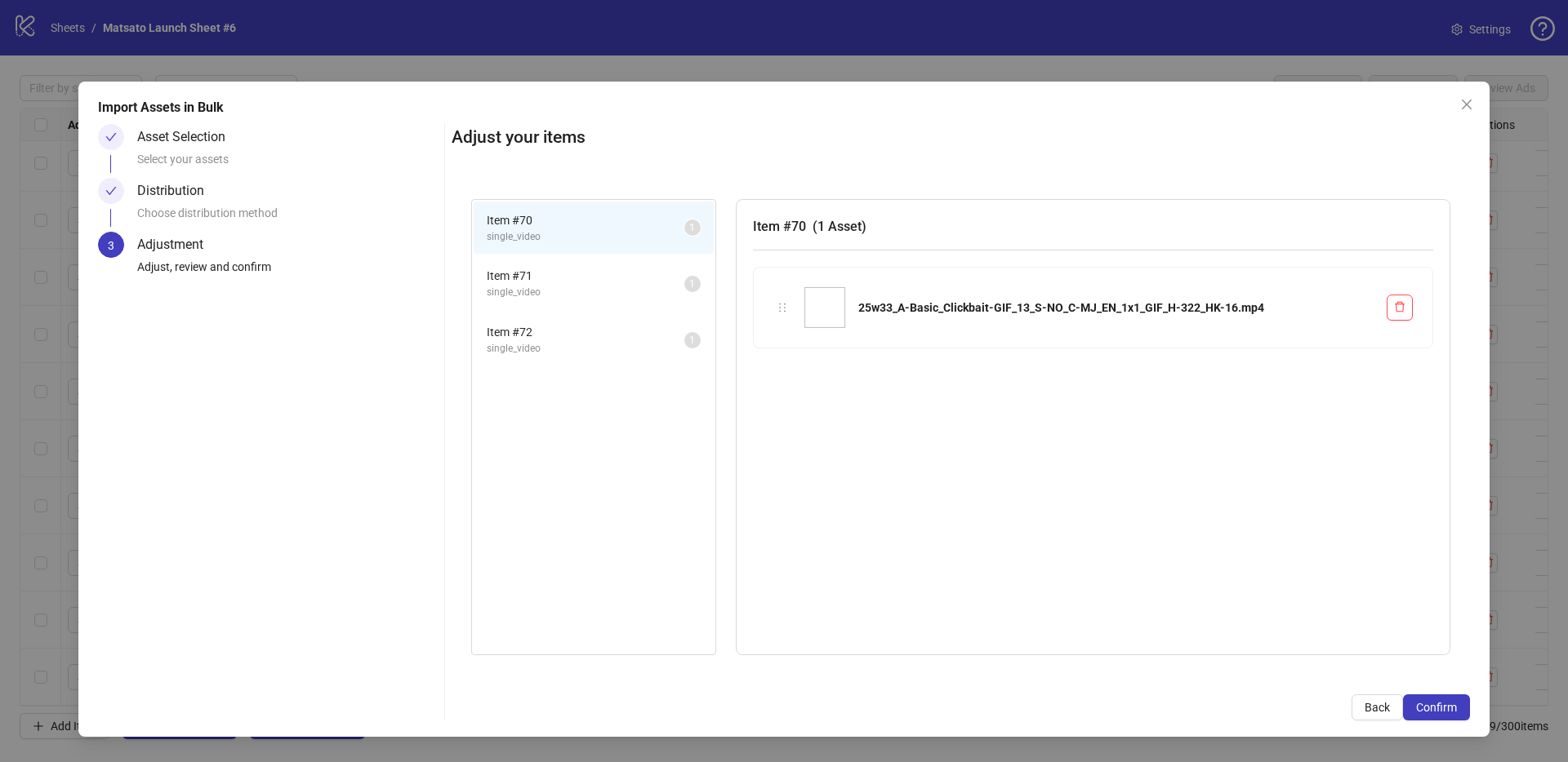
click at [1442, 705] on span "Confirm" at bounding box center [1436, 707] width 41 height 13
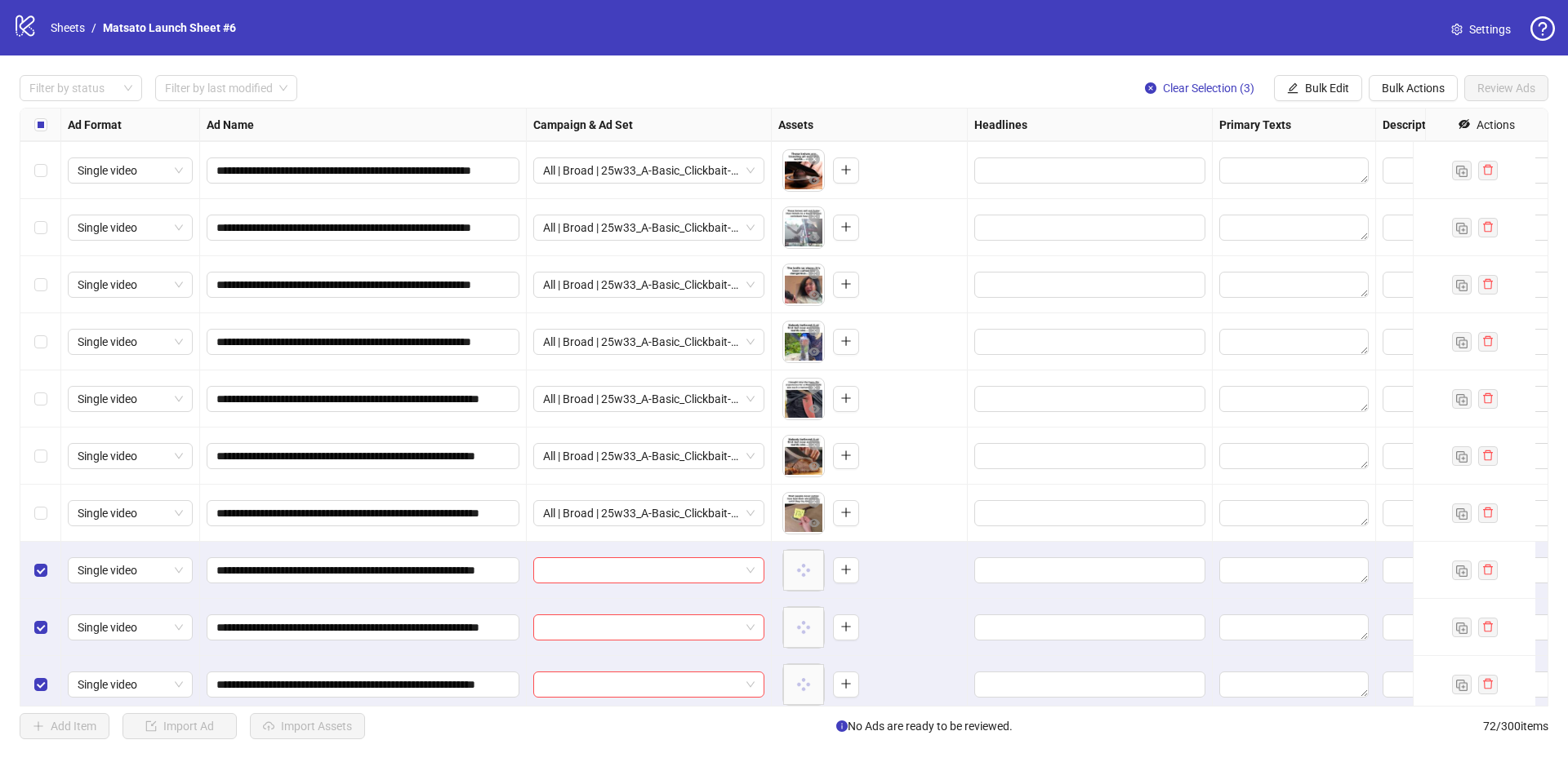
scroll to position [3561, 0]
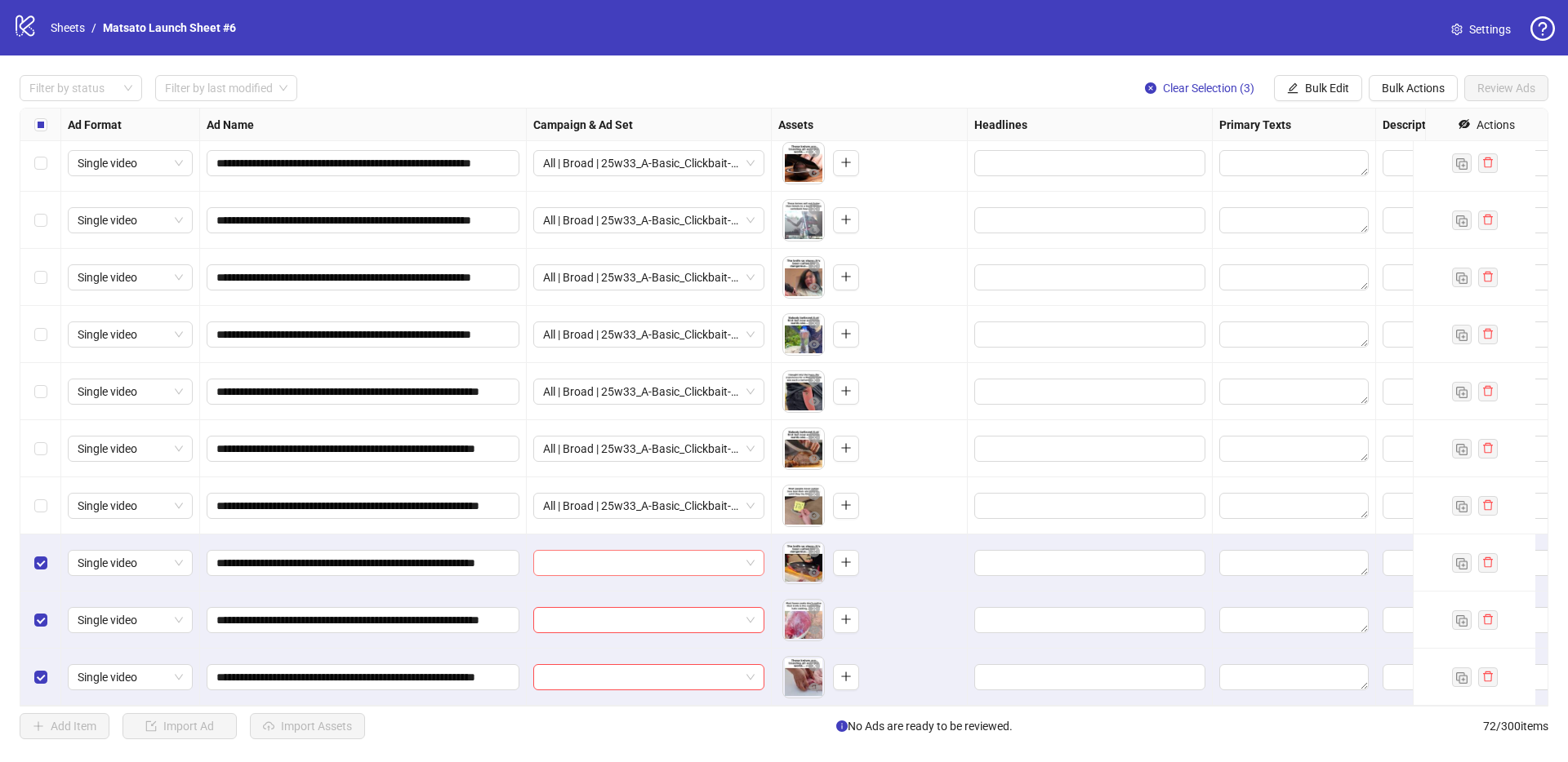
click at [749, 551] on span at bounding box center [649, 563] width 212 height 24
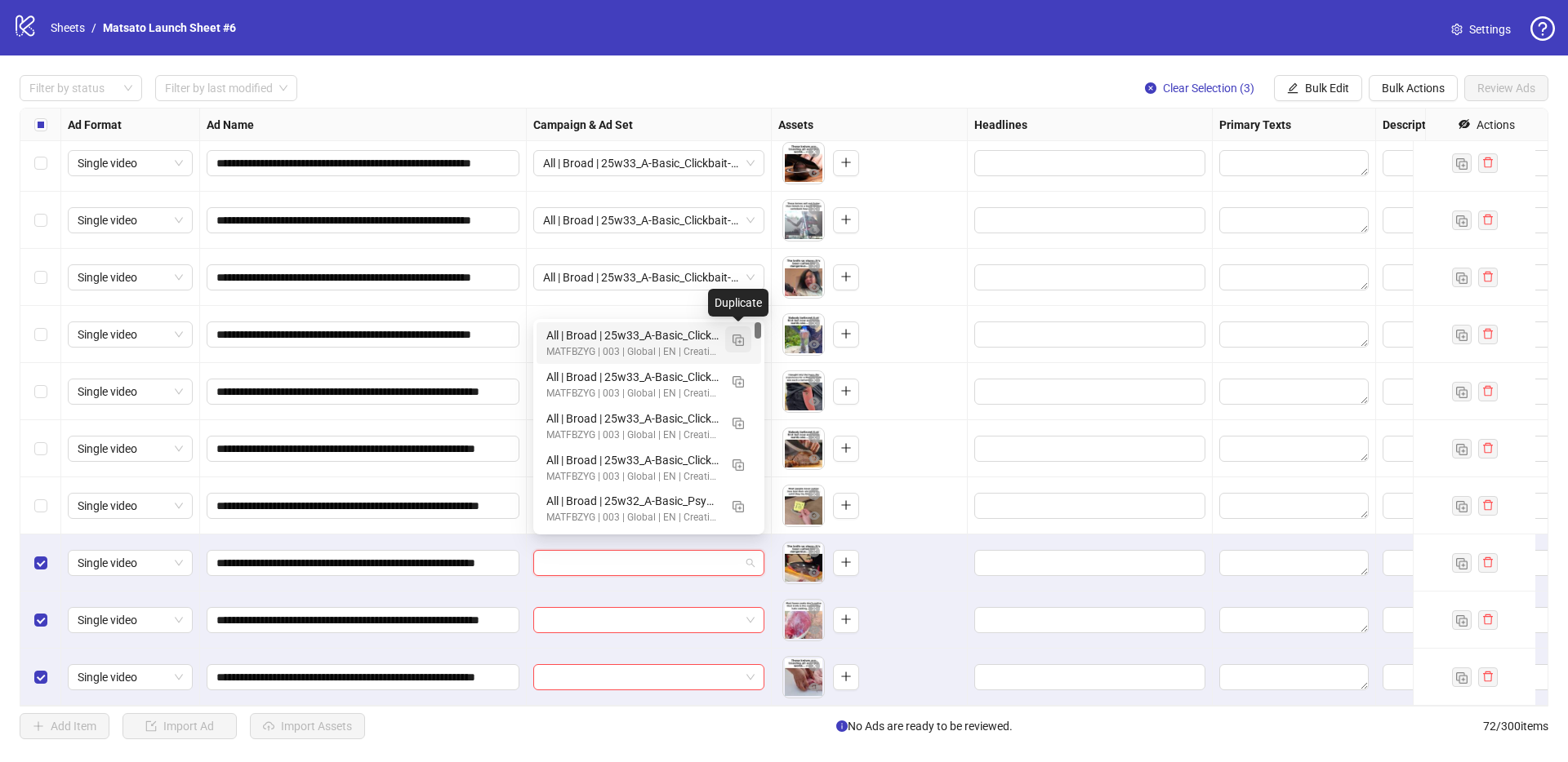
click at [743, 343] on img "button" at bounding box center [738, 340] width 12 height 12
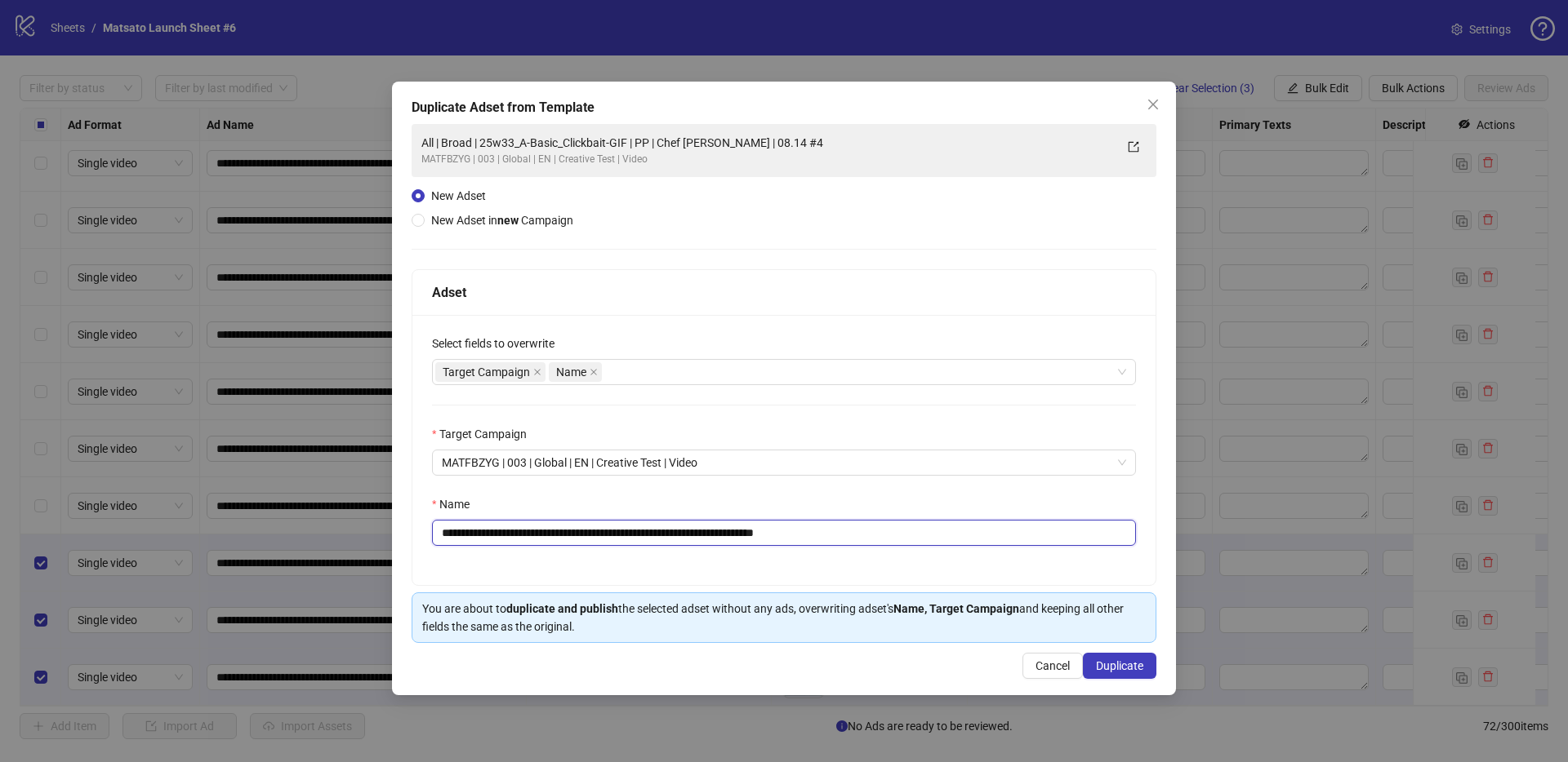
drag, startPoint x: 779, startPoint y: 530, endPoint x: 962, endPoint y: 559, distance: 185.3
click at [962, 559] on div "**********" at bounding box center [784, 450] width 743 height 270
type input "**********"
click at [1112, 669] on span "Duplicate" at bounding box center [1119, 666] width 48 height 13
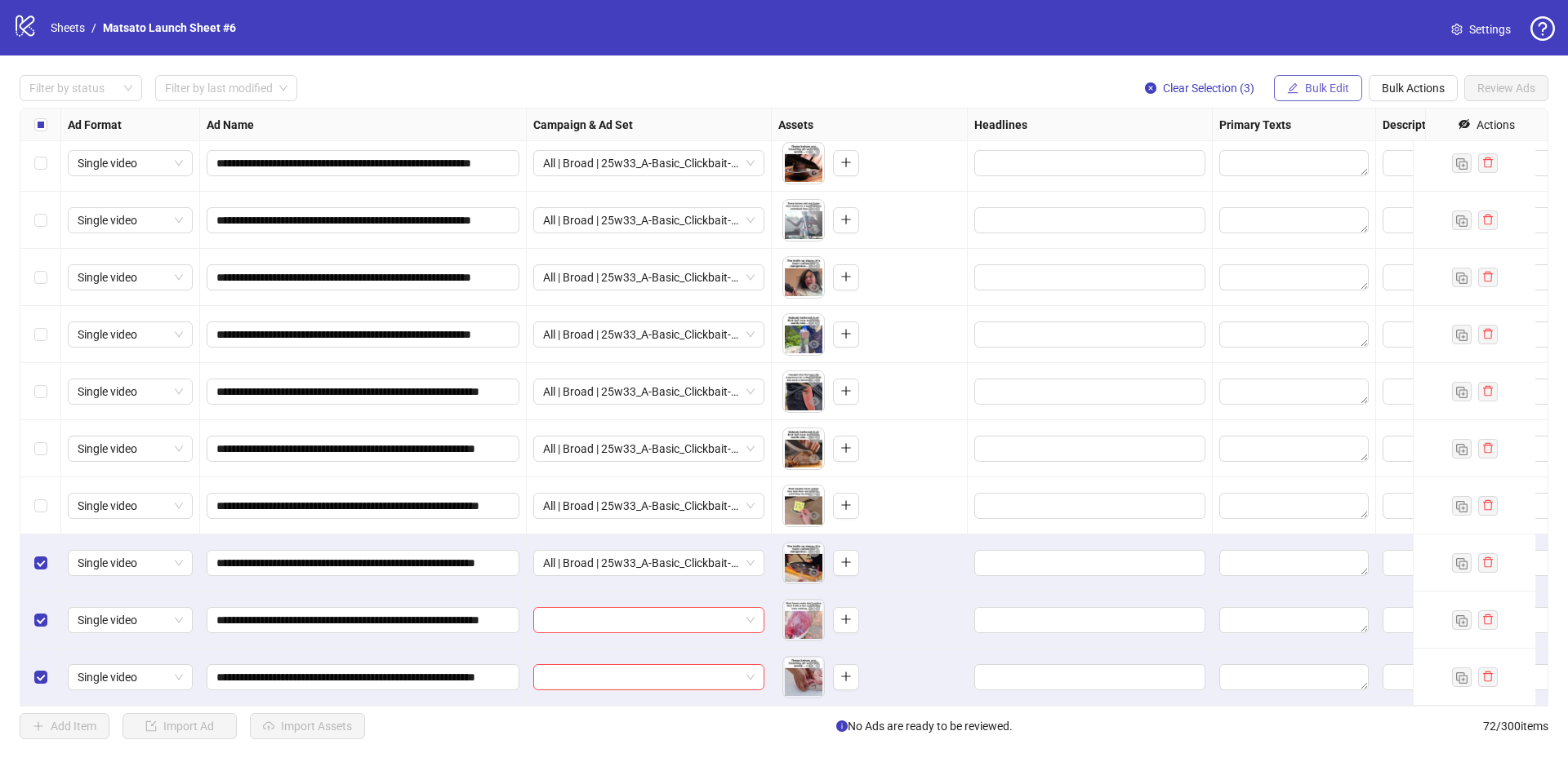
click at [1322, 91] on span "Bulk Edit" at bounding box center [1326, 88] width 44 height 13
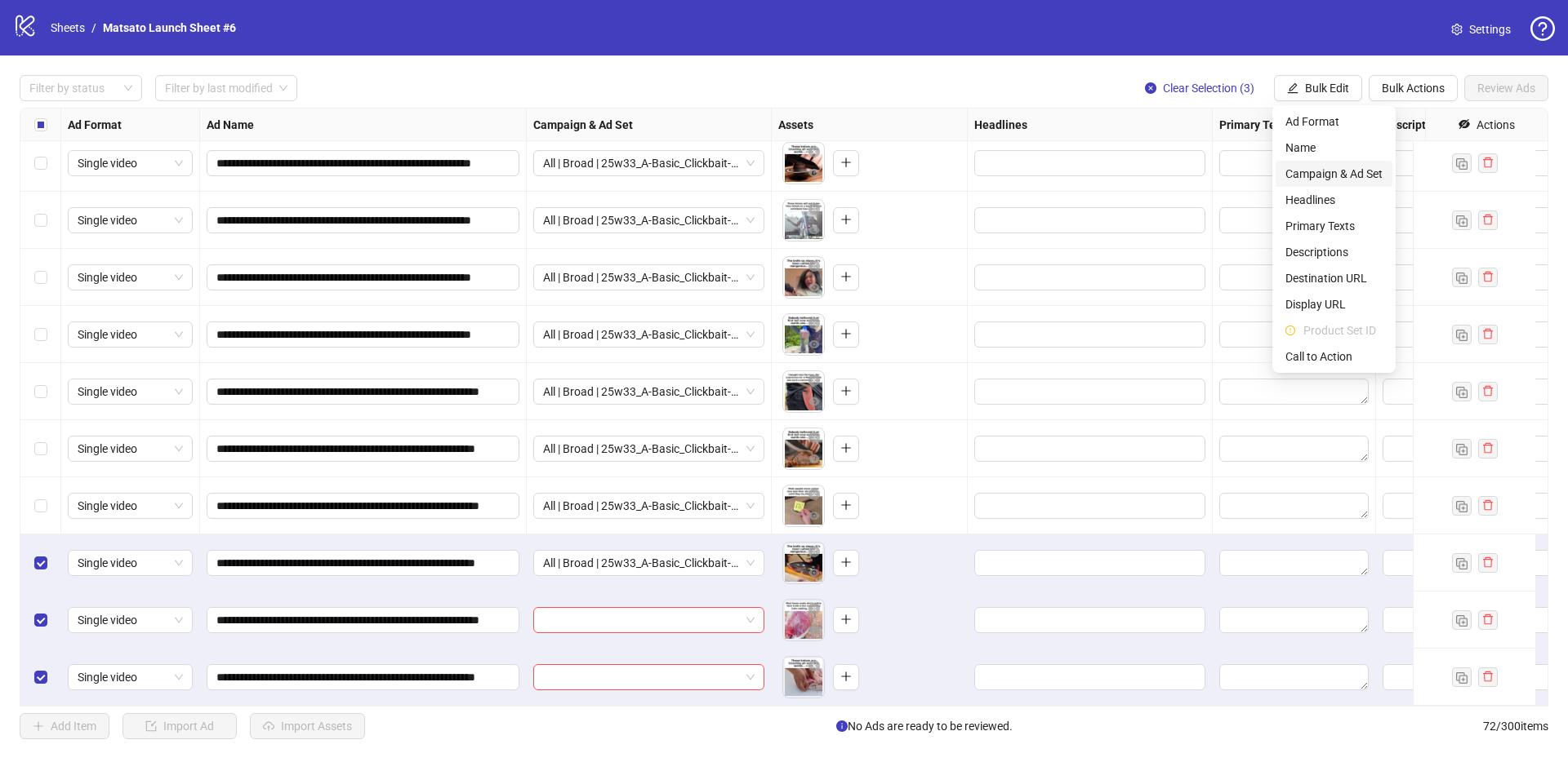
click at [1326, 169] on span "Campaign & Ad Set" at bounding box center [1334, 174] width 97 height 18
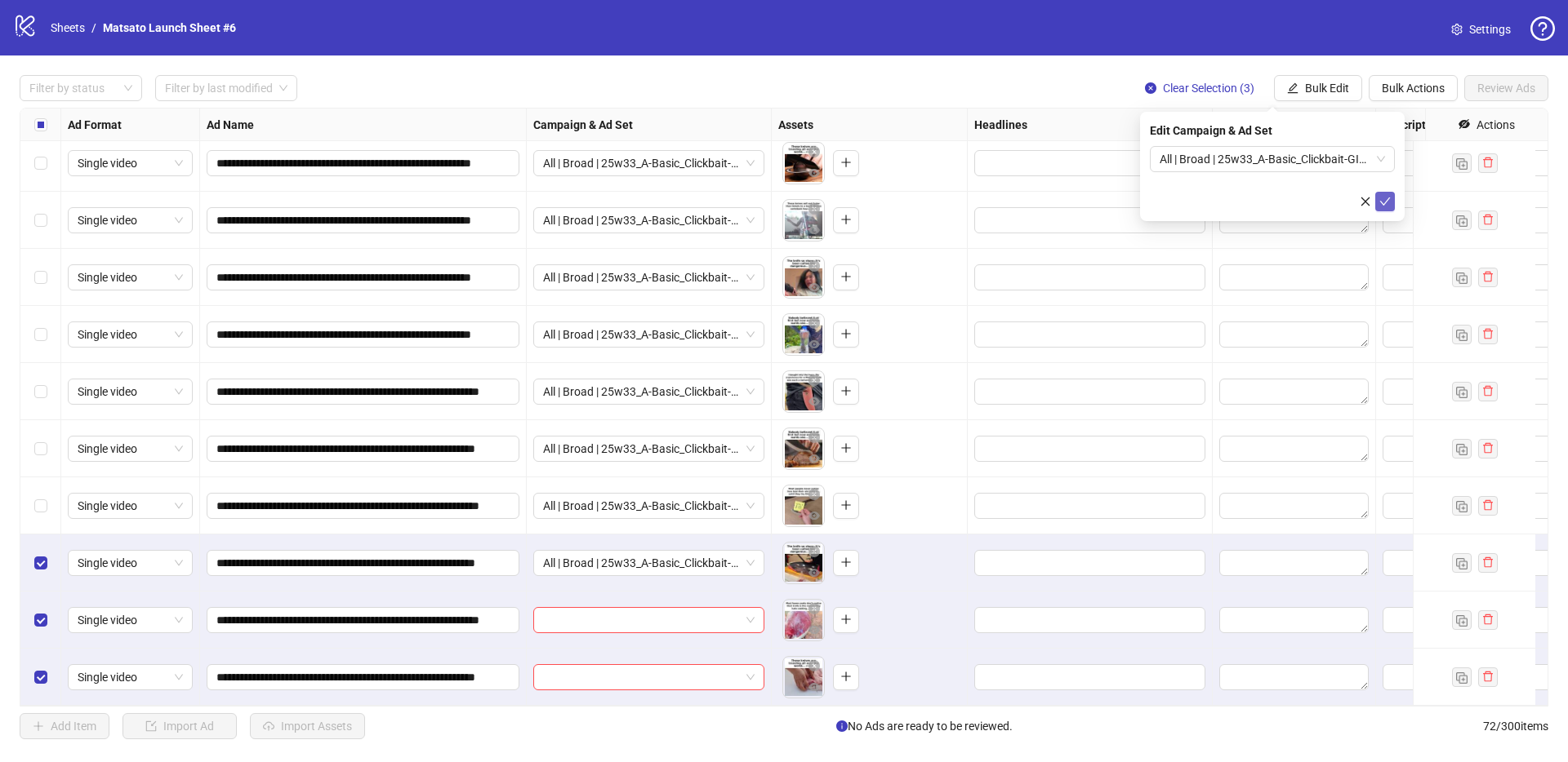
drag, startPoint x: 1397, startPoint y: 204, endPoint x: 1387, endPoint y: 204, distance: 10.0
click at [1397, 204] on div "Edit Campaign & Ad Set All | Broad | 25w33_A-Basic_Clickbait-GIF | PP | Chef Ni…" at bounding box center [1272, 166] width 265 height 109
click at [1385, 204] on icon "check" at bounding box center [1385, 201] width 12 height 12
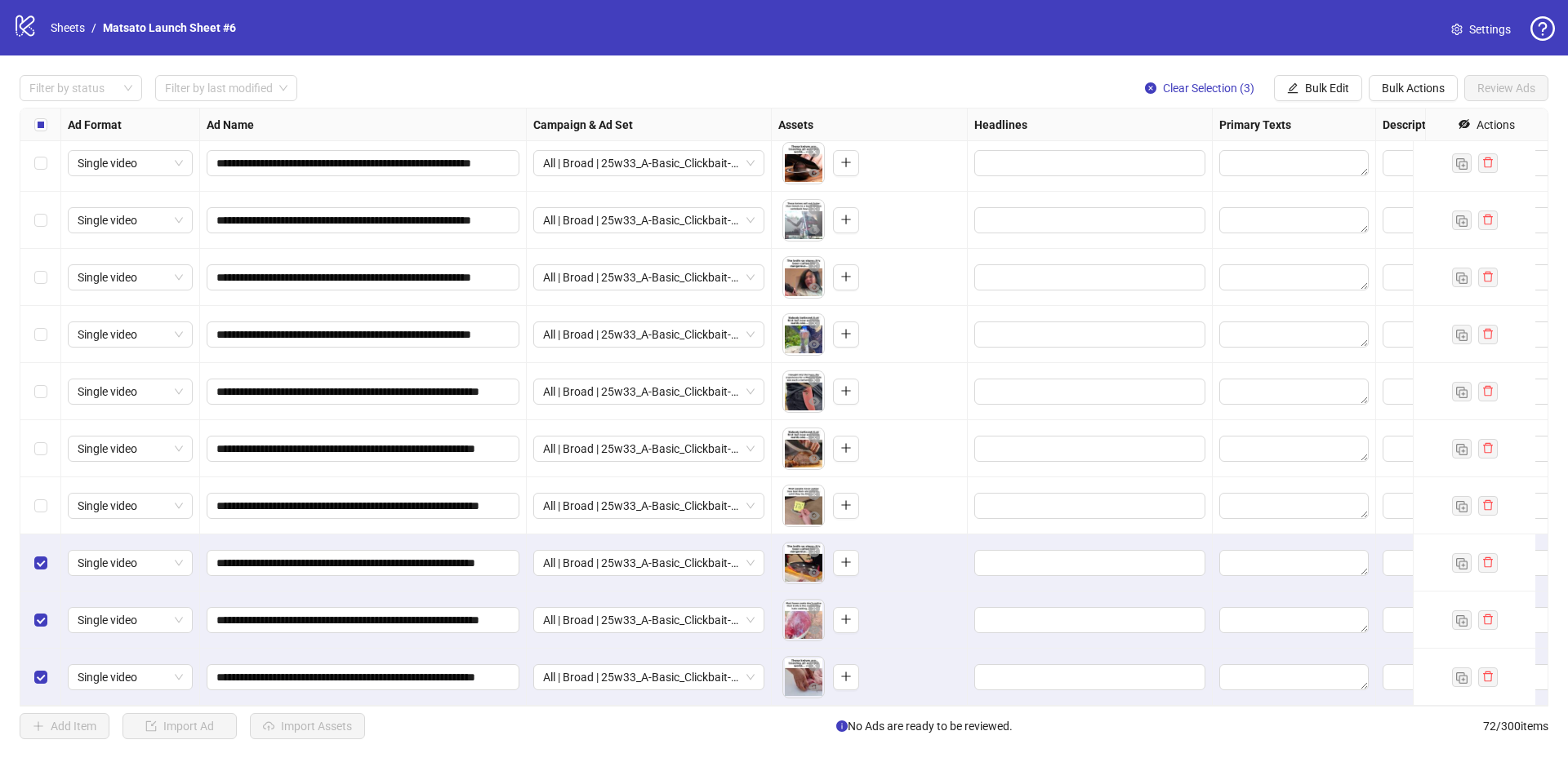
drag, startPoint x: 1168, startPoint y: 83, endPoint x: 944, endPoint y: 205, distance: 255.1
click at [1168, 83] on span "Clear Selection (3)" at bounding box center [1208, 88] width 91 height 13
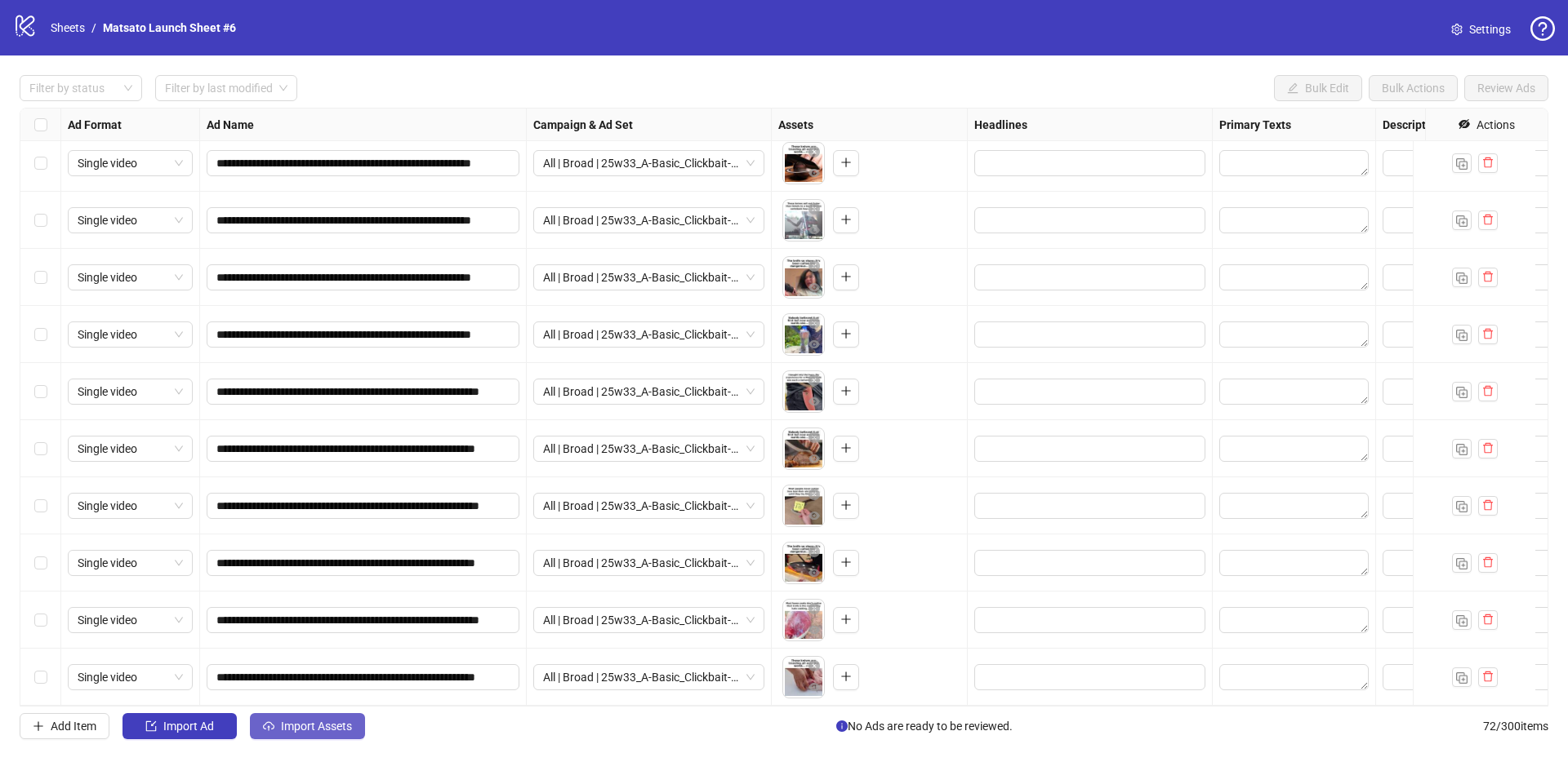
click at [334, 720] on span "Import Assets" at bounding box center [316, 726] width 71 height 13
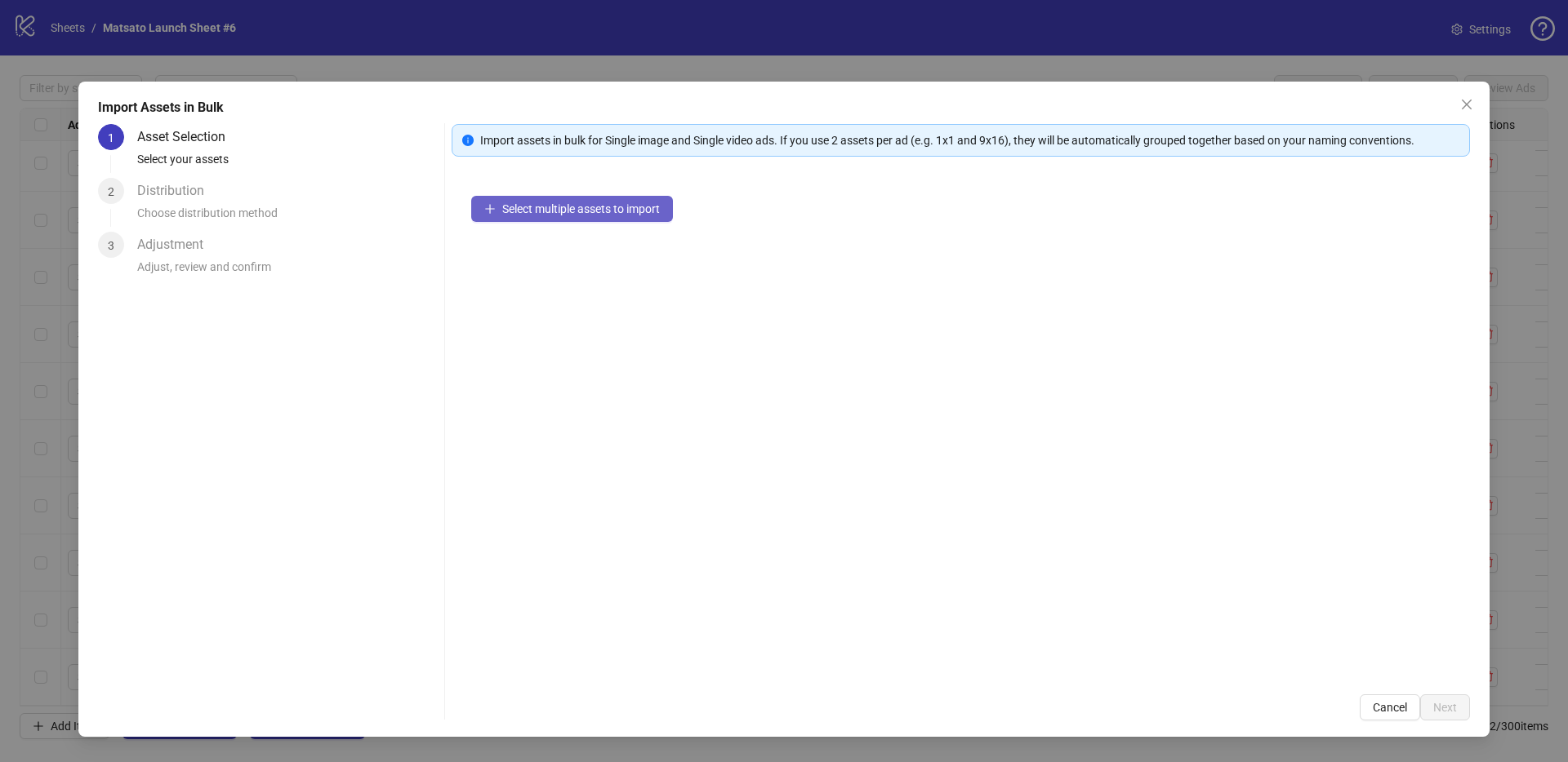
click at [638, 204] on span "Select multiple assets to import" at bounding box center [580, 209] width 158 height 13
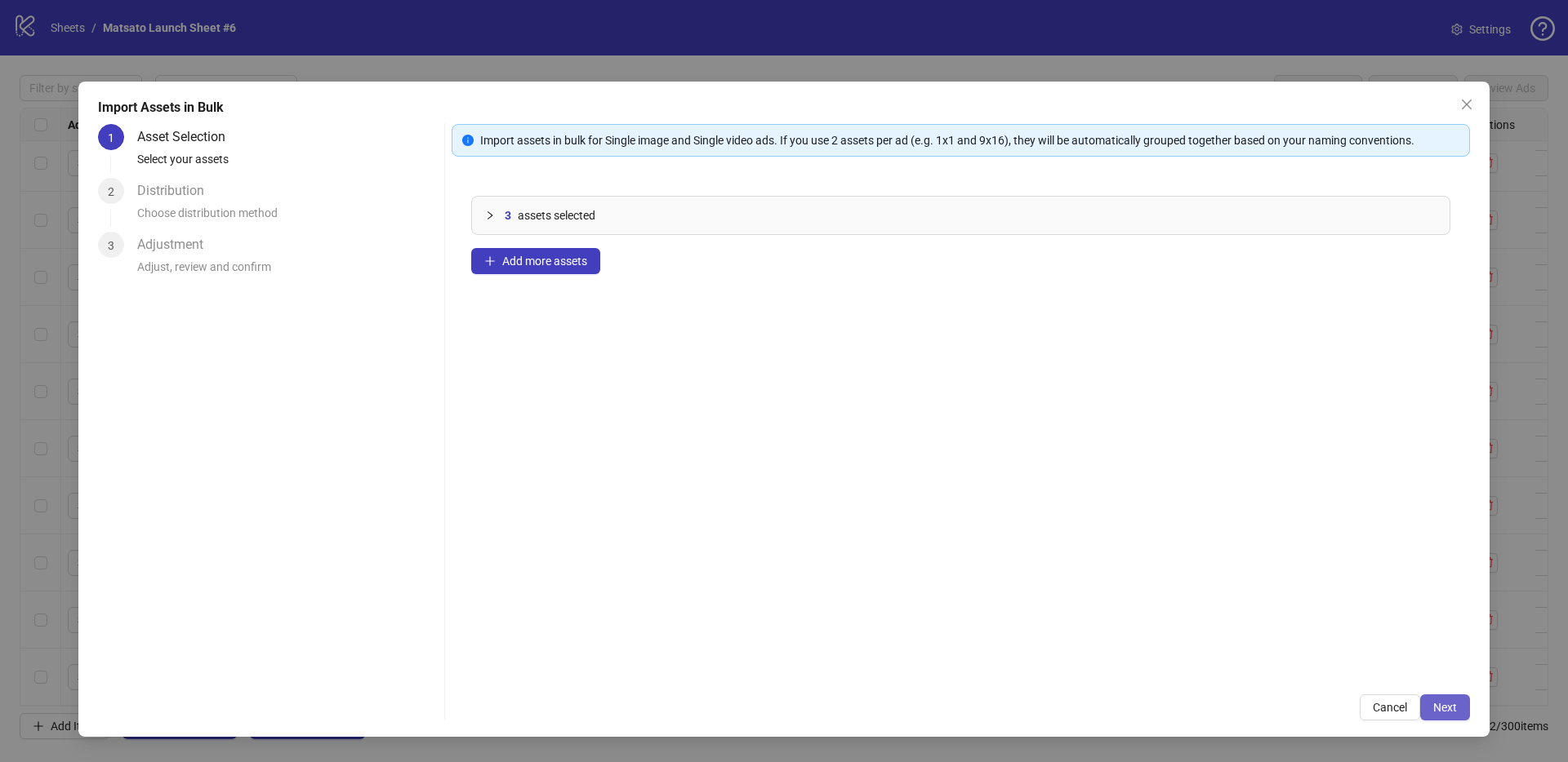
click at [1459, 709] on button "Next" at bounding box center [1445, 707] width 50 height 26
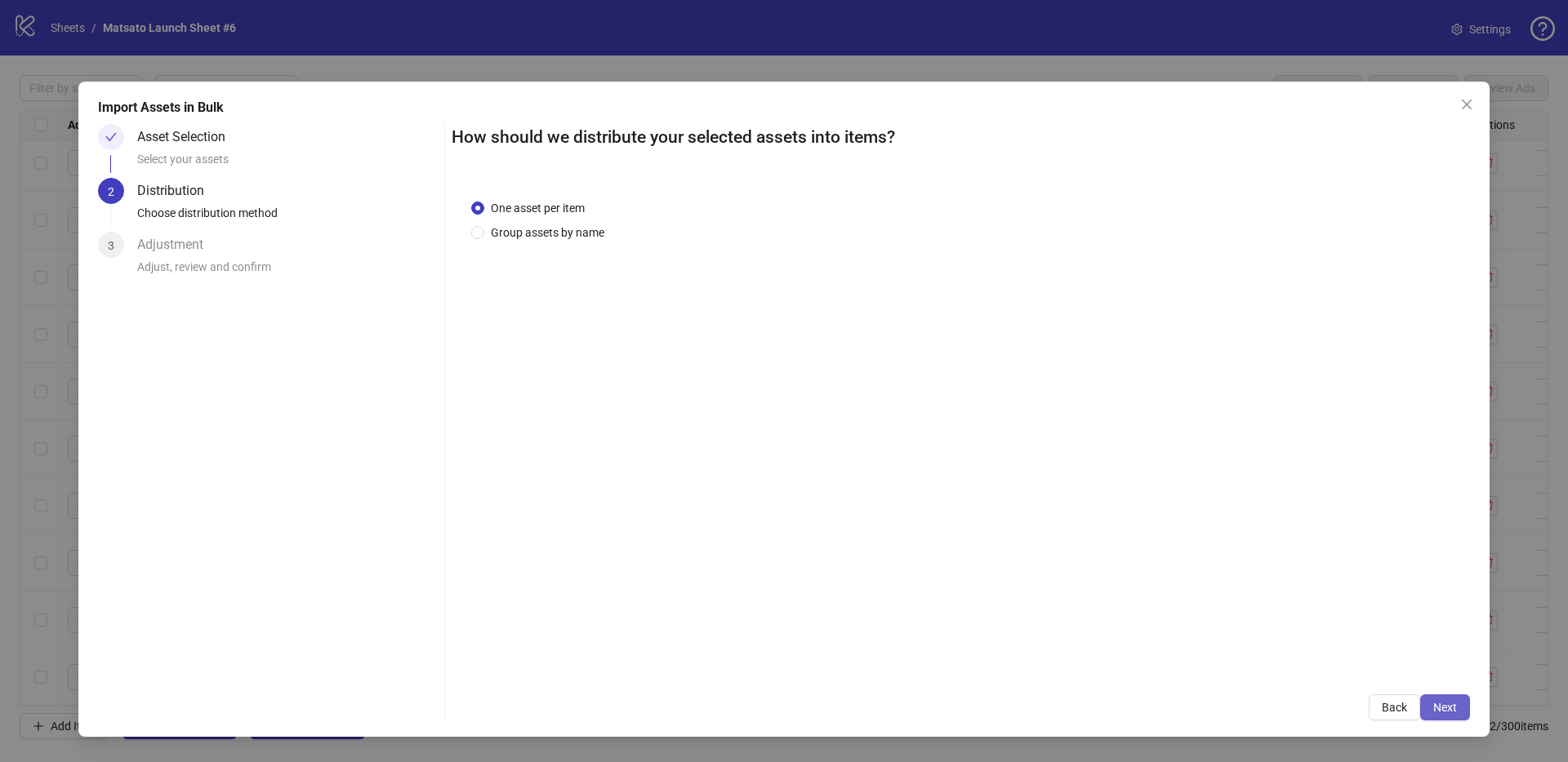
click at [1455, 709] on span "Next" at bounding box center [1445, 707] width 23 height 13
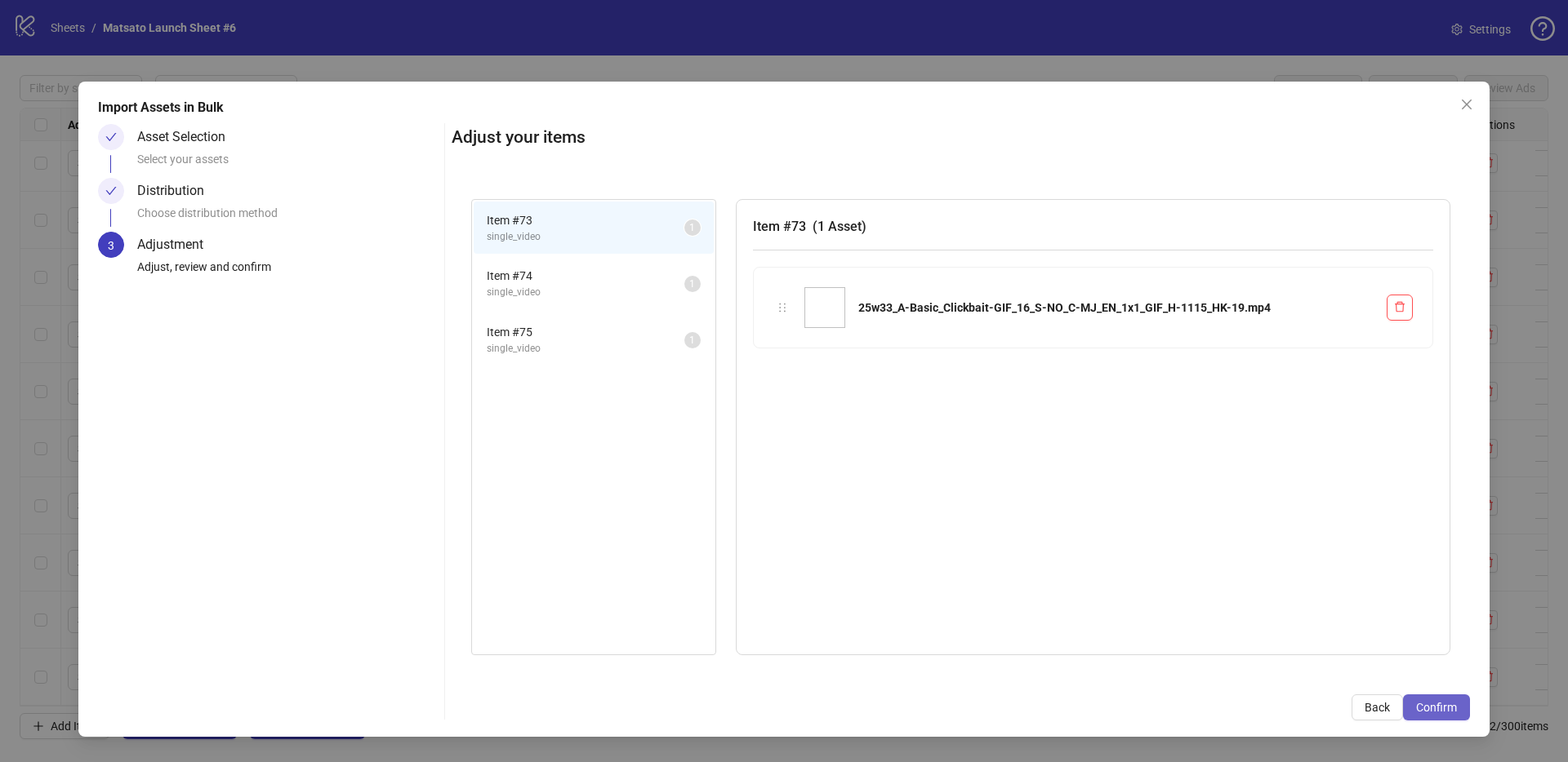
click at [1456, 708] on span "Confirm" at bounding box center [1436, 707] width 41 height 13
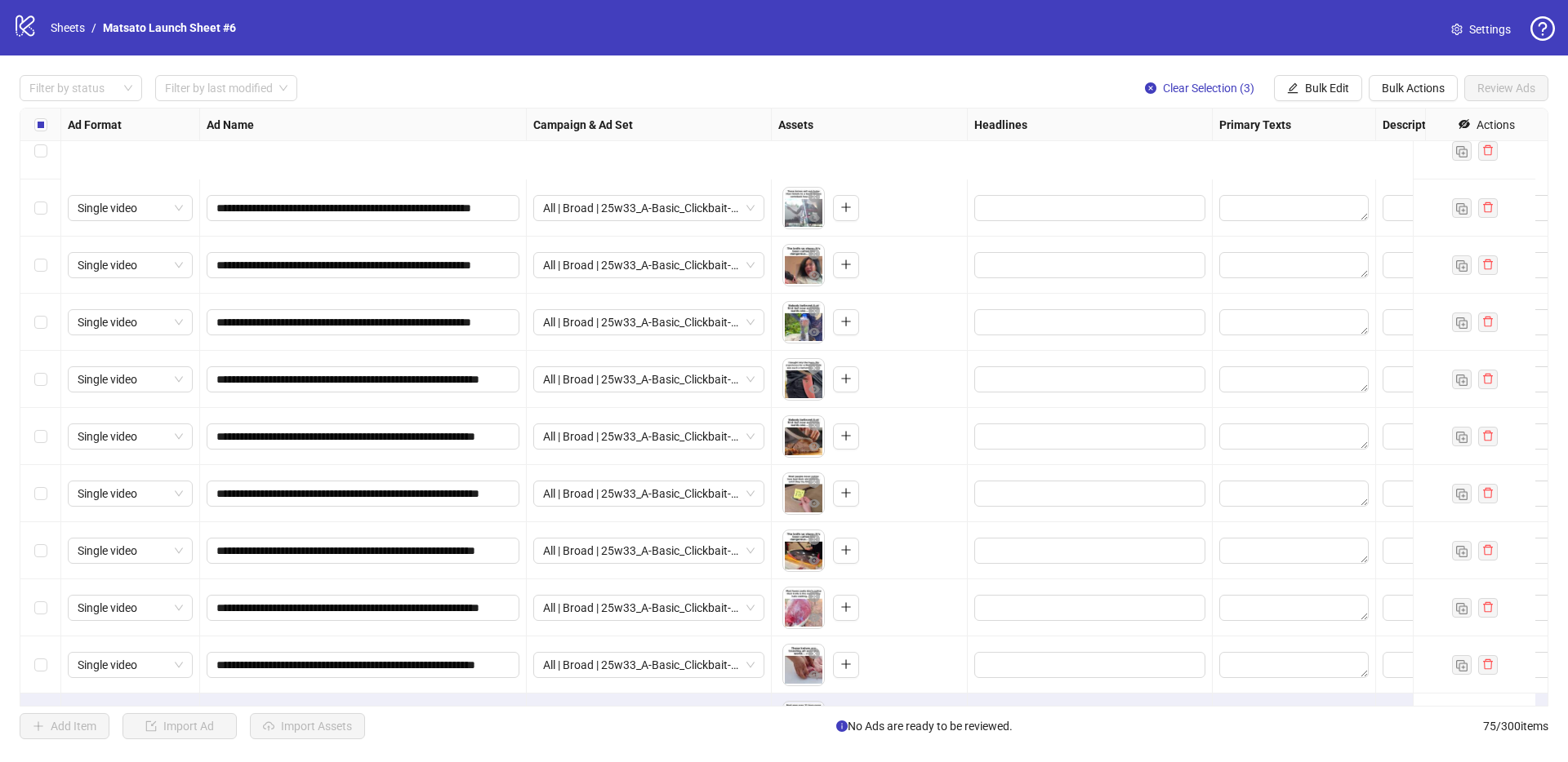
scroll to position [3733, 0]
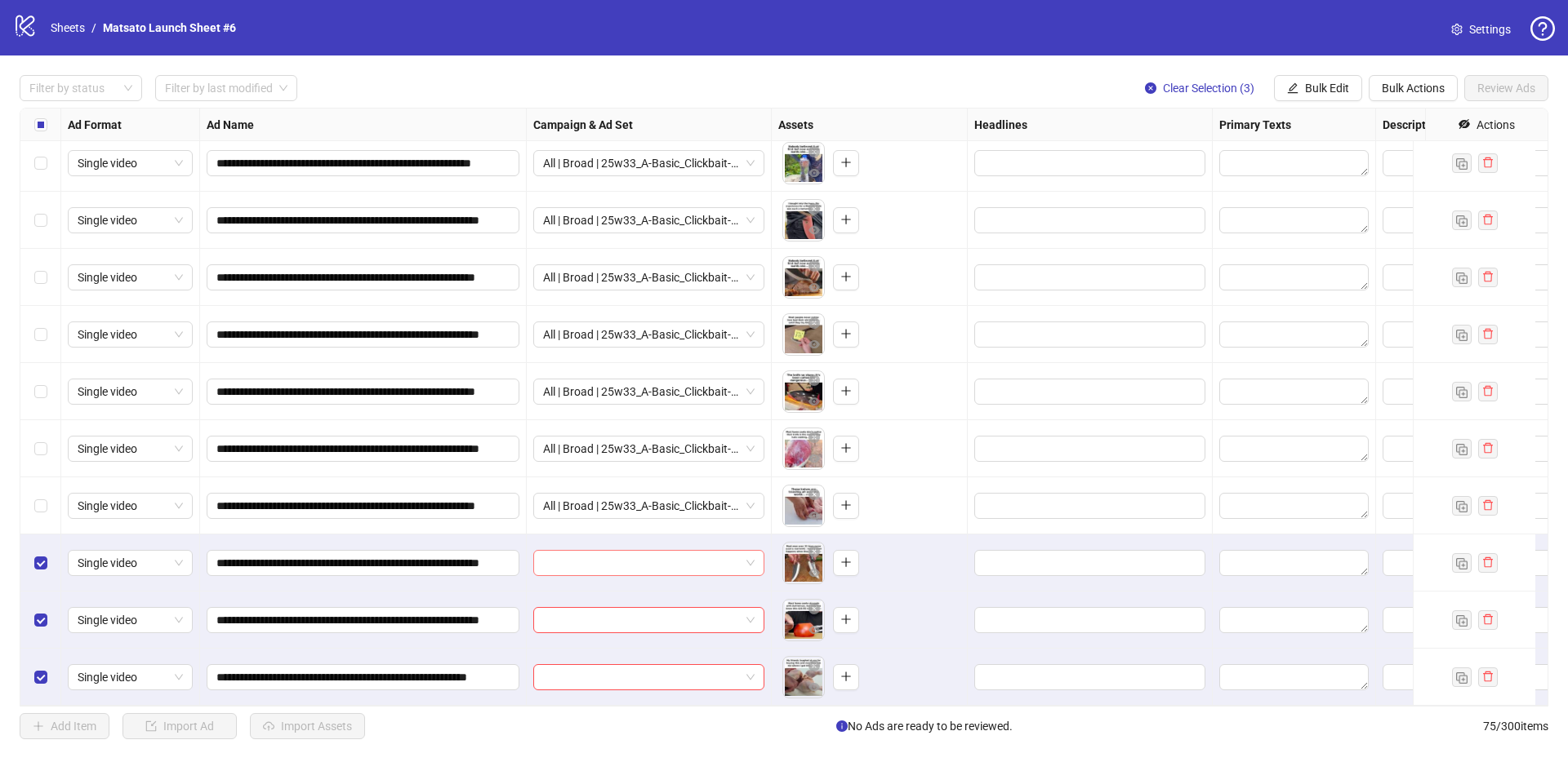
click at [746, 551] on span at bounding box center [649, 563] width 212 height 24
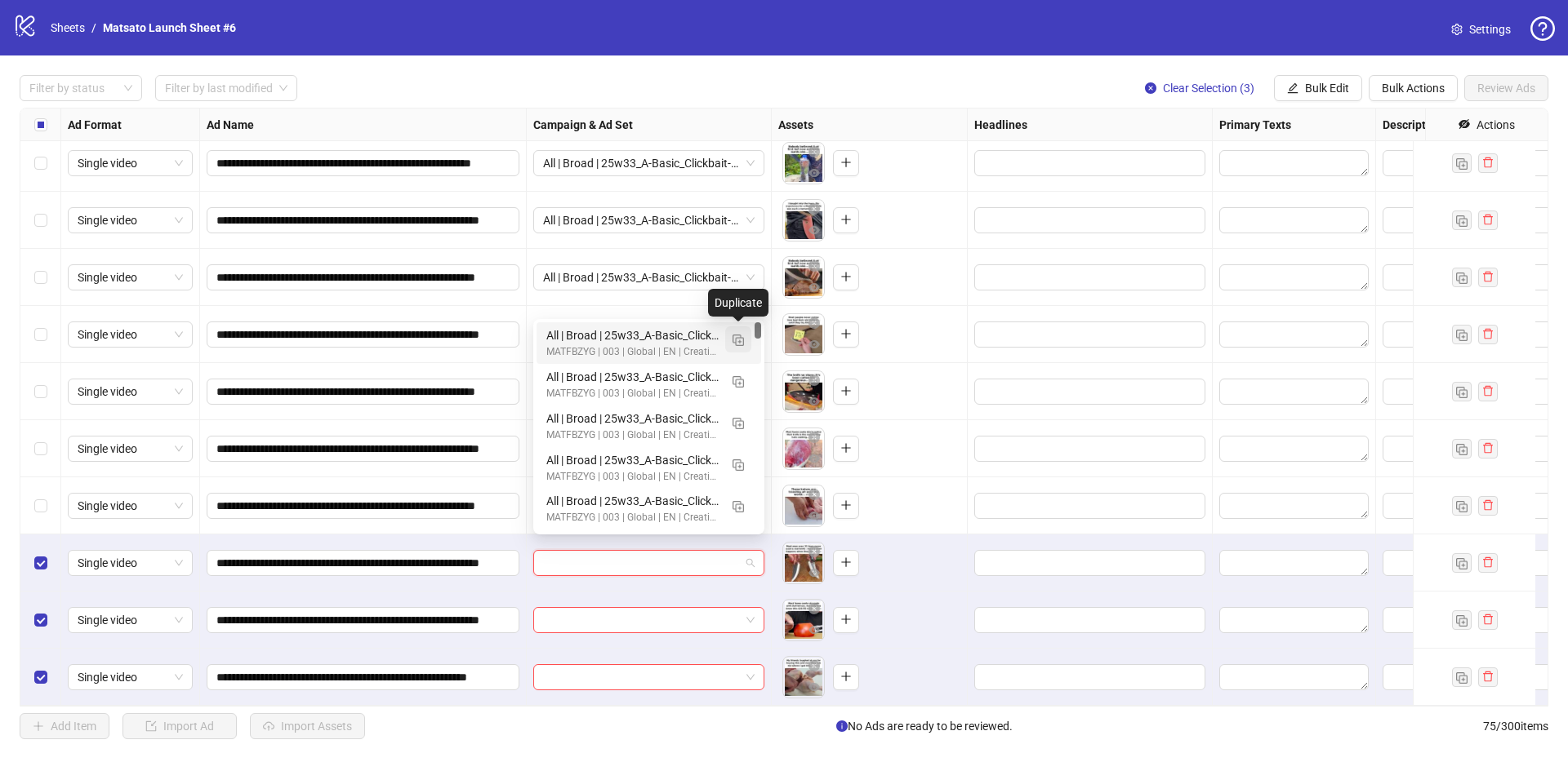
click at [738, 343] on img "button" at bounding box center [738, 340] width 12 height 12
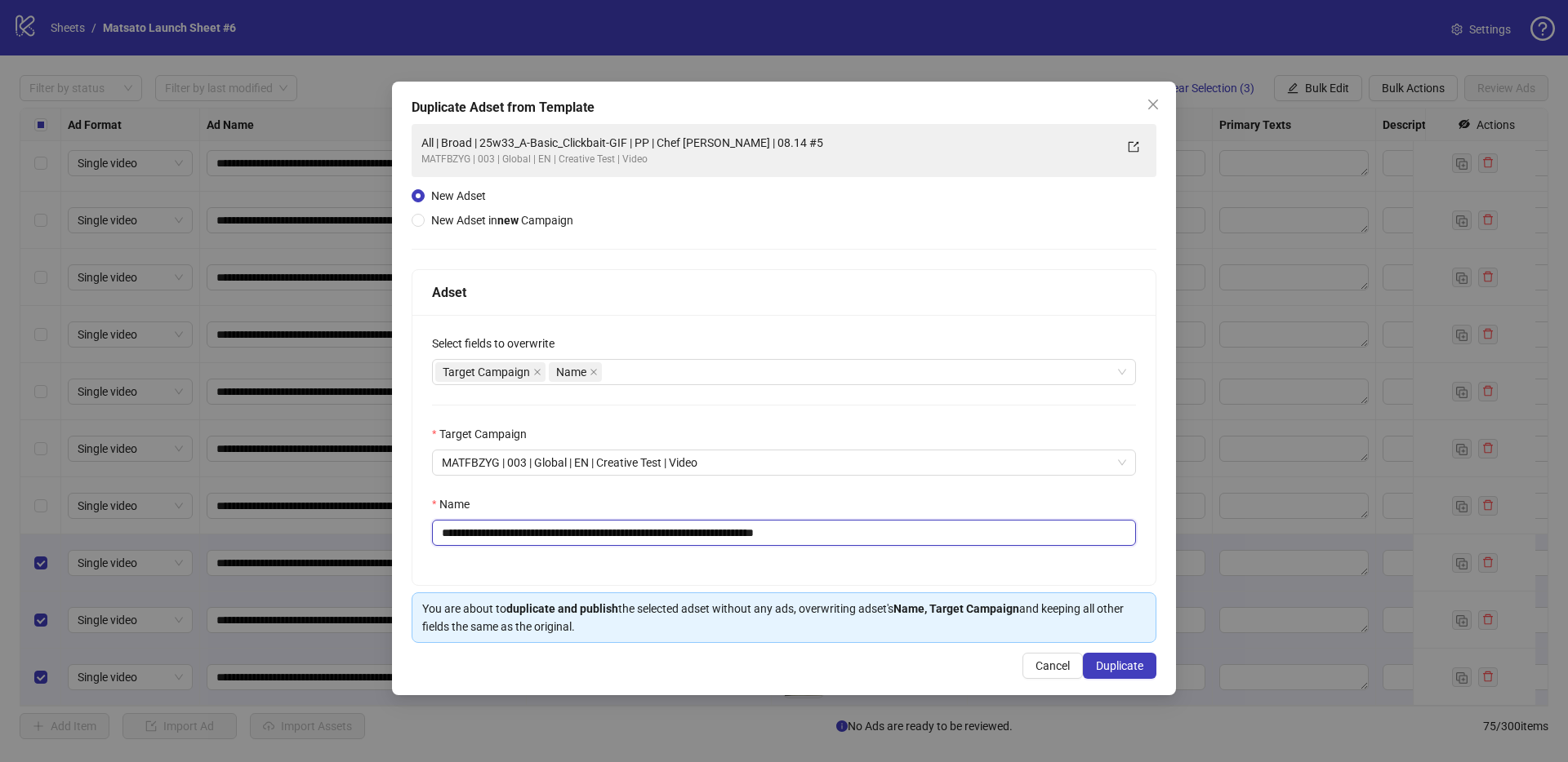
drag, startPoint x: 779, startPoint y: 534, endPoint x: 891, endPoint y: 540, distance: 112.2
click at [891, 540] on input "**********" at bounding box center [783, 532] width 704 height 26
type input "**********"
click at [1131, 662] on span "Duplicate" at bounding box center [1119, 666] width 48 height 13
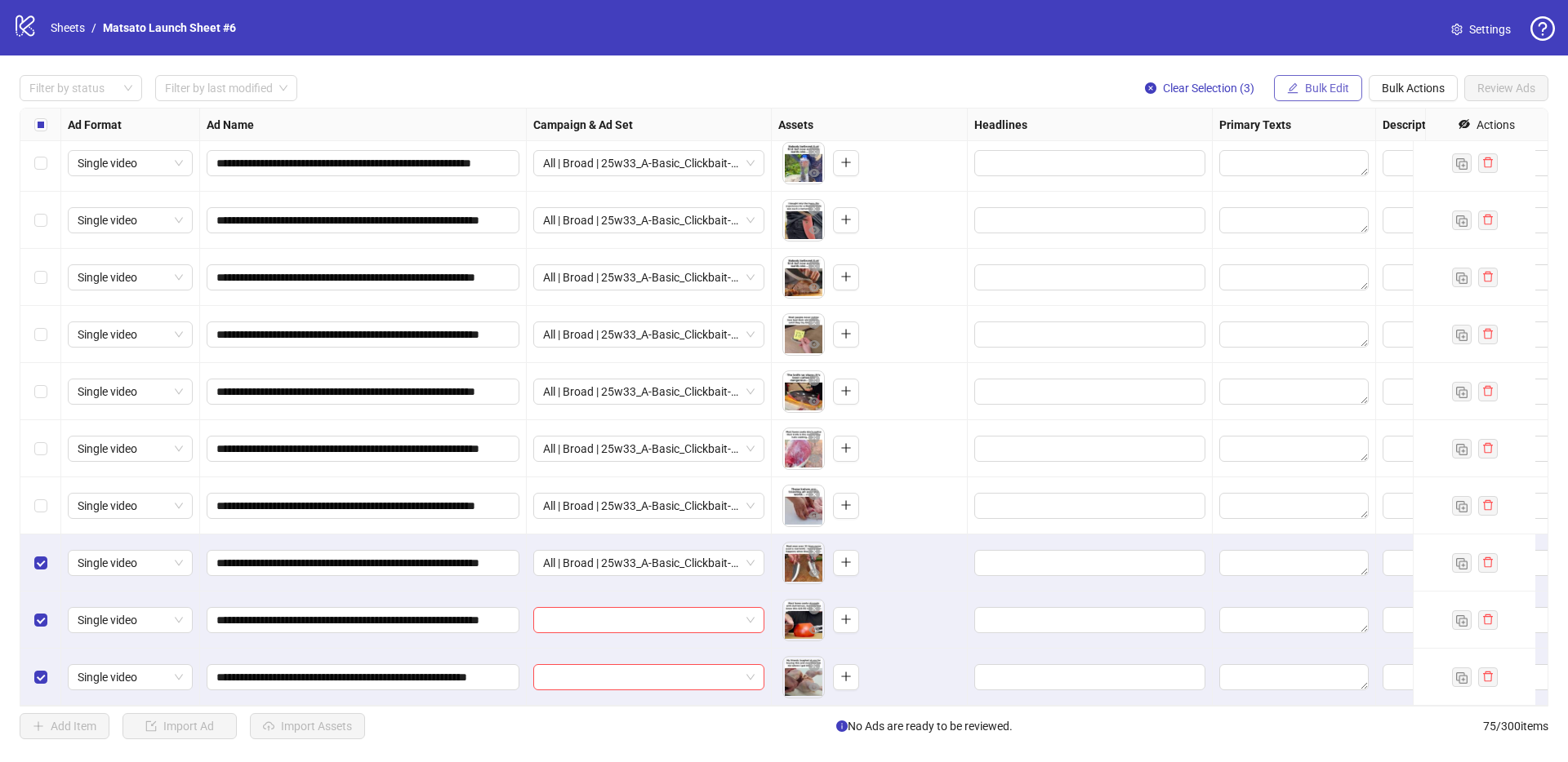
click at [1323, 87] on span "Bulk Edit" at bounding box center [1326, 88] width 44 height 13
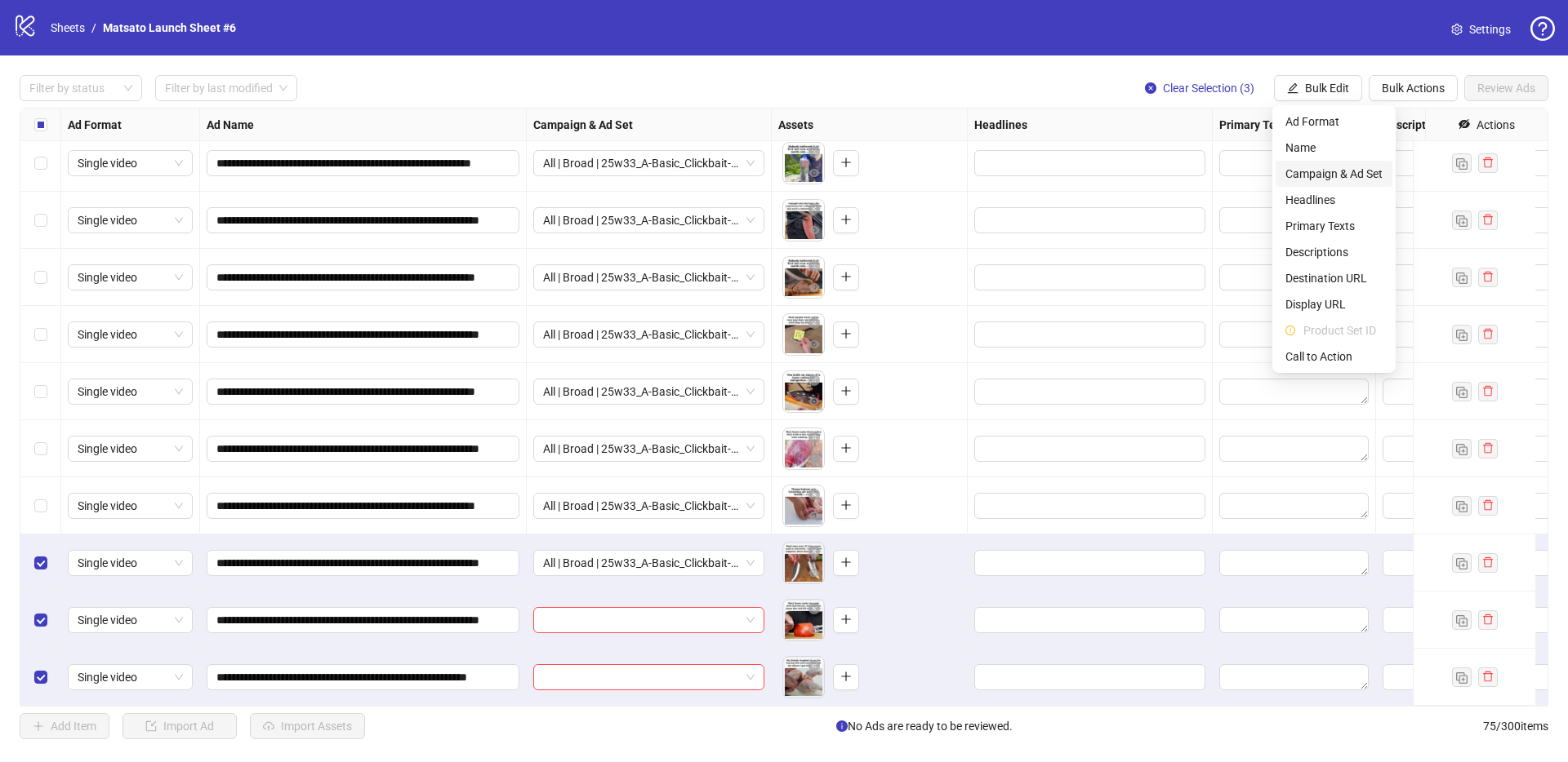
click at [1353, 168] on span "Campaign & Ad Set" at bounding box center [1334, 174] width 97 height 18
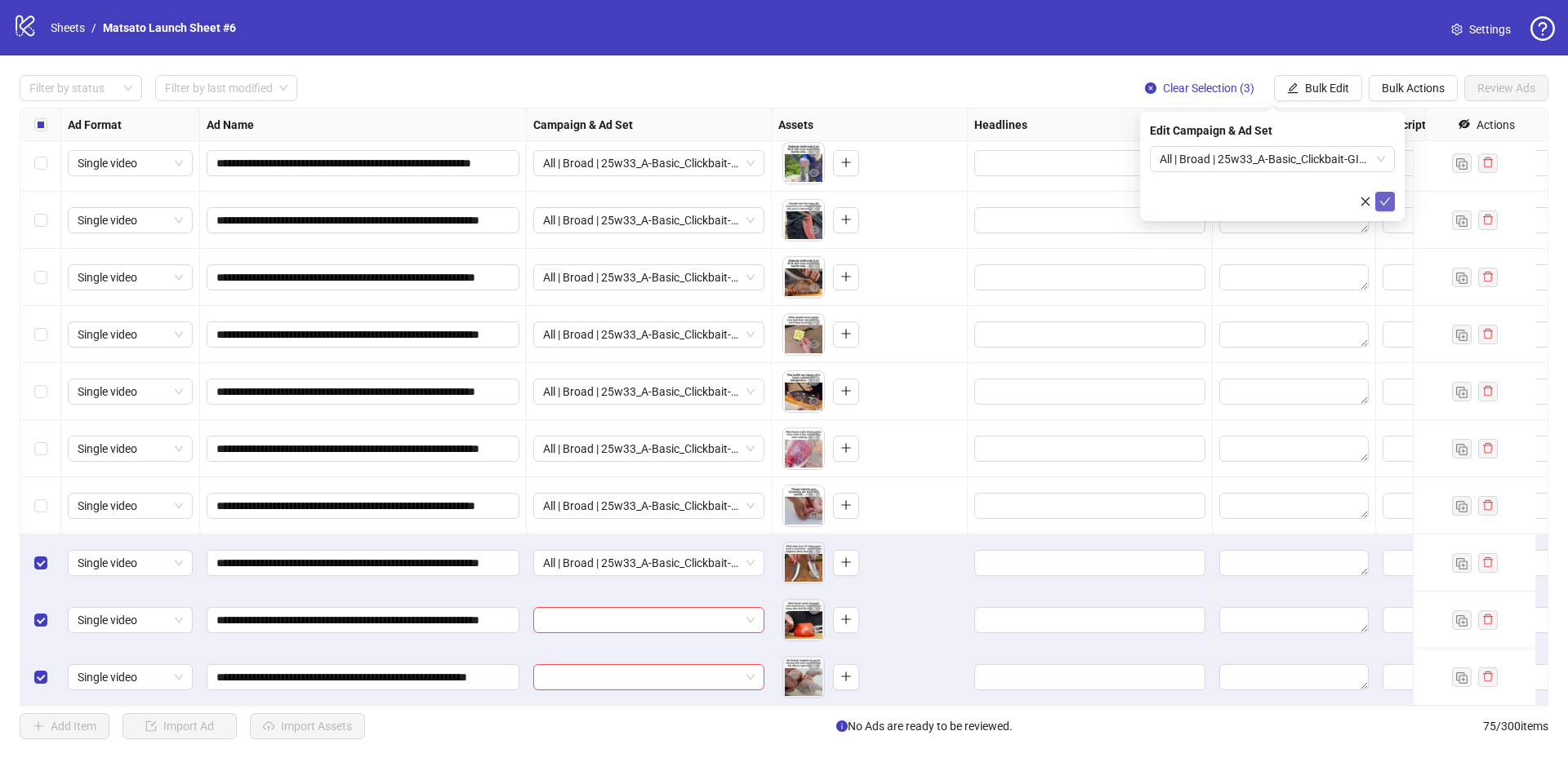
click at [1390, 207] on button "submit" at bounding box center [1385, 202] width 20 height 20
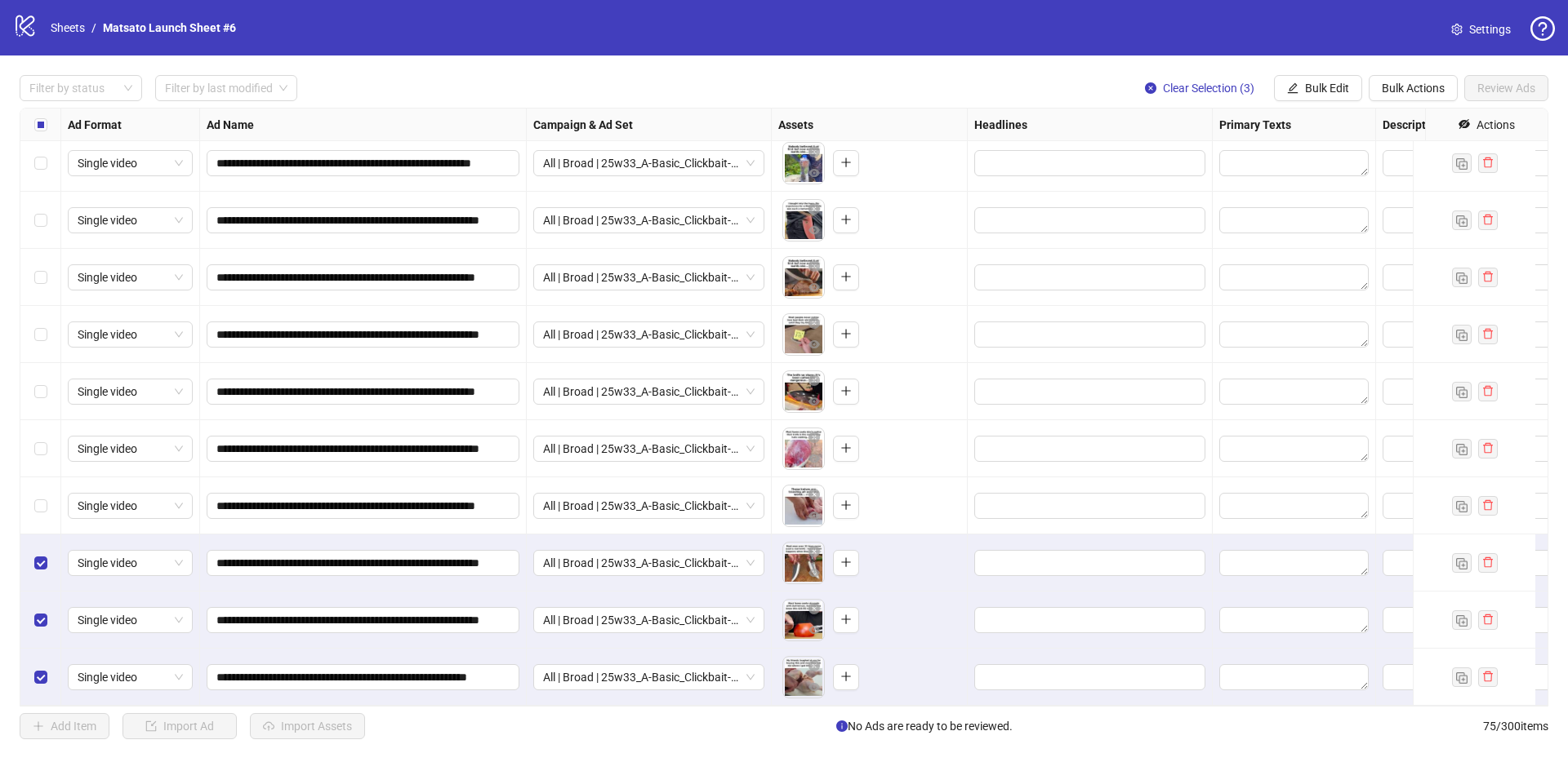
click at [982, 82] on div "Filter by status Filter by last modified Clear Selection (3) Bulk Edit Bulk Act…" at bounding box center [784, 87] width 1528 height 26
click at [1229, 91] on span "Clear Selection (3)" at bounding box center [1208, 88] width 91 height 13
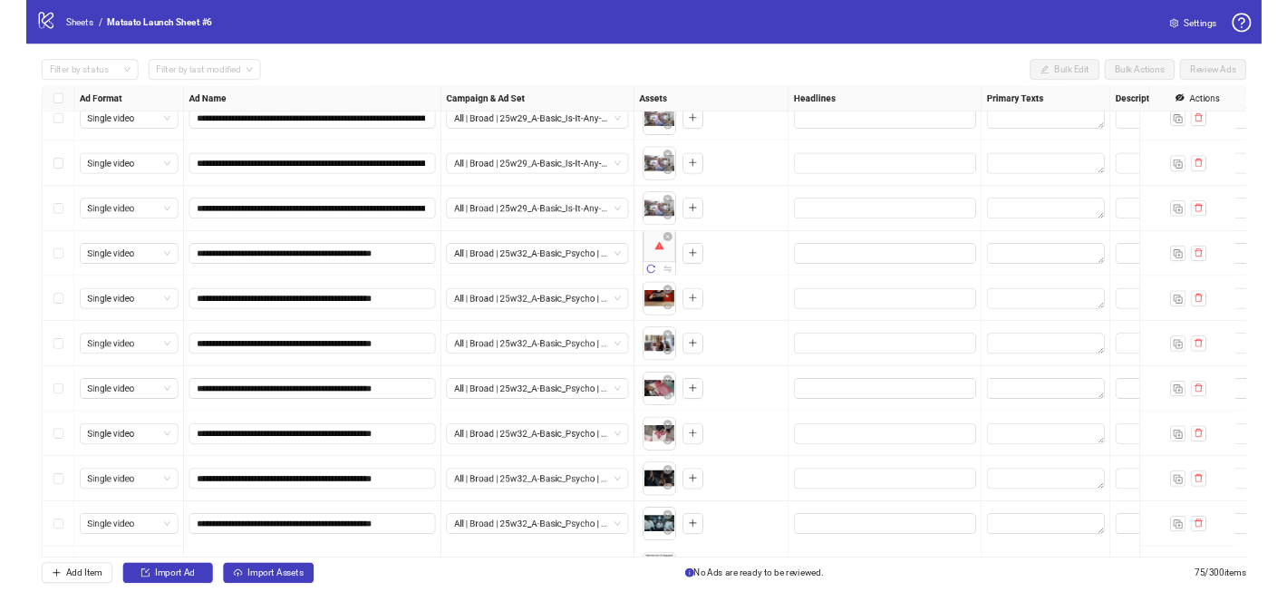
scroll to position [2994, 0]
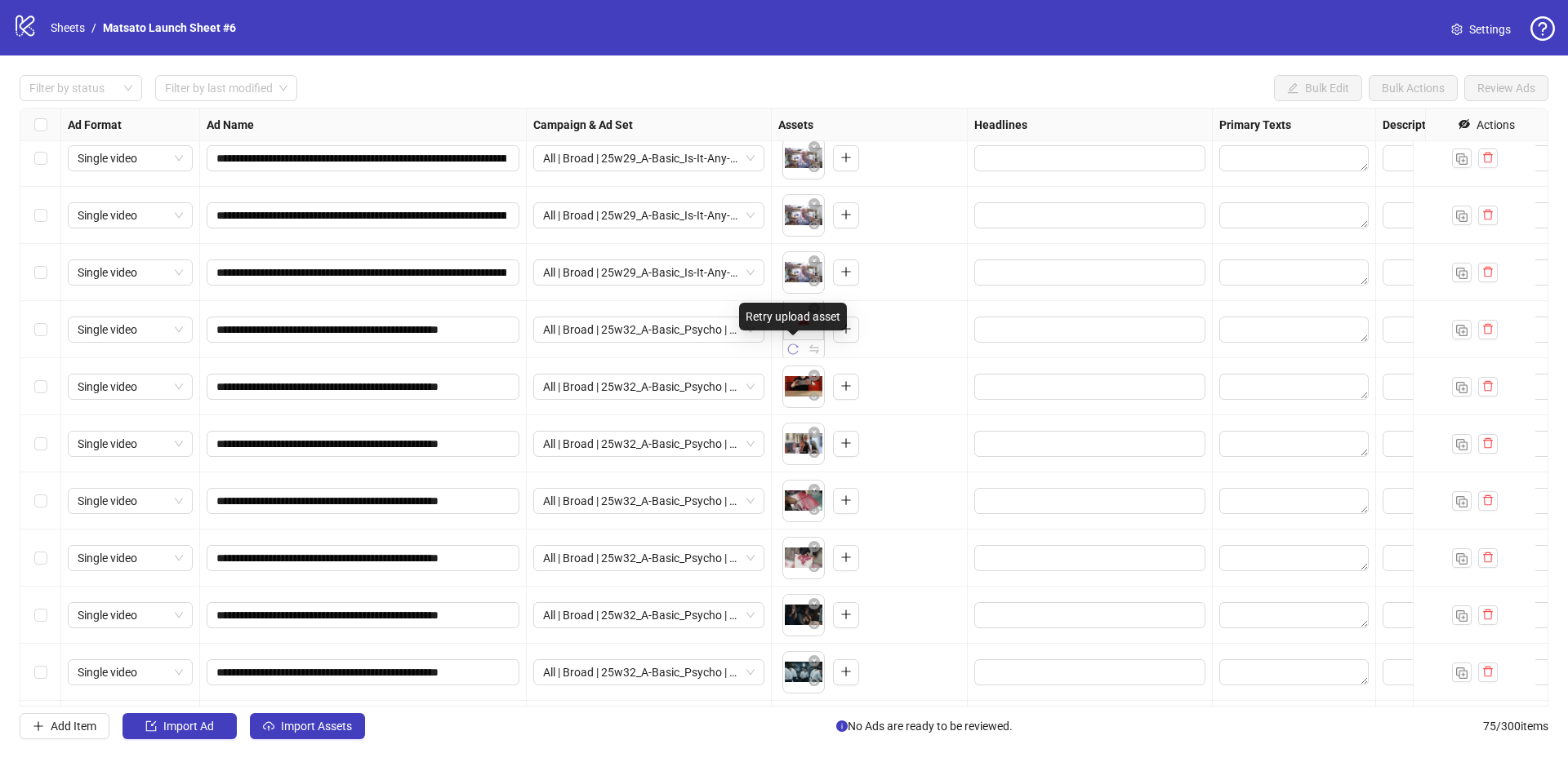
click at [792, 346] on icon "reload" at bounding box center [793, 349] width 12 height 12
